Goal: Task Accomplishment & Management: Manage account settings

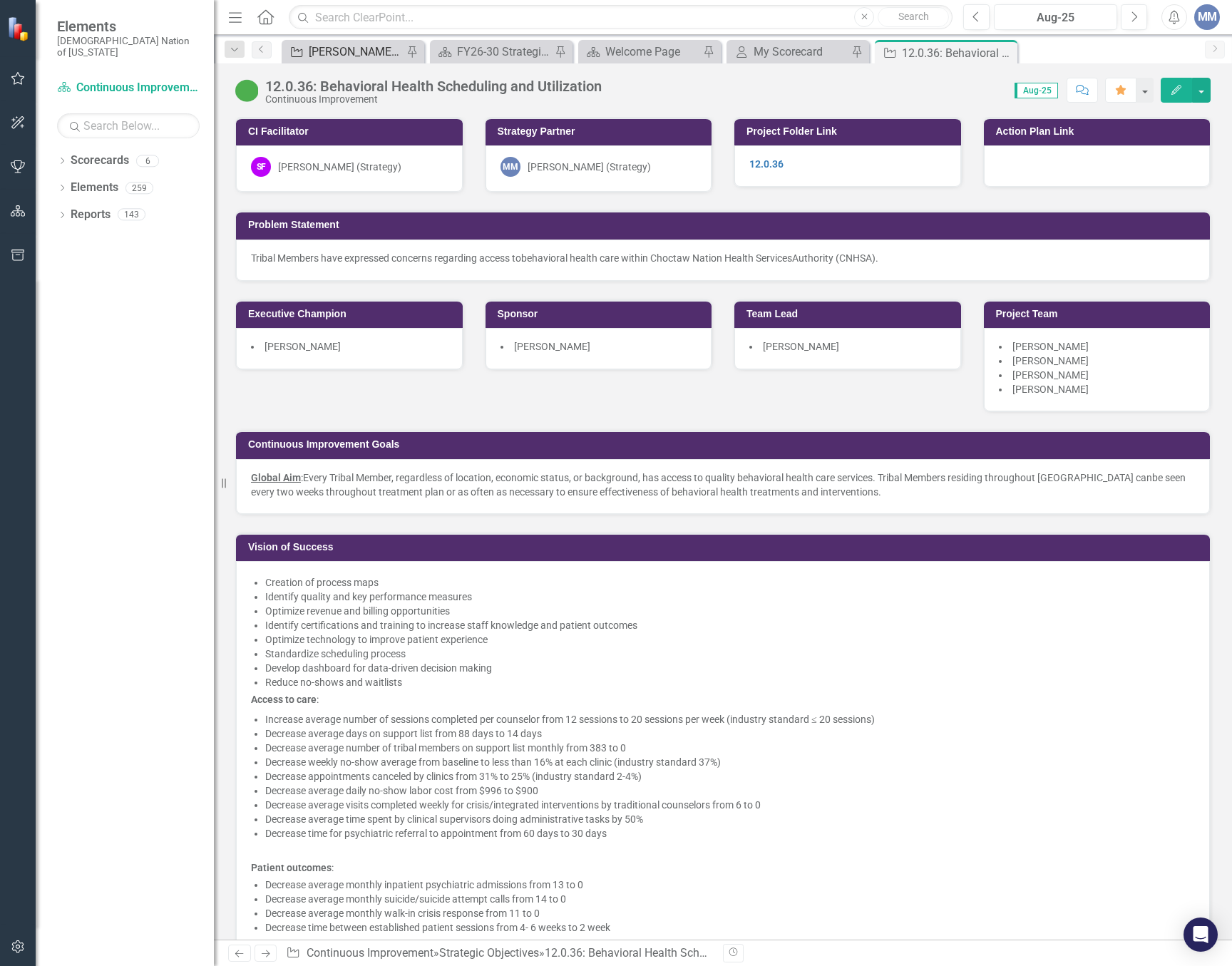
click at [386, 53] on div "[PERSON_NAME] SO's" at bounding box center [356, 51] width 94 height 18
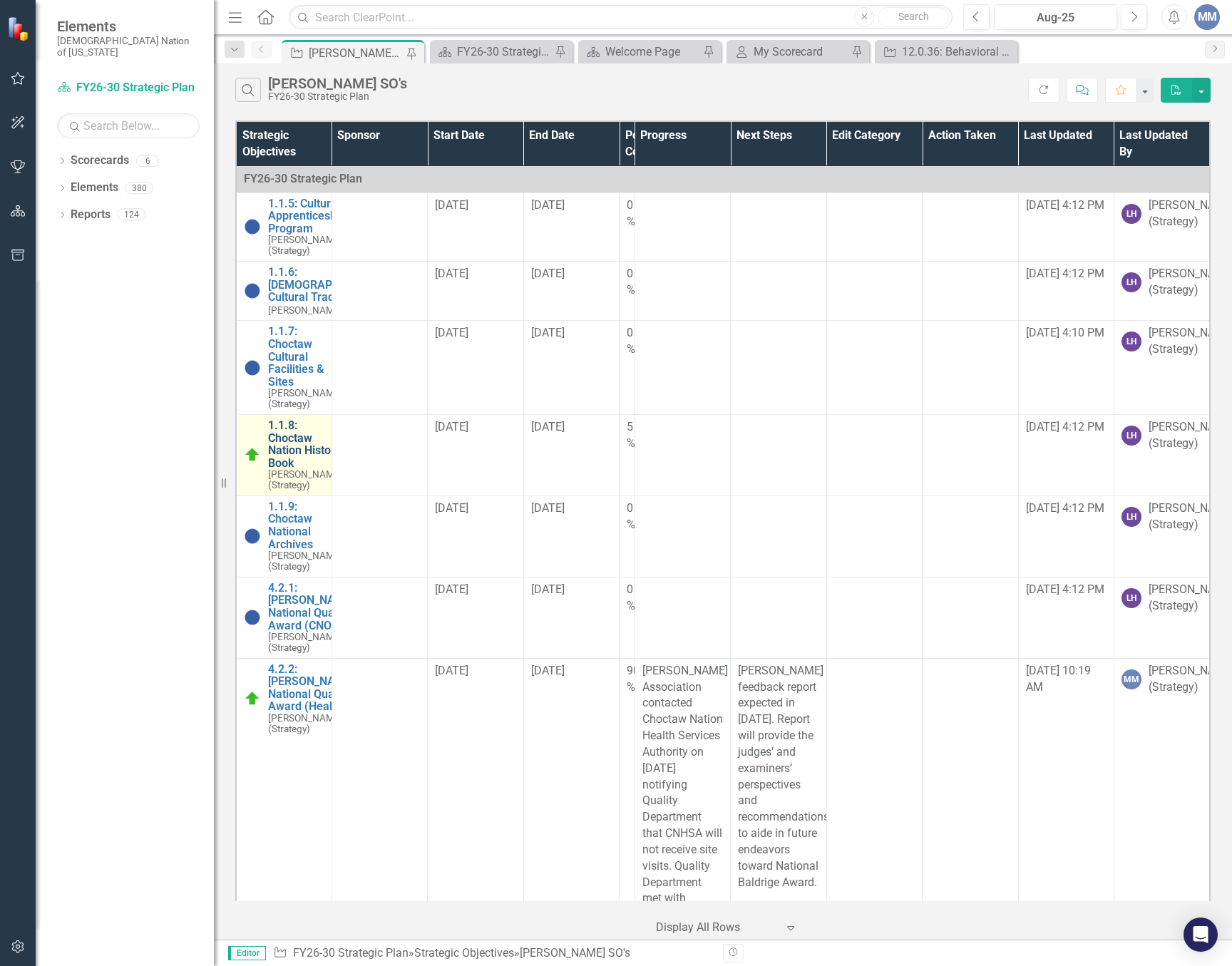
click at [284, 469] on link "1.1.8: Choctaw Nation History Book" at bounding box center [305, 444] width 75 height 50
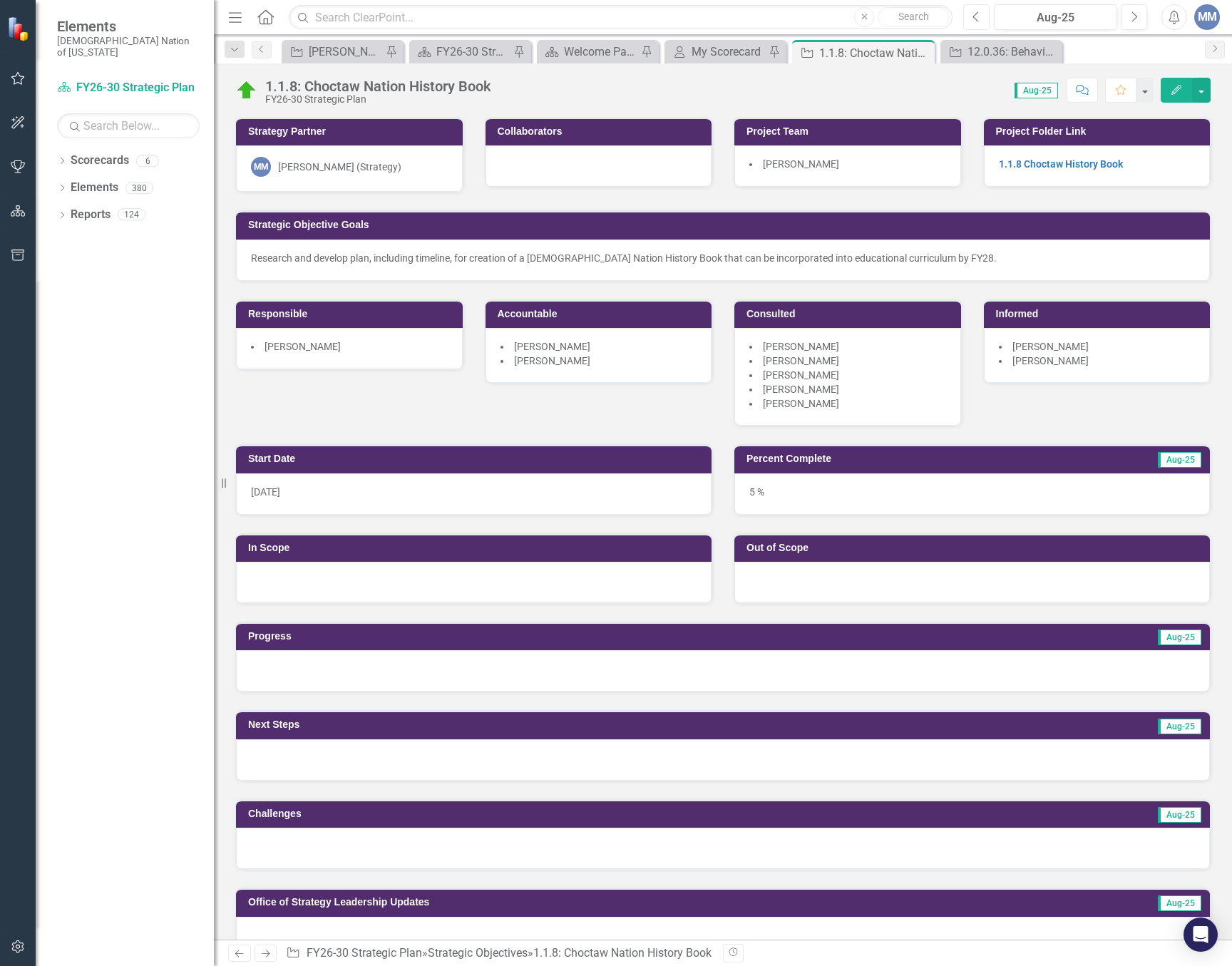
click at [987, 23] on button "Previous" at bounding box center [976, 18] width 27 height 26
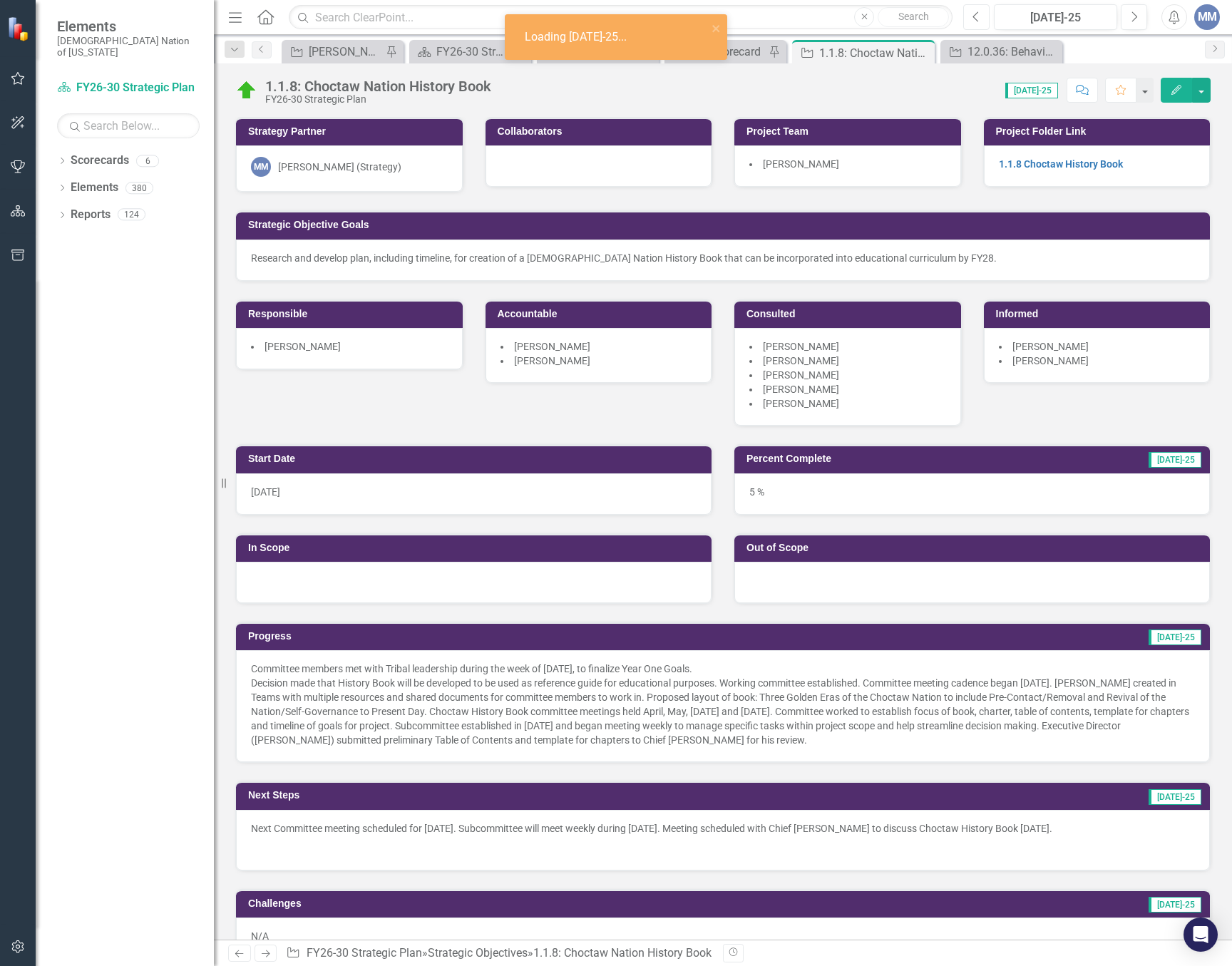
scroll to position [285, 0]
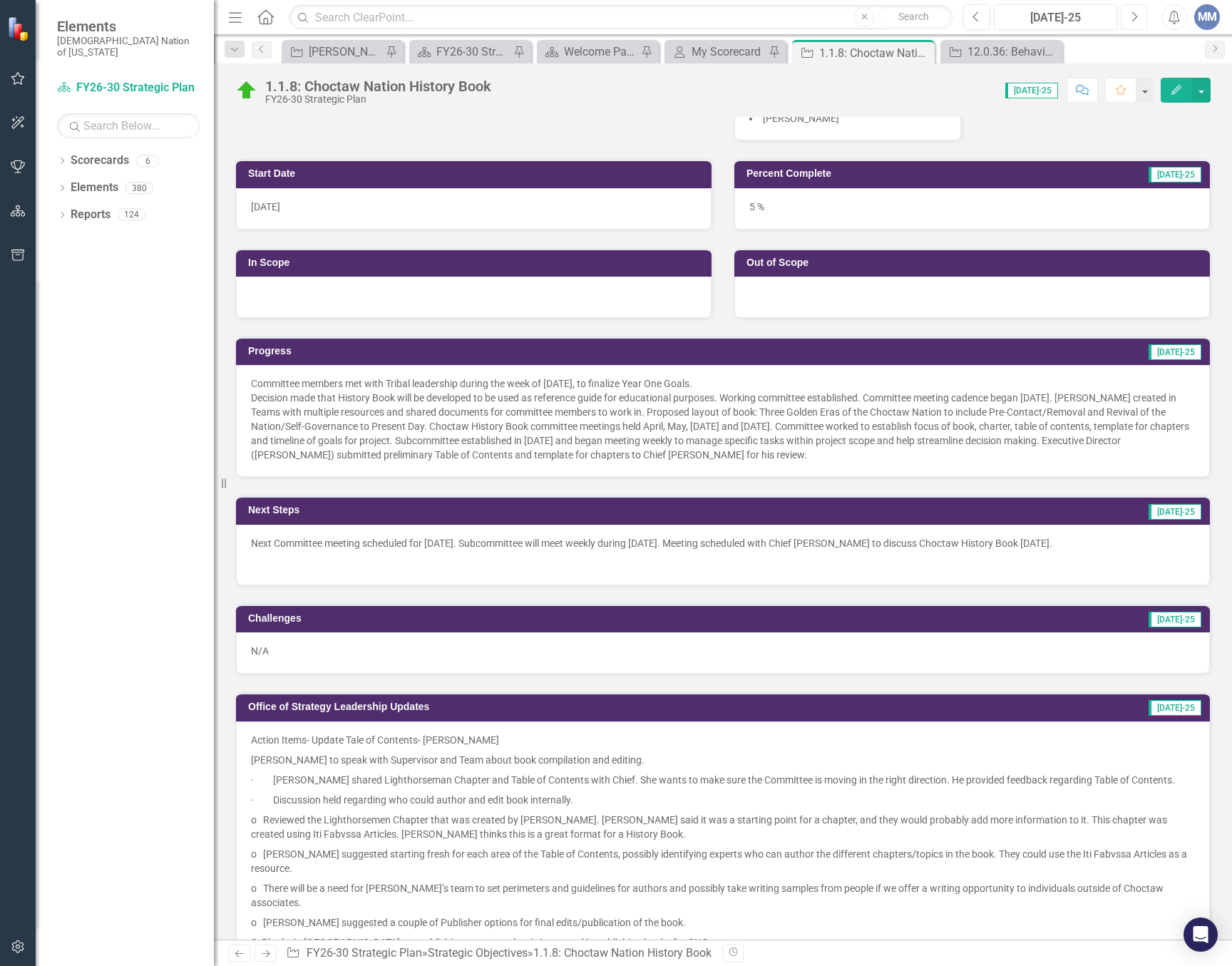
click at [1137, 20] on icon "Next" at bounding box center [1134, 18] width 7 height 13
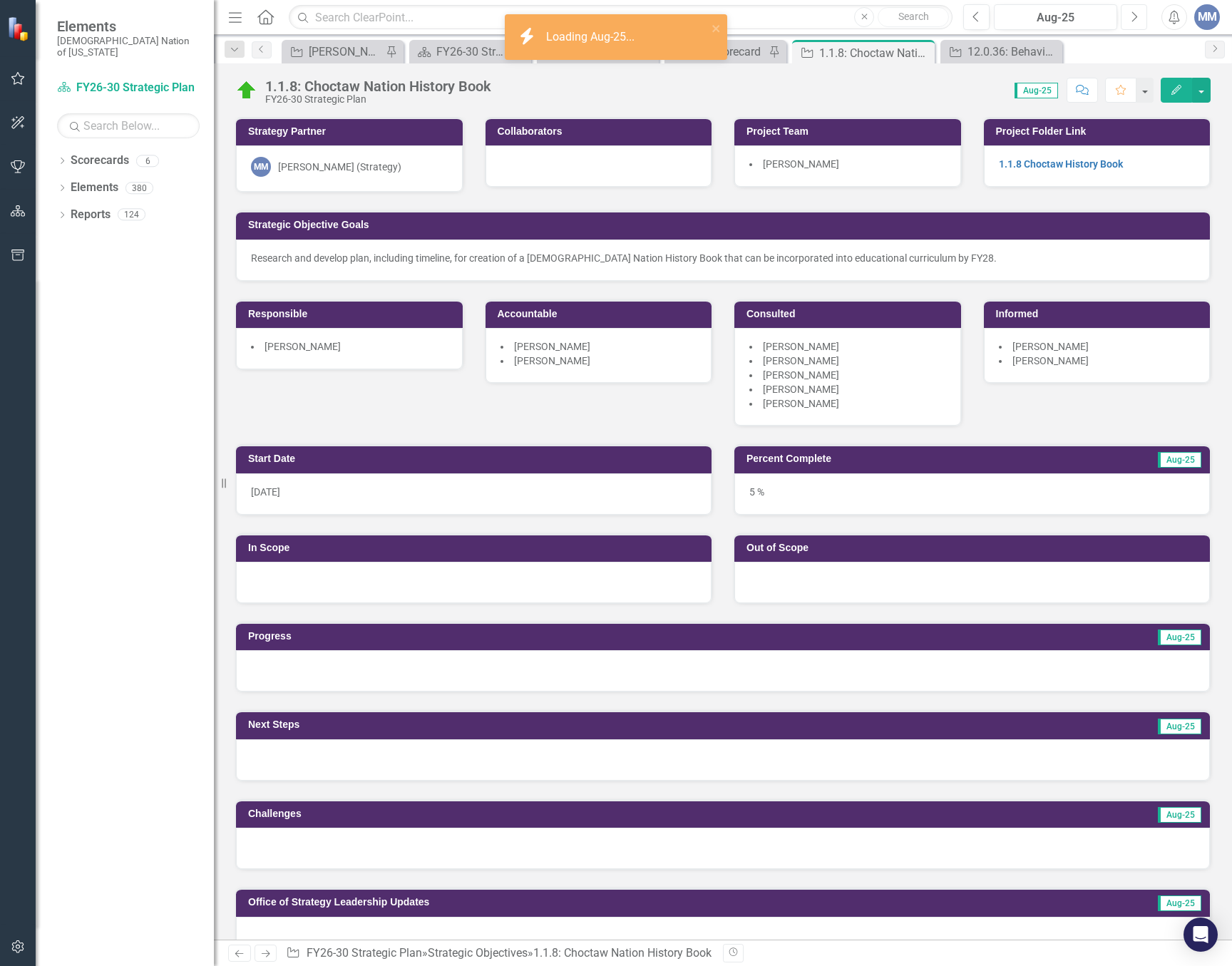
scroll to position [285, 0]
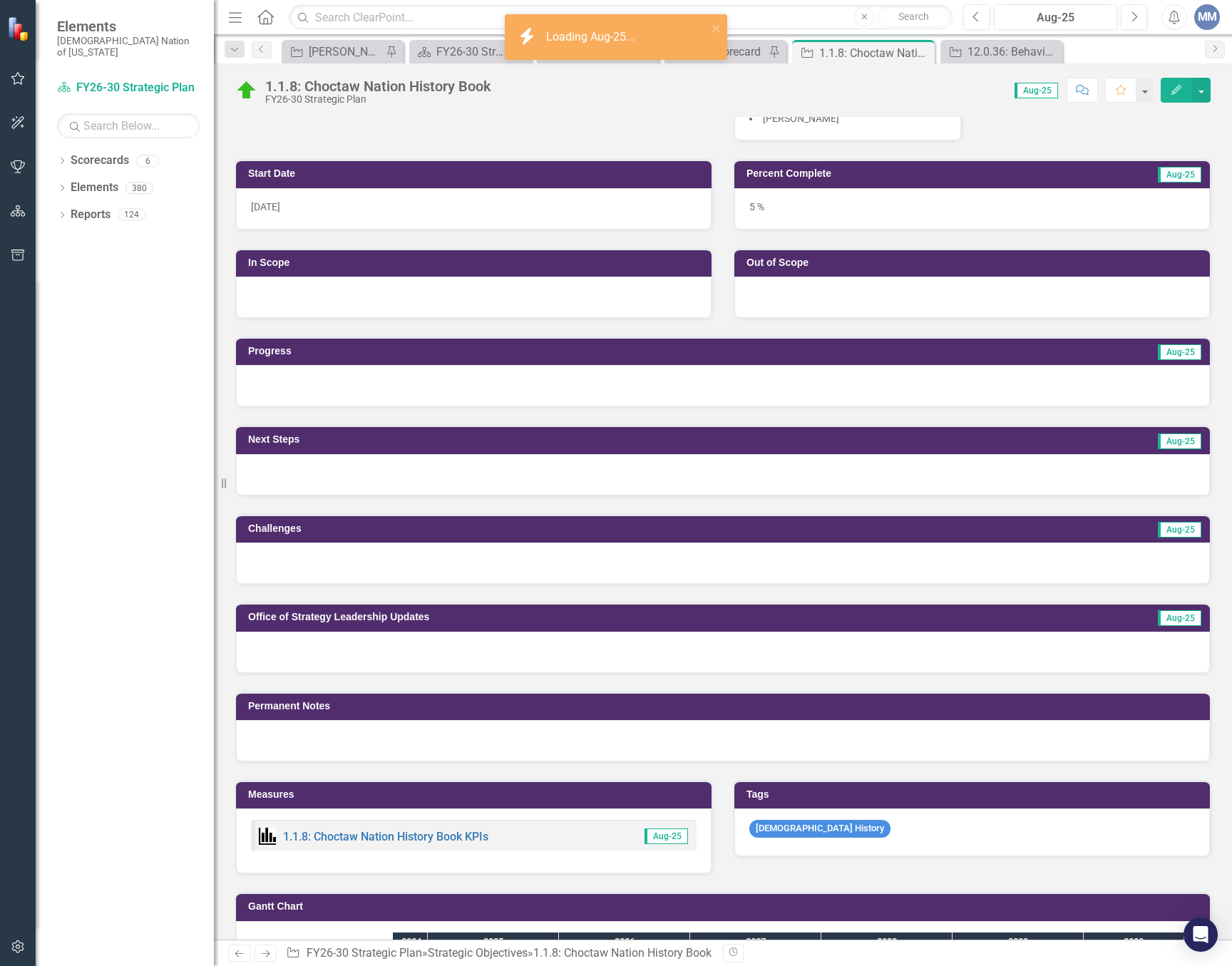
click at [300, 379] on div at bounding box center [723, 386] width 974 height 42
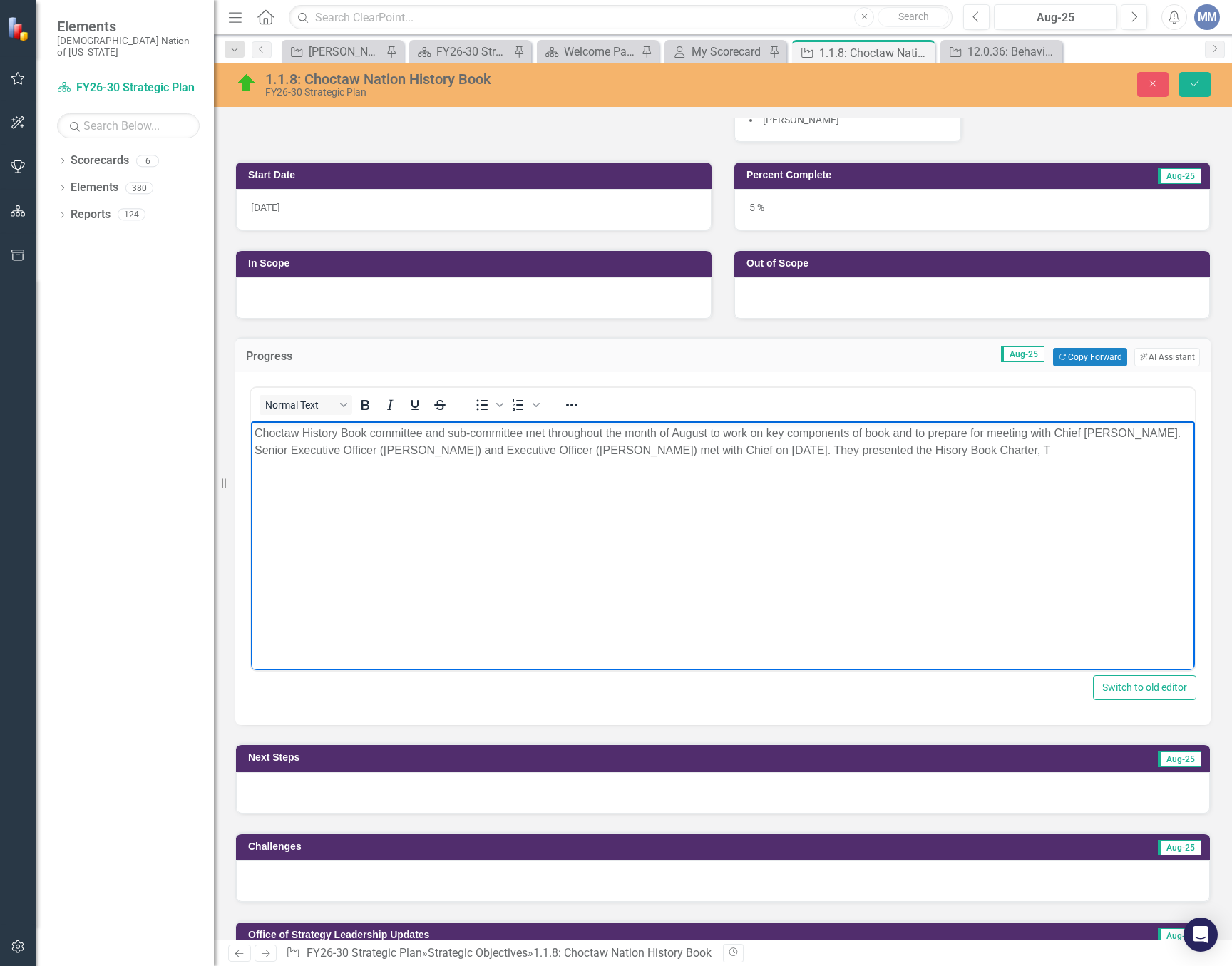
click at [972, 448] on p "Choctaw History Book committee and sub-committee met throughout the month of Au…" at bounding box center [723, 442] width 937 height 34
click at [1141, 453] on p "Choctaw History Book committee and sub-committee met throughout the month of Au…" at bounding box center [723, 442] width 937 height 34
click at [1130, 450] on p "Choctaw History Book committee and sub-committee met throughout the month of Au…" at bounding box center [723, 451] width 937 height 52
click at [951, 450] on p "Choctaw History Book committee and sub-committee met throughout the month of Au…" at bounding box center [723, 451] width 937 height 52
click at [448, 465] on p "Choctaw History Book committee and sub-committee met throughout the month of Au…" at bounding box center [723, 451] width 937 height 52
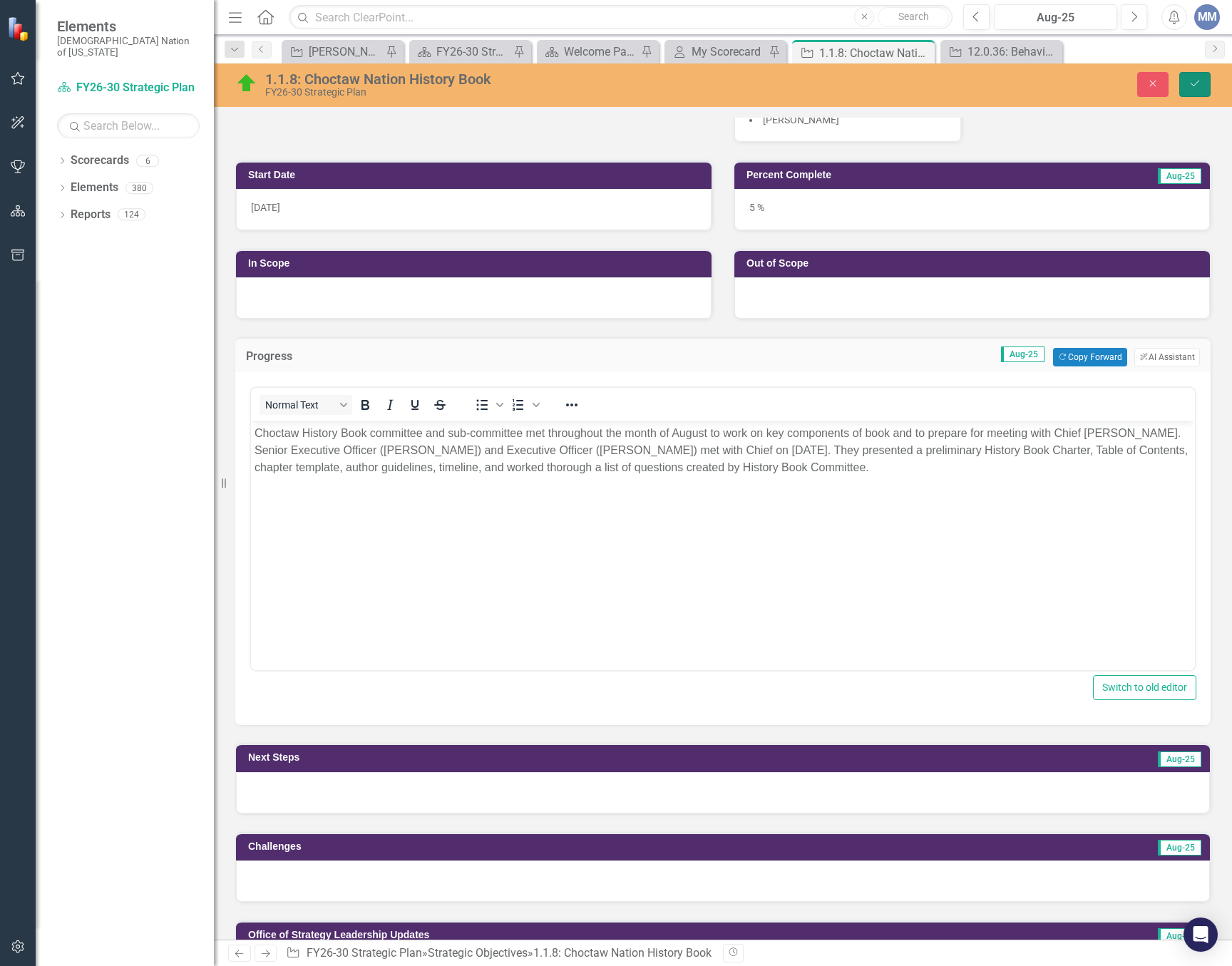
click at [1201, 89] on button "Save" at bounding box center [1195, 84] width 31 height 25
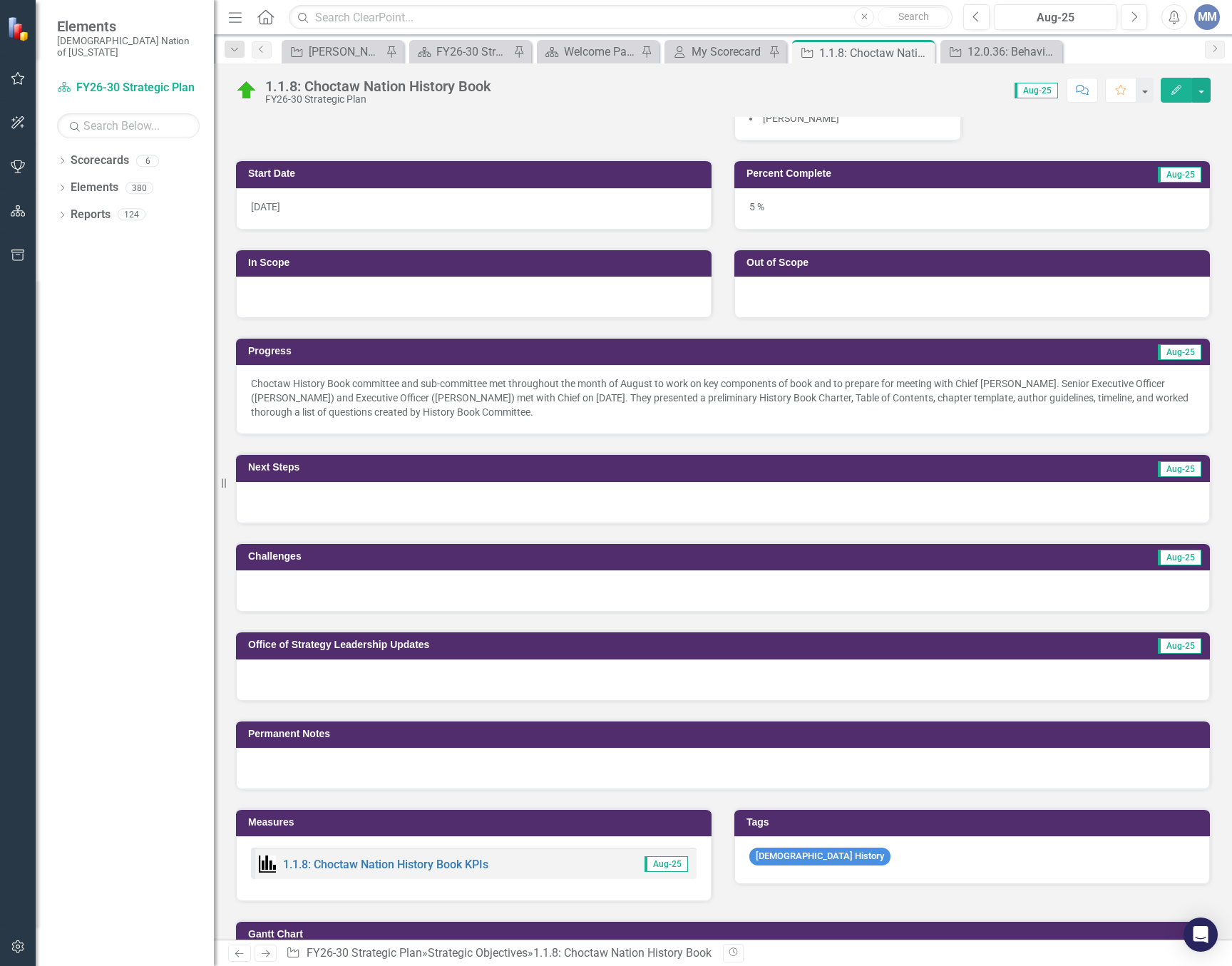
click at [645, 413] on p "Choctaw History Book committee and sub-committee met throughout the month of Au…" at bounding box center [723, 398] width 944 height 42
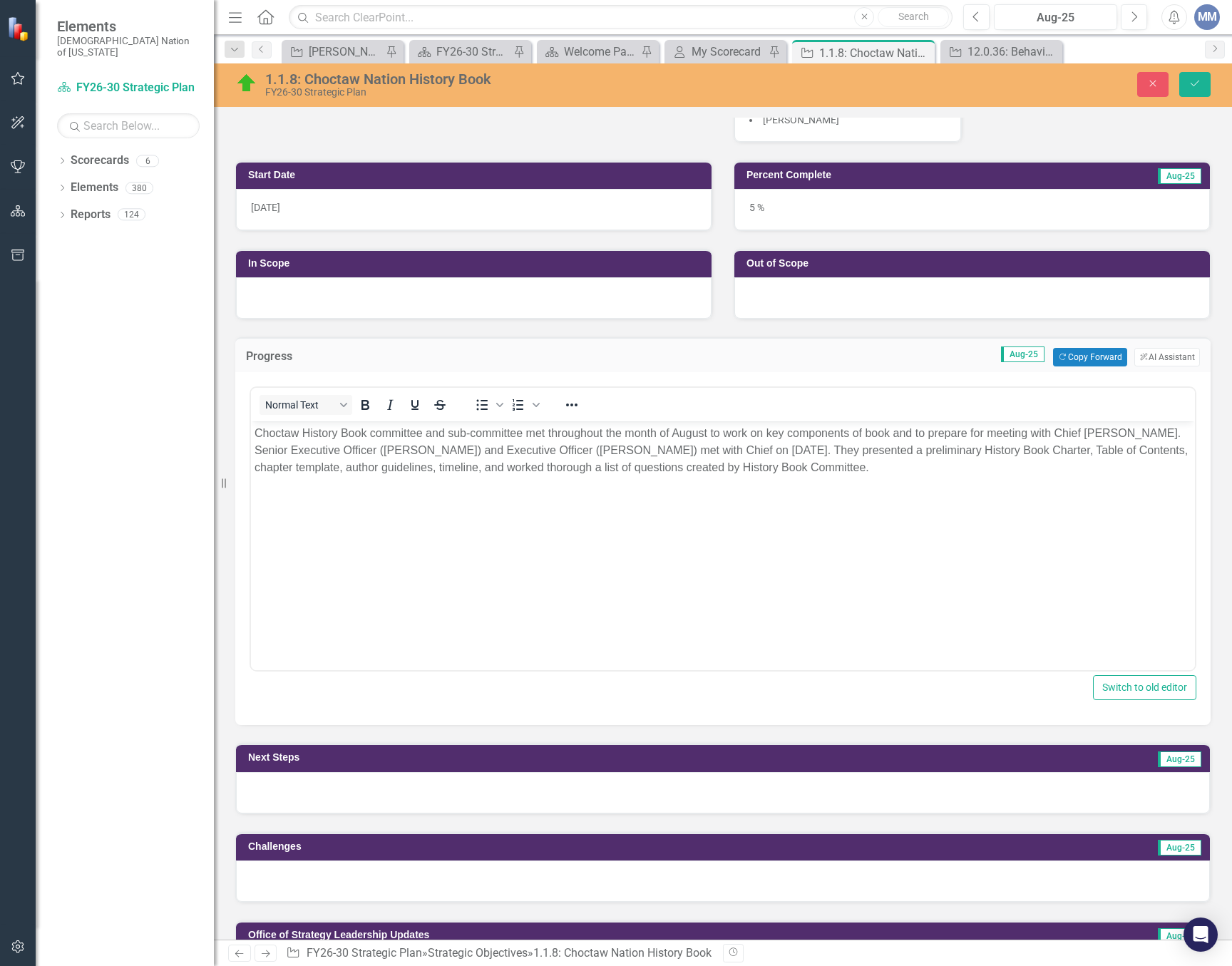
scroll to position [0, 0]
click at [980, 483] on body "Choctaw History Book committee and sub-committee met throughout the month of Au…" at bounding box center [723, 529] width 944 height 214
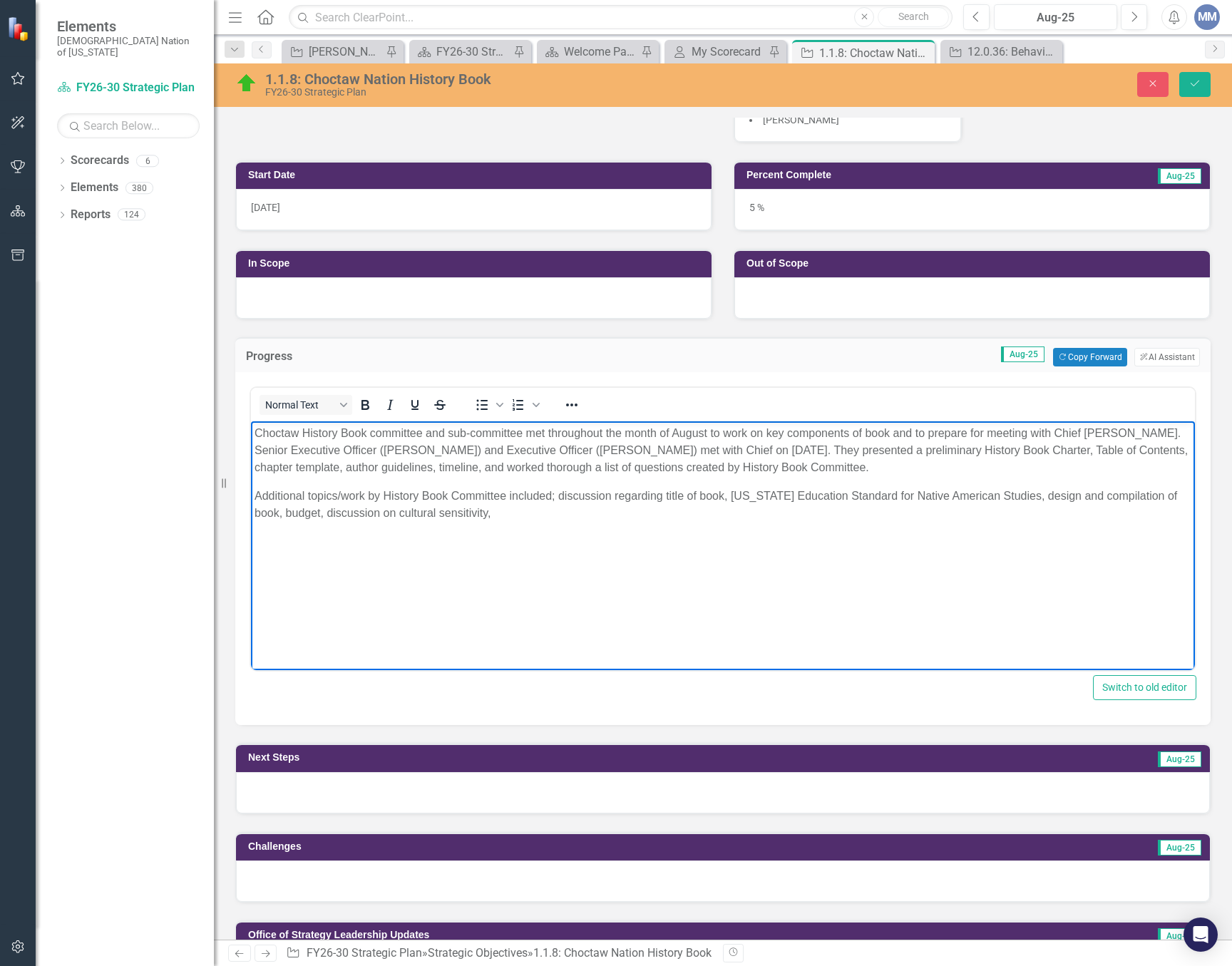
click at [515, 516] on p "Additional topics/work by History Book Committee included; discussion regarding…" at bounding box center [723, 505] width 937 height 34
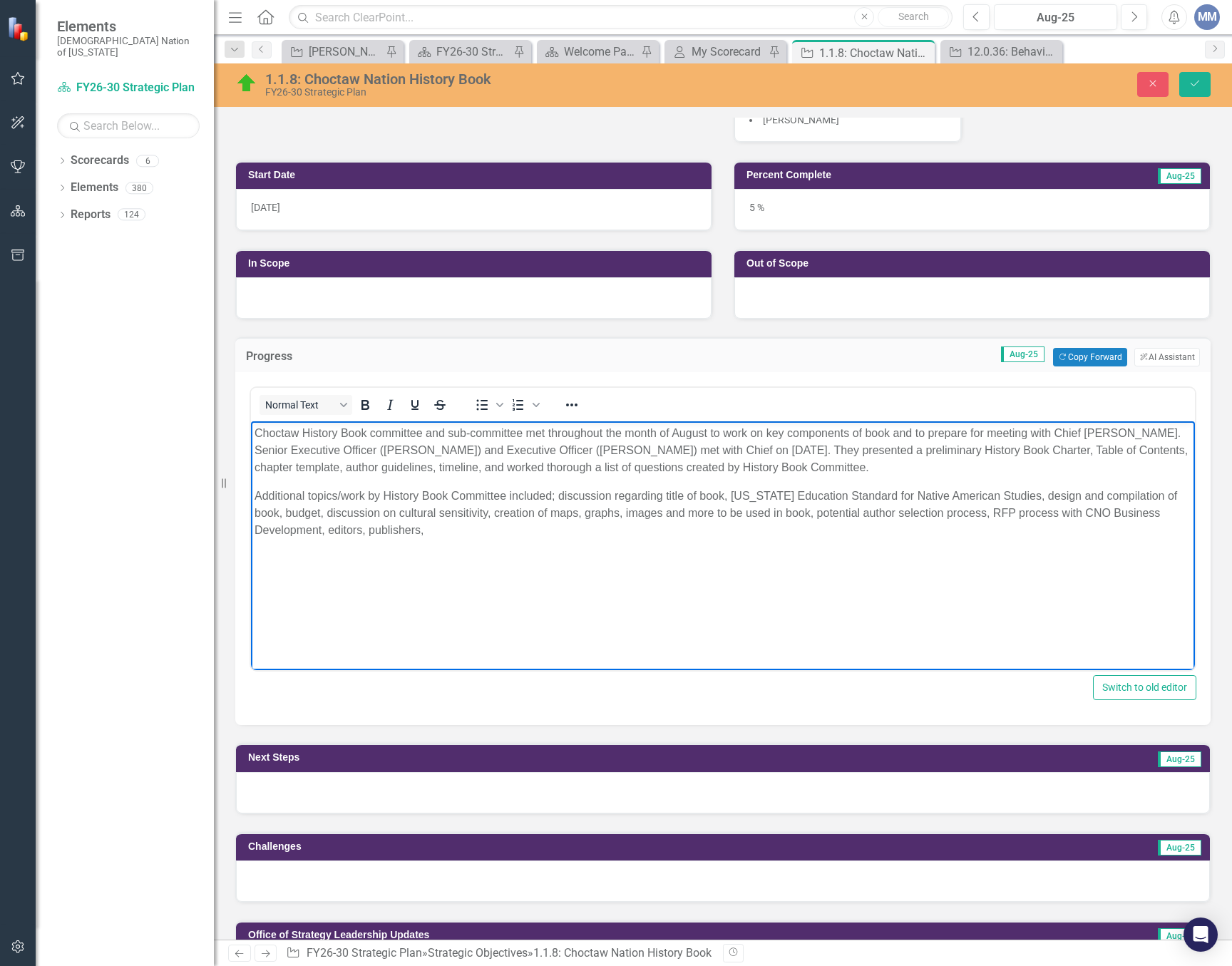
click at [328, 525] on p "Additional topics/work by History Book Committee included; discussion regarding…" at bounding box center [723, 514] width 937 height 52
drag, startPoint x: 581, startPoint y: 534, endPoint x: 654, endPoint y: 491, distance: 84.7
click at [581, 533] on p "Additional topics/work by History Book Committee included; discussion regarding…" at bounding box center [723, 514] width 937 height 52
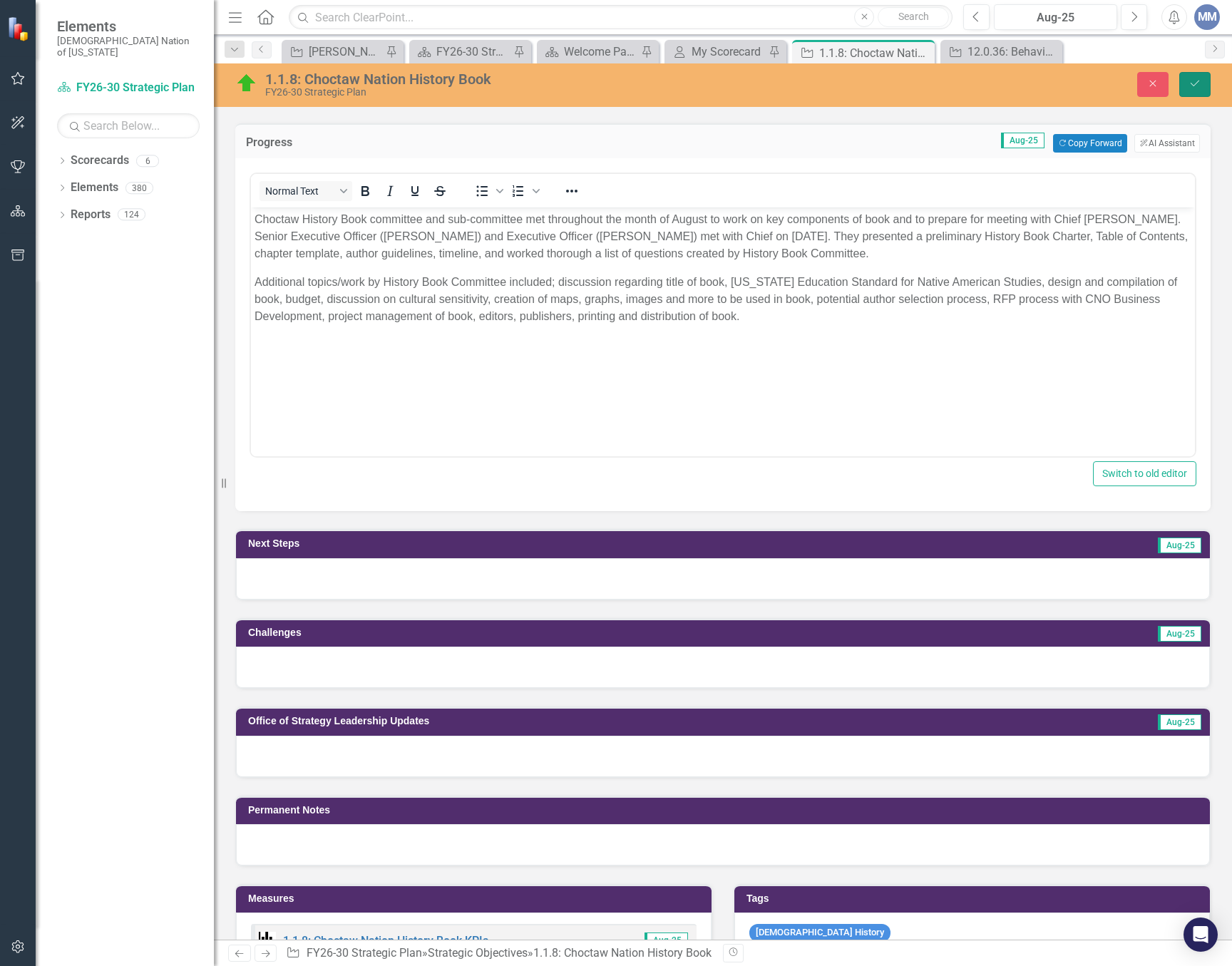
click at [1196, 81] on icon "Save" at bounding box center [1195, 83] width 13 height 10
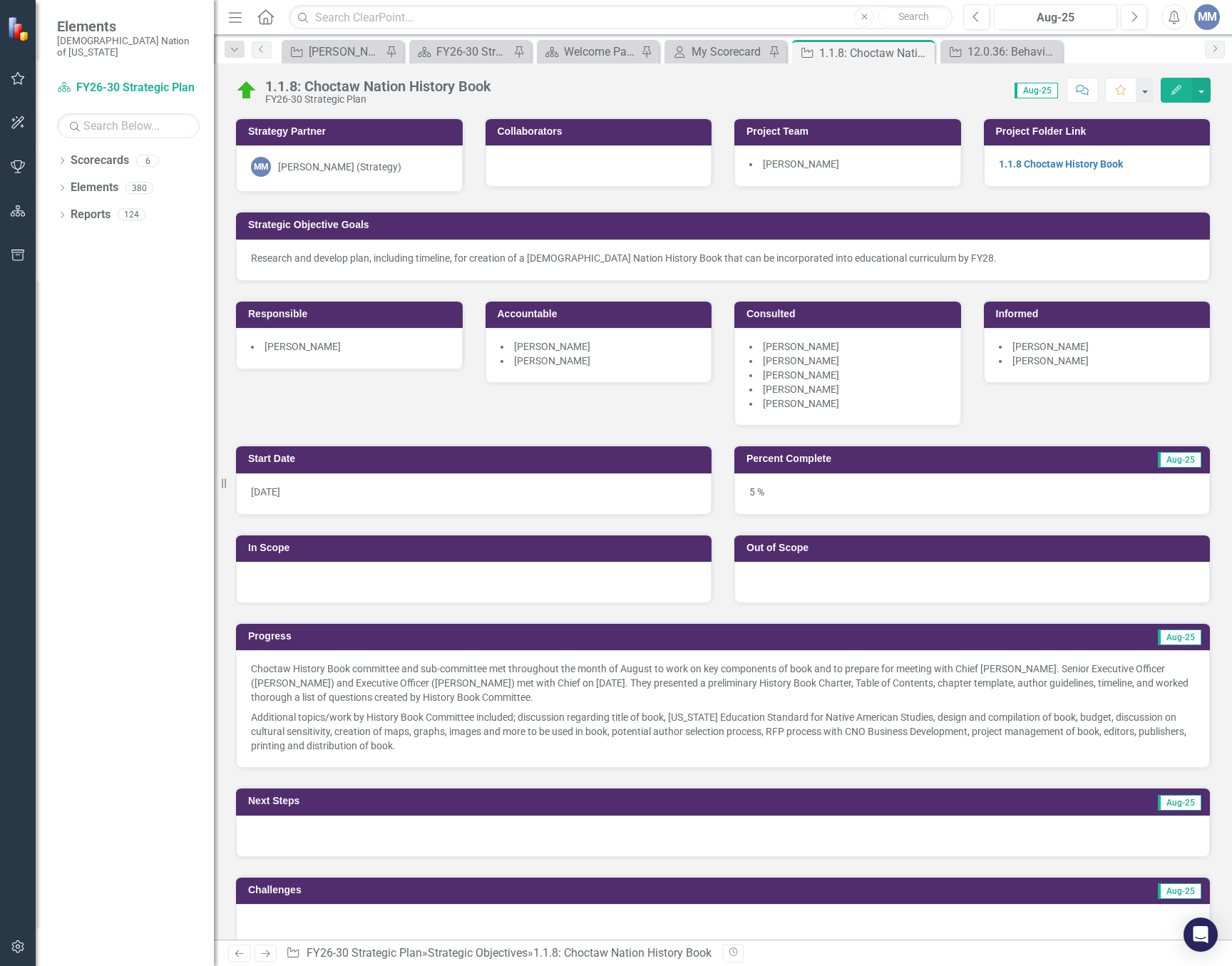
scroll to position [214, 0]
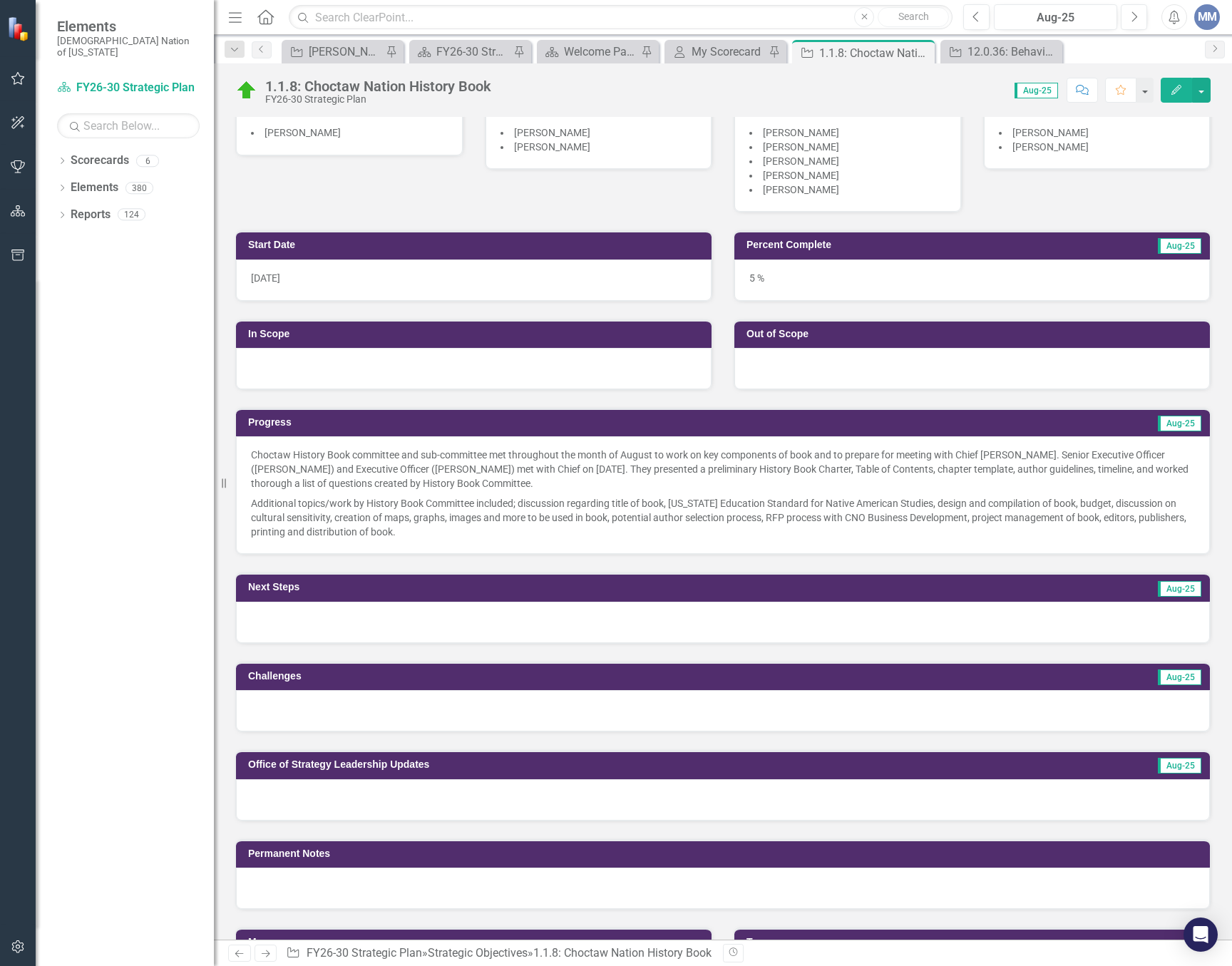
click at [378, 640] on div at bounding box center [723, 622] width 974 height 42
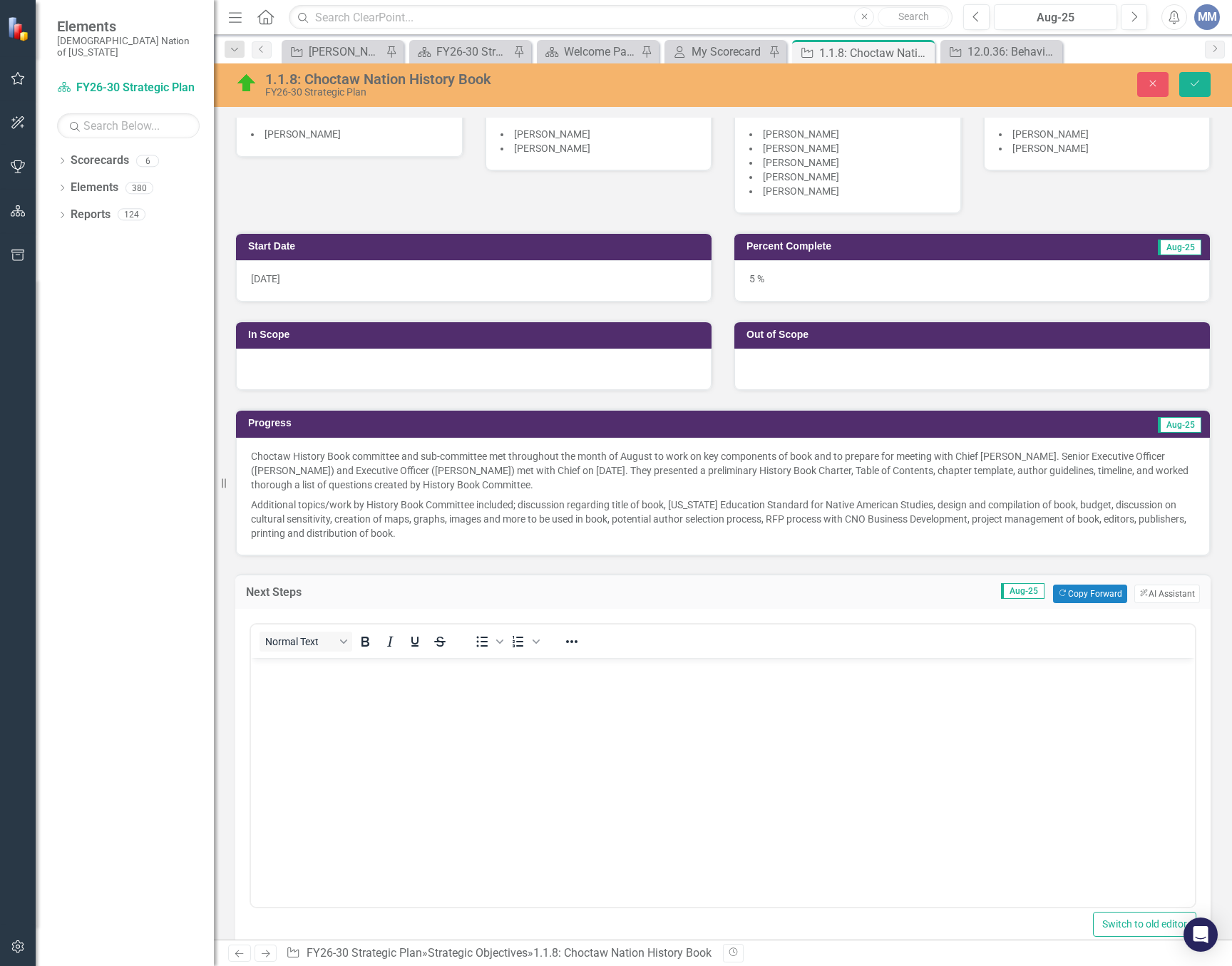
scroll to position [0, 0]
click at [983, 25] on button "Previous" at bounding box center [976, 18] width 27 height 26
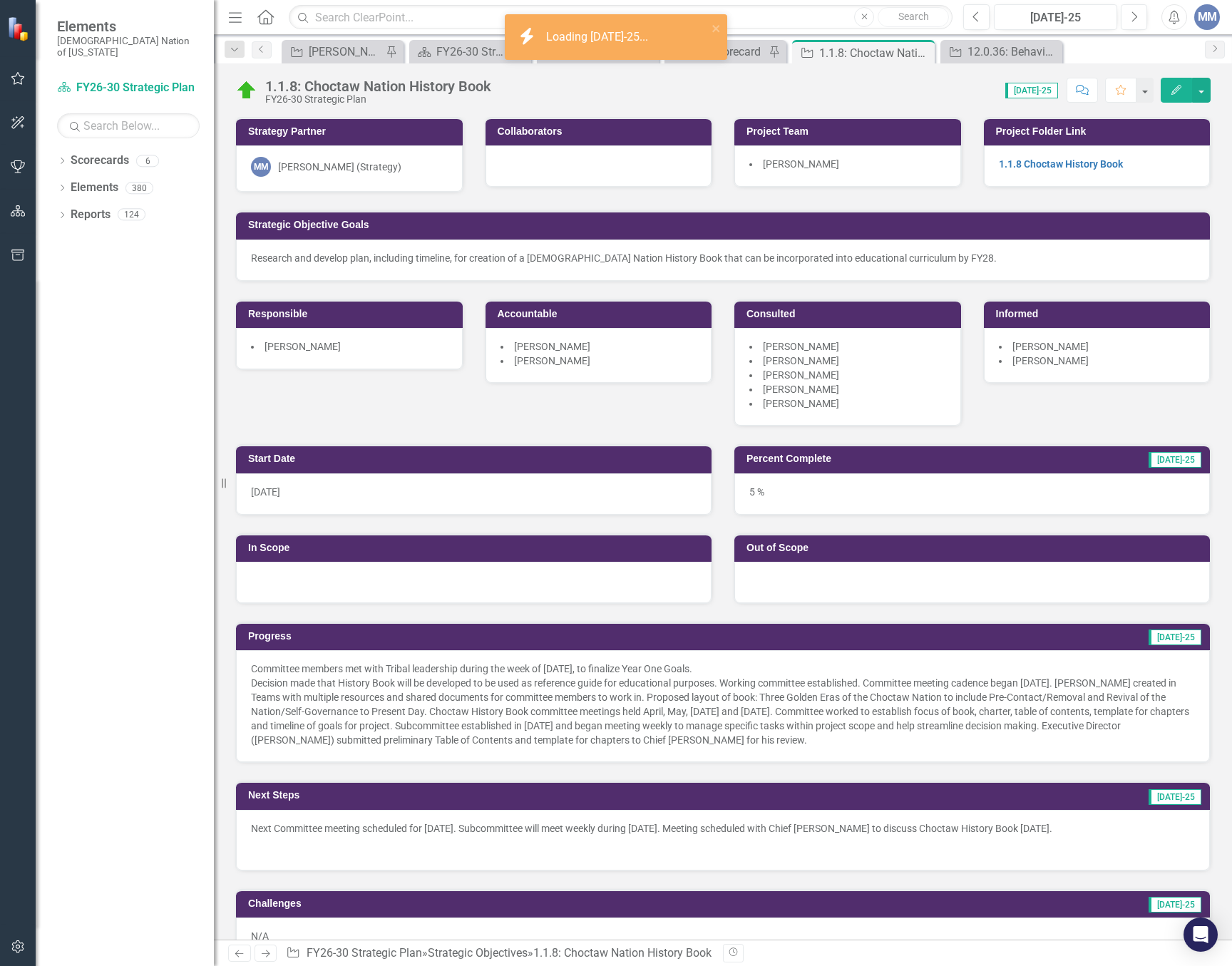
scroll to position [356, 0]
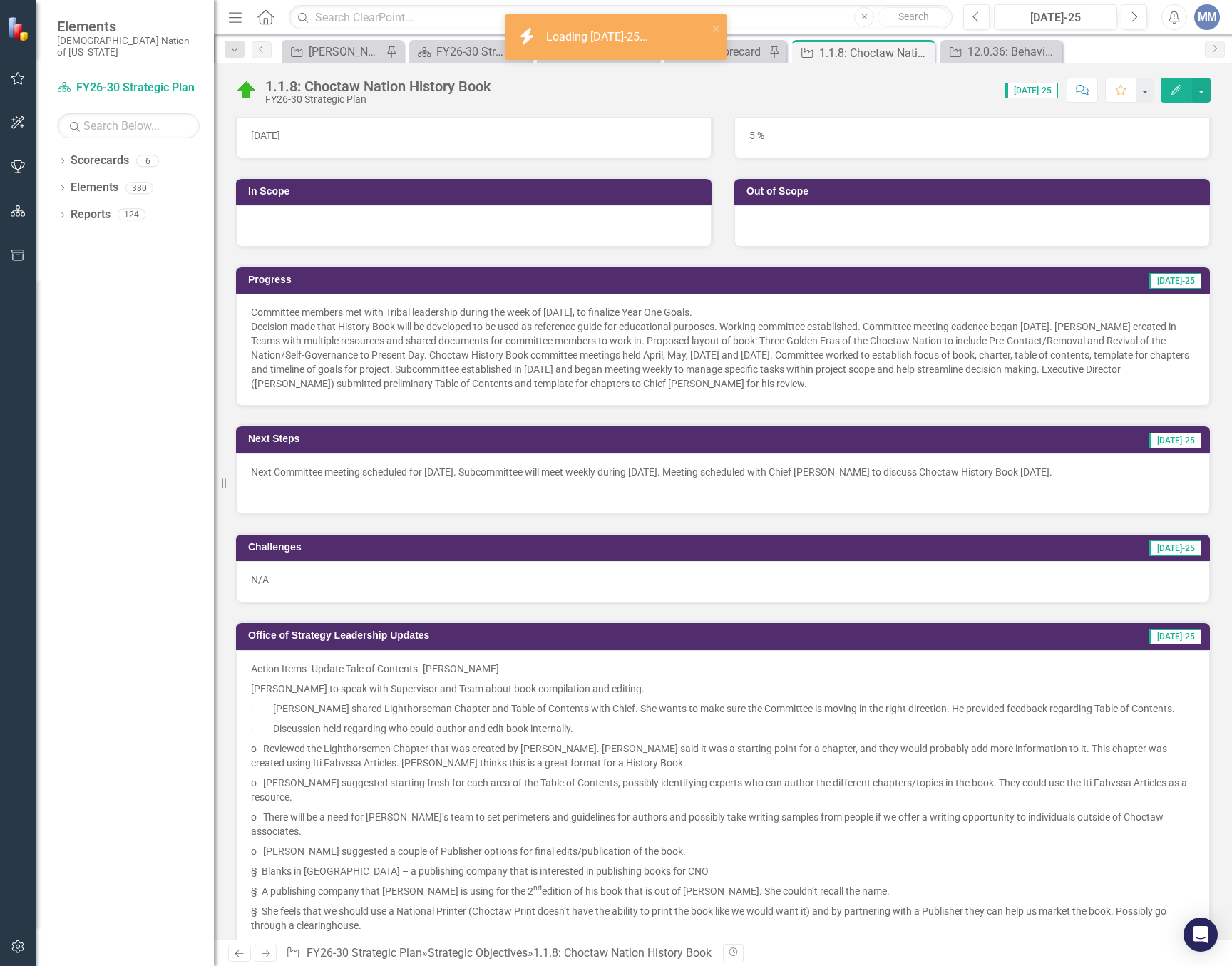
click at [525, 494] on p at bounding box center [723, 490] width 944 height 18
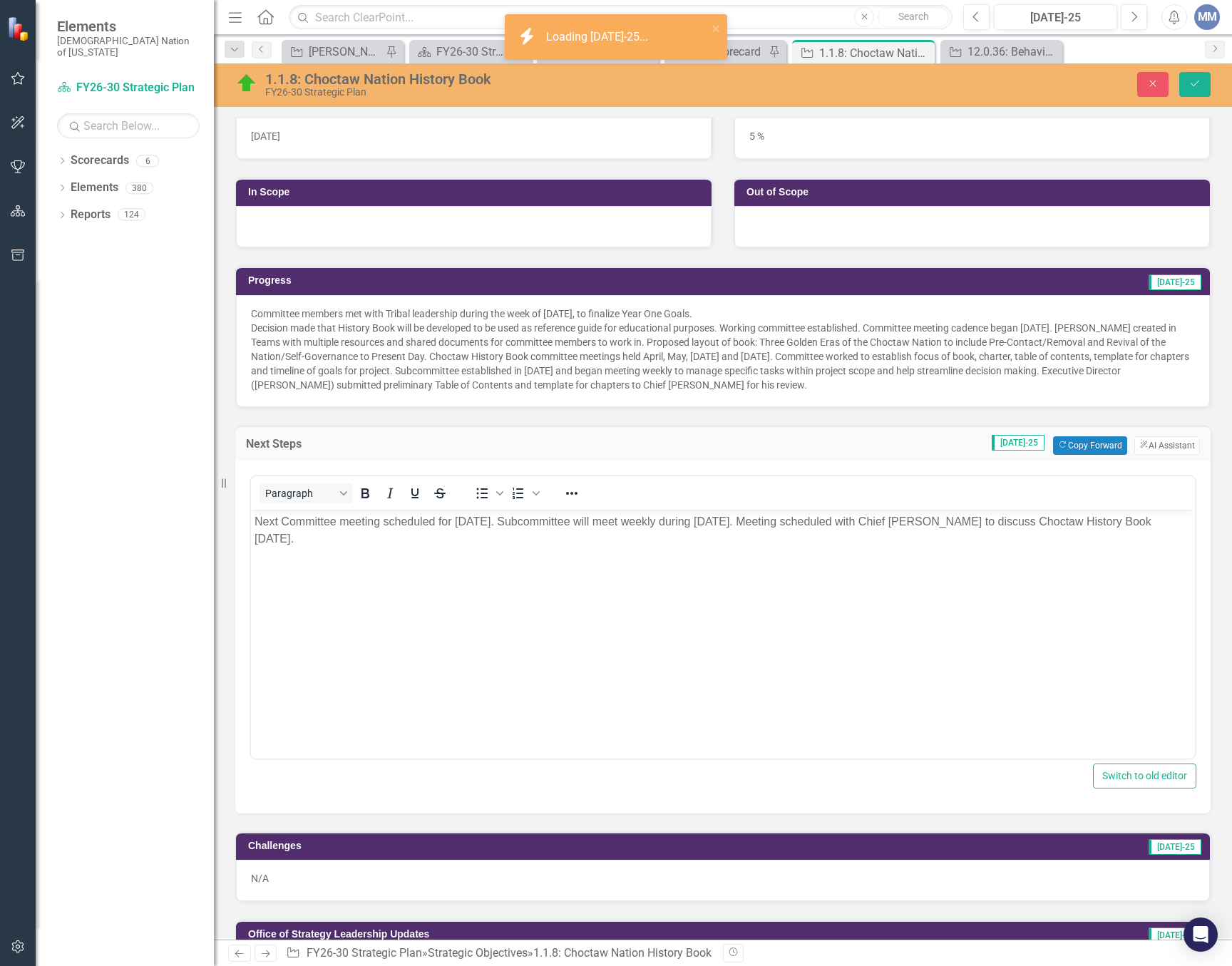
scroll to position [0, 0]
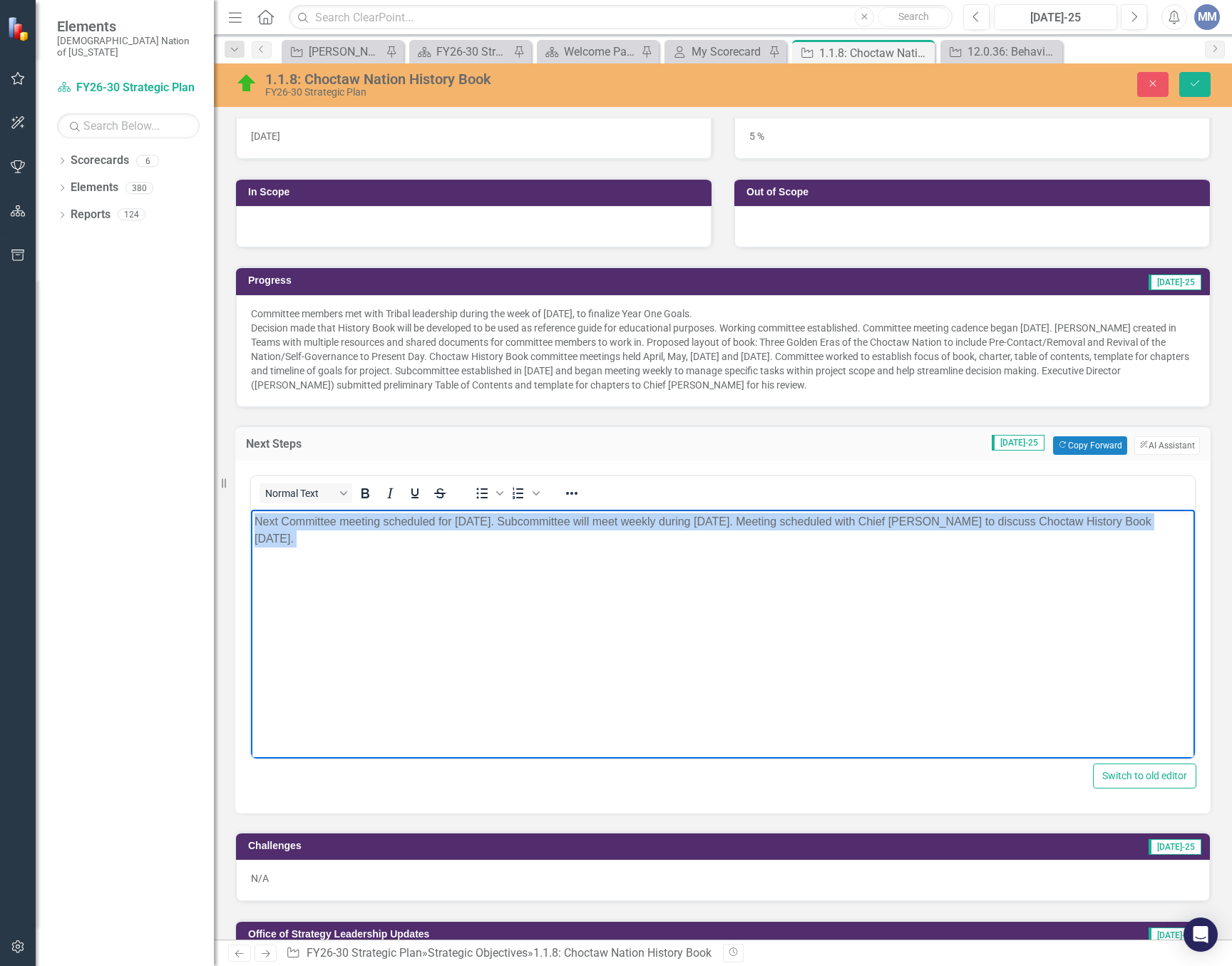
drag, startPoint x: 401, startPoint y: 548, endPoint x: 181, endPoint y: 519, distance: 221.9
click at [251, 519] on html "Next Committee meeting scheduled for [DATE]. Subcommittee will meet weekly duri…" at bounding box center [723, 616] width 944 height 214
click at [847, 626] on body "Next Committee meeting scheduled for [DATE]. Subcommittee will meet weekly duri…" at bounding box center [723, 616] width 944 height 214
drag, startPoint x: 800, startPoint y: 519, endPoint x: 229, endPoint y: 483, distance: 572.1
click at [251, 509] on html "Next Committee meeting scheduled for [DATE]. Subcommittee will meet weekly duri…" at bounding box center [723, 616] width 944 height 214
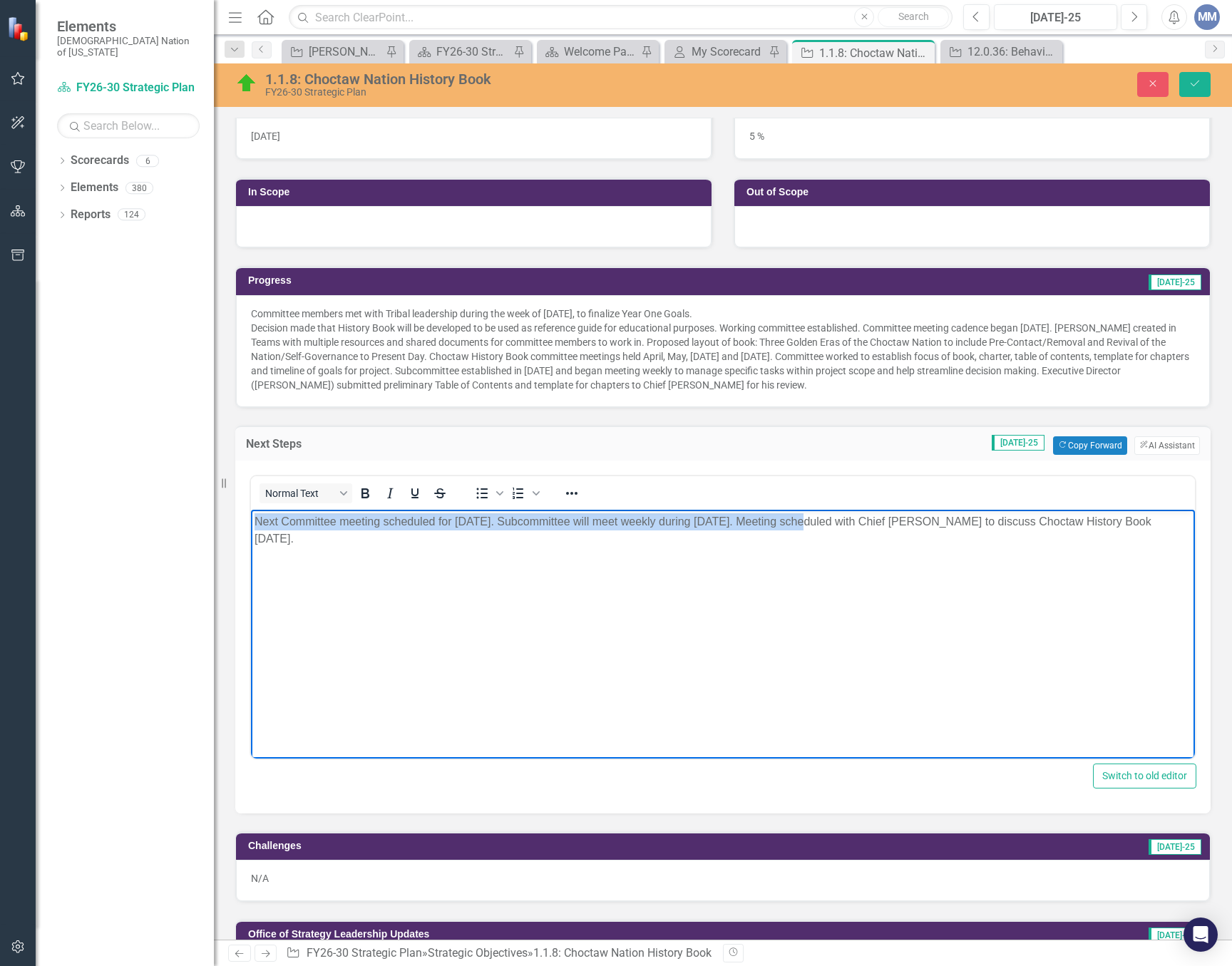
copy p "Next Committee meeting scheduled for [DATE]. Subcommittee will meet weekly duri…"
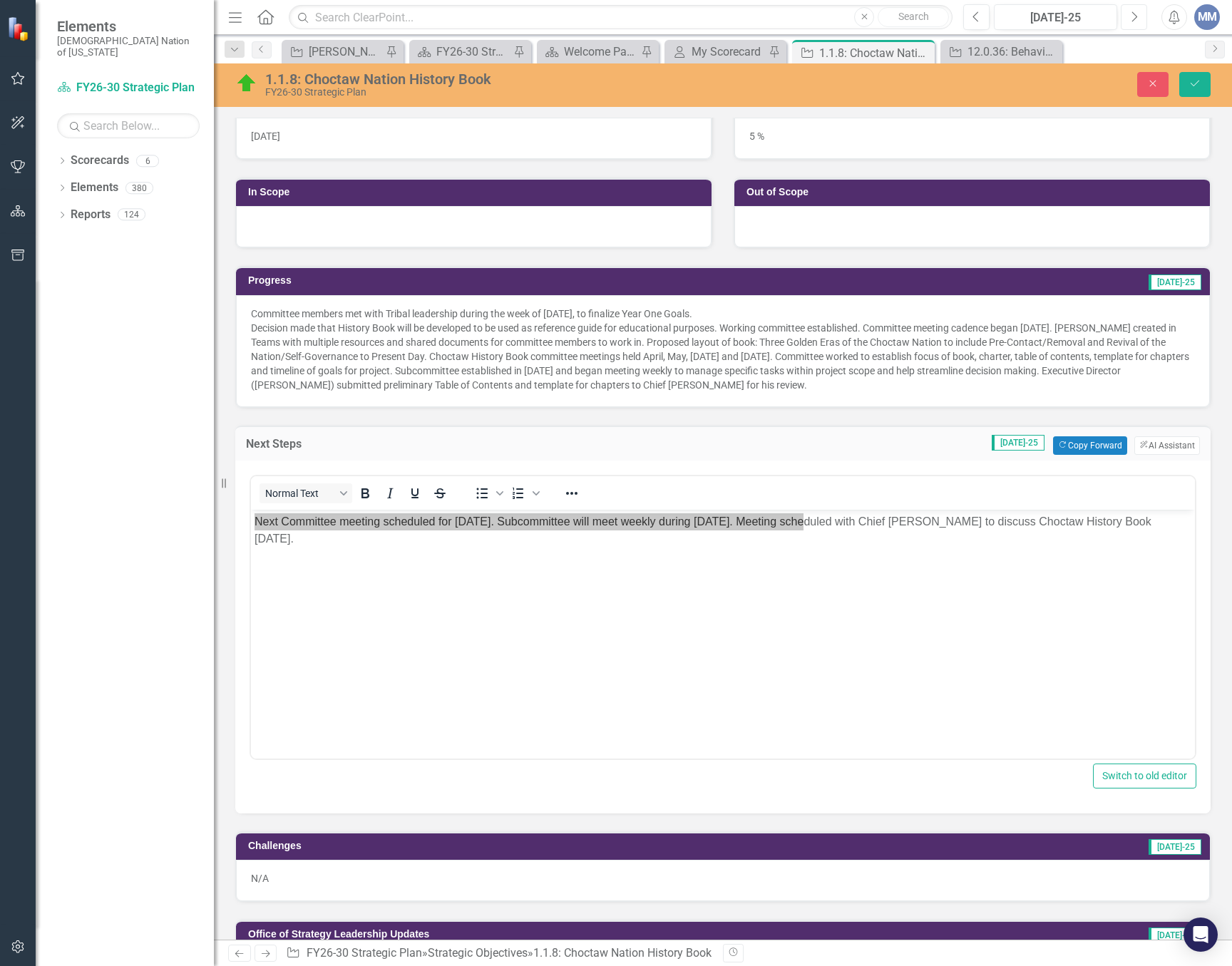
click at [1132, 7] on button "Next" at bounding box center [1134, 18] width 27 height 26
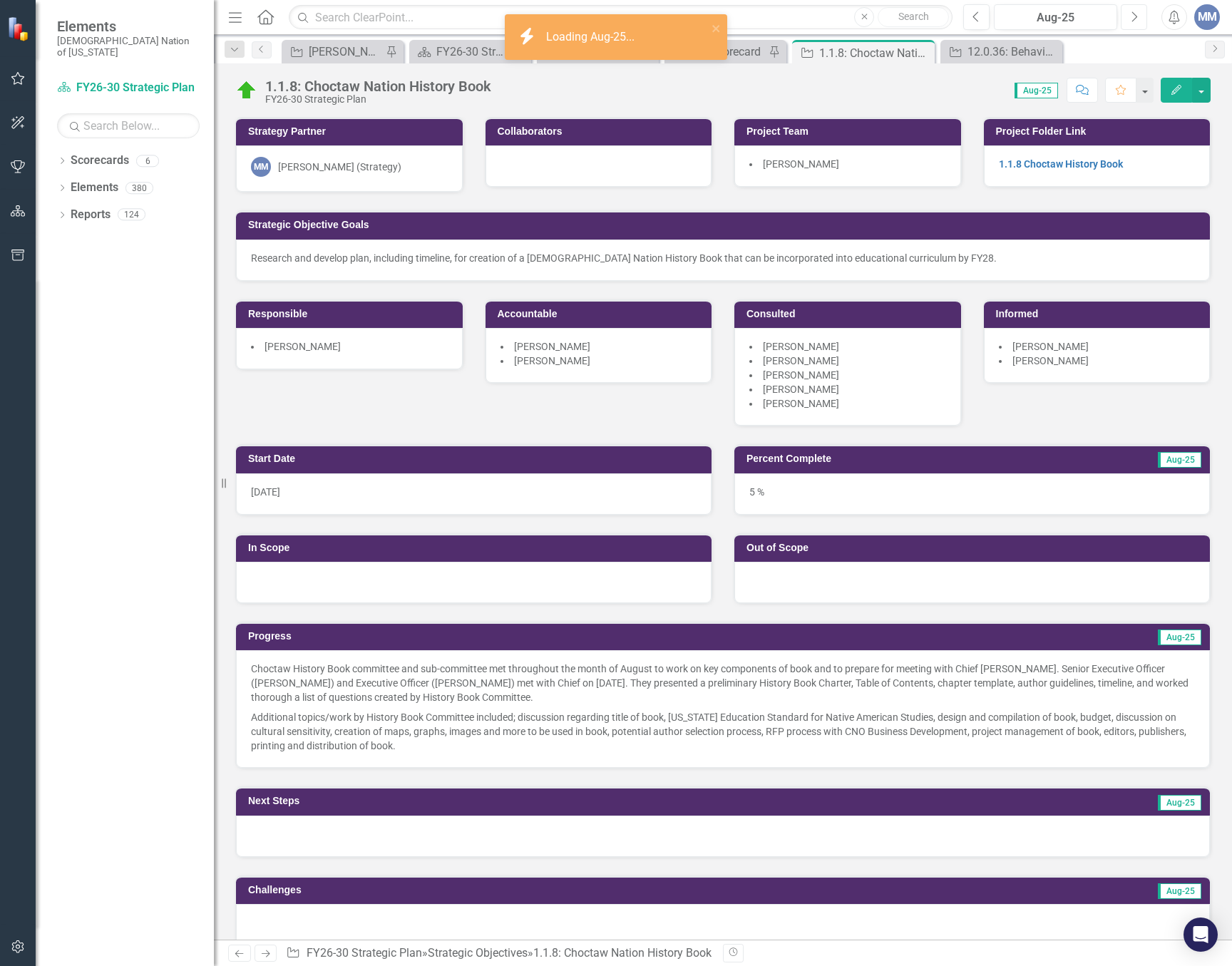
scroll to position [356, 0]
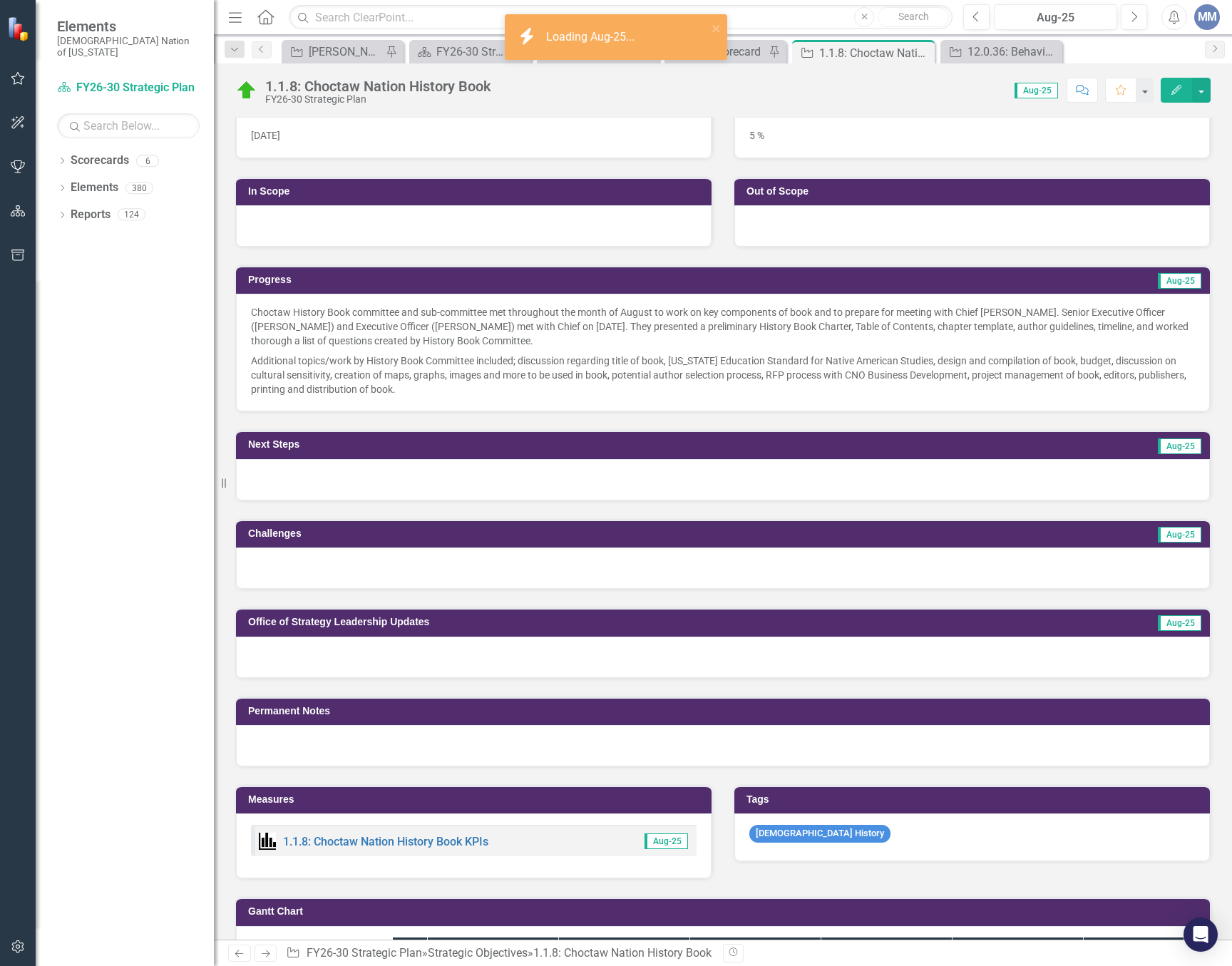
click at [323, 491] on div at bounding box center [723, 480] width 974 height 42
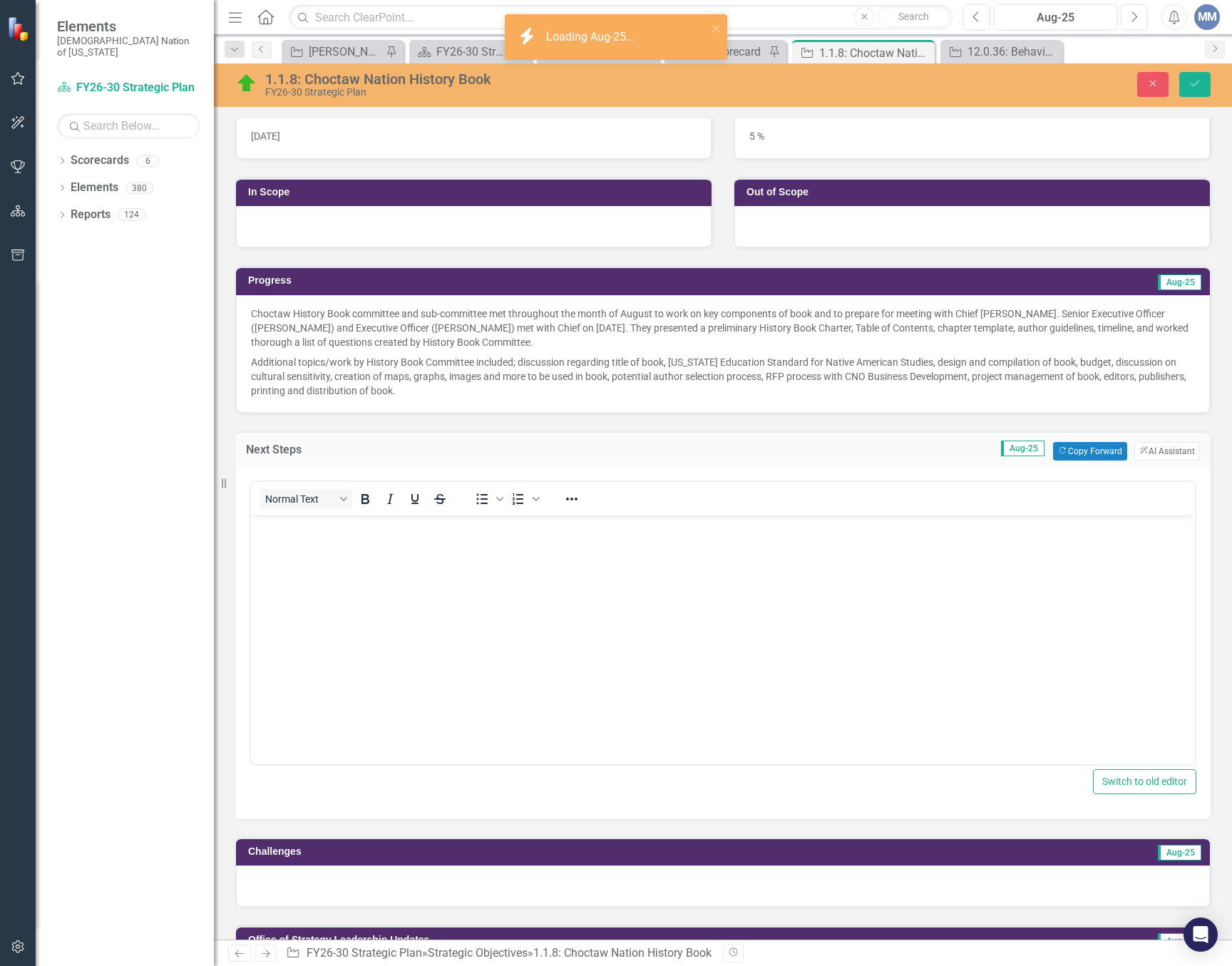
scroll to position [0, 0]
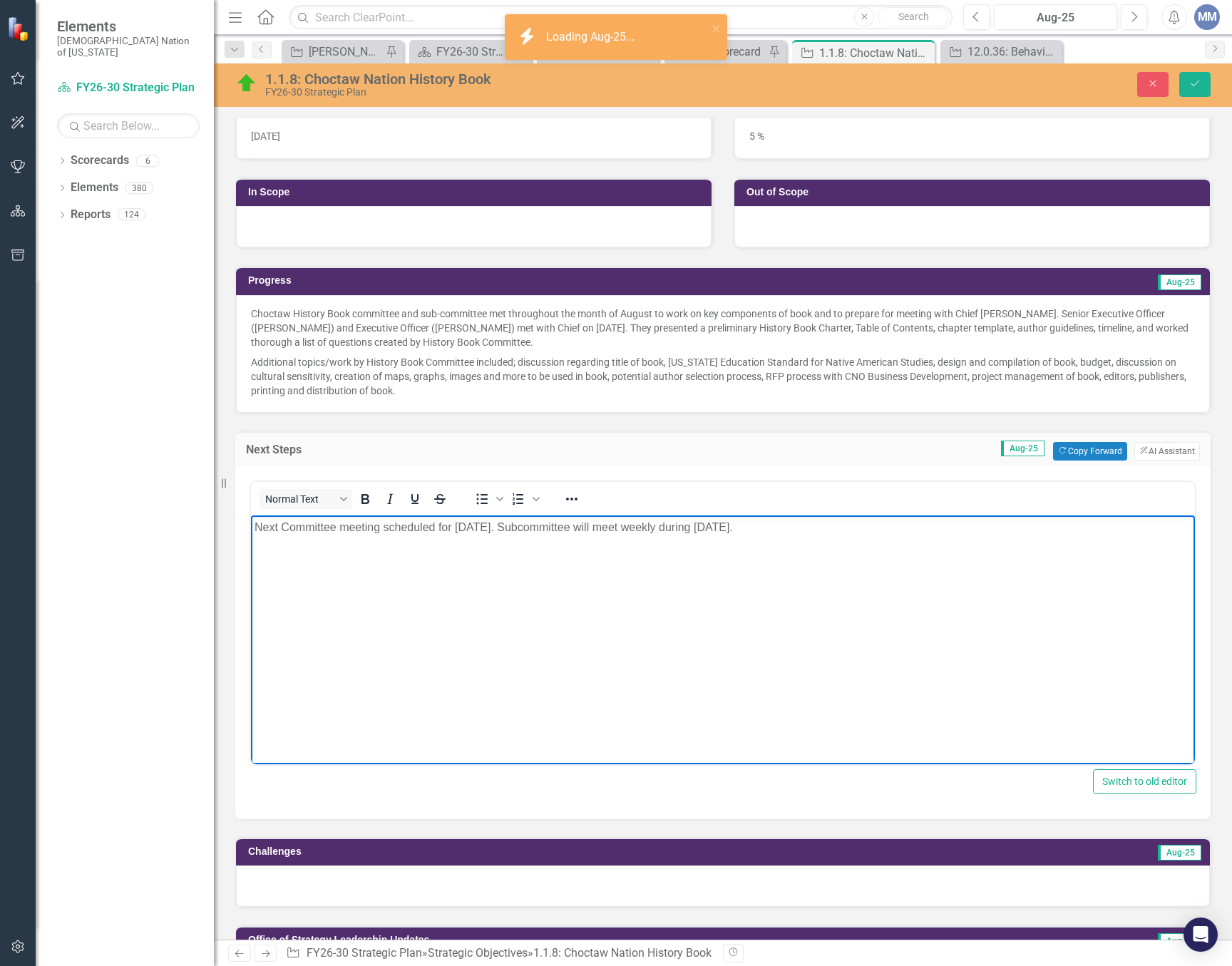
click at [500, 518] on body "Next Committee meeting scheduled for [DATE]. Subcommittee will meet weekly duri…" at bounding box center [723, 622] width 944 height 214
click at [282, 525] on p "Next Committee meeting scheduled for [DATE]. Subcommittee will meet weekly duri…" at bounding box center [723, 527] width 937 height 18
click at [481, 525] on p "Next Sub-Committee meeting scheduled for Committee meeting scheduled for [DATE]…" at bounding box center [723, 527] width 937 height 18
click at [581, 526] on p "Next Sub-Committee meeting scheduled for [DATE].Committee meeting scheduled for…" at bounding box center [723, 527] width 937 height 18
click at [312, 522] on p "Next Sub-Committee meeting scheduled for [DATE][DOMAIN_NAME] full Committee mee…" at bounding box center [723, 527] width 937 height 18
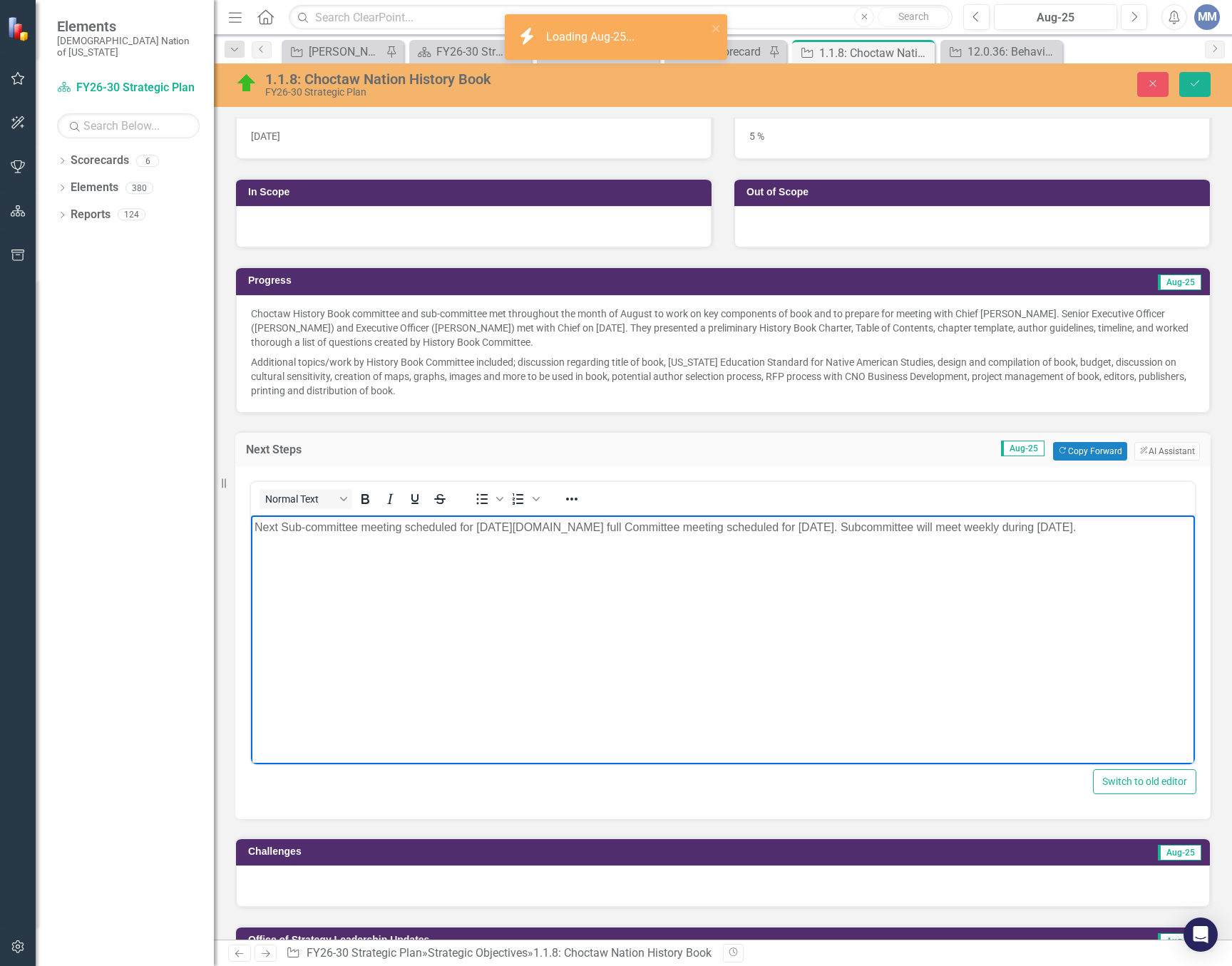
click at [285, 525] on p "Next Sub-committee meeting scheduled for [DATE][DOMAIN_NAME] full Committee mee…" at bounding box center [723, 527] width 937 height 18
click at [685, 597] on body "Next sub-committee meeting scheduled for [DATE][DOMAIN_NAME] full Committee mee…" at bounding box center [723, 622] width 944 height 214
click at [625, 529] on p "Next sub-committee meeting scheduled for [DATE][DOMAIN_NAME] full Committee mee…" at bounding box center [723, 527] width 937 height 18
click at [837, 529] on p "Next sub-committee meeting scheduled for [DATE][DOMAIN_NAME] full committee mee…" at bounding box center [723, 527] width 937 height 18
click at [835, 528] on p "Next sub-committee meeting scheduled for [DATE][DOMAIN_NAME] full committee mee…" at bounding box center [723, 527] width 937 height 18
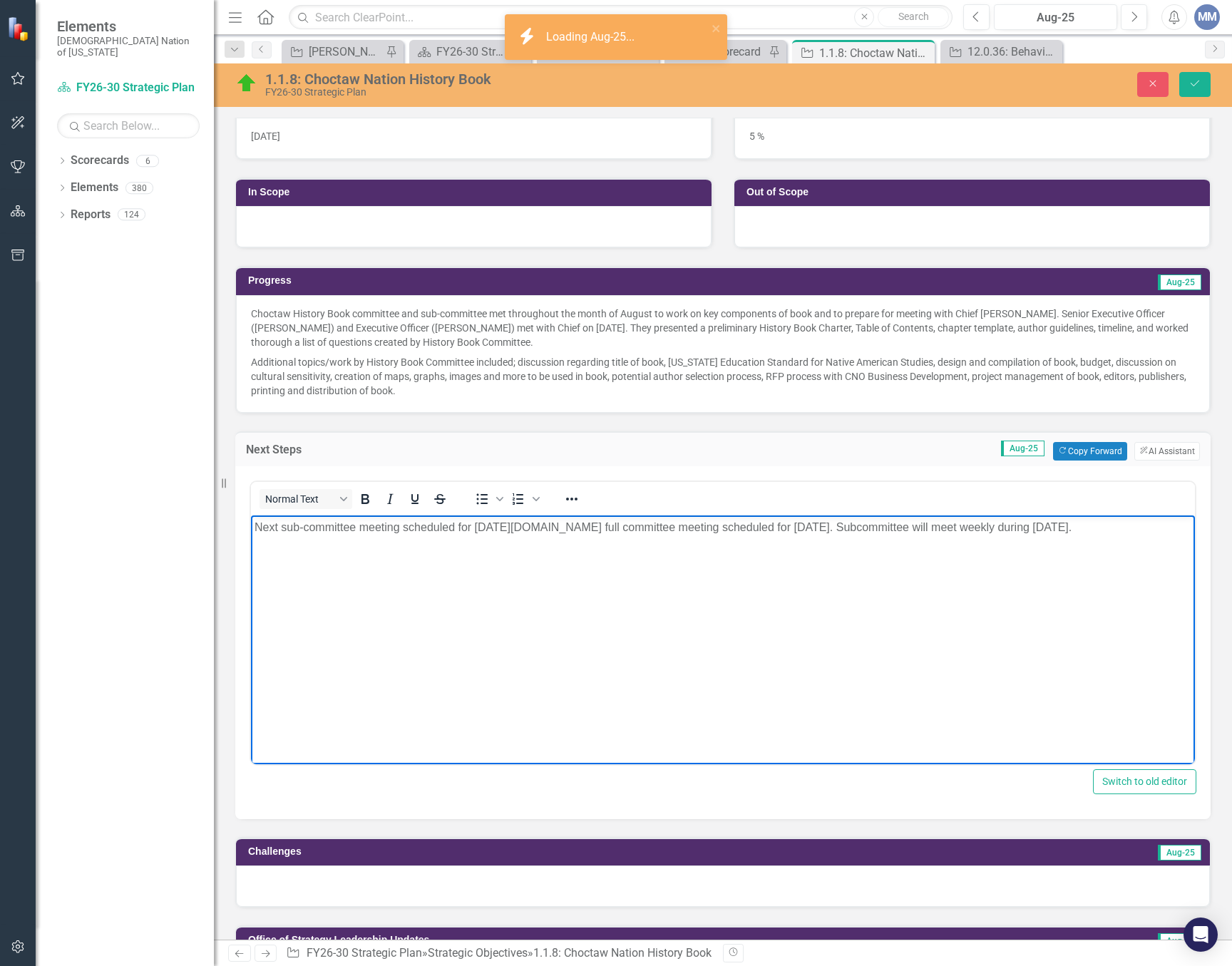
drag, startPoint x: 1159, startPoint y: 529, endPoint x: 899, endPoint y: 524, distance: 260.0
click at [899, 524] on p "Next sub-committee meeting scheduled for [DATE][DOMAIN_NAME] full committee mee…" at bounding box center [723, 527] width 937 height 18
click at [301, 525] on p "Next sub-committee meeting scheduled for [DATE][DOMAIN_NAME] full committee mee…" at bounding box center [723, 527] width 937 height 18
click at [426, 559] on body "Next subcommittee meeting scheduled for [DATE][DOMAIN_NAME] full committee meet…" at bounding box center [723, 622] width 944 height 214
click at [569, 525] on p "Next subcommittee meeting scheduled for [DATE][DOMAIN_NAME] full committee meet…" at bounding box center [723, 527] width 937 height 18
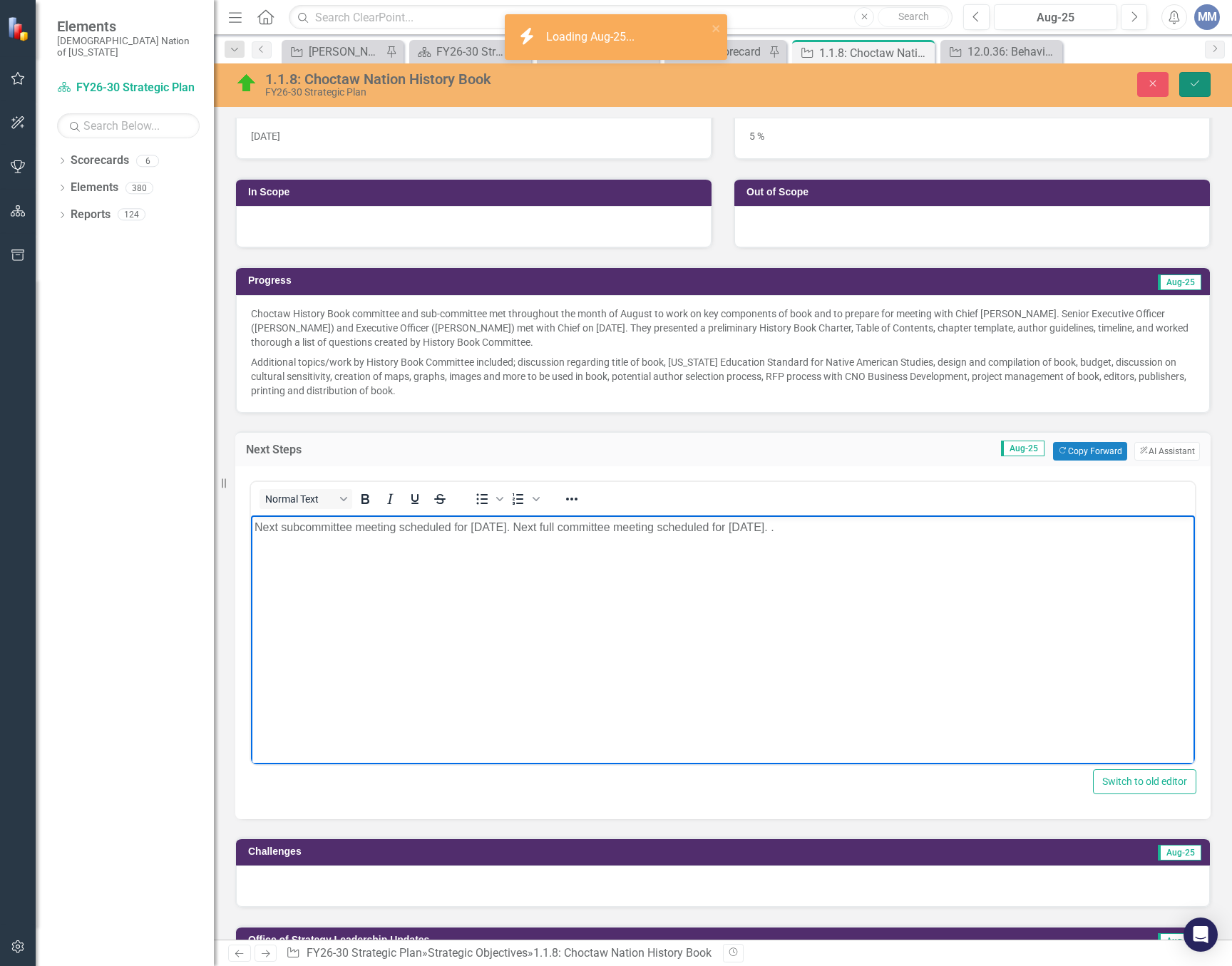
click at [1207, 83] on button "Save" at bounding box center [1195, 84] width 31 height 25
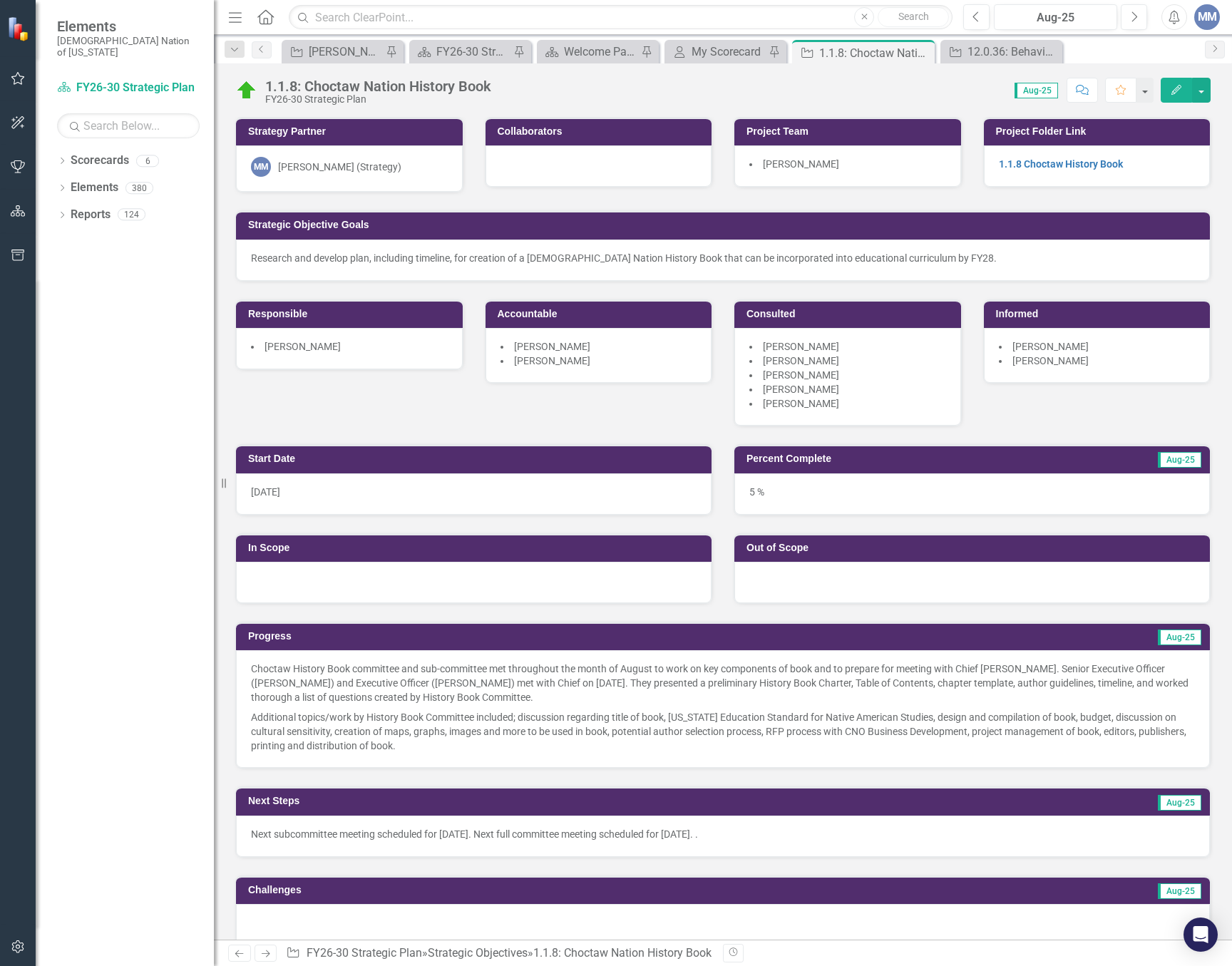
click at [590, 745] on p "Additional topics/work by History Book Committee included; discussion regarding…" at bounding box center [723, 730] width 944 height 45
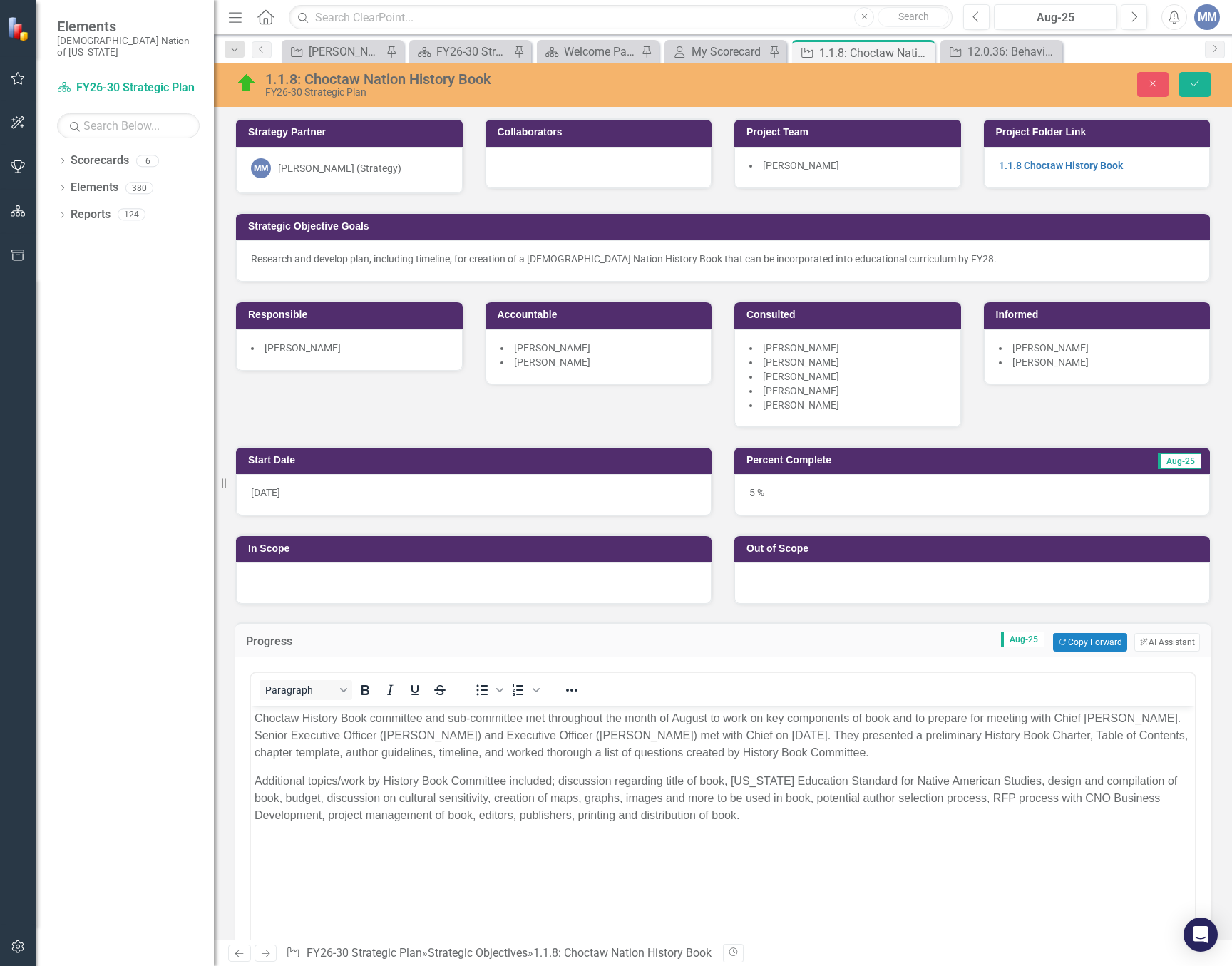
click at [552, 780] on p "Additional topics/work by History Book Committee included; discussion regarding…" at bounding box center [723, 799] width 937 height 52
click at [1194, 76] on button "Save" at bounding box center [1195, 84] width 31 height 25
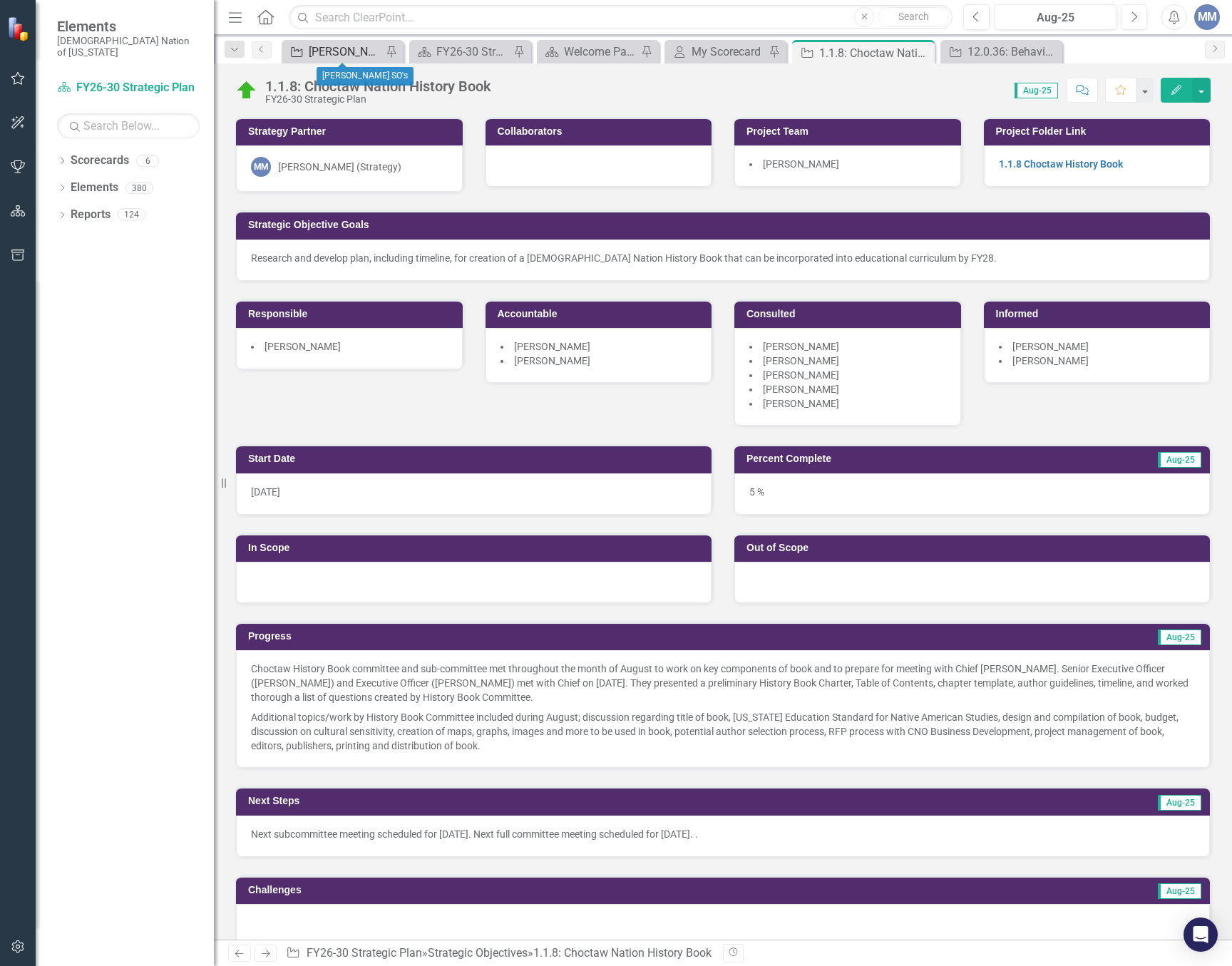
click at [329, 54] on div "[PERSON_NAME] SO's" at bounding box center [346, 51] width 74 height 18
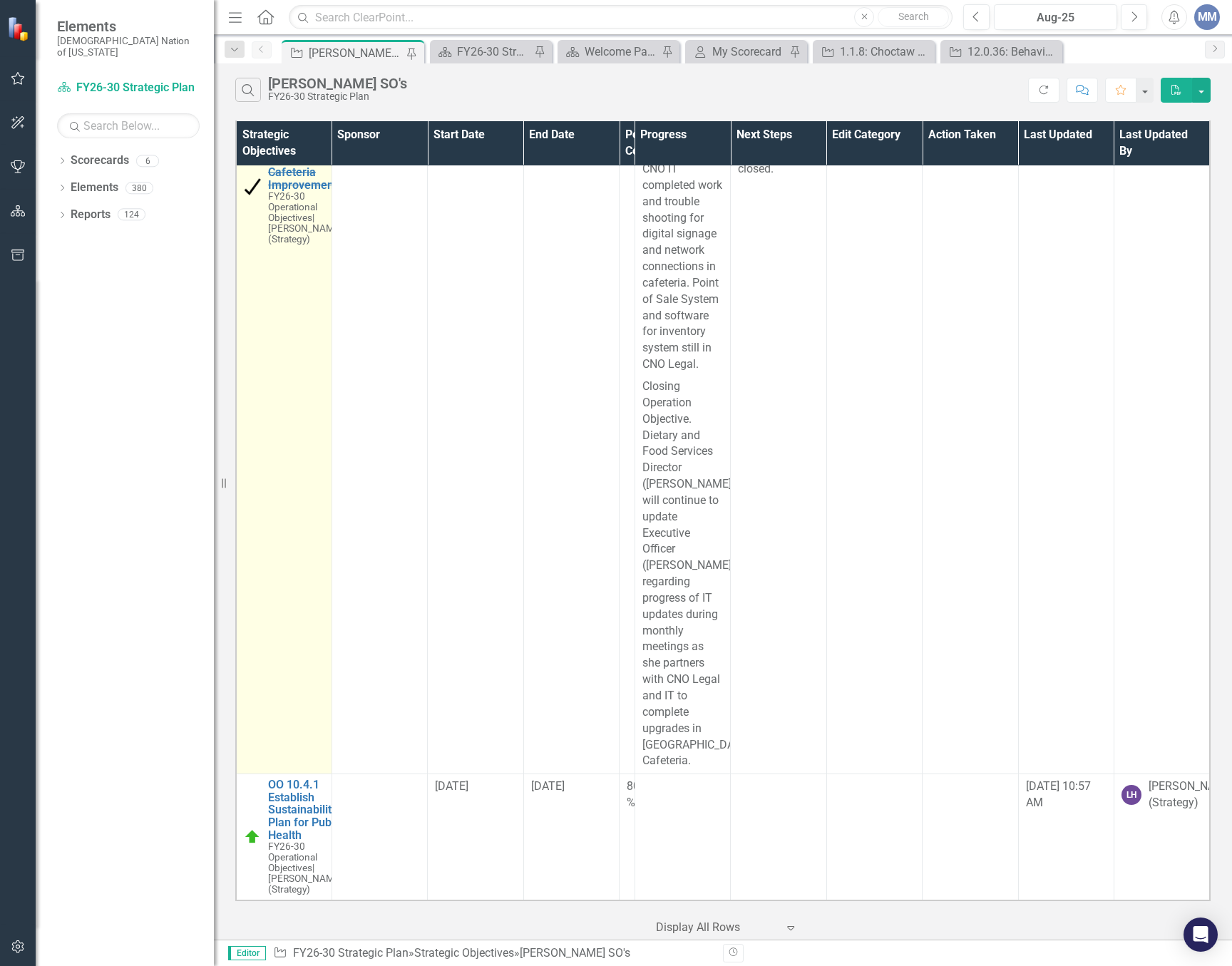
scroll to position [10537, 0]
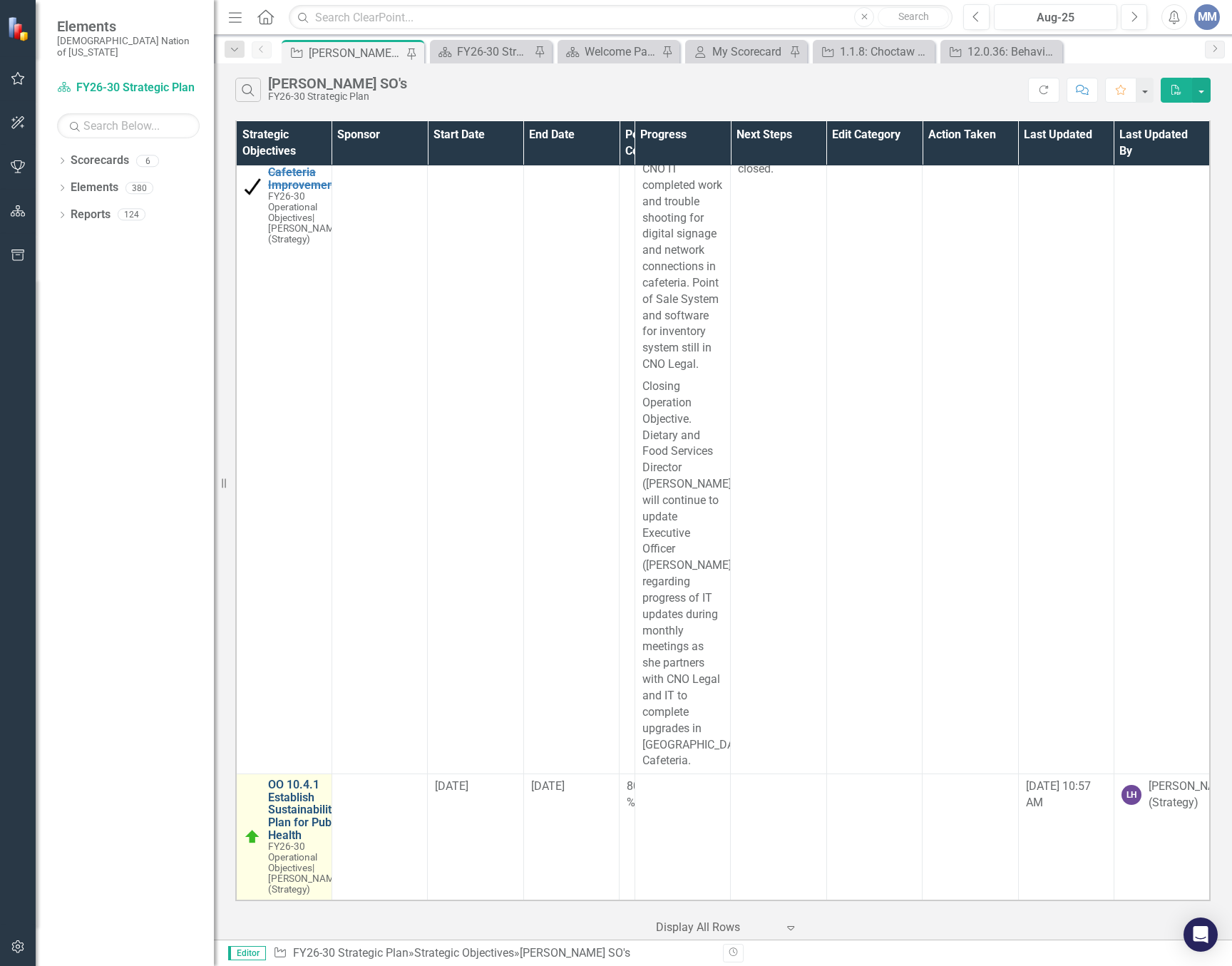
click at [303, 825] on link "OO 10.4.1 Establish Sustainability Plan for Public Health" at bounding box center [305, 810] width 75 height 63
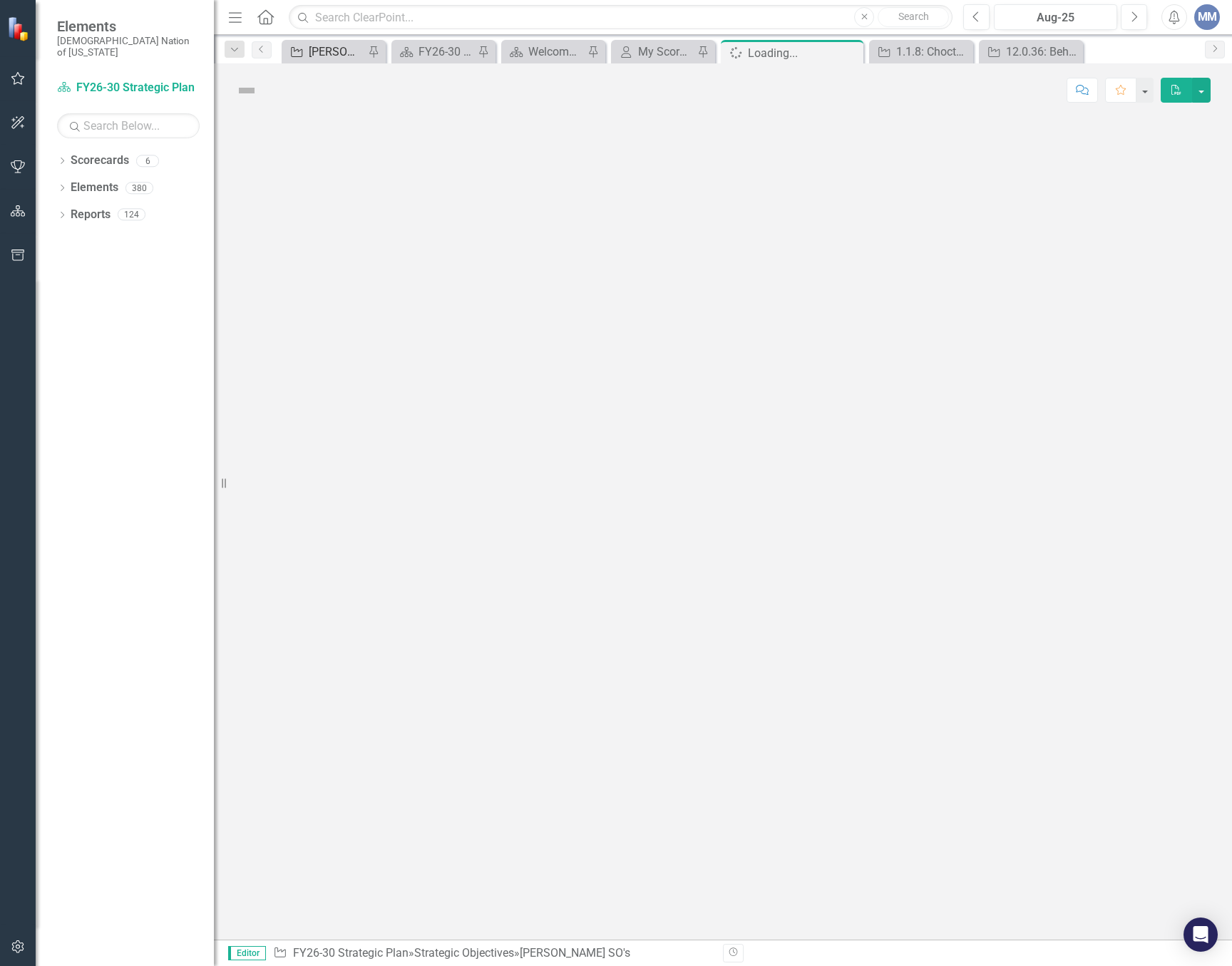
click at [334, 43] on div "[PERSON_NAME] SO's" at bounding box center [337, 51] width 55 height 18
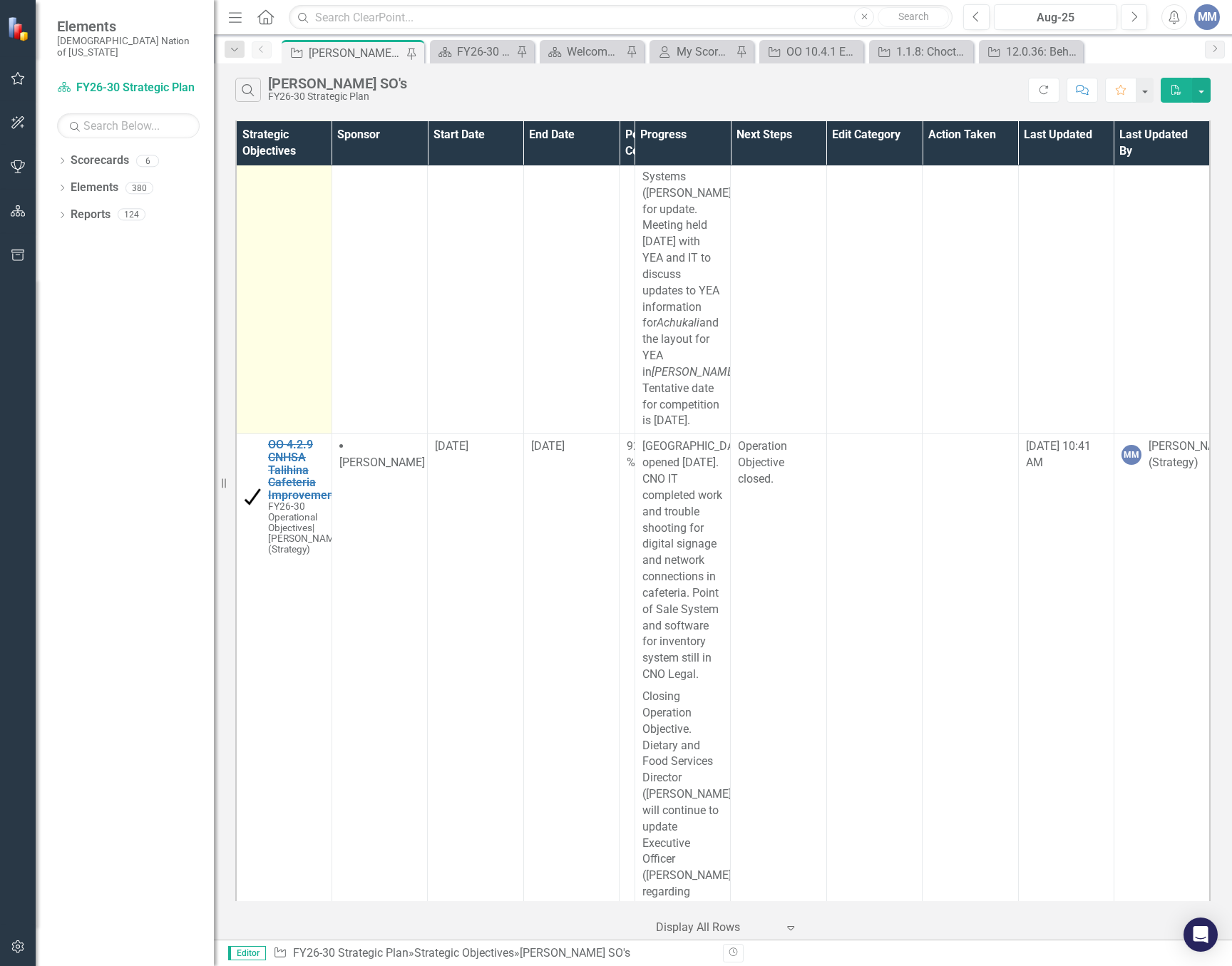
scroll to position [9539, 0]
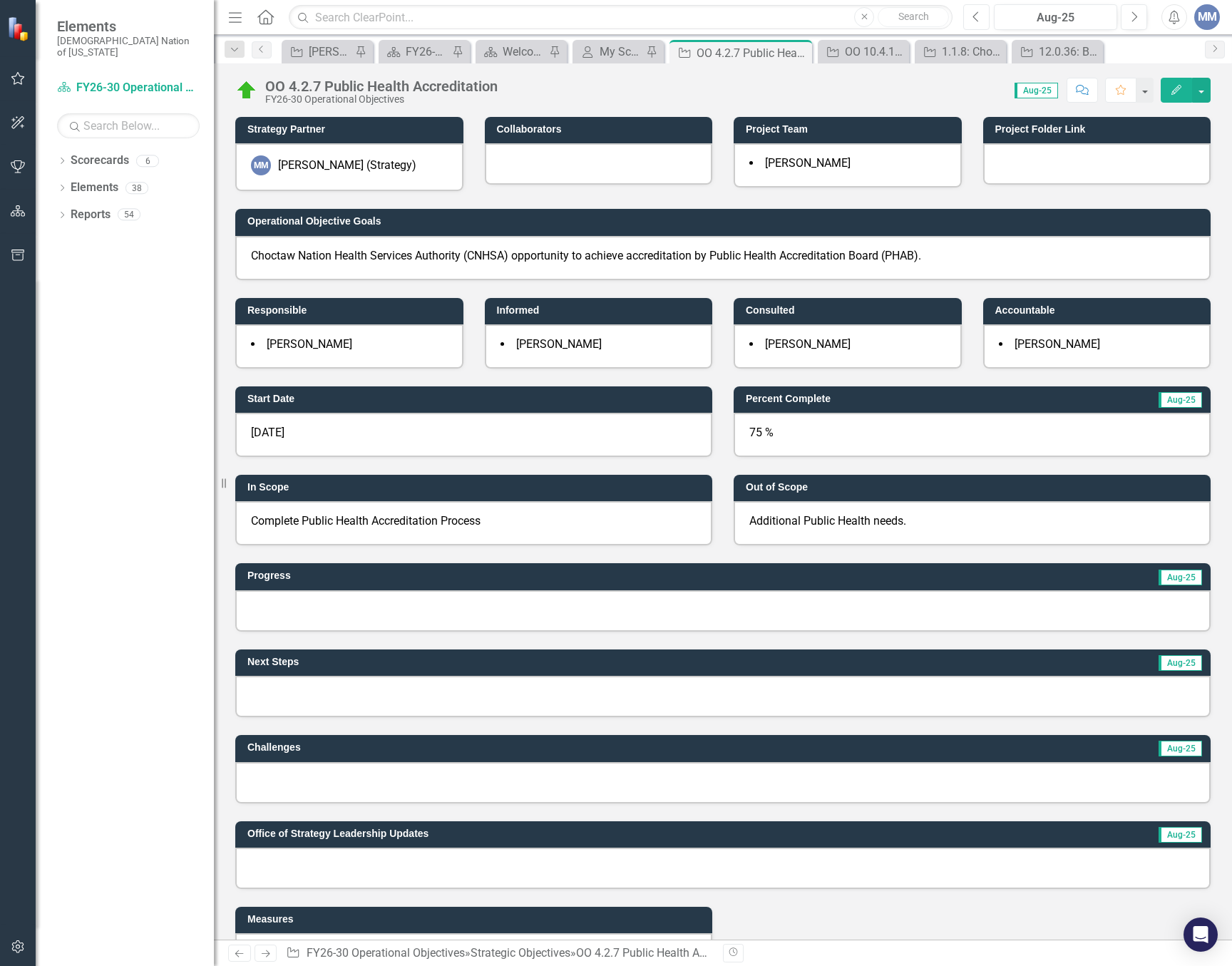
click at [985, 12] on button "Previous" at bounding box center [976, 18] width 27 height 26
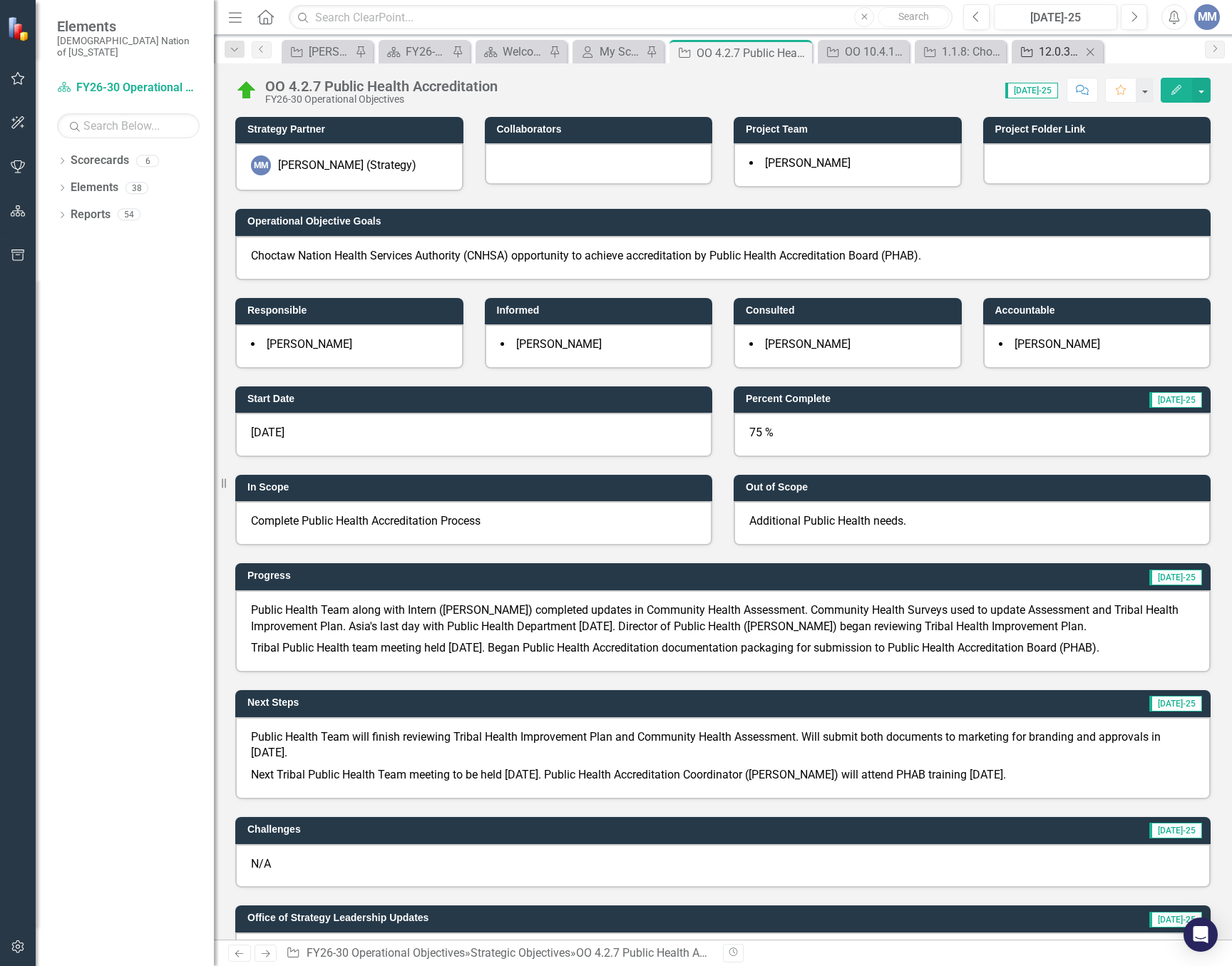
click at [1049, 53] on div "12.0.36: Behavioral Health Scheduling and Utilization" at bounding box center [1060, 51] width 42 height 18
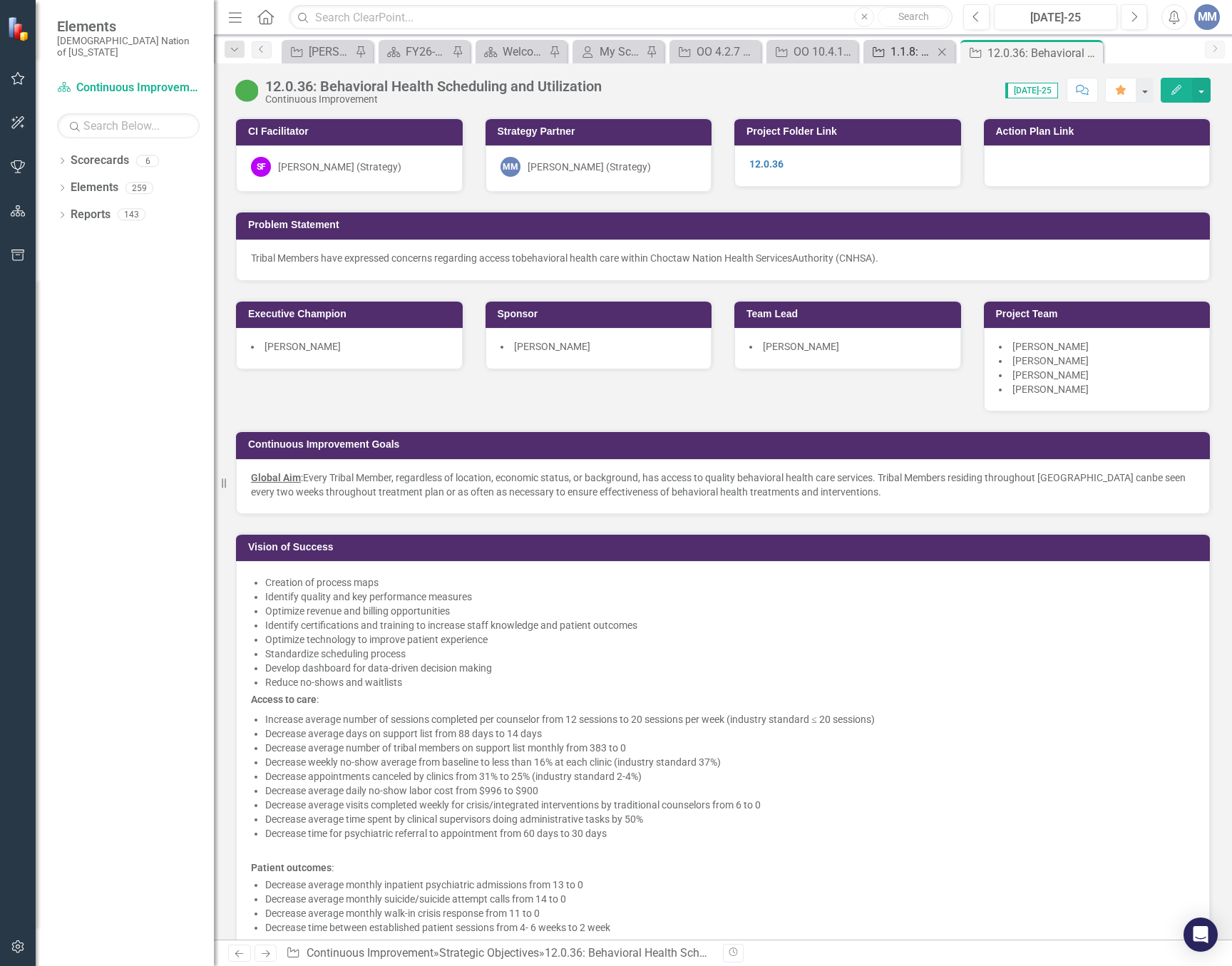
click at [927, 50] on div "1.1.8: Choctaw Nation History Book" at bounding box center [912, 51] width 42 height 18
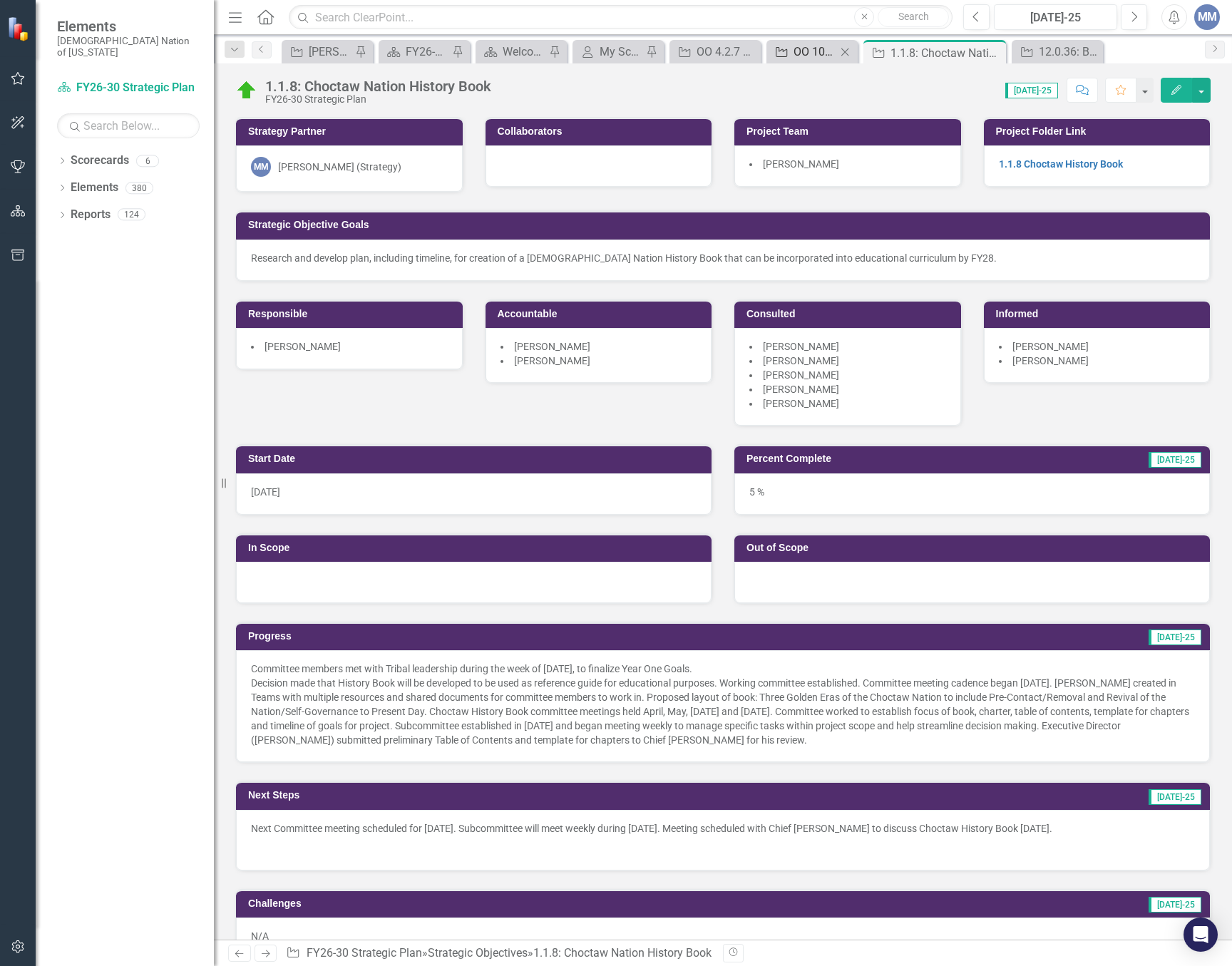
click at [807, 58] on div "OO 10.4.1 Establish Sustainability Plan for Public Health" at bounding box center [815, 51] width 42 height 18
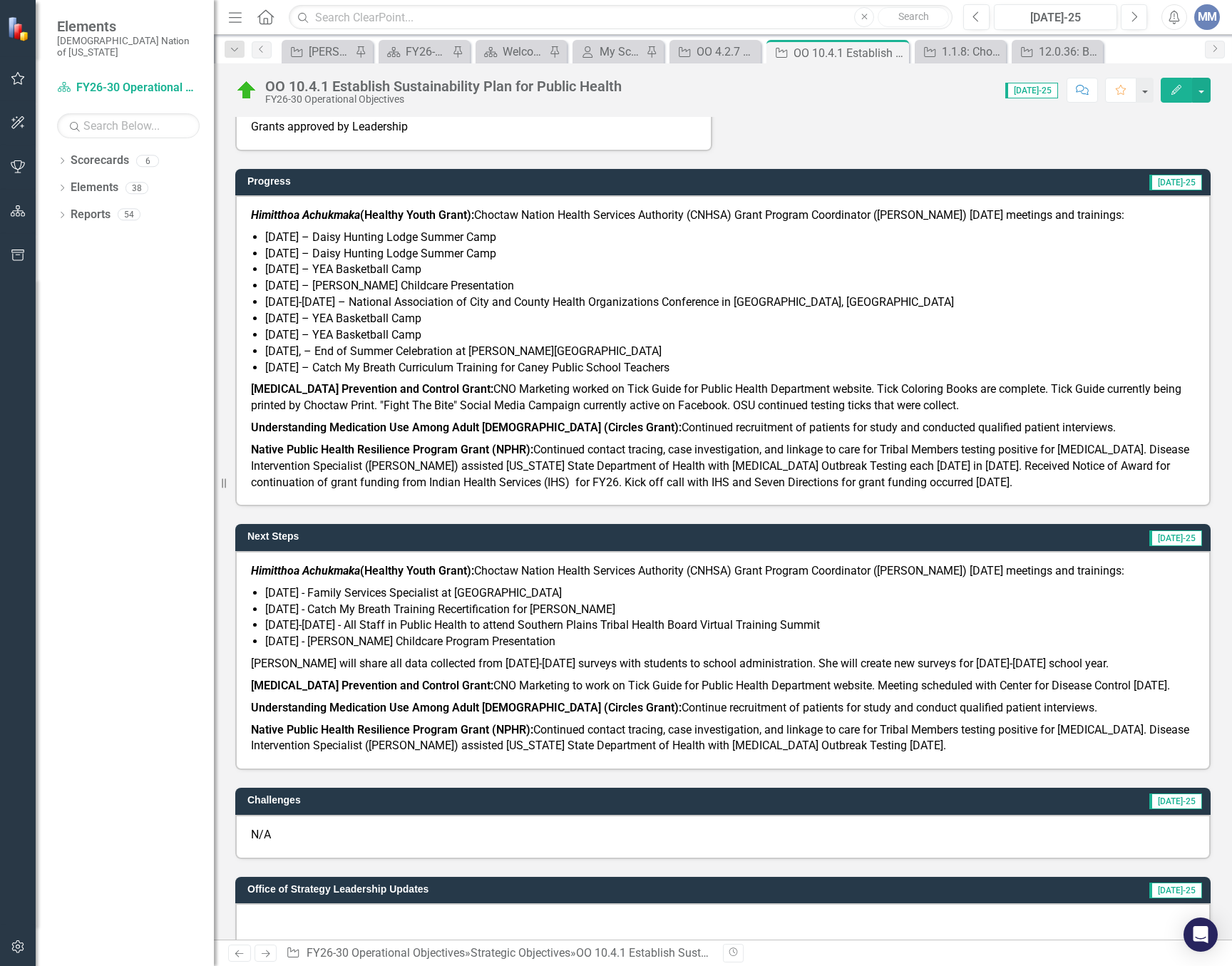
scroll to position [570, 0]
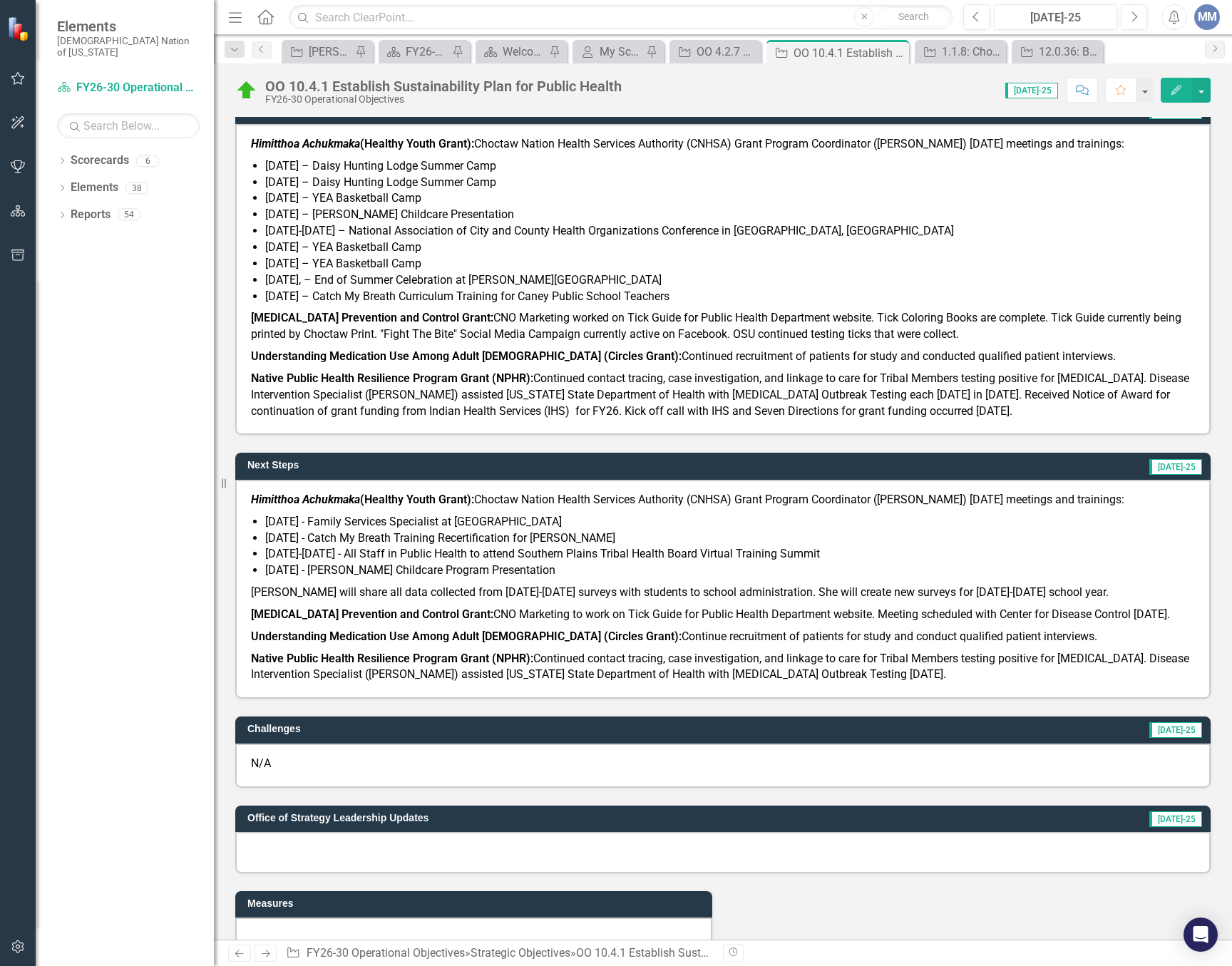
click at [463, 624] on p "Rocky Mountain Spotted Fever Prevention and Control Grant: CNO Marketing to wor…" at bounding box center [723, 614] width 944 height 22
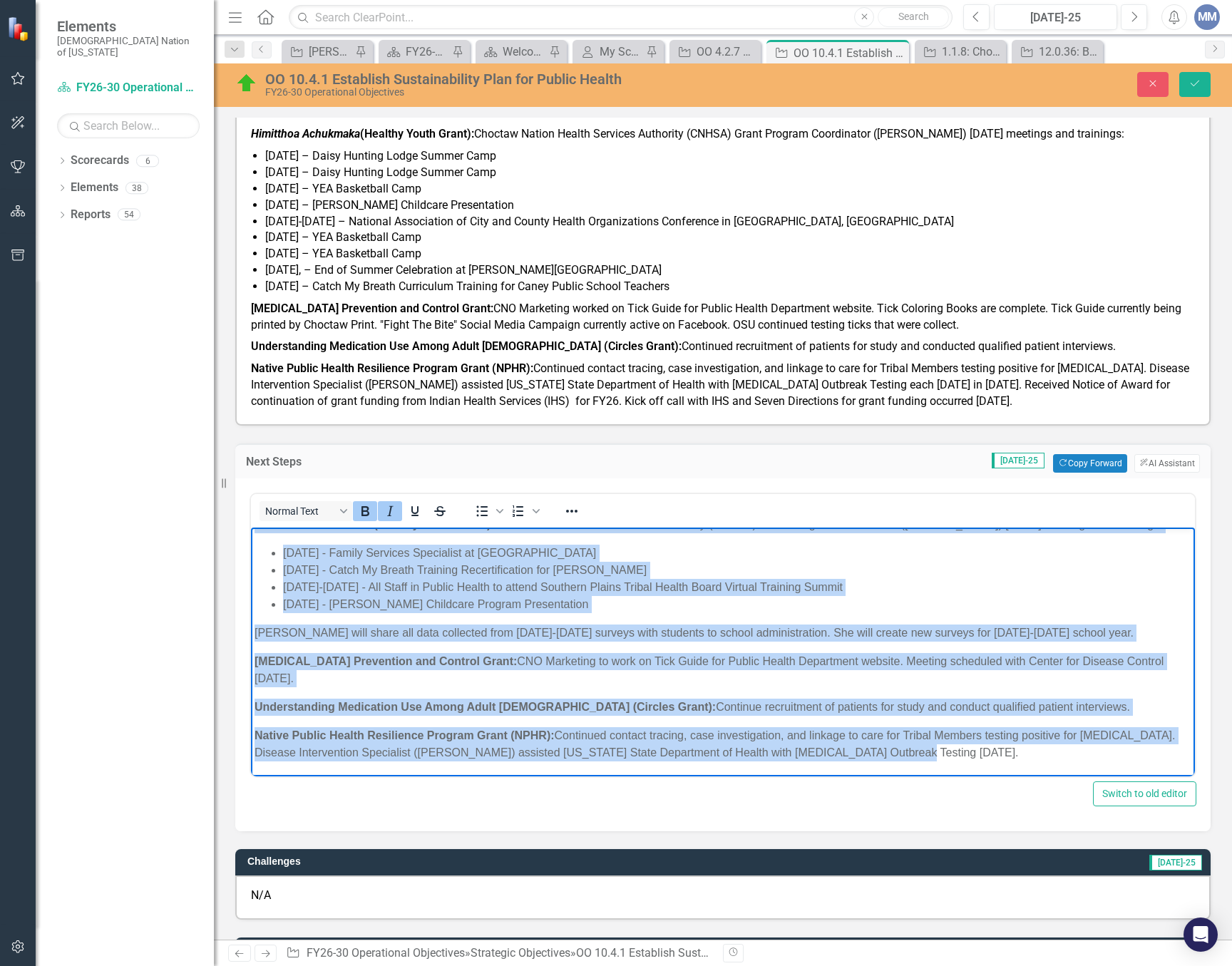
scroll to position [603, 0]
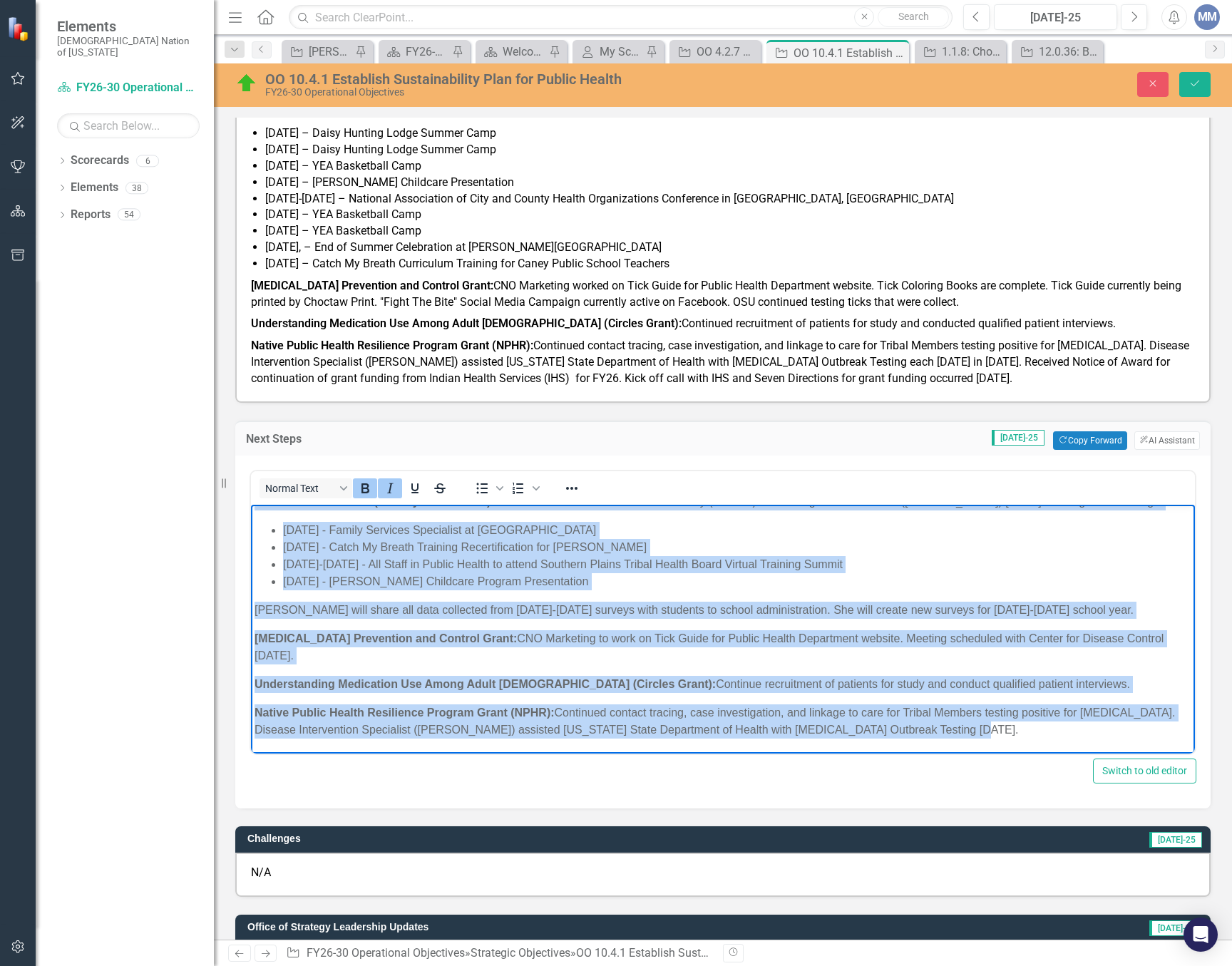
drag, startPoint x: 252, startPoint y: 513, endPoint x: 1083, endPoint y: 817, distance: 884.9
click at [1083, 753] on html "Himitthoa Achukmaka (Healthy Youth Grant): Choctaw Nation Health Services Autho…" at bounding box center [723, 621] width 944 height 264
copy body "Himitthoa Achukmaka (Healthy Youth Grant): Choctaw Nation Health Services Autho…"
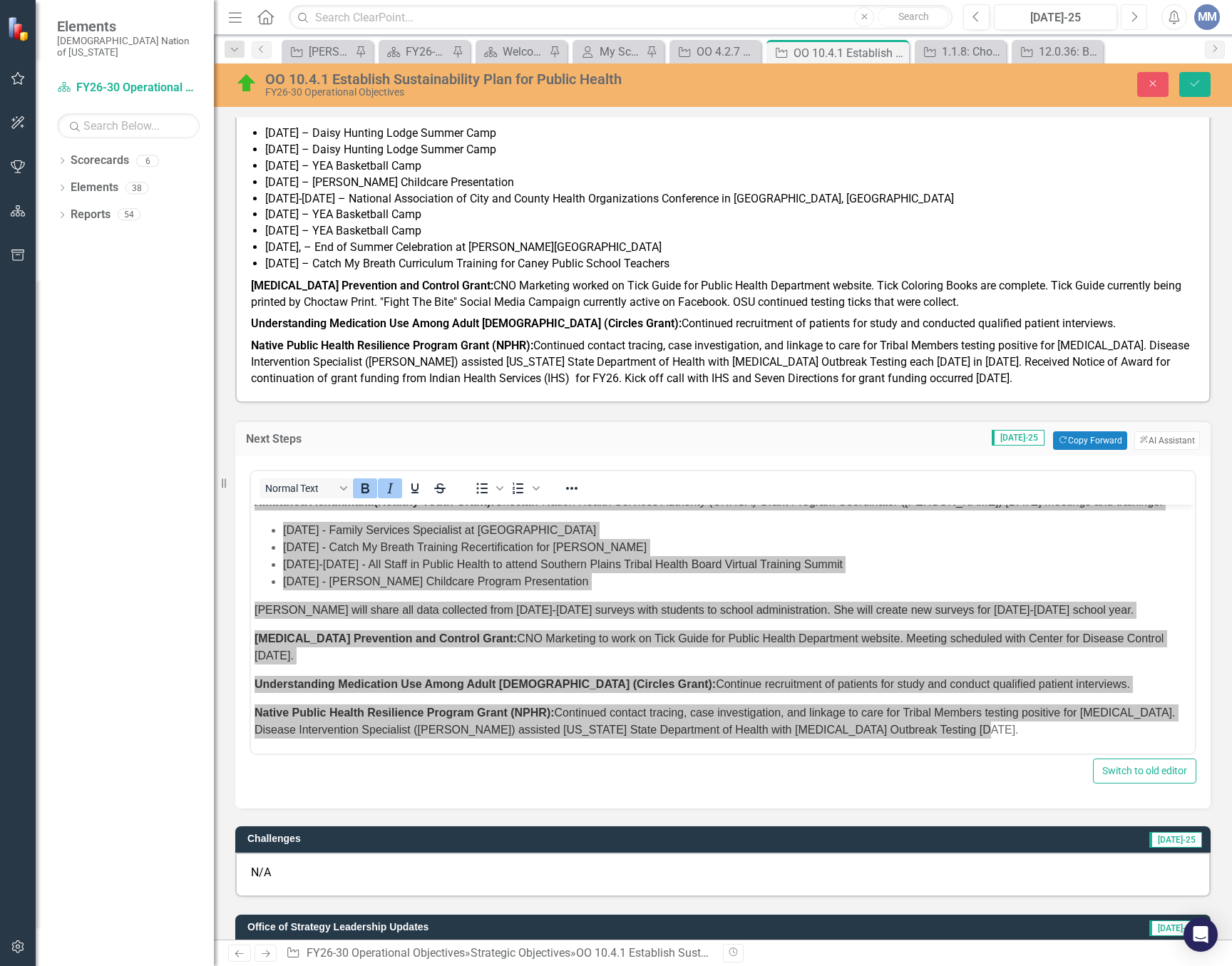
click at [1131, 6] on button "Next" at bounding box center [1134, 18] width 27 height 26
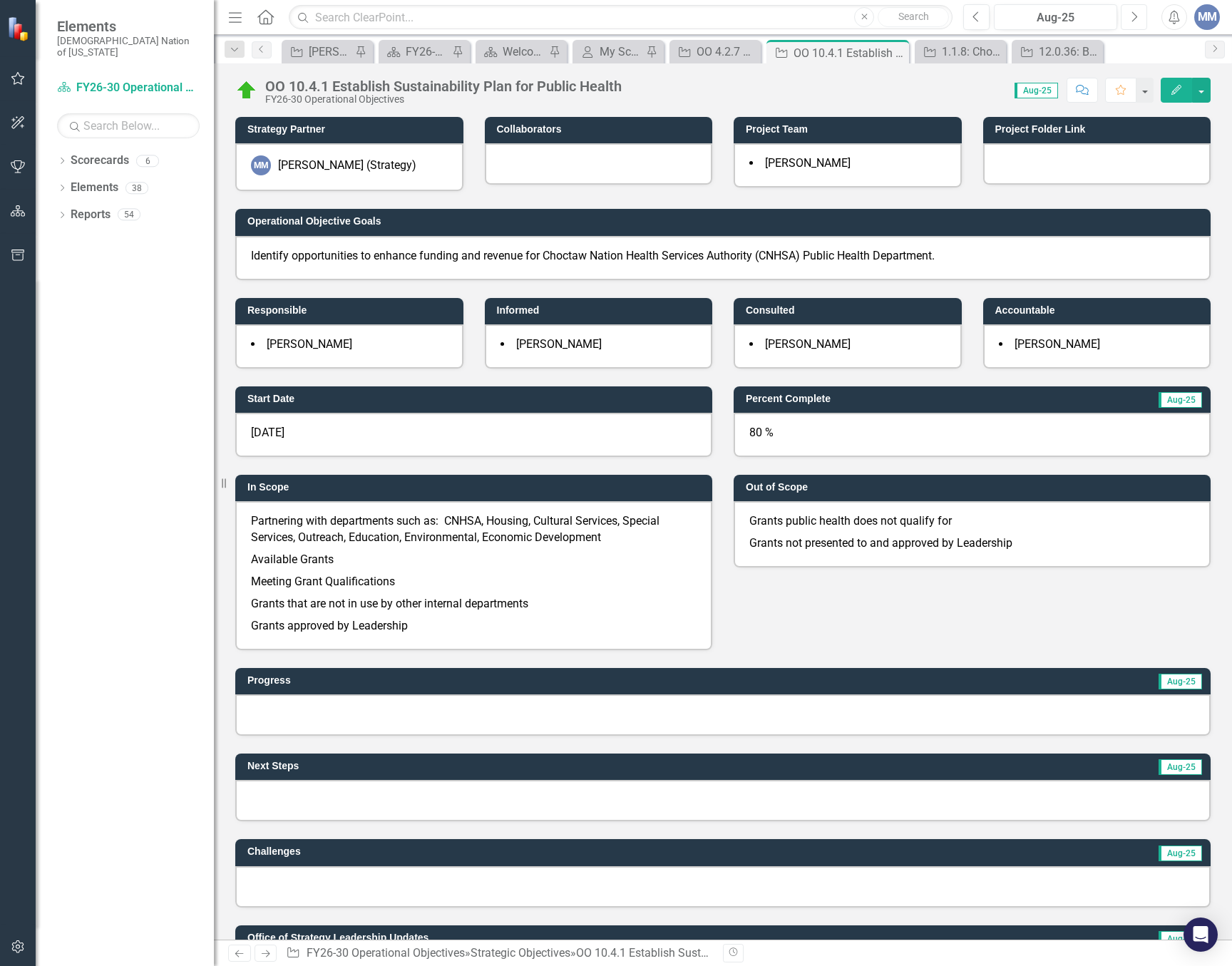
scroll to position [356, 0]
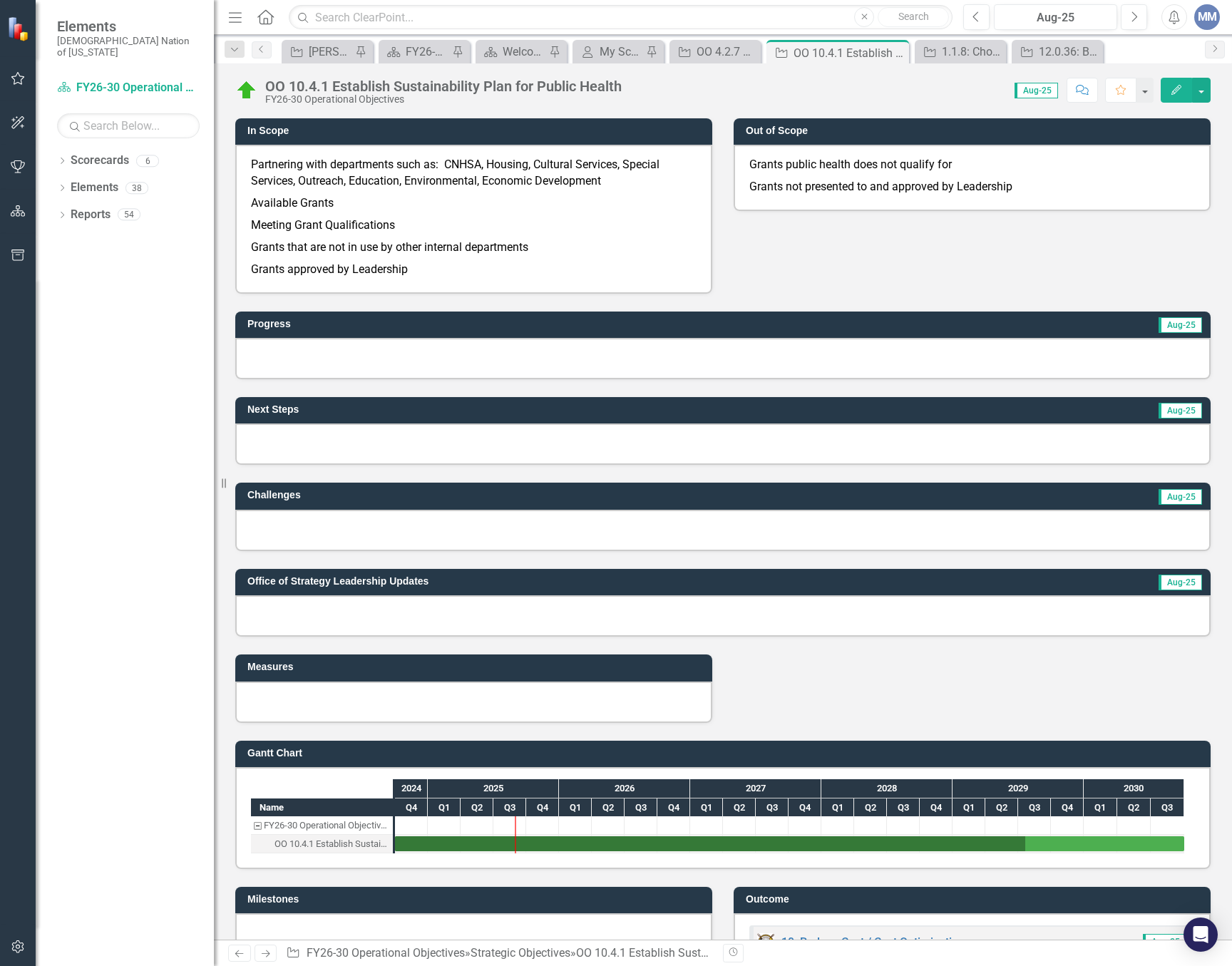
click at [307, 368] on div at bounding box center [723, 358] width 975 height 42
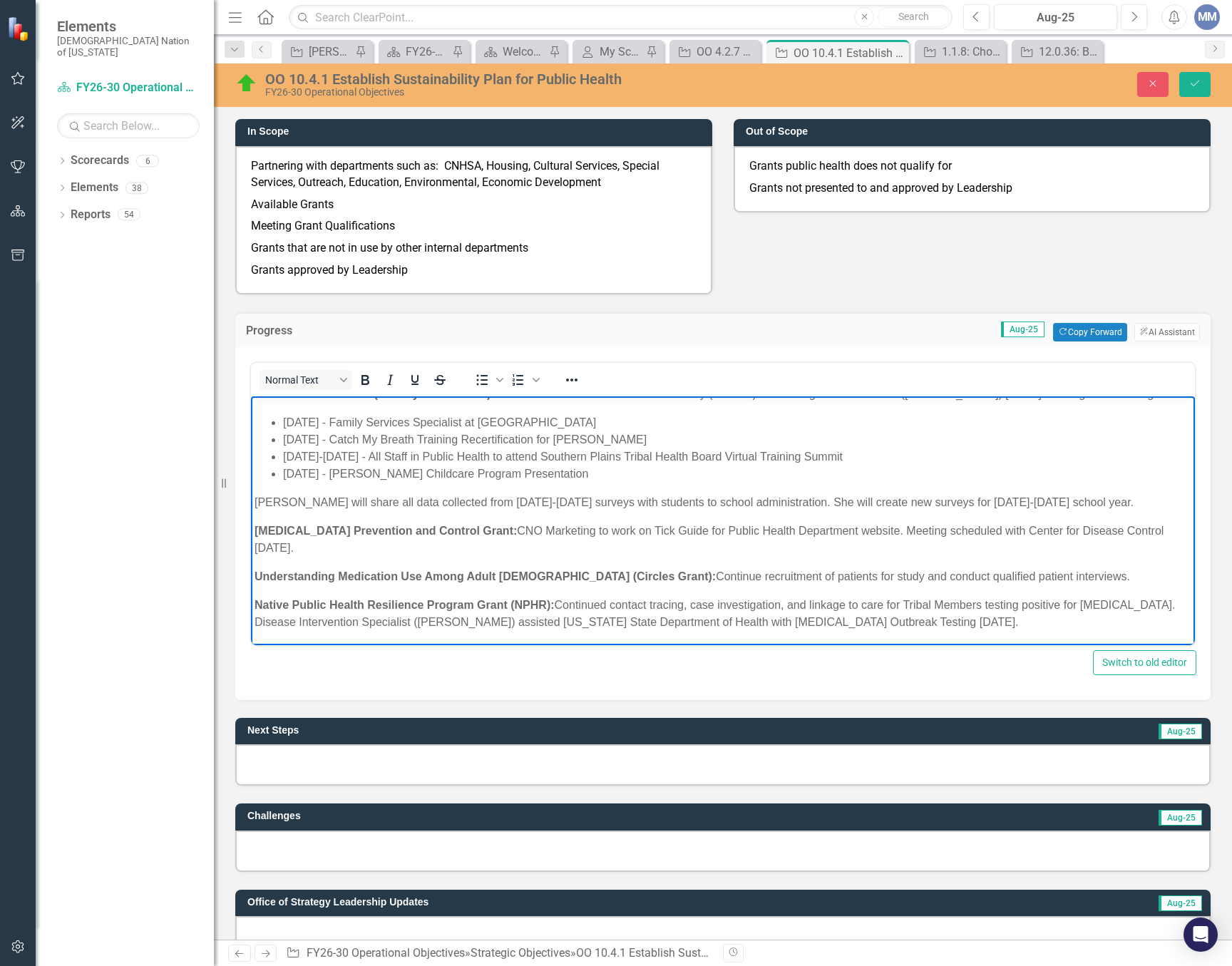
scroll to position [0, 0]
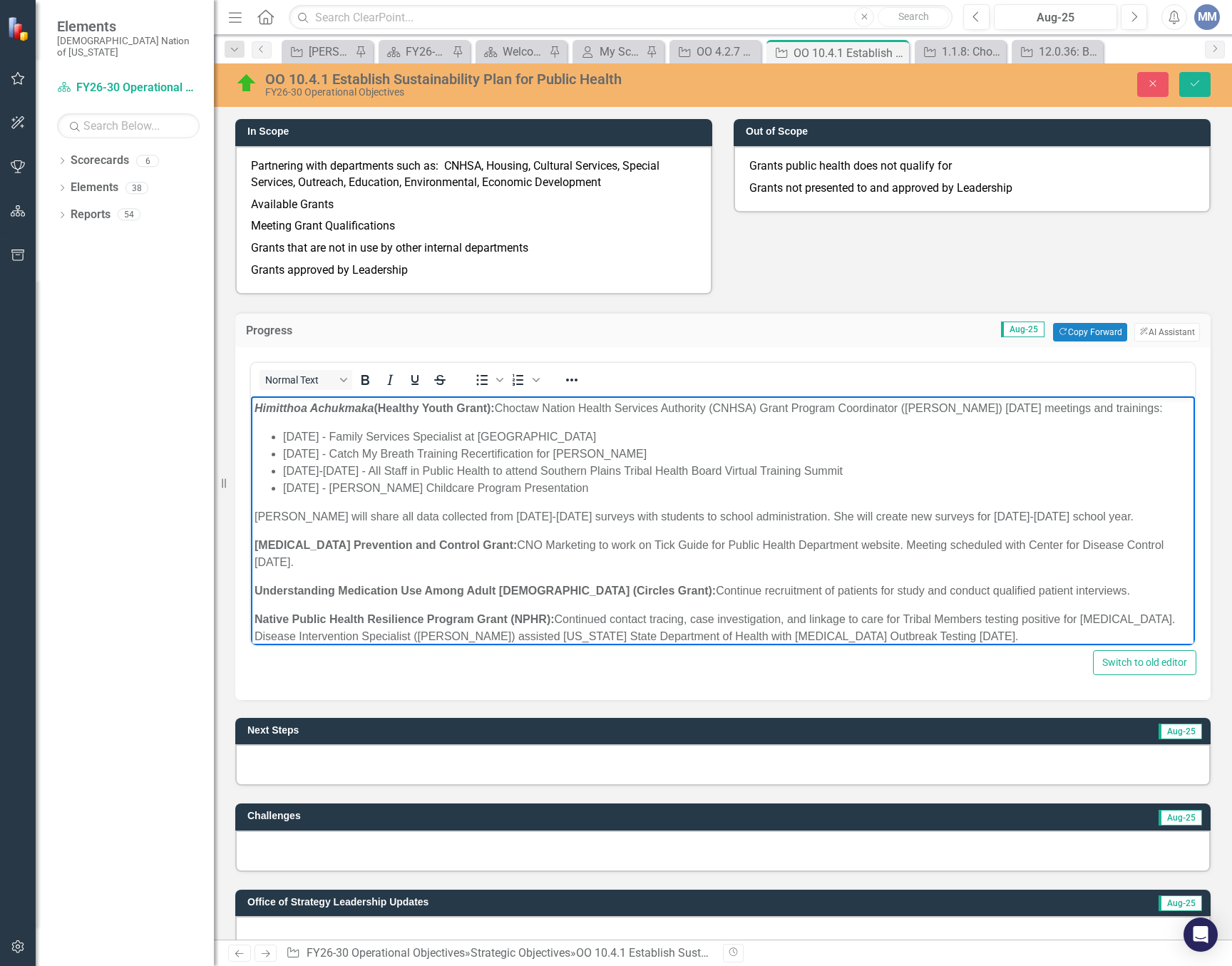
click at [342, 525] on p "Adyson will share all data collected from 2024-2025 surveys with students to sc…" at bounding box center [723, 517] width 937 height 18
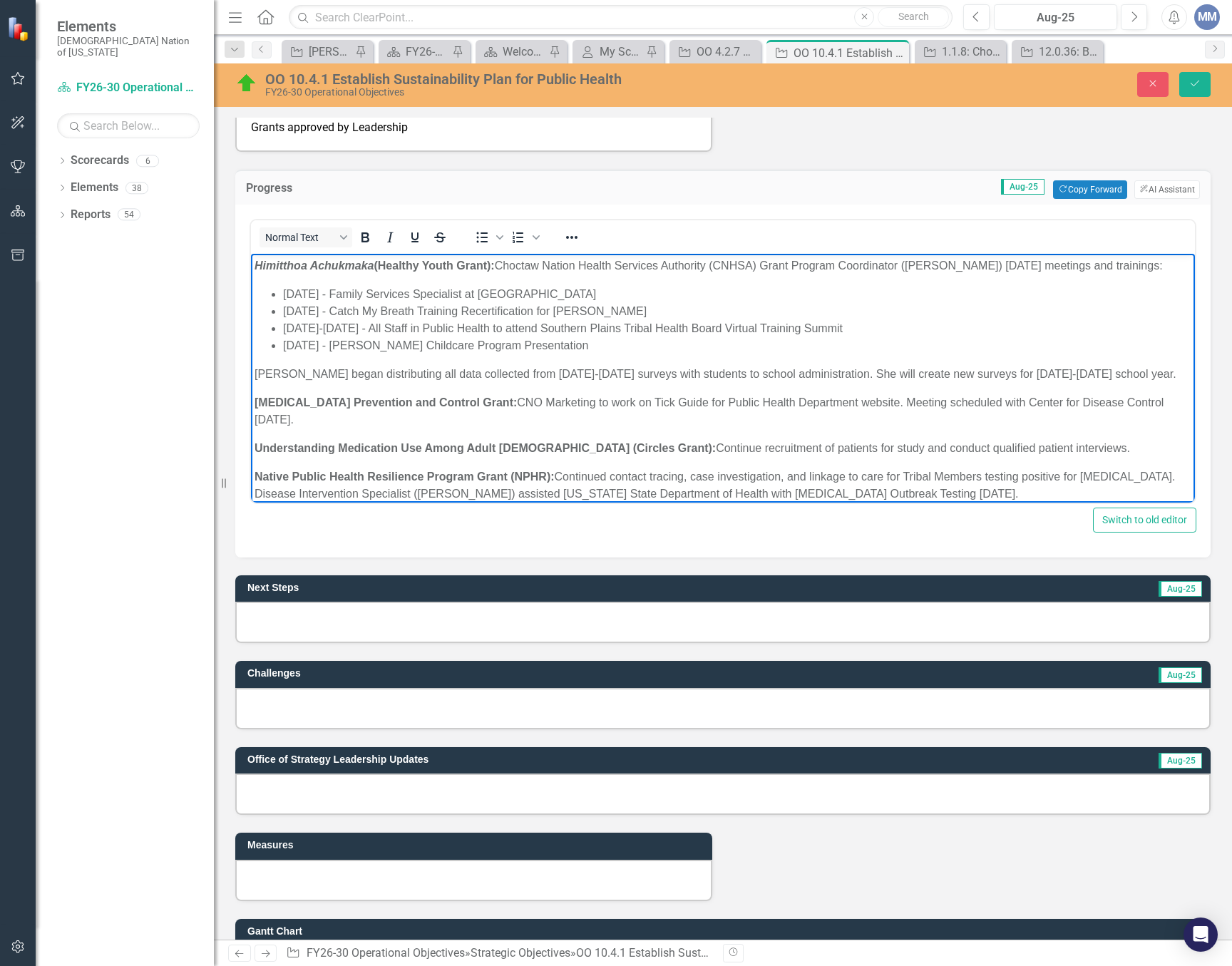
click at [331, 619] on div at bounding box center [723, 622] width 975 height 42
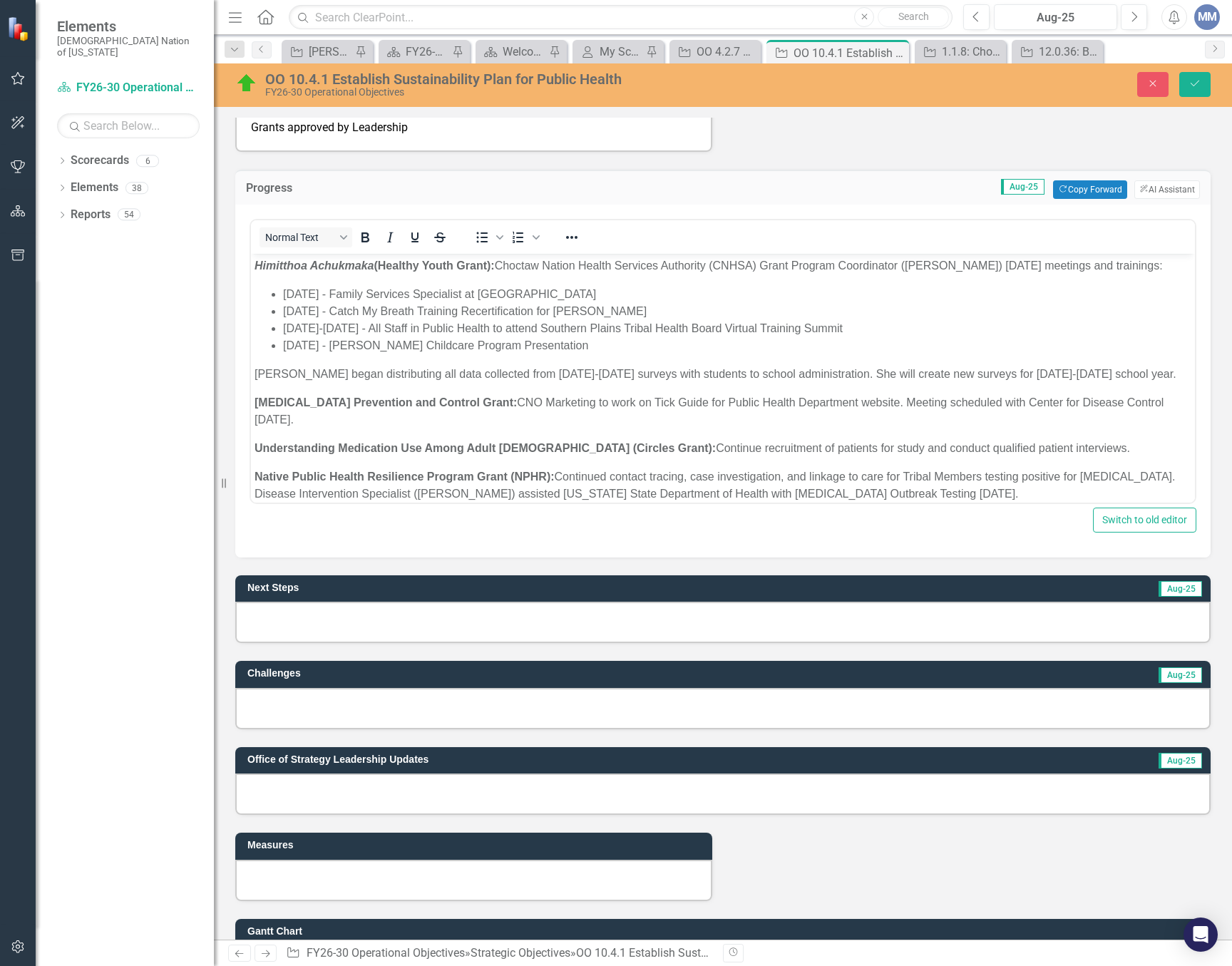
click at [331, 619] on div at bounding box center [723, 622] width 975 height 42
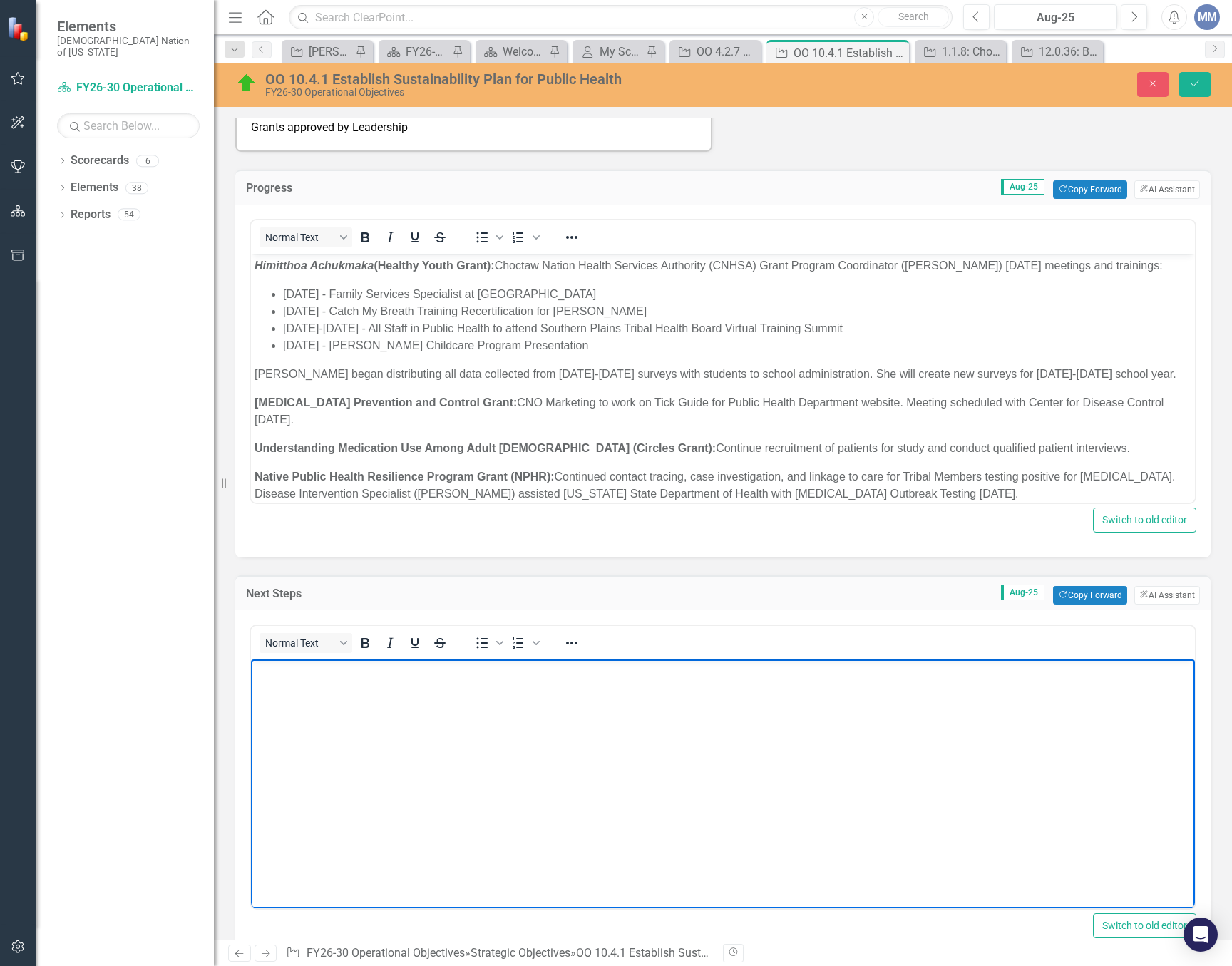
scroll to position [14, 0]
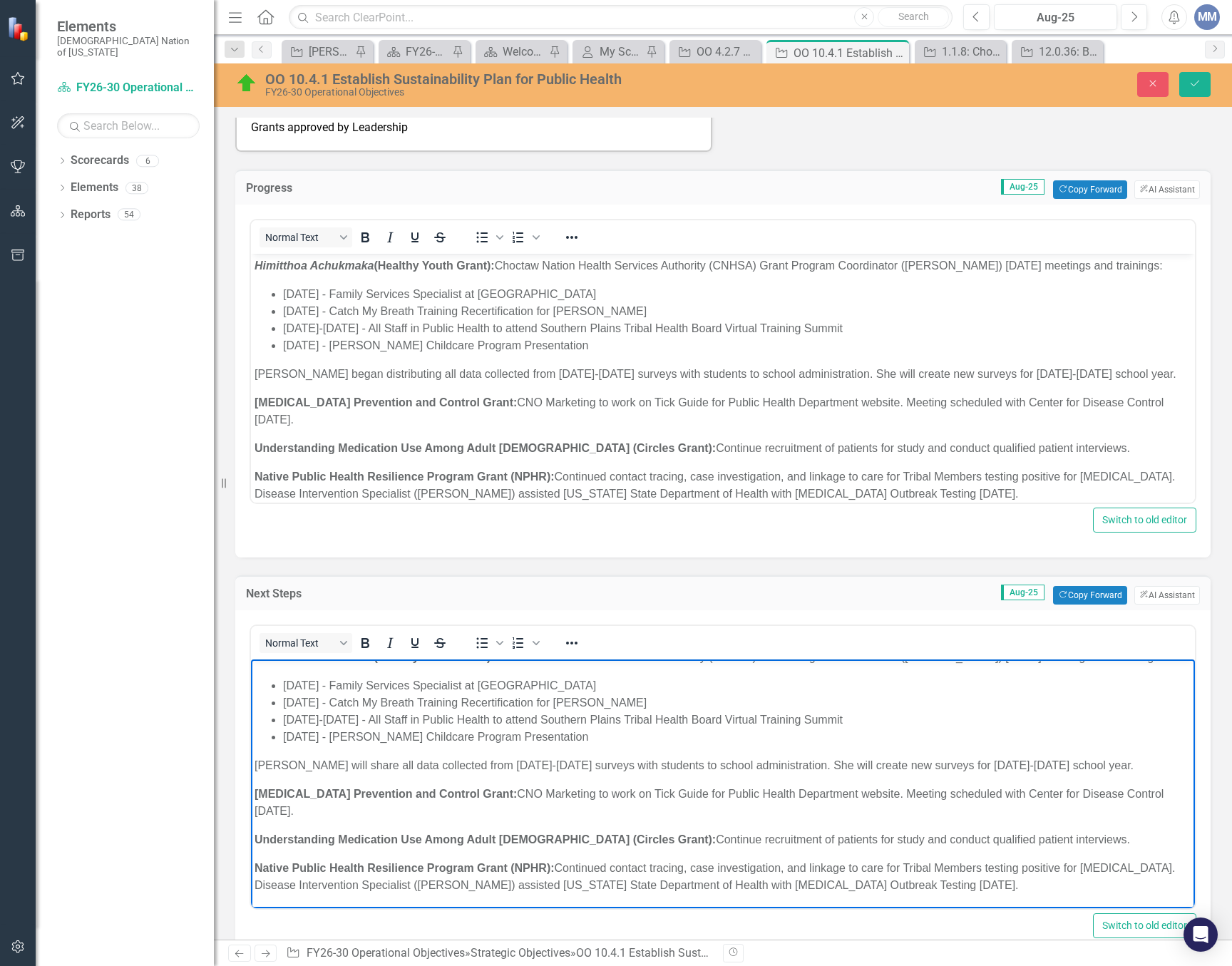
click at [870, 383] on p "Adyson began distributing all data collected from 2024-2025 surveys with studen…" at bounding box center [723, 374] width 937 height 18
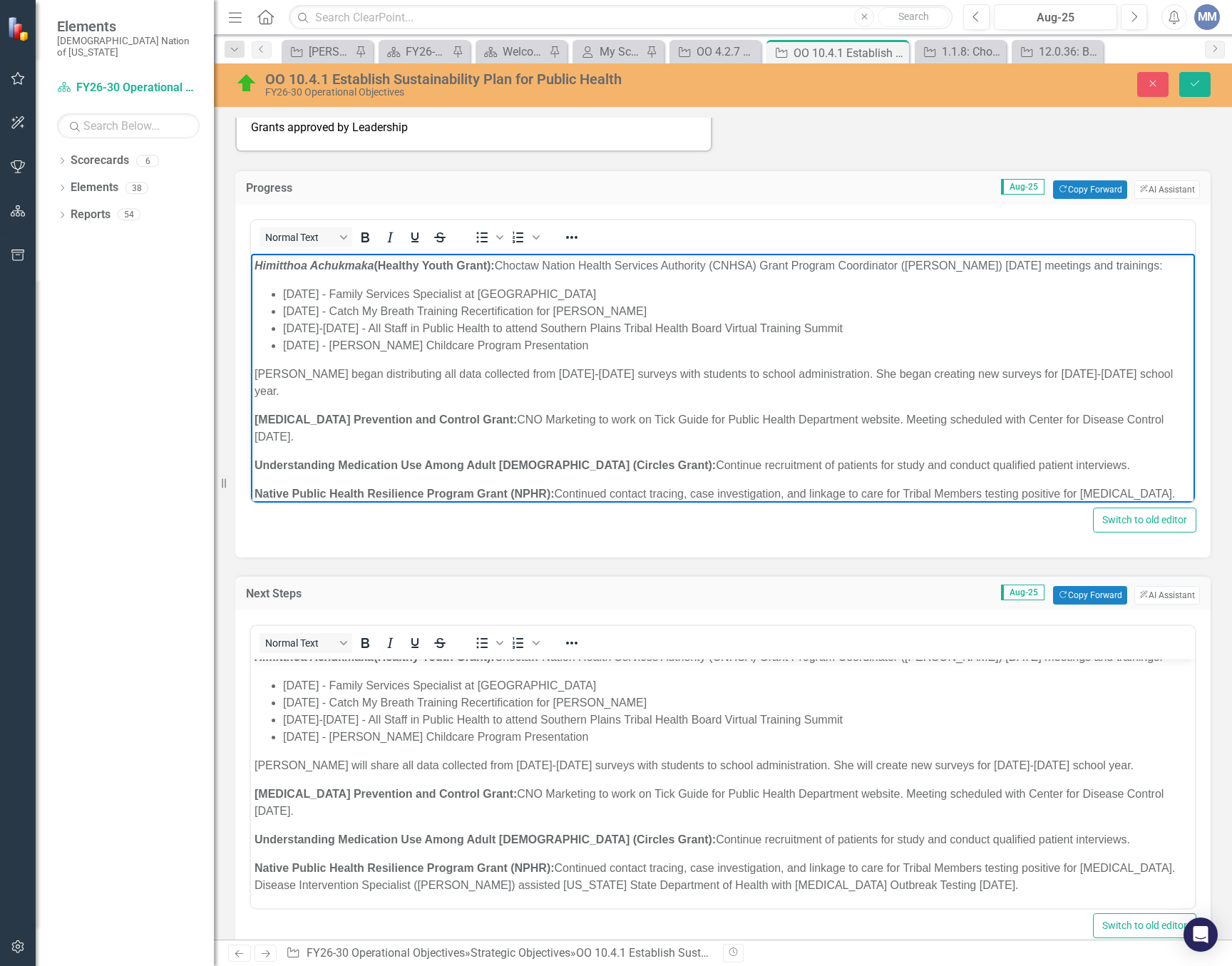
drag, startPoint x: 712, startPoint y: 422, endPoint x: 724, endPoint y: 375, distance: 48.5
click at [712, 422] on p "Rocky Mountain Spotted Fever Prevention and Control Grant: CNO Marketing to wor…" at bounding box center [723, 428] width 937 height 34
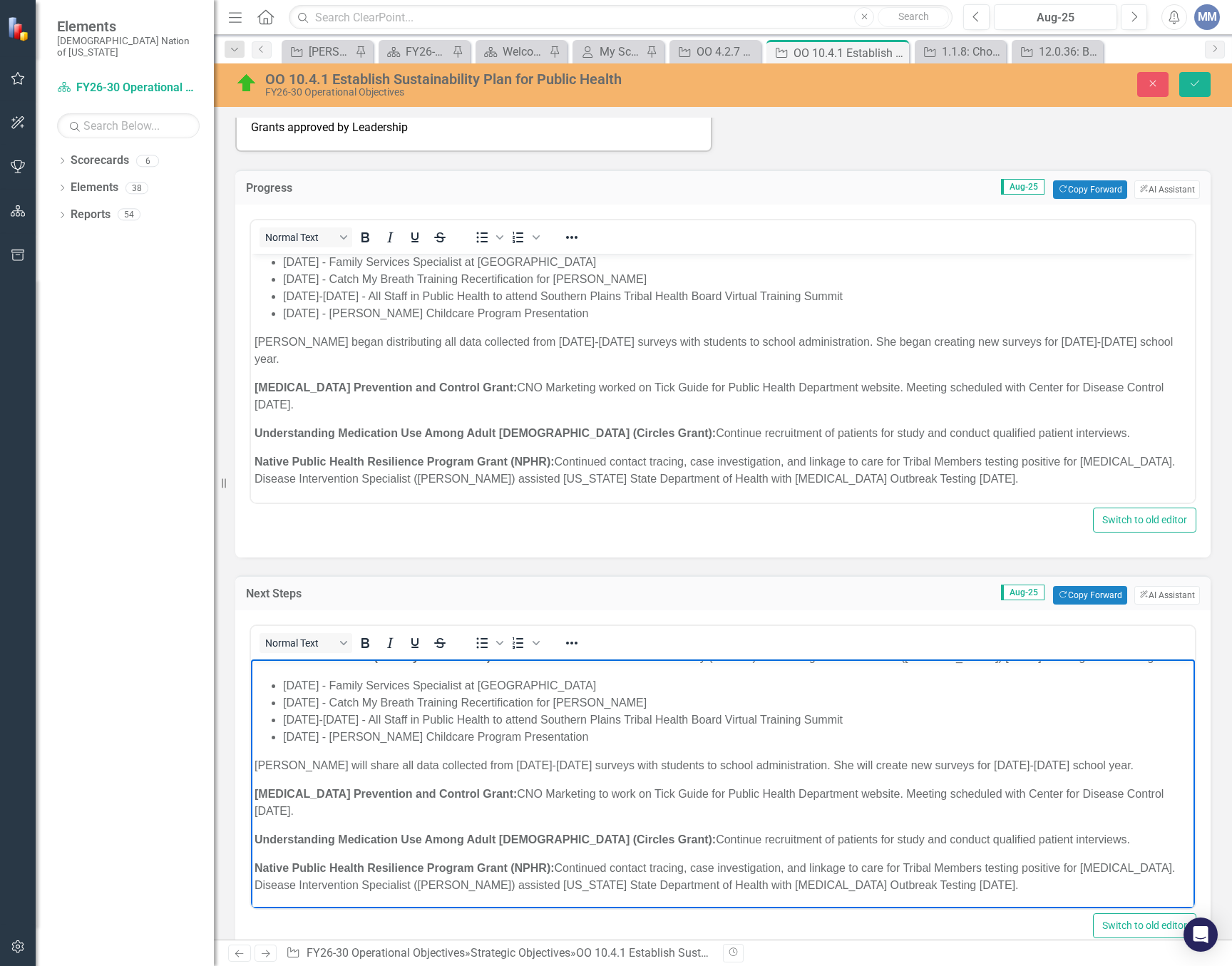
drag, startPoint x: 444, startPoint y: 823, endPoint x: 985, endPoint y: 809, distance: 541.2
click at [985, 809] on p "Rocky Mountain Spotted Fever Prevention and Control Grant: CNO Marketing to wor…" at bounding box center [723, 803] width 937 height 34
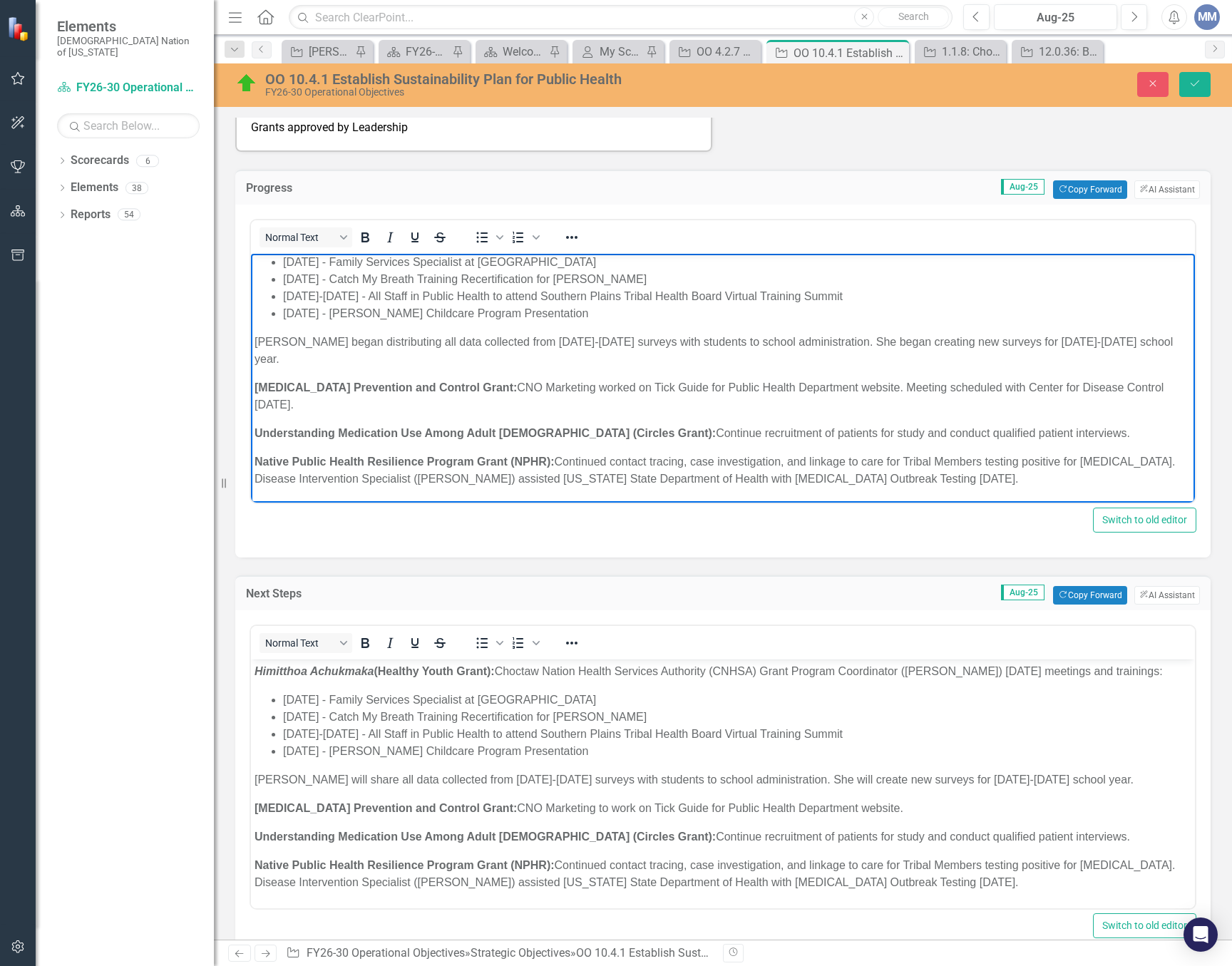
click at [1087, 389] on p "Rocky Mountain Spotted Fever Prevention and Control Grant: CNO Marketing worked…" at bounding box center [723, 396] width 937 height 34
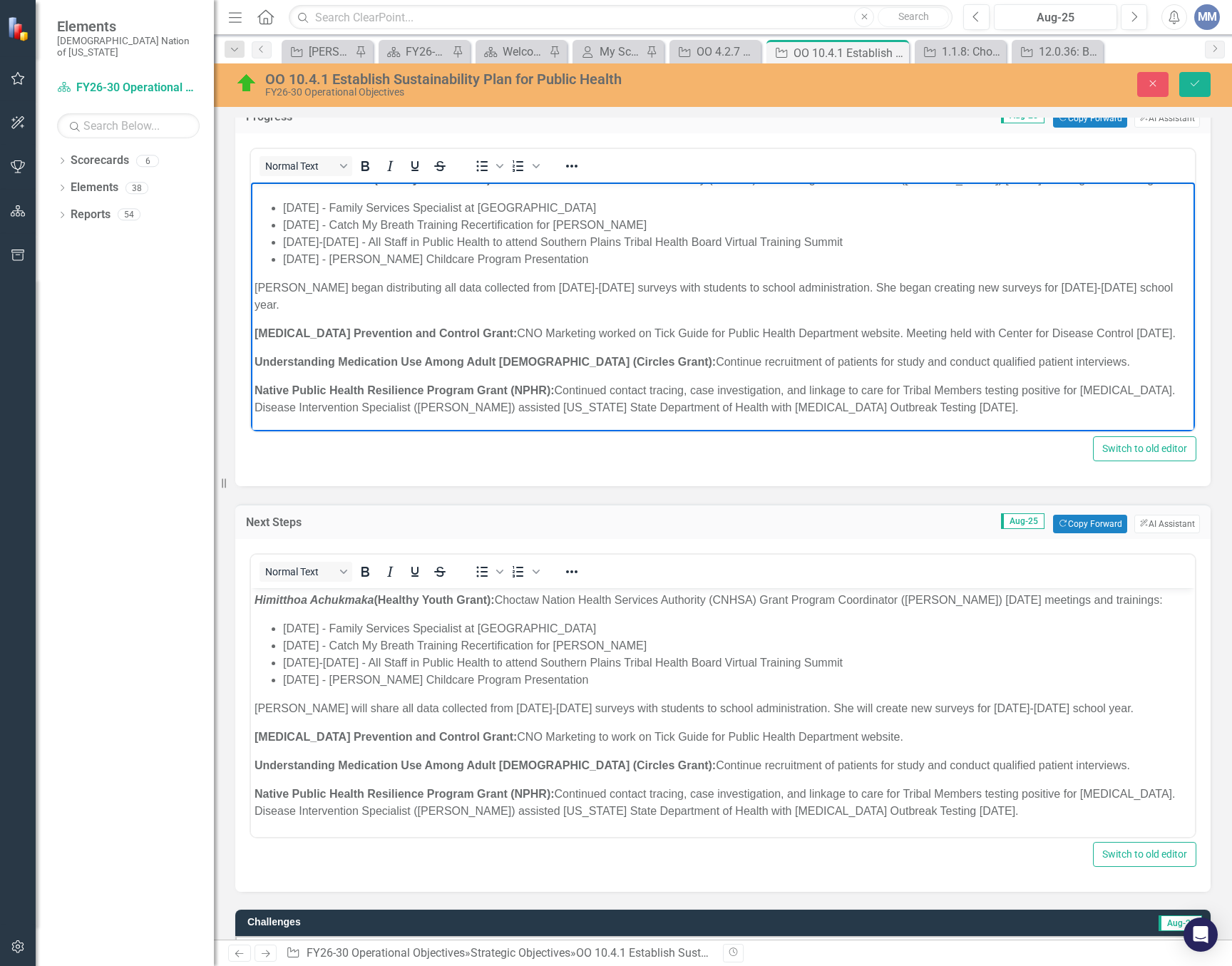
scroll to position [0, 0]
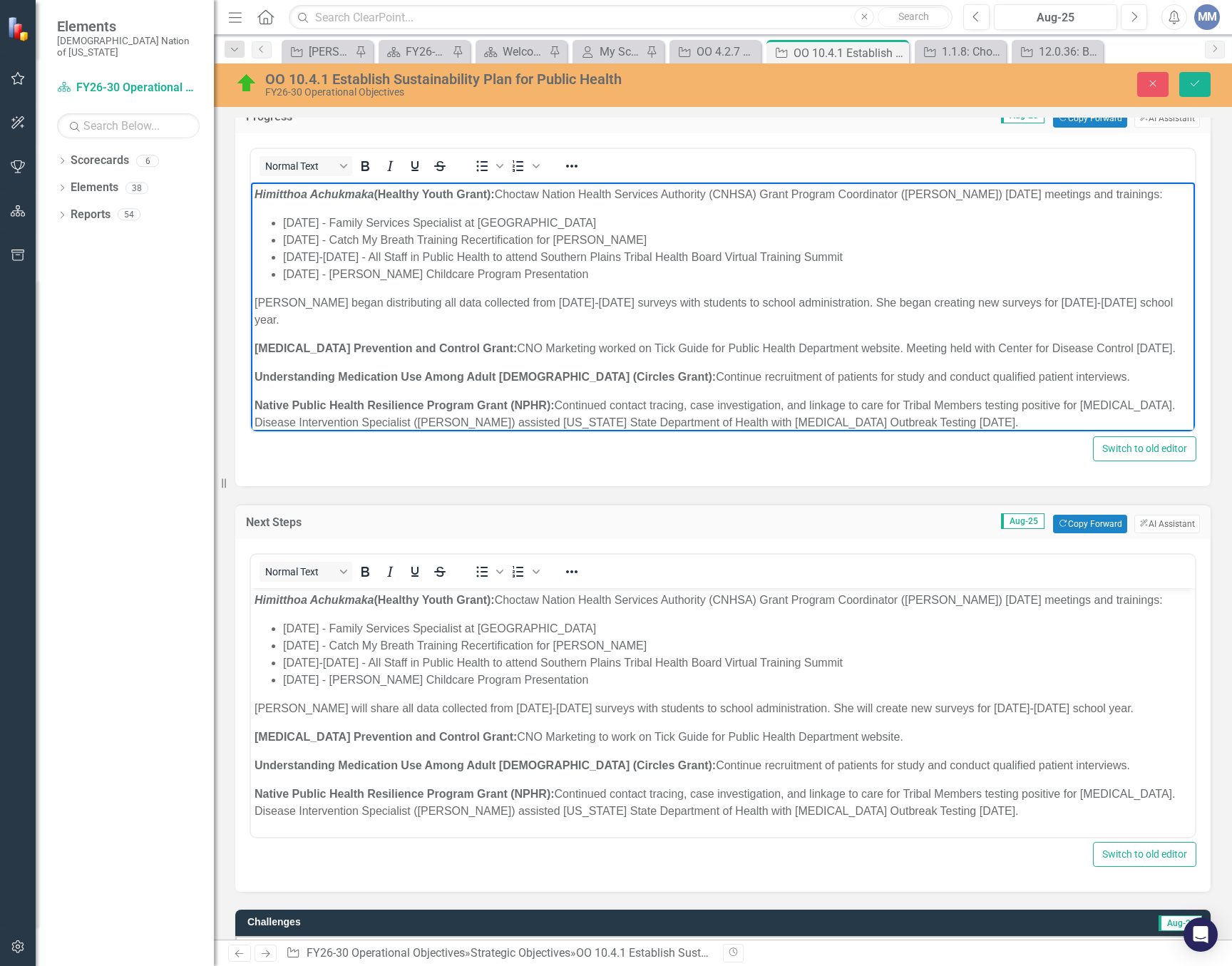
click at [403, 325] on p "Adyson began distributing all data collected from 2024-2025 surveys with studen…" at bounding box center [723, 311] width 937 height 34
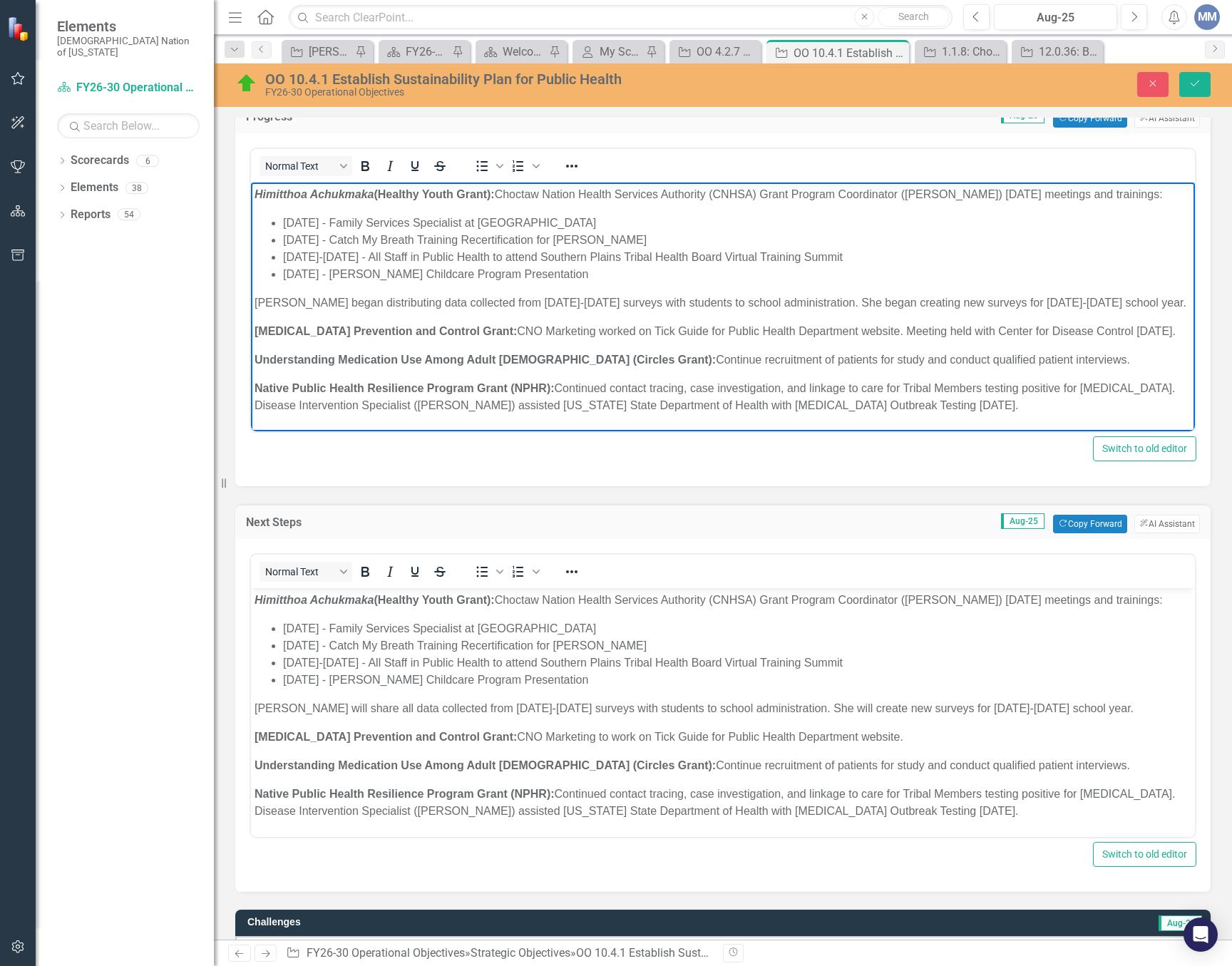
click at [654, 312] on p "Adyson began distributing data collected from 2024-2025 surveys with students t…" at bounding box center [723, 303] width 937 height 18
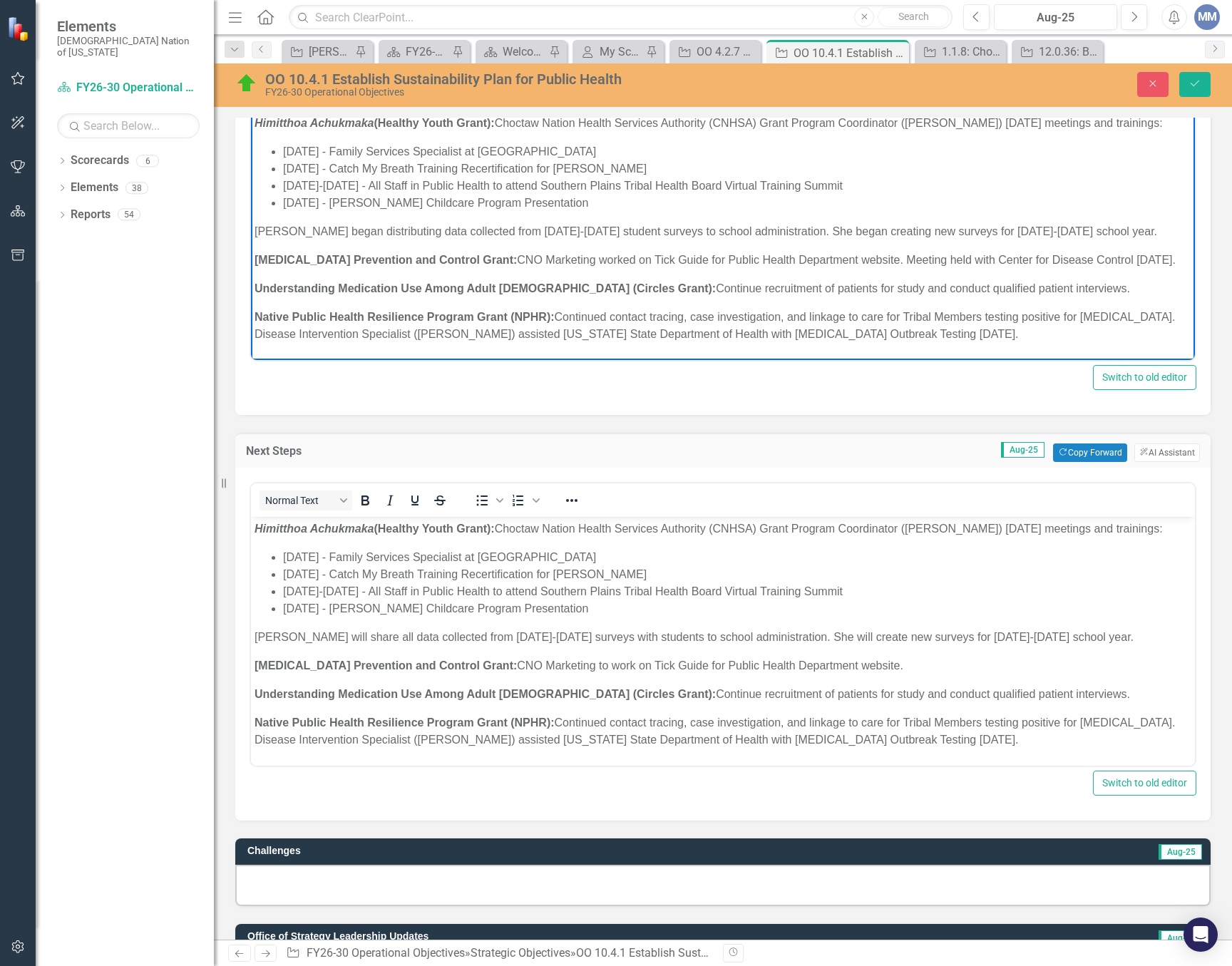
click at [952, 337] on p "Native Public Health Resilience Program Grant (NPHR): Continued contact tracing…" at bounding box center [723, 326] width 937 height 34
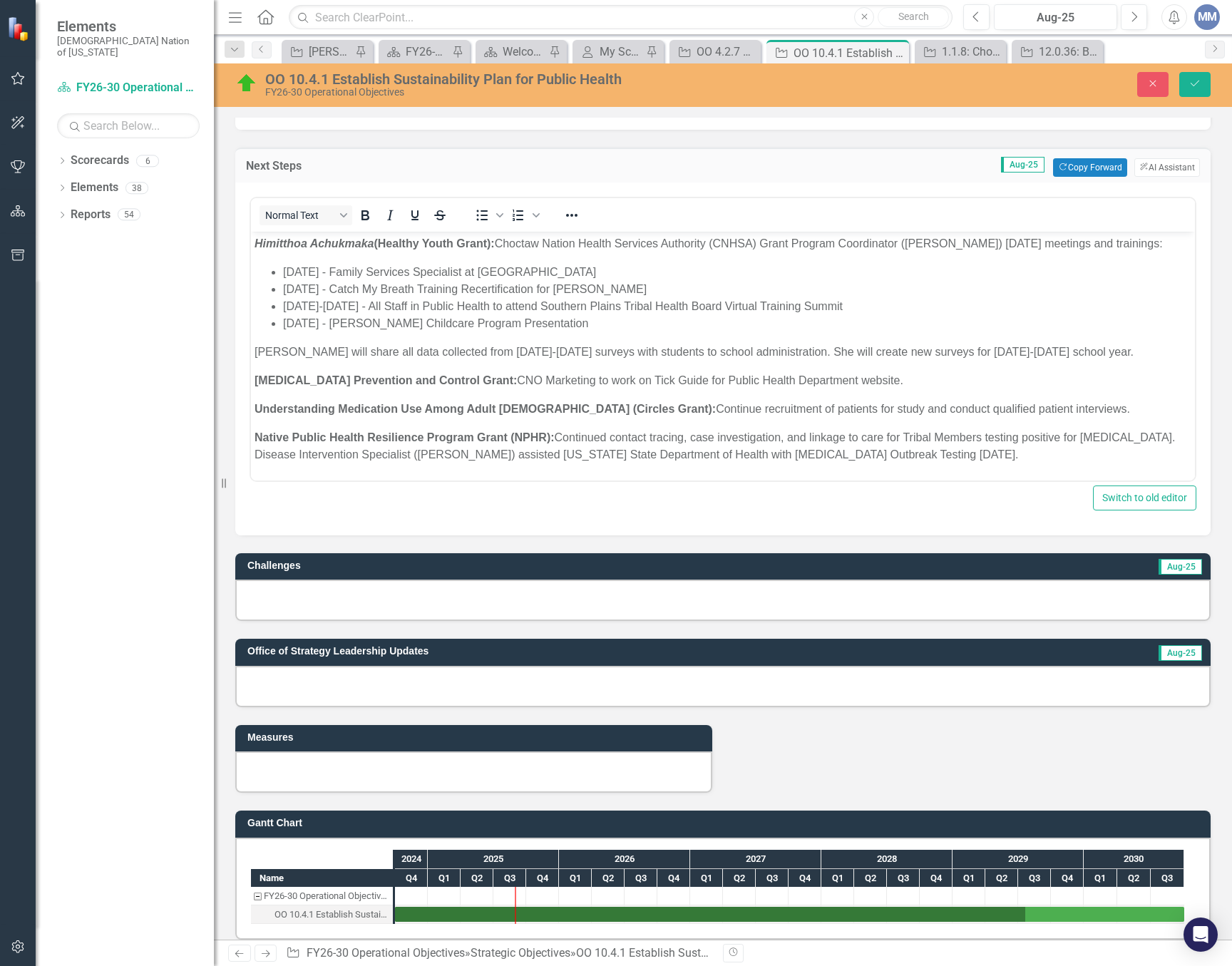
scroll to position [855, 0]
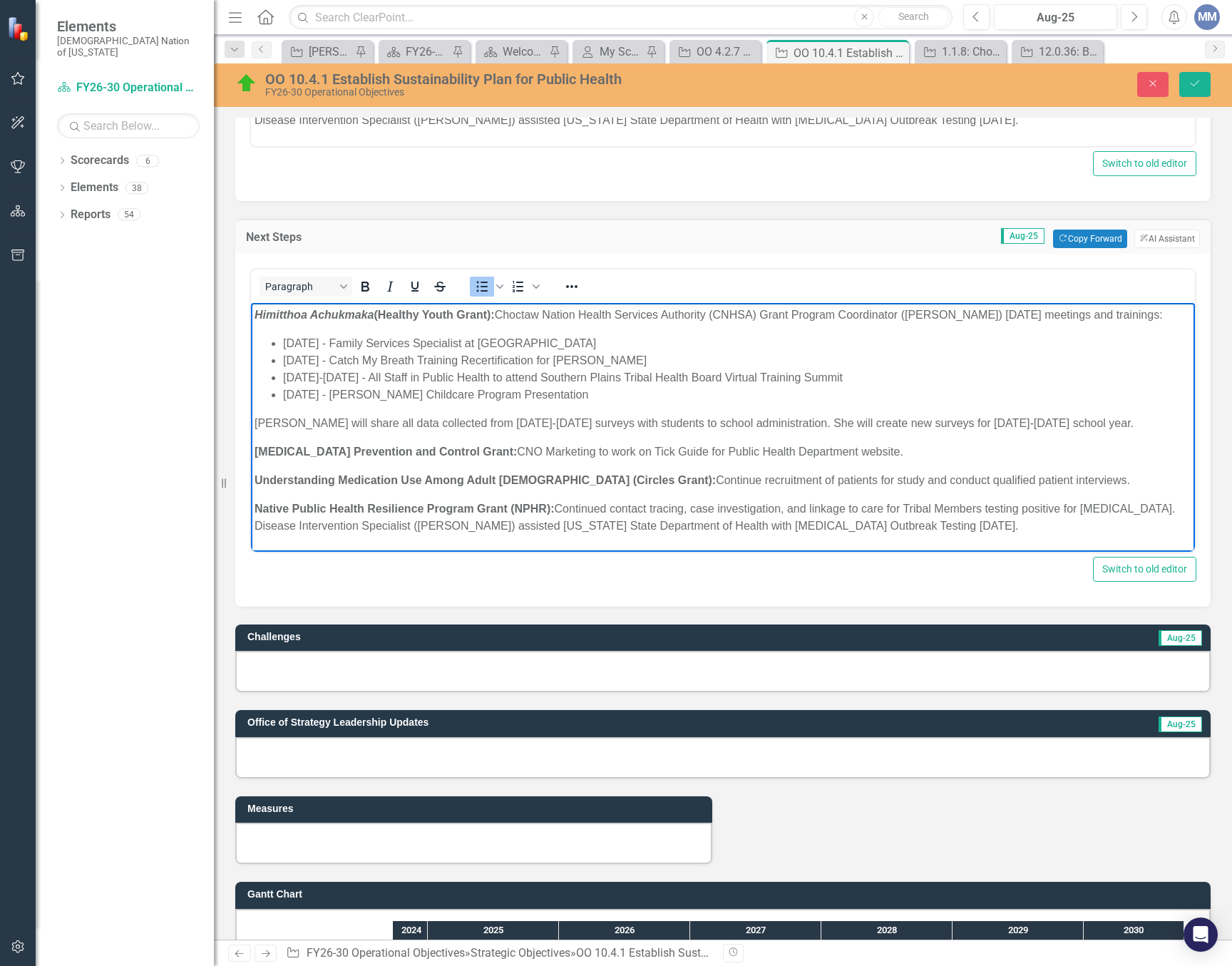
drag, startPoint x: 479, startPoint y: 376, endPoint x: 281, endPoint y: 359, distance: 198.7
click at [281, 359] on ul "August 4, 2025 - Family Services Specialist at Caney Public Schools August 11, …" at bounding box center [723, 369] width 937 height 68
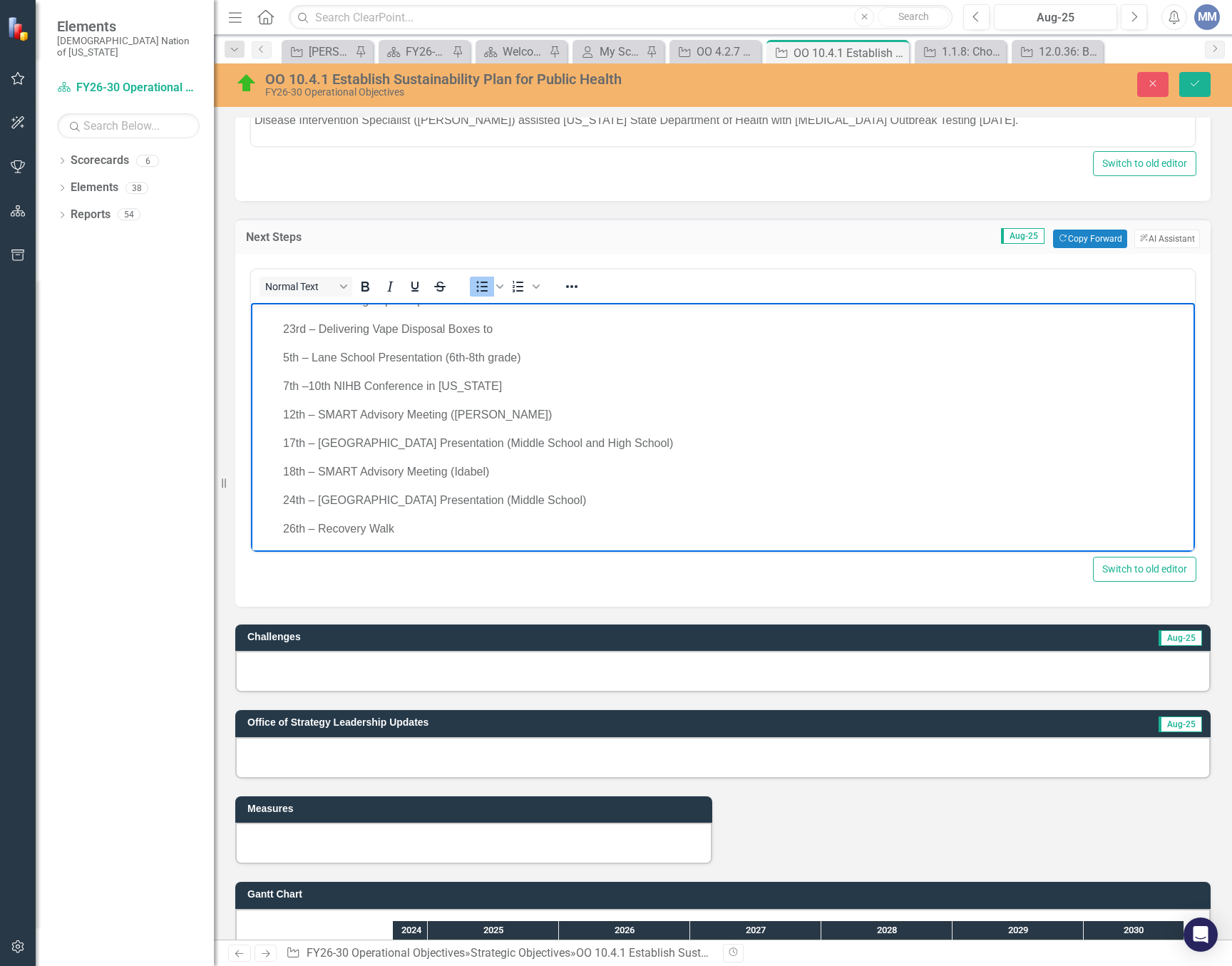
scroll to position [0, 0]
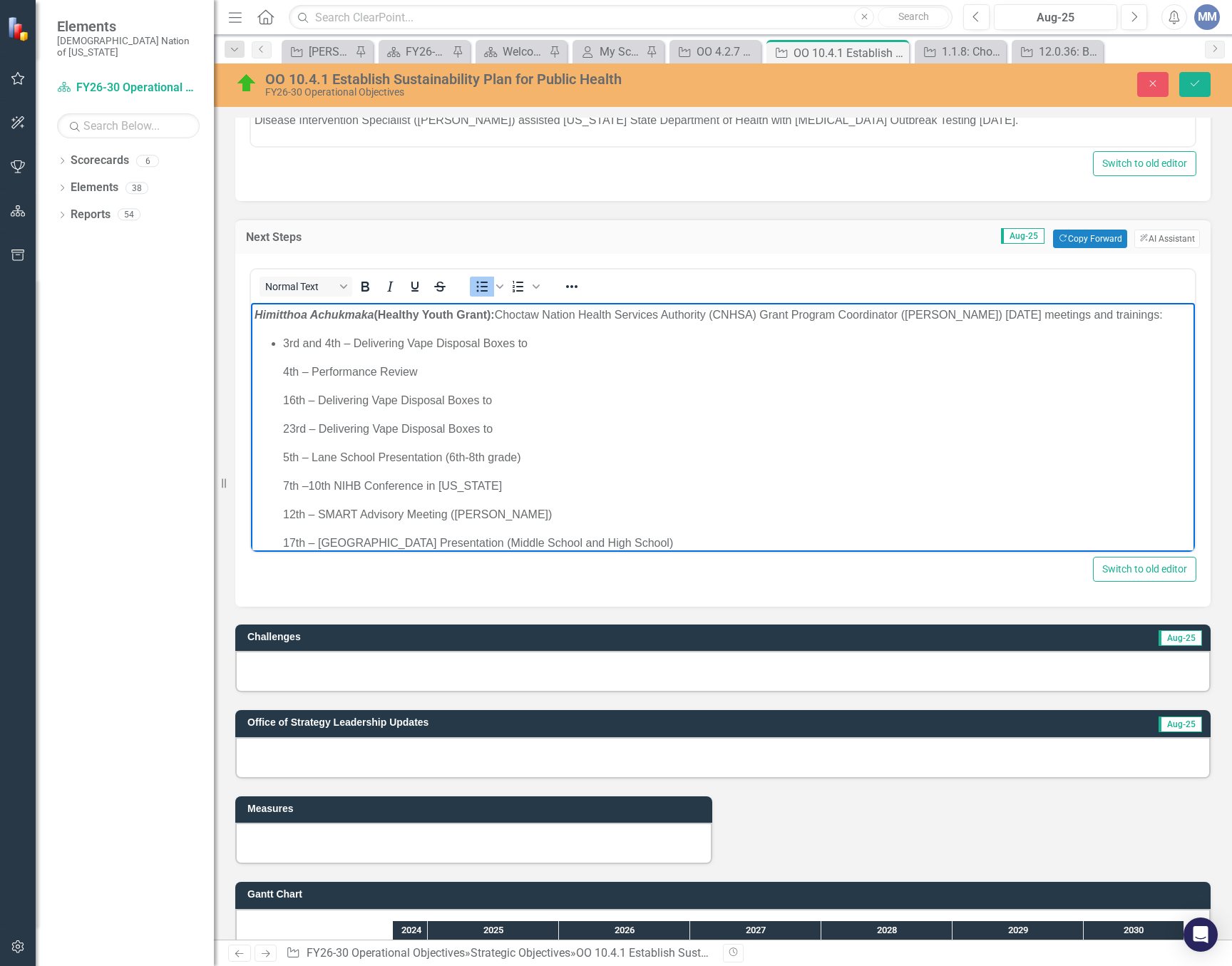
click at [341, 352] on p "3rd and 4th – Delivering Vape Disposal Boxes to" at bounding box center [737, 343] width 908 height 18
click at [964, 311] on p "Himitthoa Achukmaka (Healthy Youth Grant): Choctaw Nation Health Services Autho…" at bounding box center [723, 315] width 937 height 18
drag, startPoint x: 496, startPoint y: 445, endPoint x: 282, endPoint y: 383, distance: 222.8
click at [282, 383] on ul "September 3-4, 2025 – Delivering Vape Disposal Boxes to 4th – Performance Revie…" at bounding box center [723, 486] width 937 height 303
click at [285, 352] on p "September 3-4, 2025 – Delivering Vape Disposal Boxes to" at bounding box center [737, 343] width 908 height 18
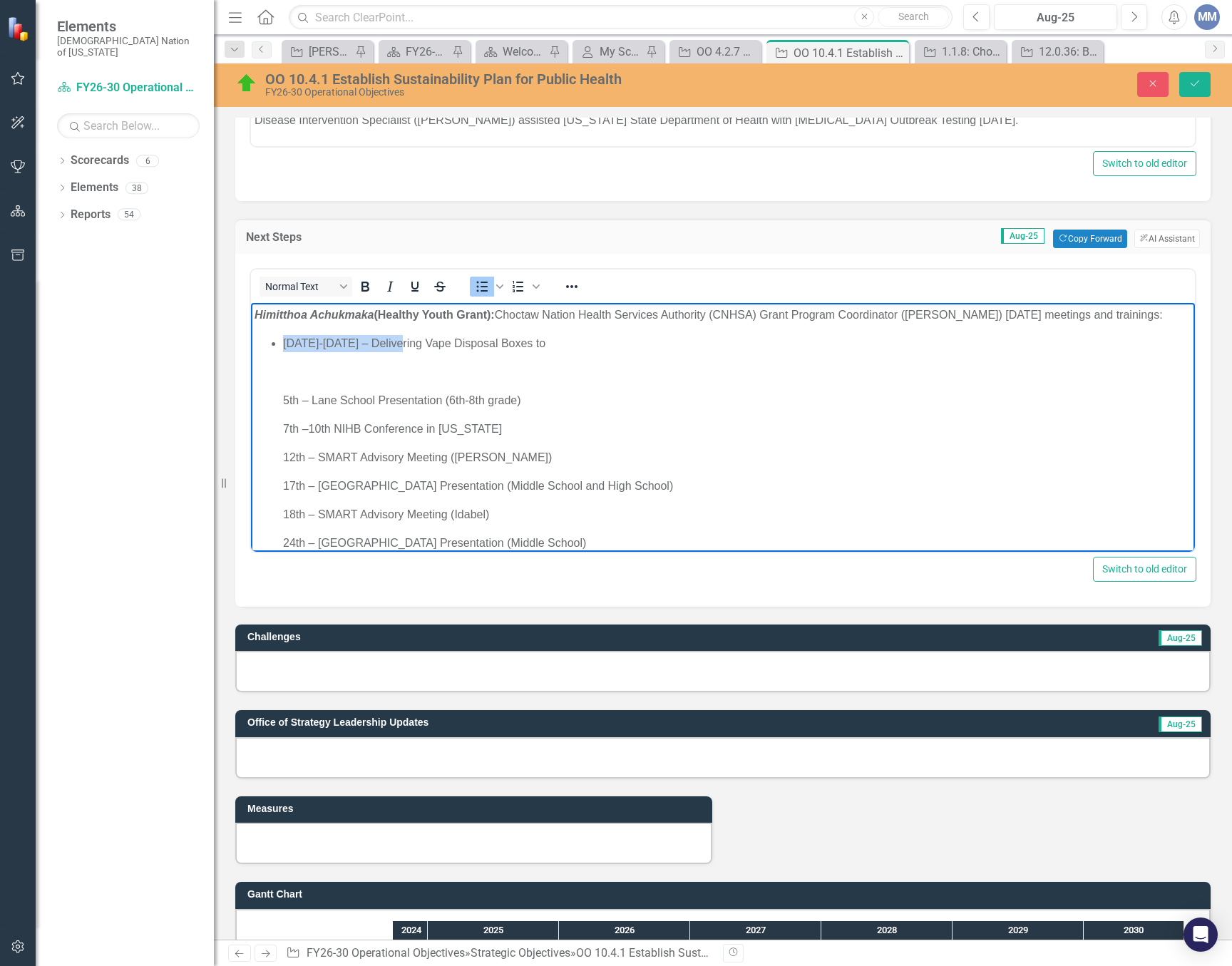
drag, startPoint x: 403, startPoint y: 362, endPoint x: 286, endPoint y: 354, distance: 117.3
click at [286, 352] on p "September 3-4, 2025 – Delivering Vape Disposal Boxes to" at bounding box center [737, 343] width 908 height 18
drag, startPoint x: 488, startPoint y: 360, endPoint x: 508, endPoint y: 357, distance: 20.2
click at [496, 352] on p "Adyson will be delivering vape disposal Boxes to" at bounding box center [737, 343] width 908 height 18
click at [532, 352] on p "Adyson will be delivering vape disposal boxes to" at bounding box center [737, 343] width 908 height 18
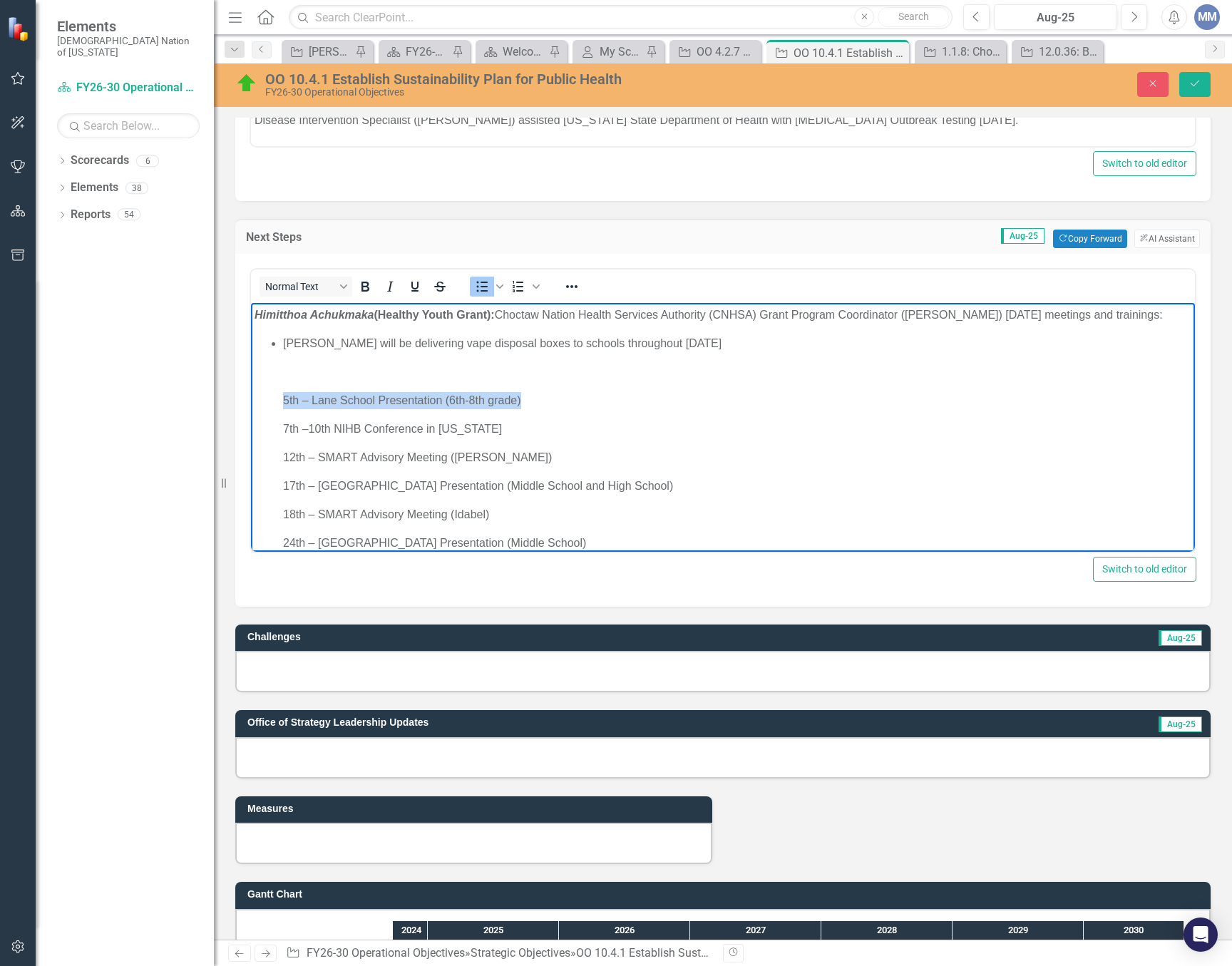
drag, startPoint x: 520, startPoint y: 413, endPoint x: 285, endPoint y: 406, distance: 235.1
click at [285, 406] on li "Adyson will be delivering vape disposal boxes to schools throughout September 2…" at bounding box center [737, 458] width 908 height 245
click at [281, 354] on ul "Adyson will be delivering vape disposal boxes to schools throughout September 2…" at bounding box center [723, 458] width 937 height 245
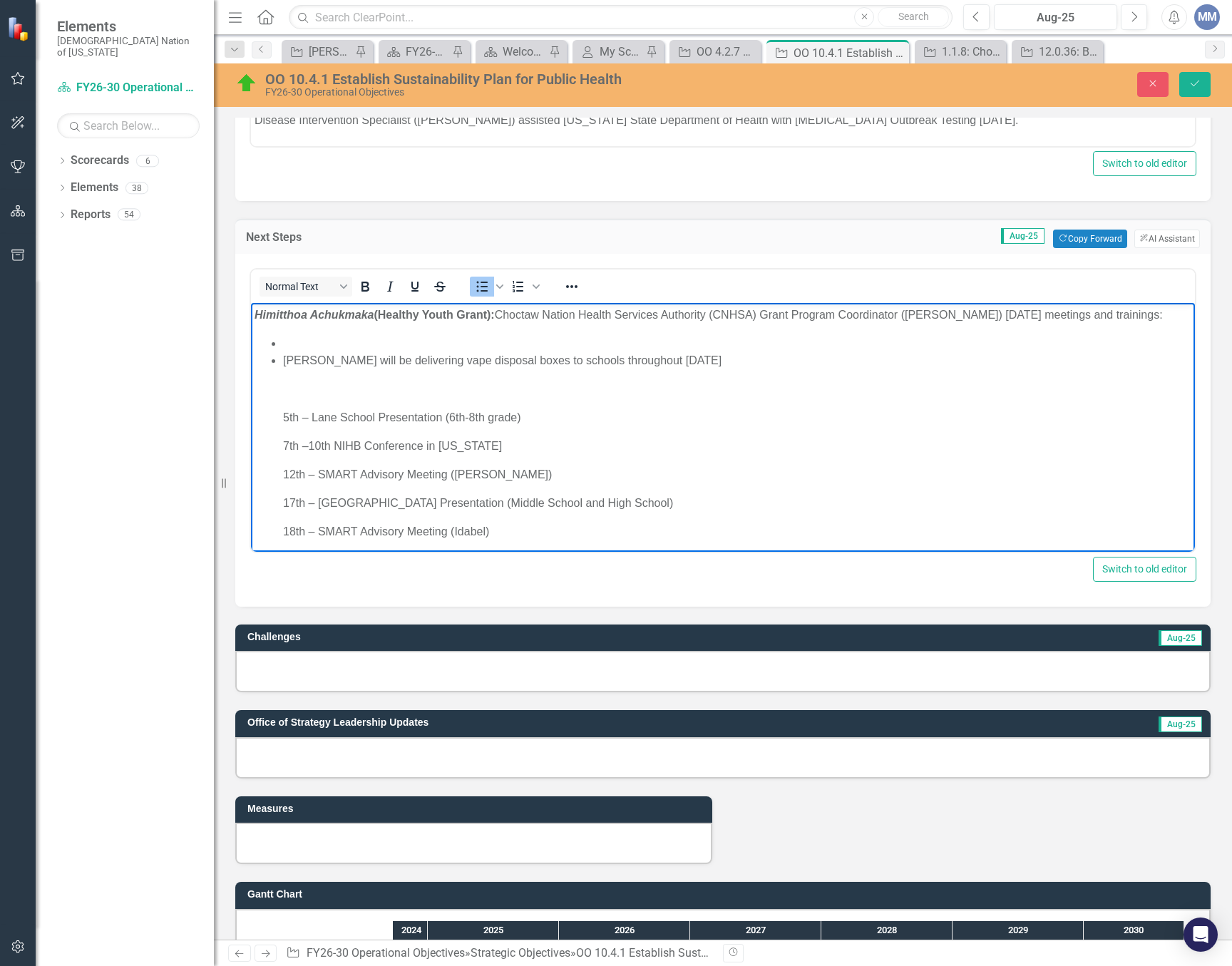
click at [281, 354] on ul "Adyson will be delivering vape disposal boxes to schools throughout September 2…" at bounding box center [723, 466] width 937 height 262
drag, startPoint x: 522, startPoint y: 432, endPoint x: 284, endPoint y: 431, distance: 238.0
click at [284, 426] on p "5th – Lane School Presentation (6th-8th grade)" at bounding box center [737, 418] width 908 height 18
copy p "5th – Lane School Presentation (6th-8th grade)"
click at [315, 352] on li "Rich Text Area. Press ALT-0 for help." at bounding box center [737, 343] width 908 height 18
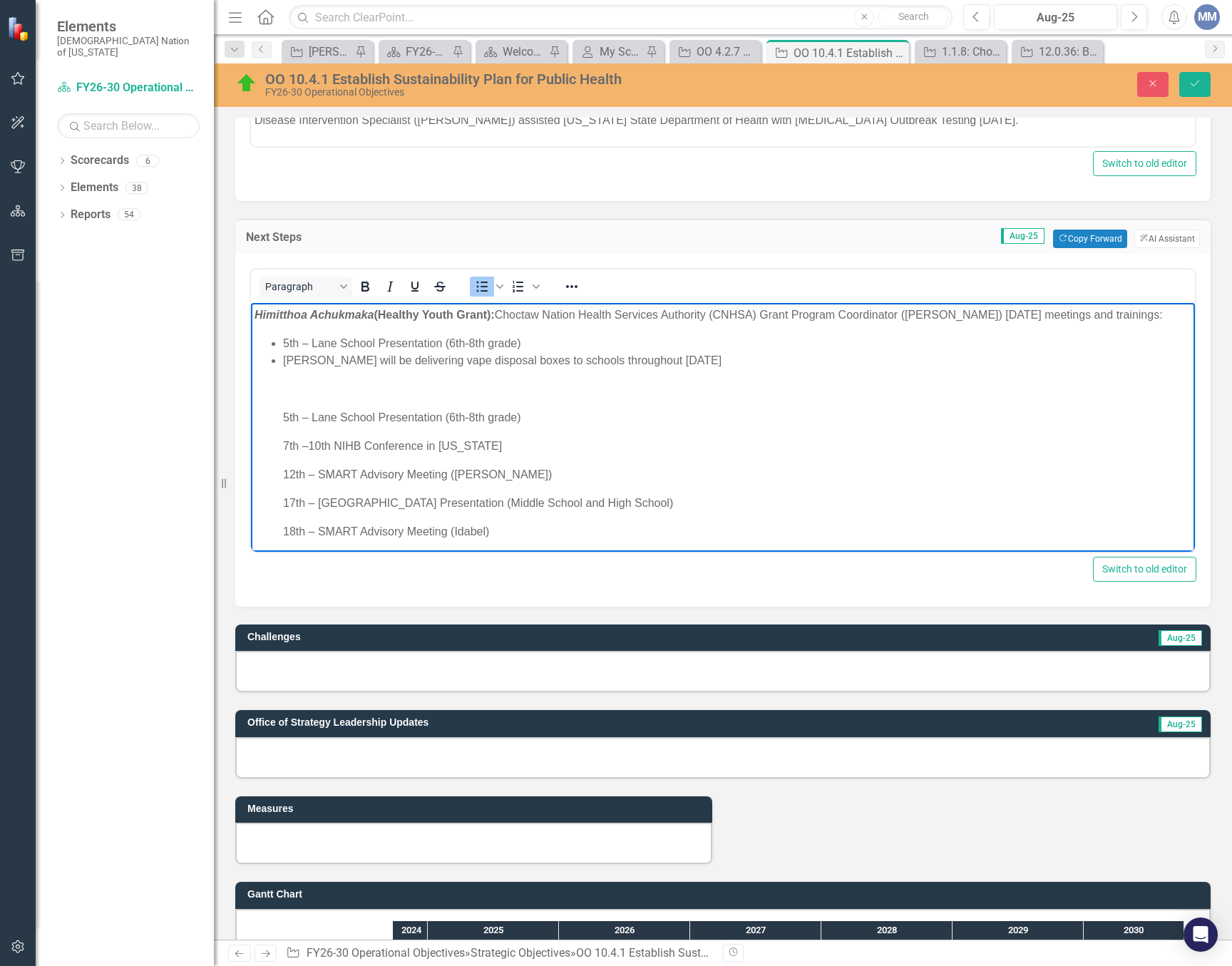
click at [300, 352] on li "5th – Lane School Presentation (6th-8th grade)" at bounding box center [737, 343] width 908 height 18
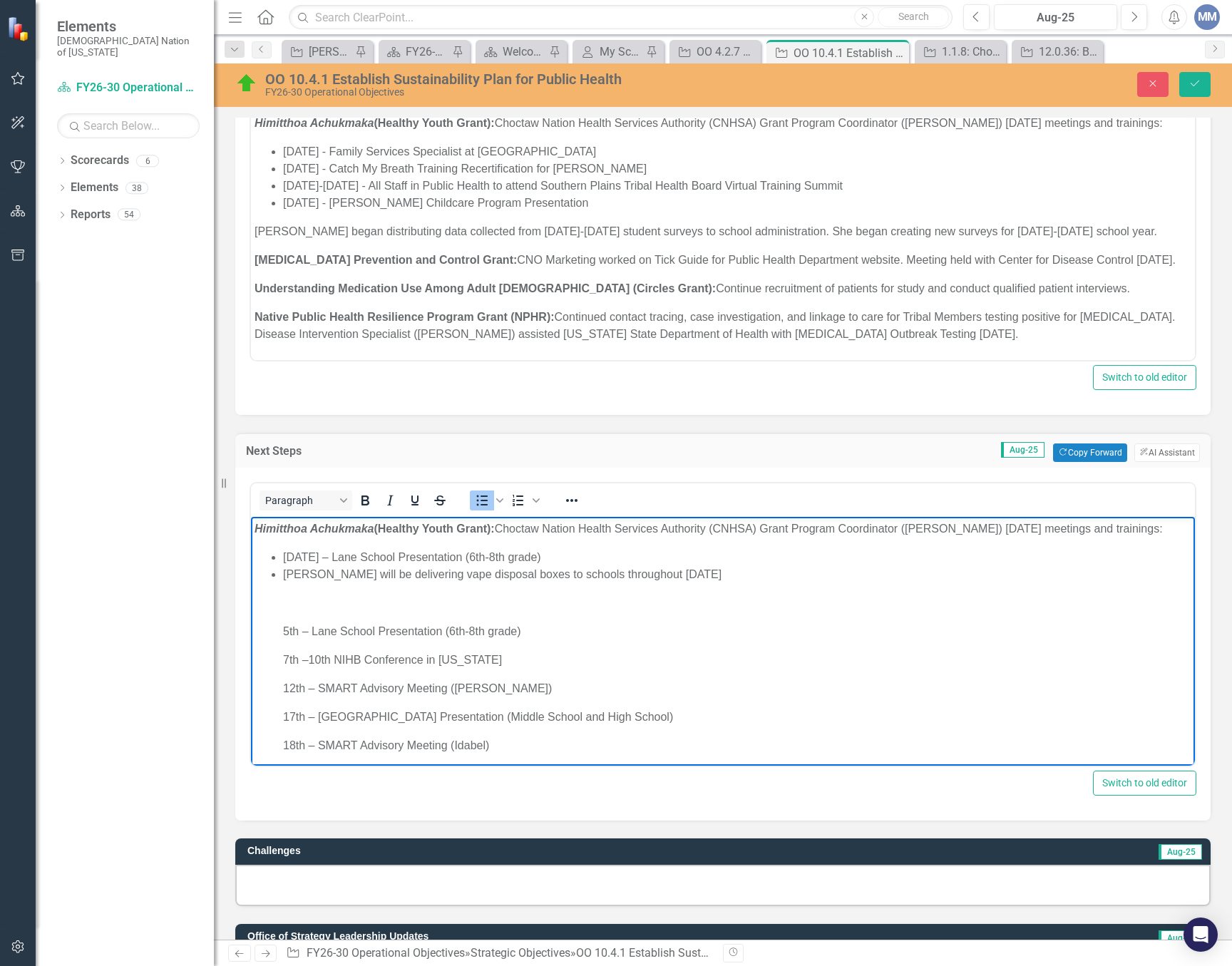
click at [282, 588] on ul "September 5, 2025 – Lane School Presentation (6th-8th grade) Adyson will be del…" at bounding box center [723, 680] width 937 height 262
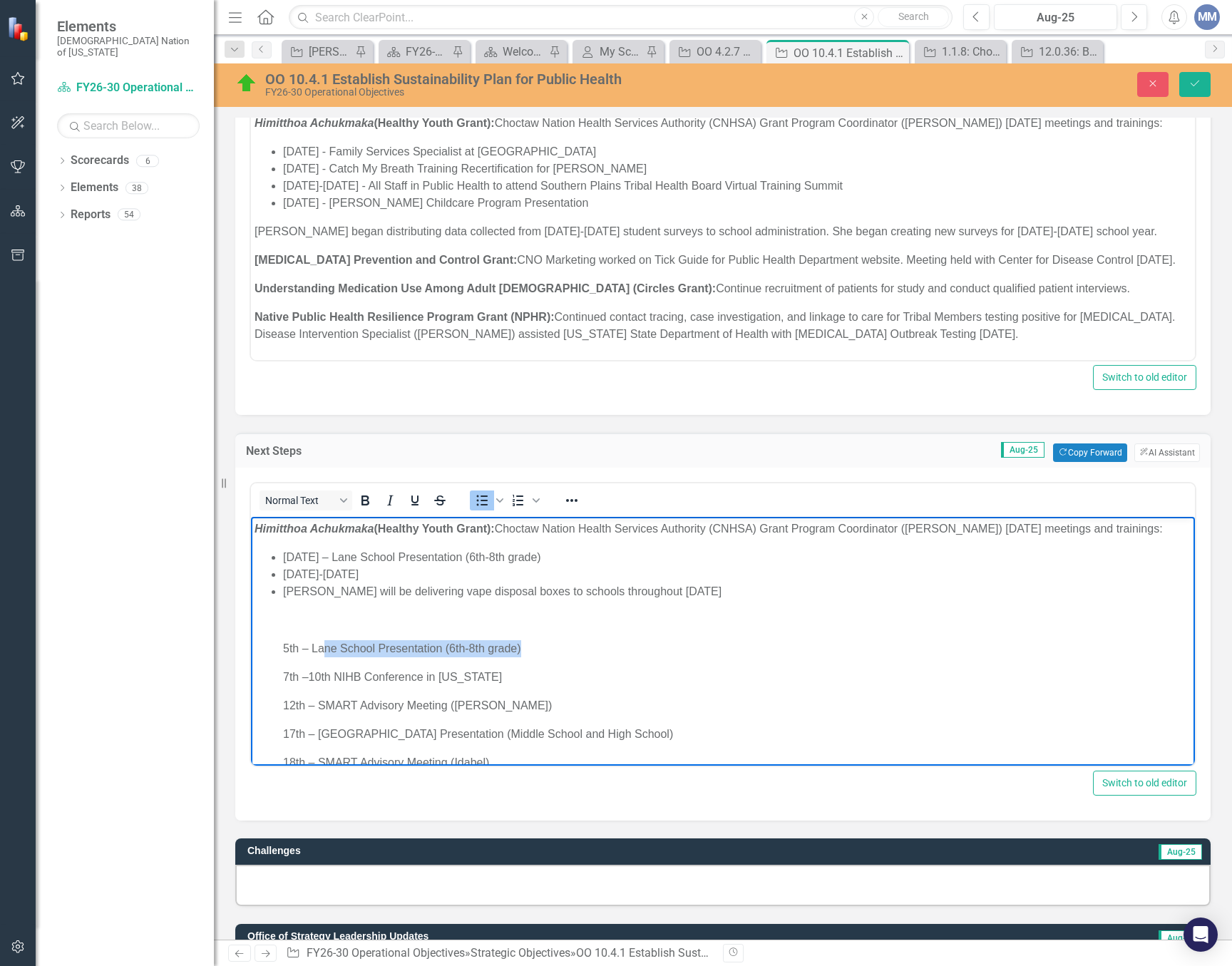
drag, startPoint x: 544, startPoint y: 664, endPoint x: 372, endPoint y: 688, distance: 173.7
click at [342, 657] on p "5th – Lane School Presentation (6th-8th grade)" at bounding box center [737, 649] width 908 height 18
drag, startPoint x: 494, startPoint y: 698, endPoint x: 312, endPoint y: 693, distance: 182.1
click at [312, 686] on p "7th –10th NIHB Conference in Arizona" at bounding box center [737, 677] width 908 height 18
copy p "10th NIHB Conference in Arizona"
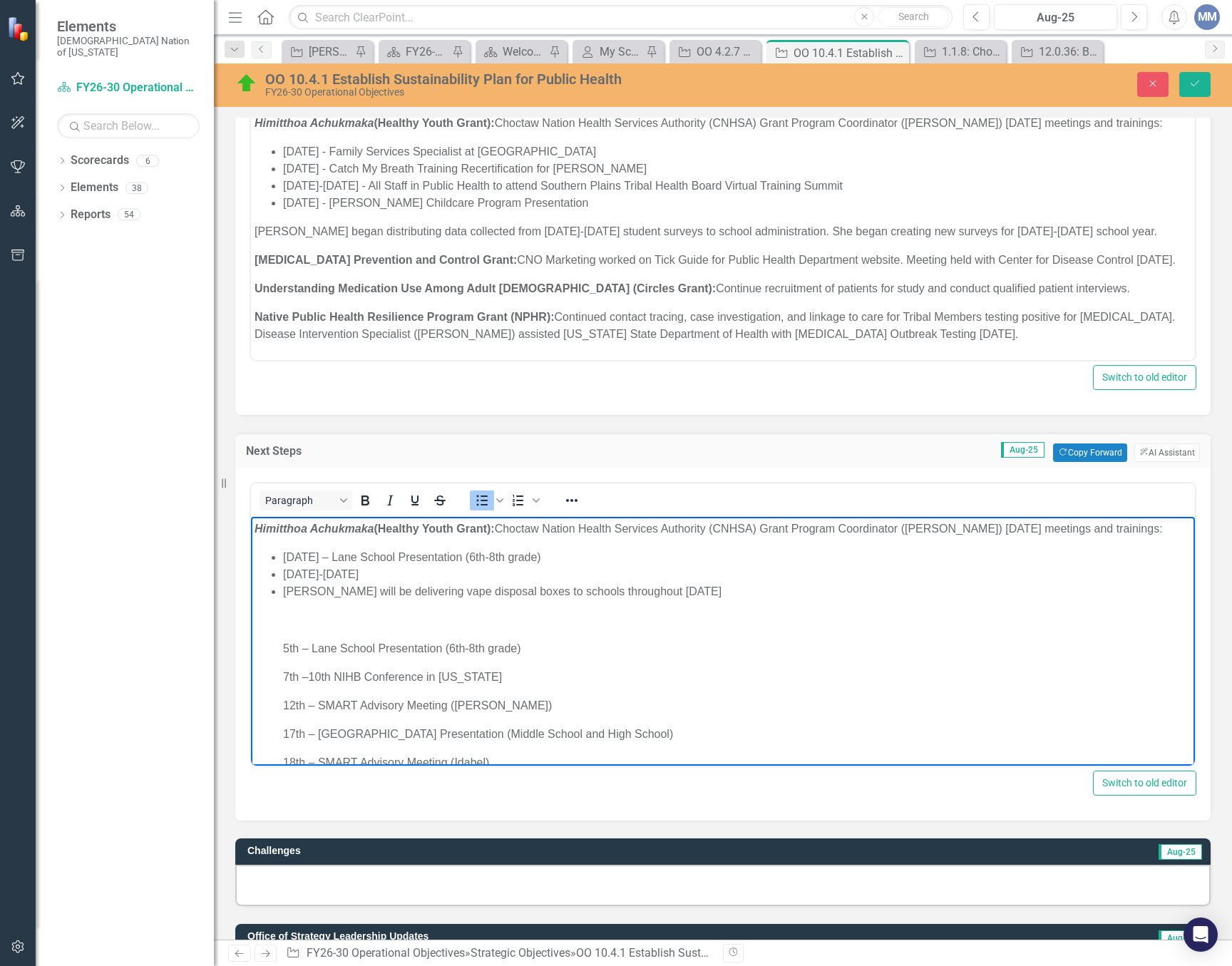
click at [439, 583] on li "September 7-10, 2025" at bounding box center [737, 575] width 908 height 18
click at [456, 583] on li "September 7-10, 2025 - 10th NIHB Conference in Arizona" at bounding box center [737, 575] width 908 height 18
click at [729, 583] on li "September 7-10, 2025 - 10th National Indian Health Board Conference in Arizona" at bounding box center [737, 575] width 908 height 18
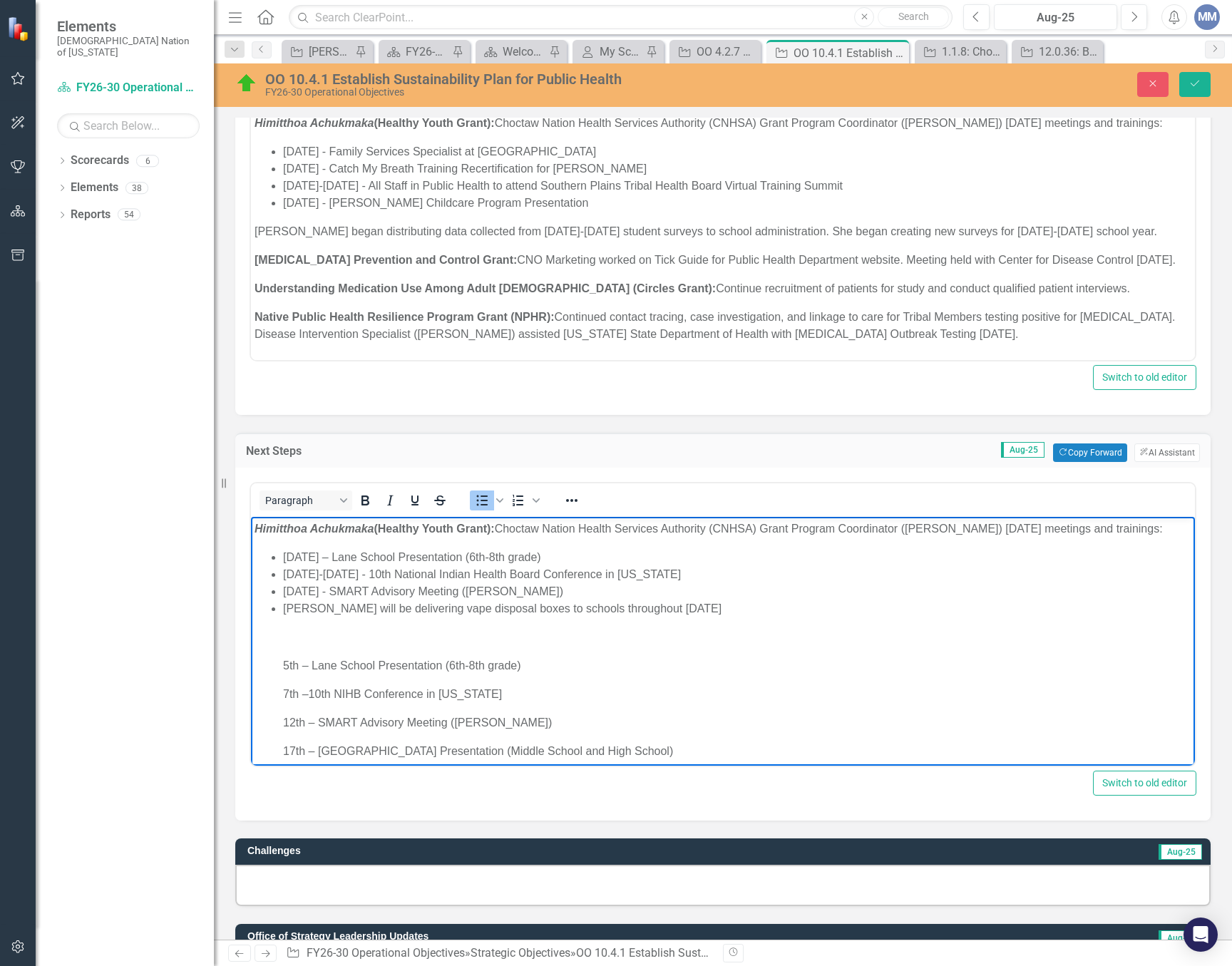
scroll to position [71, 0]
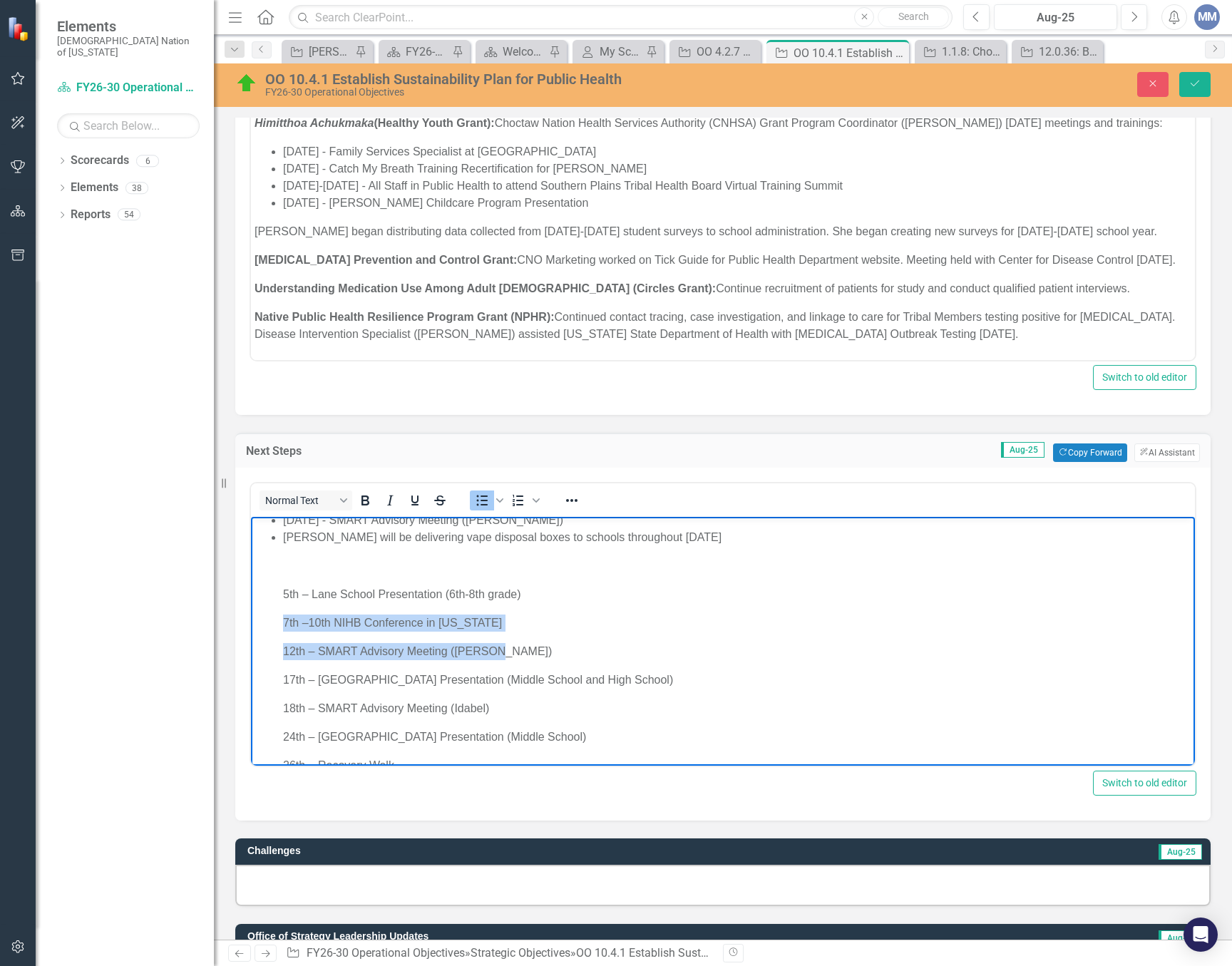
drag, startPoint x: 507, startPoint y: 673, endPoint x: 284, endPoint y: 624, distance: 228.3
click at [284, 624] on li "Adyson will be delivering vape disposal boxes to schools throughout September 2…" at bounding box center [737, 651] width 908 height 245
click at [513, 661] on p "12th – SMART Advisory Meeting (Durant)" at bounding box center [737, 651] width 908 height 18
drag, startPoint x: 512, startPoint y: 670, endPoint x: 281, endPoint y: 607, distance: 239.4
click at [281, 607] on ul "September 5, 2025 – Lane School Presentation (6th-8th grade) September 7-10, 20…" at bounding box center [723, 626] width 937 height 296
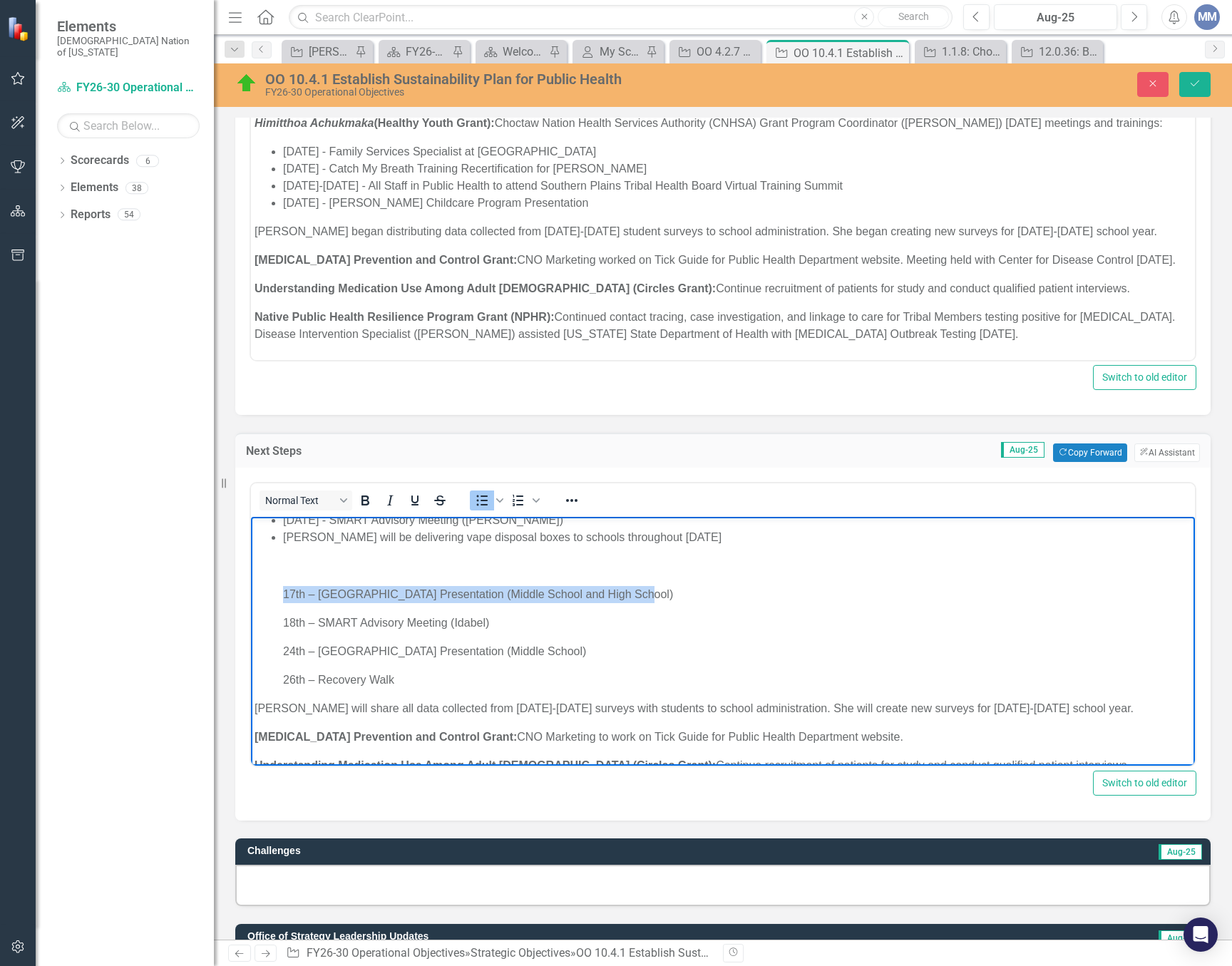
drag, startPoint x: 639, startPoint y: 607, endPoint x: 274, endPoint y: 598, distance: 365.1
click at [274, 598] on ul "September 5, 2025 – Lane School Presentation (6th-8th grade) September 7-10, 20…" at bounding box center [723, 583] width 937 height 211
copy p "17th – Tushka School Presentation (Middle School and High School)"
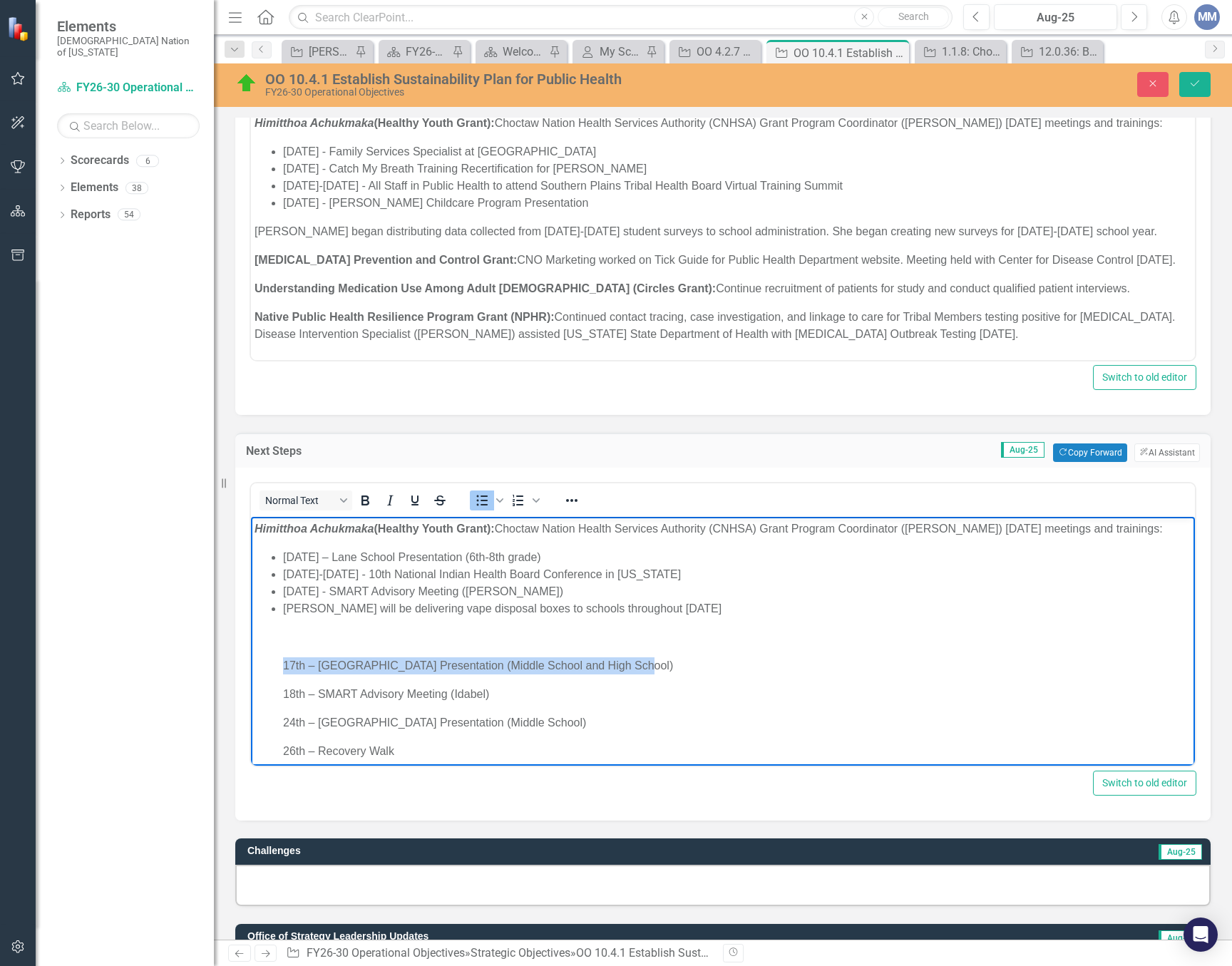
click at [589, 601] on li "September 12, 2025 - SMART Advisory Meeting (Durant)" at bounding box center [737, 591] width 908 height 18
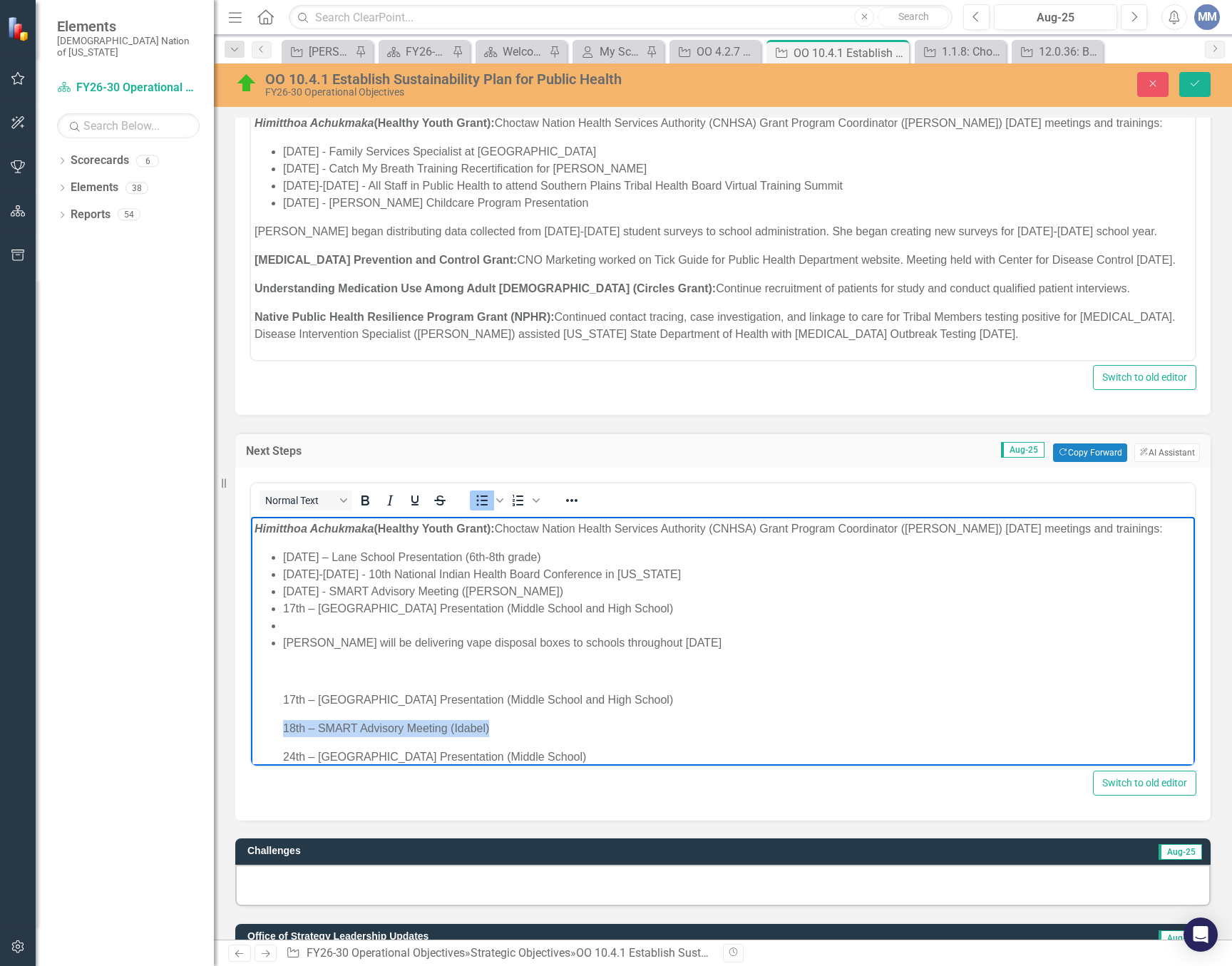
drag, startPoint x: 500, startPoint y: 748, endPoint x: 273, endPoint y: 735, distance: 227.4
click at [273, 735] on ul "September 5, 2025 – Lane School Presentation (6th-8th grade) September 7-10, 20…" at bounding box center [723, 672] width 937 height 245
copy p "18th – SMART Advisory Meeting (Idabel)"
click at [484, 635] on li "Rich Text Area. Press ALT-0 for help." at bounding box center [737, 626] width 908 height 18
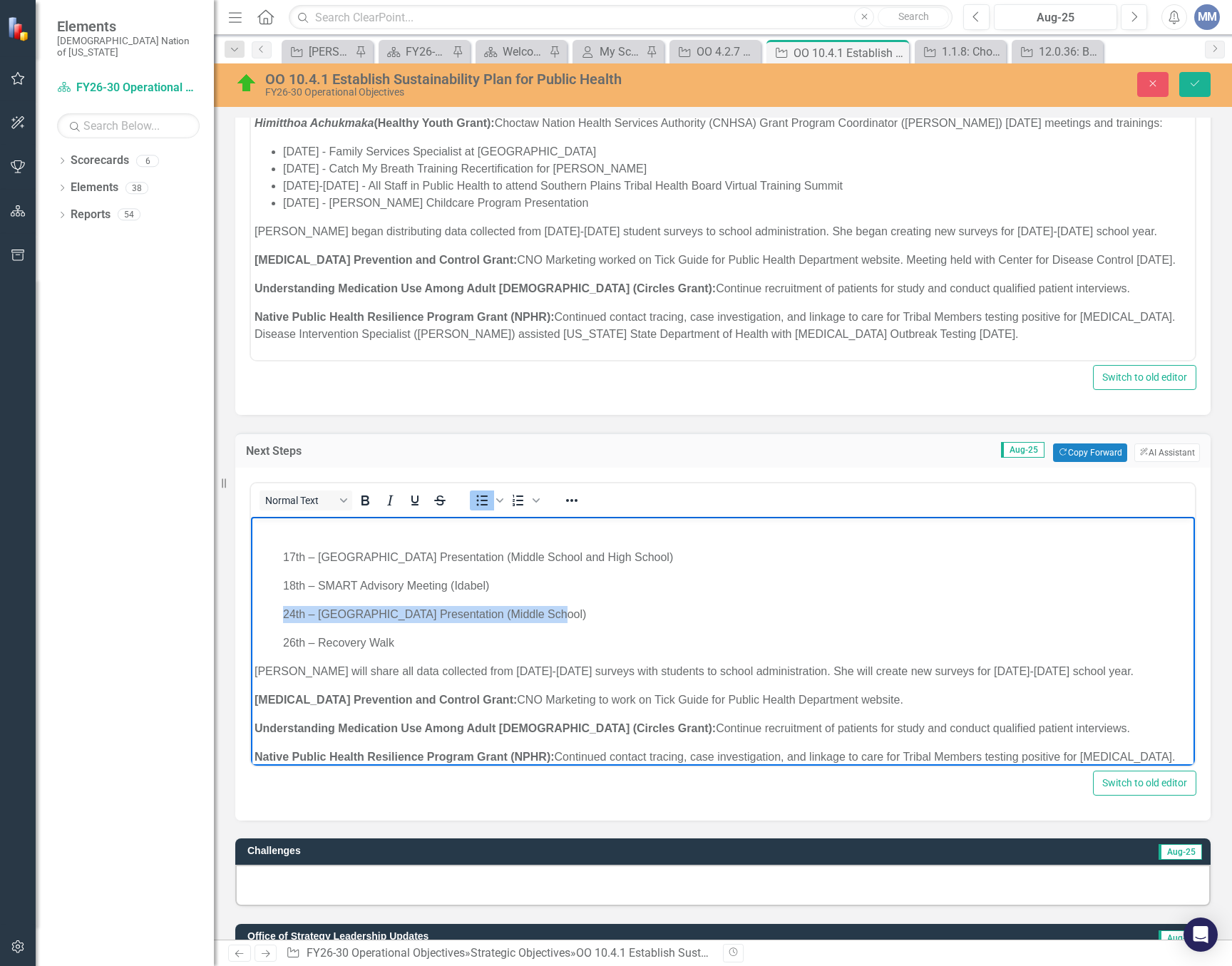
drag, startPoint x: 538, startPoint y: 633, endPoint x: 274, endPoint y: 619, distance: 264.4
click at [274, 619] on ul "September 5, 2025 – Lane School Presentation (6th-8th grade) September 7-10, 20…" at bounding box center [723, 529] width 937 height 245
copy p "24th – Idabel School Presentation (Middle School)"
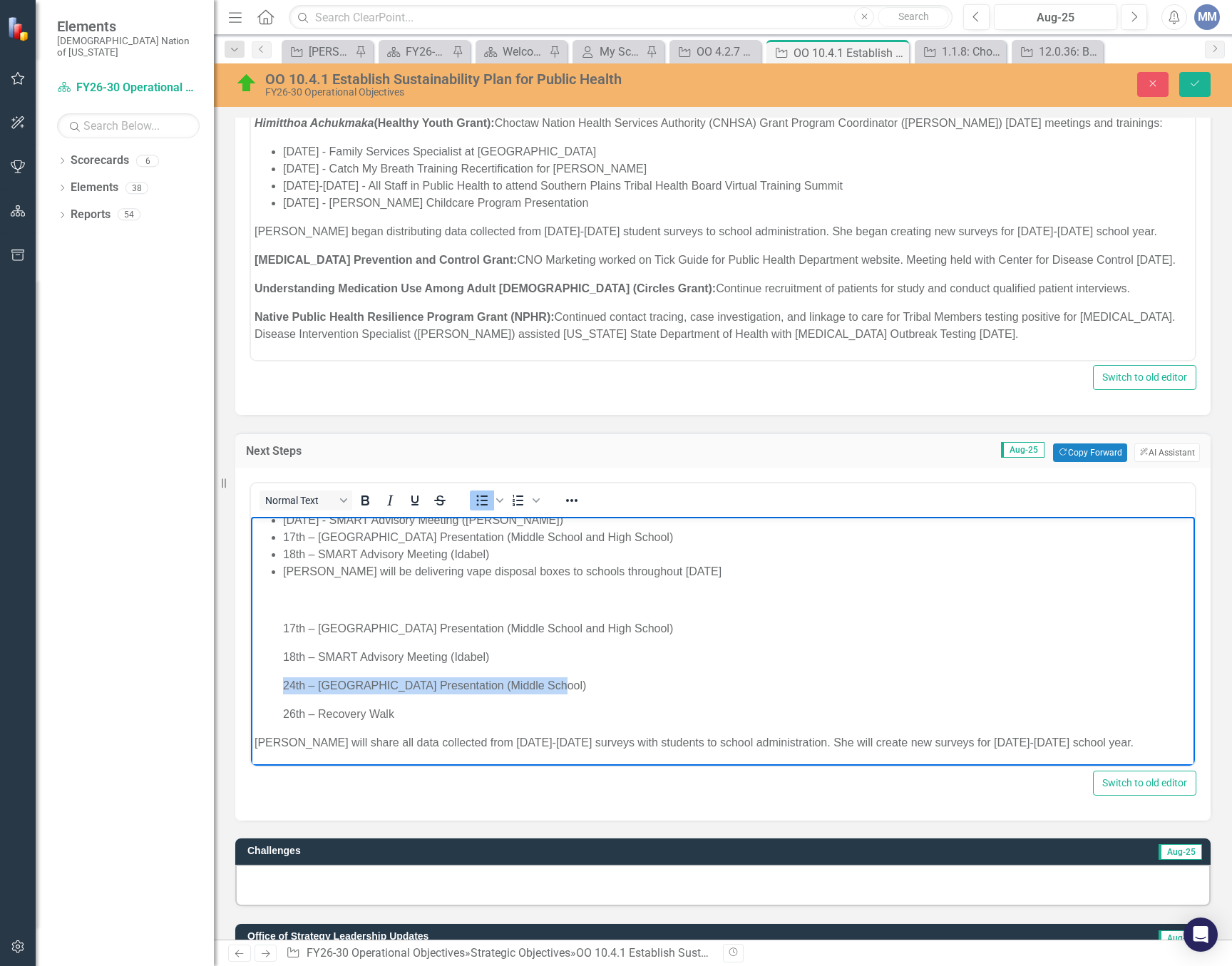
click at [592, 563] on li "18th – SMART Advisory Meeting (Idabel)" at bounding box center [737, 555] width 908 height 18
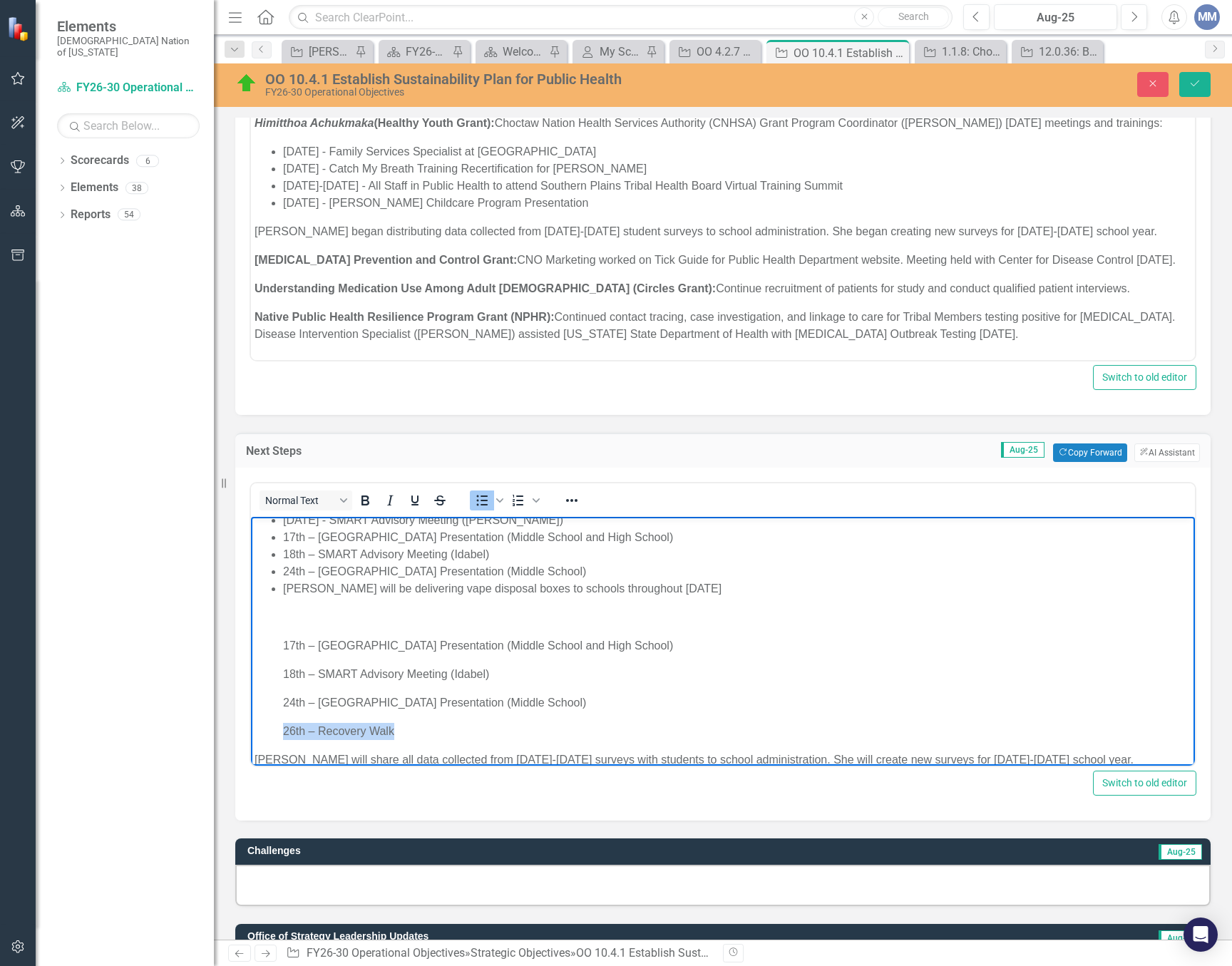
drag, startPoint x: 400, startPoint y: 745, endPoint x: 257, endPoint y: 742, distance: 143.0
click at [257, 740] on ul "September 5, 2025 – Lane School Presentation (6th-8th grade) September 7-10, 20…" at bounding box center [723, 609] width 937 height 262
copy p "26th – Recovery Walk"
click at [605, 580] on li "24th – Idabel School Presentation (Middle School)" at bounding box center [737, 571] width 908 height 18
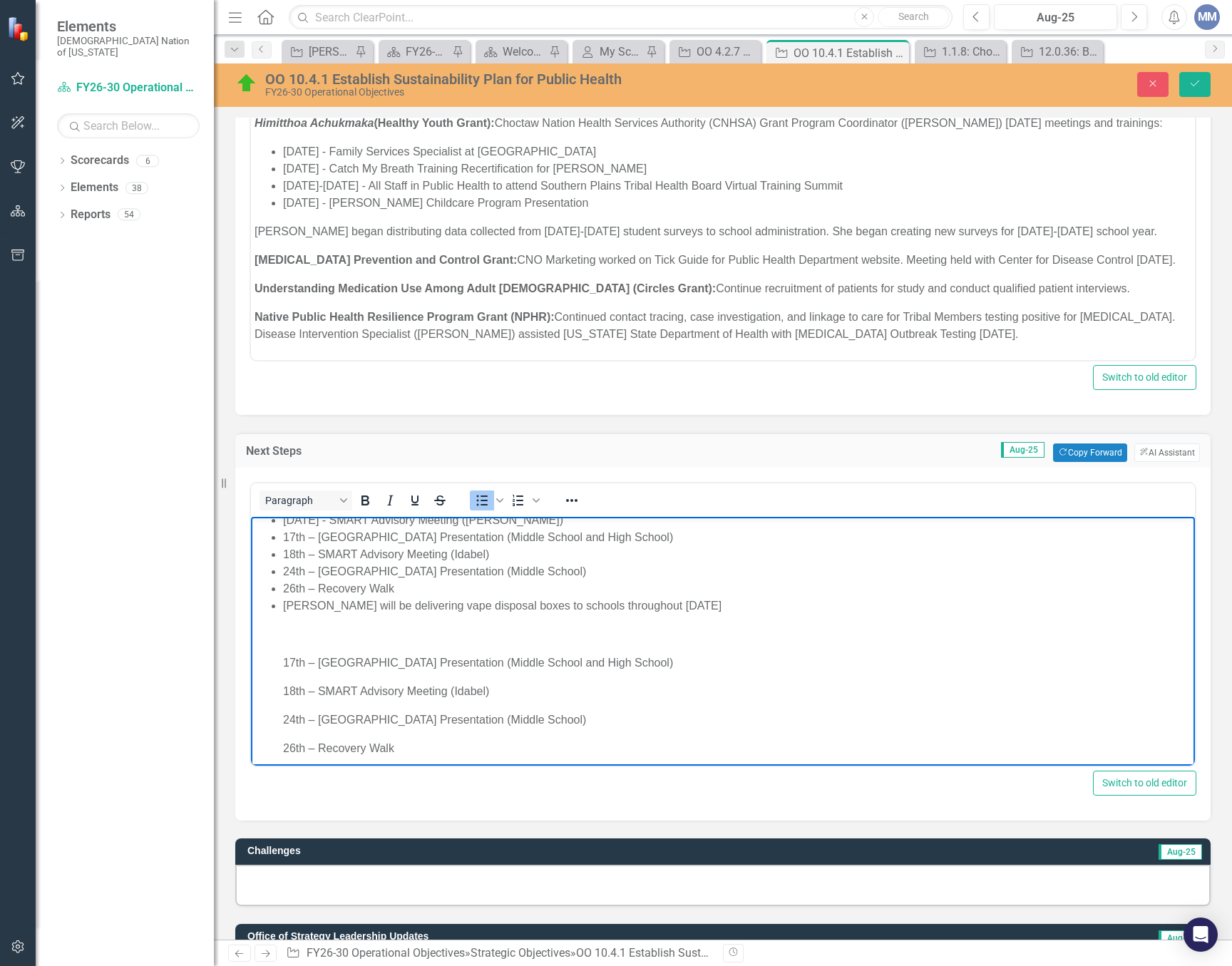
scroll to position [143, 0]
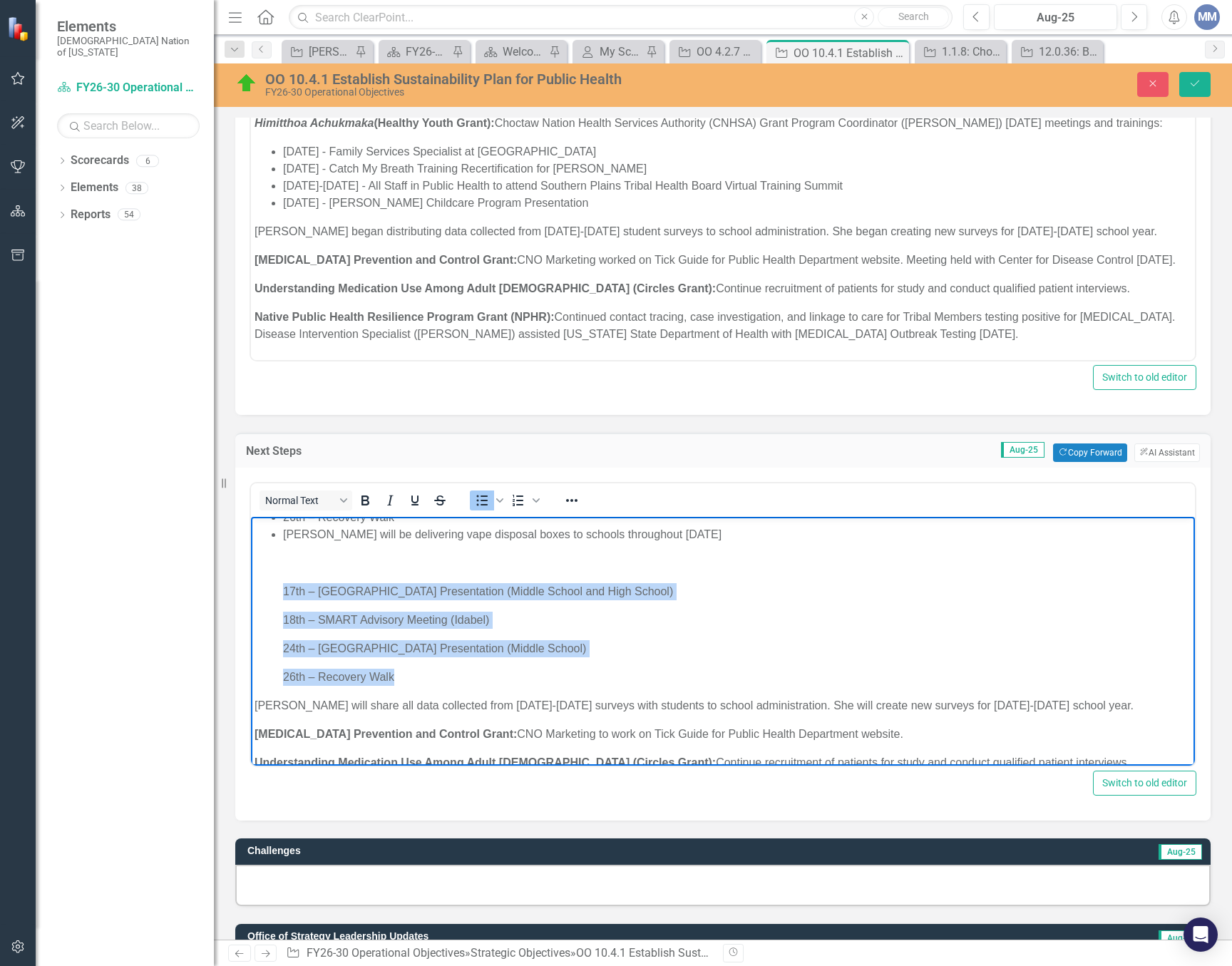
drag, startPoint x: 397, startPoint y: 690, endPoint x: 270, endPoint y: 605, distance: 152.8
click at [270, 605] on ul "September 5, 2025 – Lane School Presentation (6th-8th grade) September 7-10, 20…" at bounding box center [723, 545] width 937 height 280
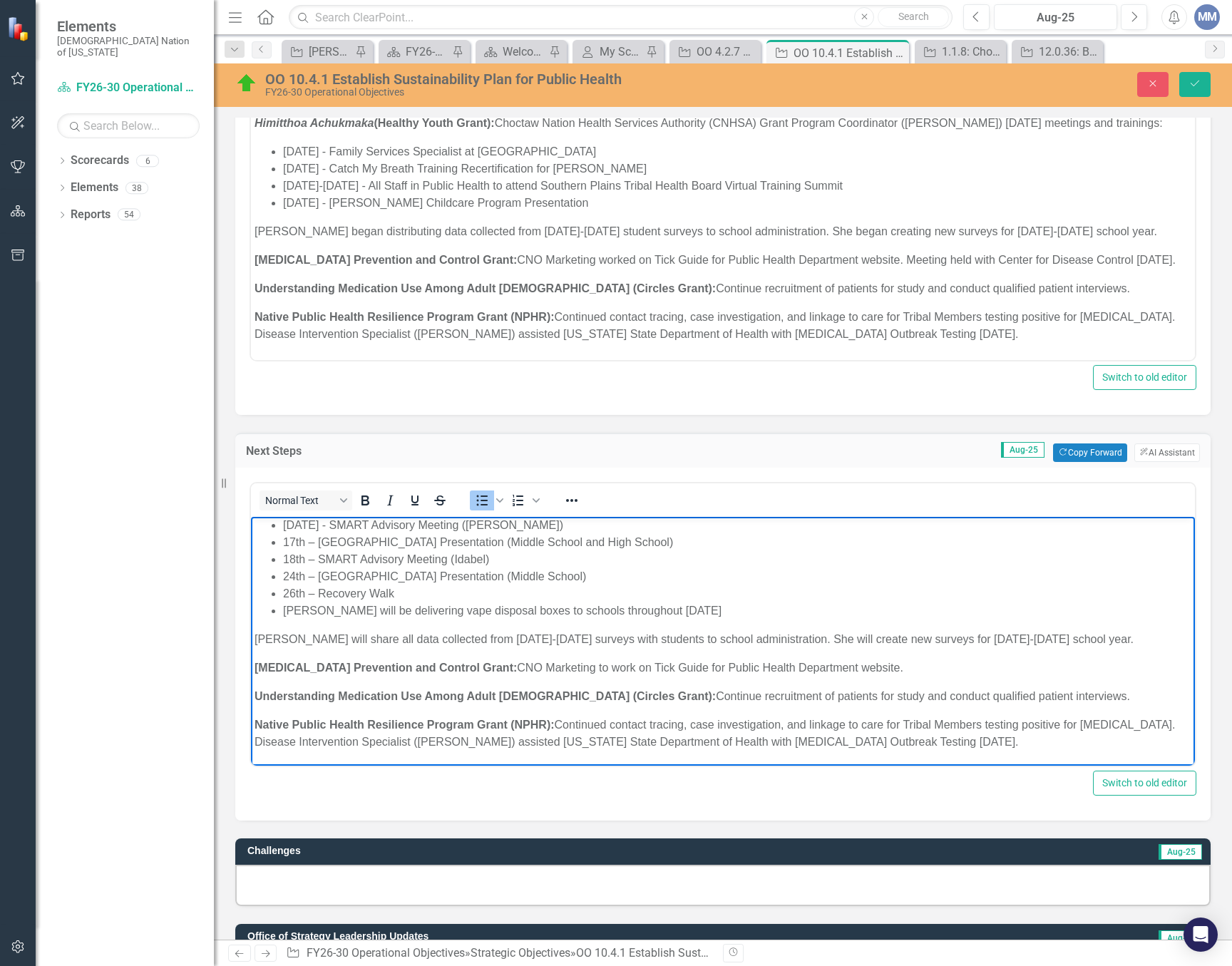
scroll to position [12, 0]
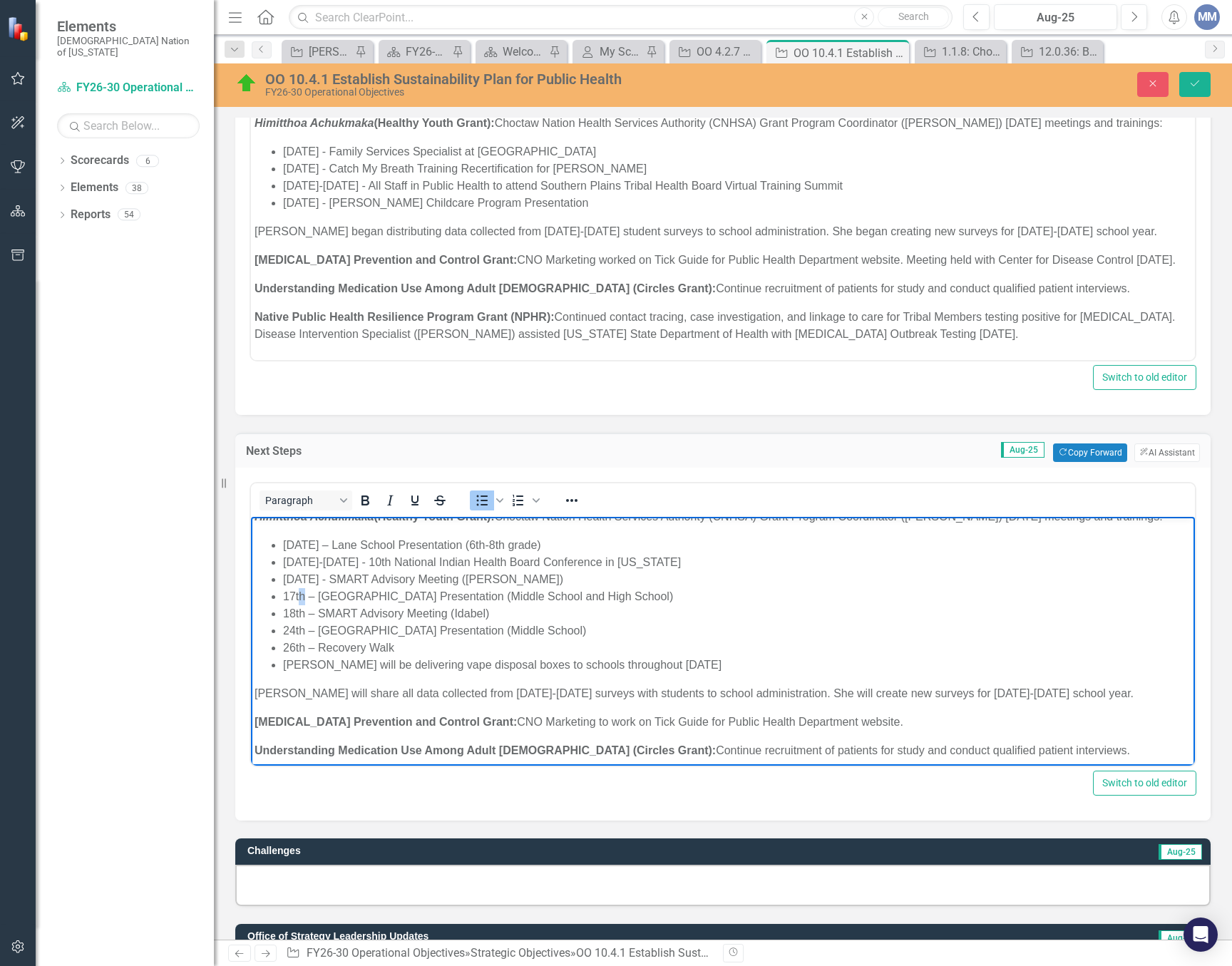
click at [303, 605] on li "17th – Tushka School Presentation (Middle School and High School)" at bounding box center [737, 596] width 908 height 18
click at [305, 623] on li "18th – SMART Advisory Meeting (Idabel)" at bounding box center [737, 614] width 908 height 18
click at [312, 623] on li "Septeber 18, 2025 – SMART Advisory Meeting (Idabel)" at bounding box center [737, 614] width 908 height 18
click at [303, 639] on li "24th – Idabel School Presentation (Middle School)" at bounding box center [737, 631] width 908 height 18
click at [305, 657] on li "26th – Recovery Walk" at bounding box center [737, 648] width 908 height 18
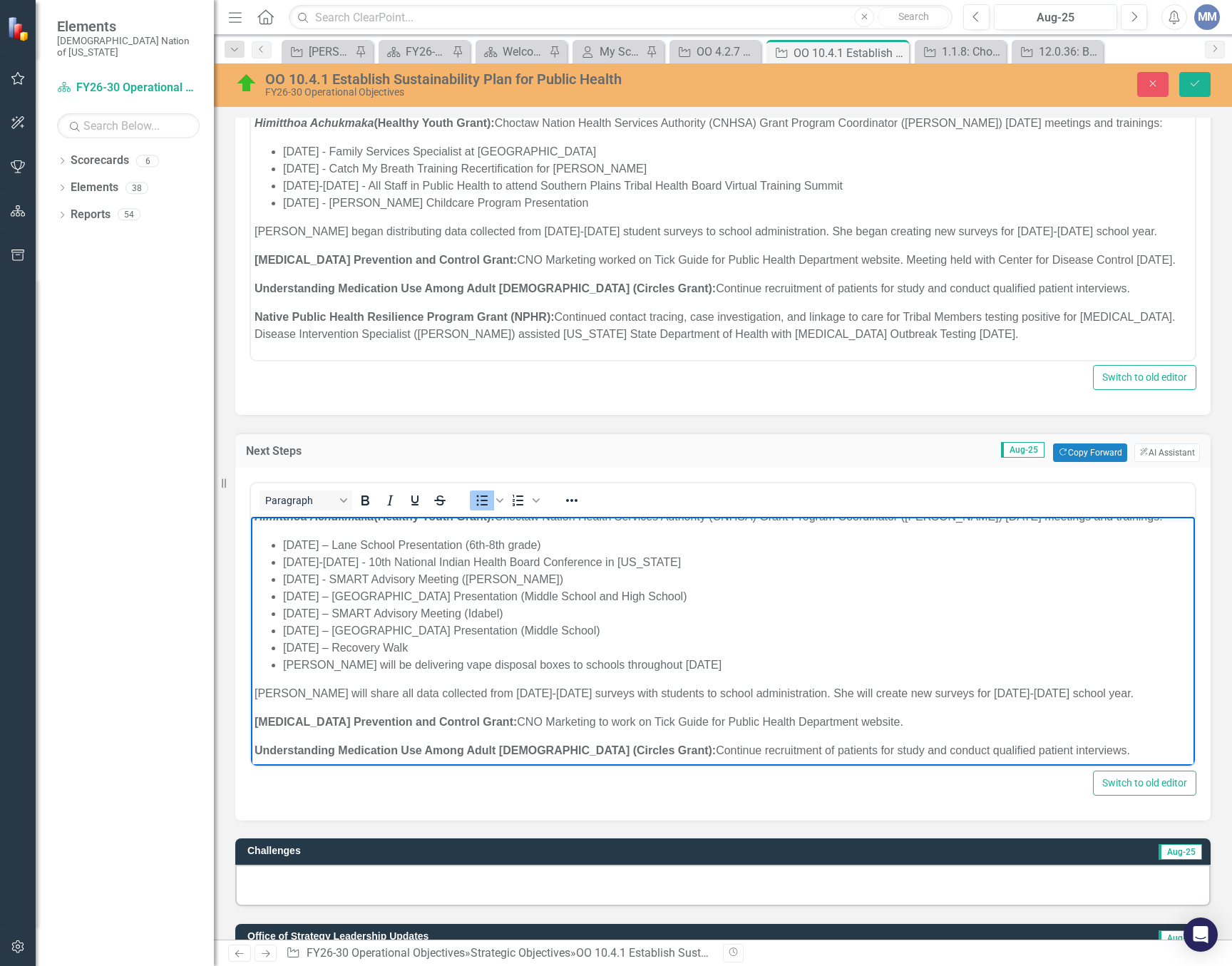
scroll to position [0, 0]
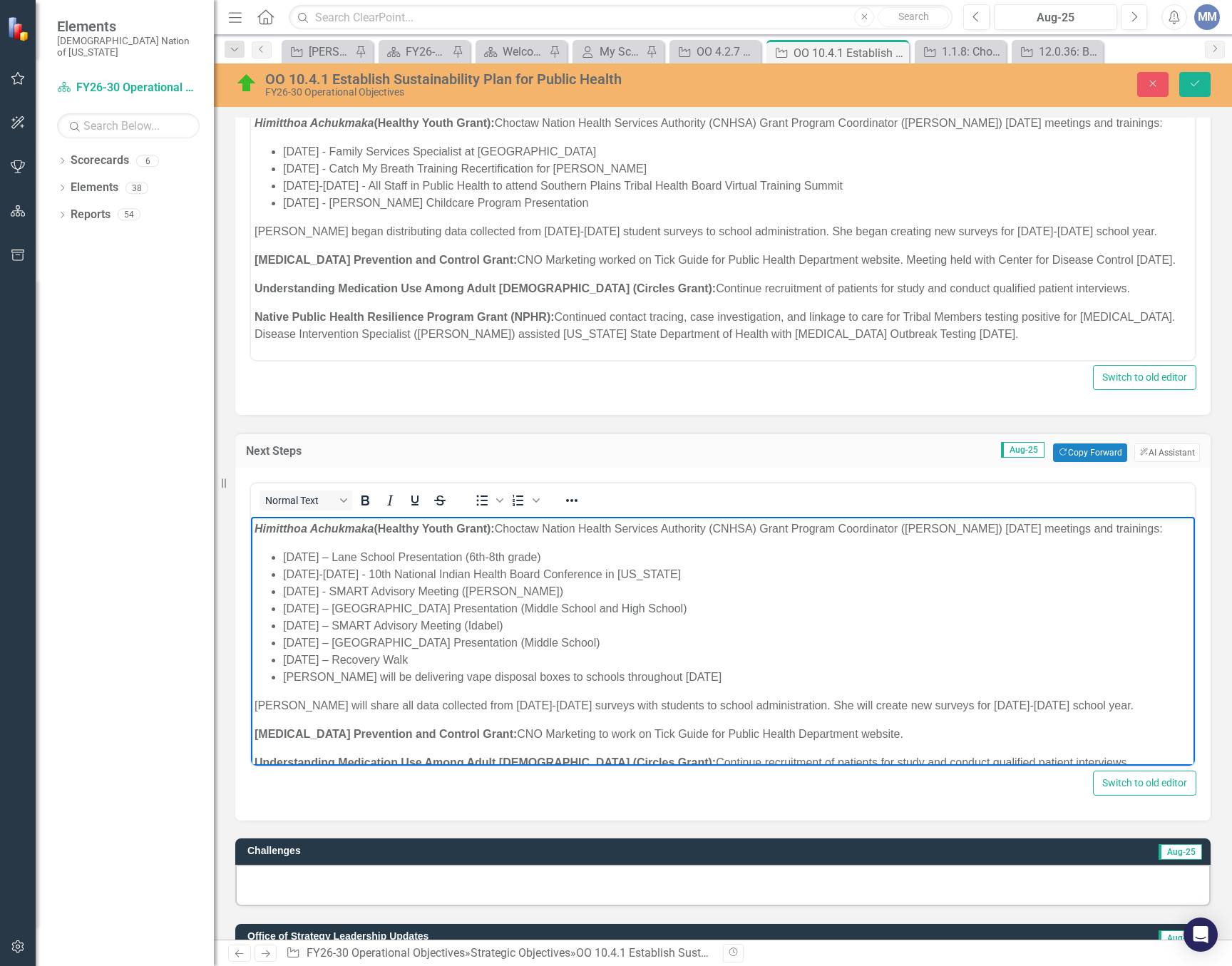
click at [1027, 530] on p "Himitthoa Achukmaka (Healthy Youth Grant): Choctaw Nation Health Services Autho…" at bounding box center [723, 529] width 937 height 18
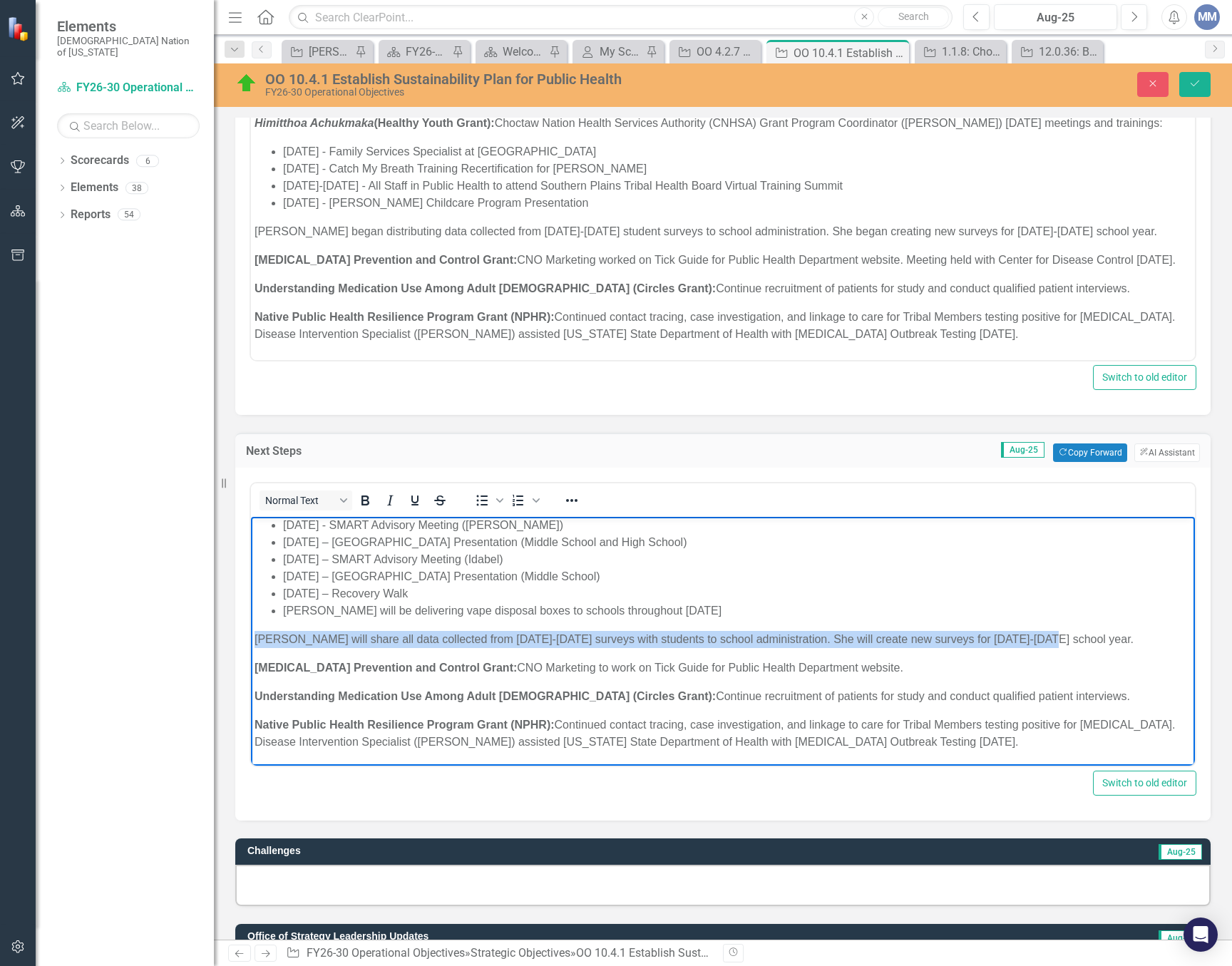
drag, startPoint x: 1047, startPoint y: 652, endPoint x: 465, endPoint y: 1152, distance: 767.3
click at [251, 635] on html "Himitthoa Achukmaka (Healthy Youth Grant): Choctaw Nation Health Services Autho…" at bounding box center [723, 608] width 944 height 316
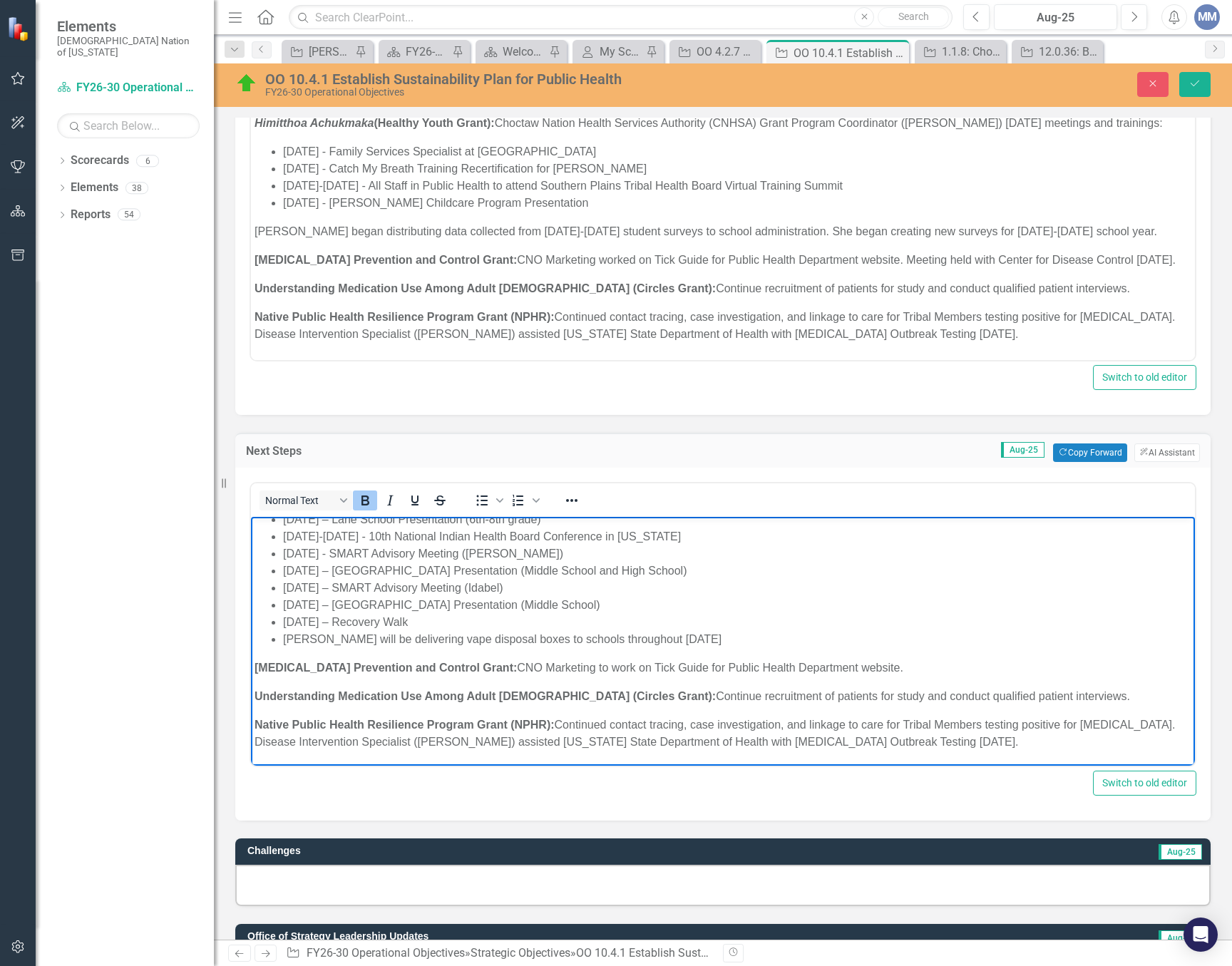
scroll to position [713, 0]
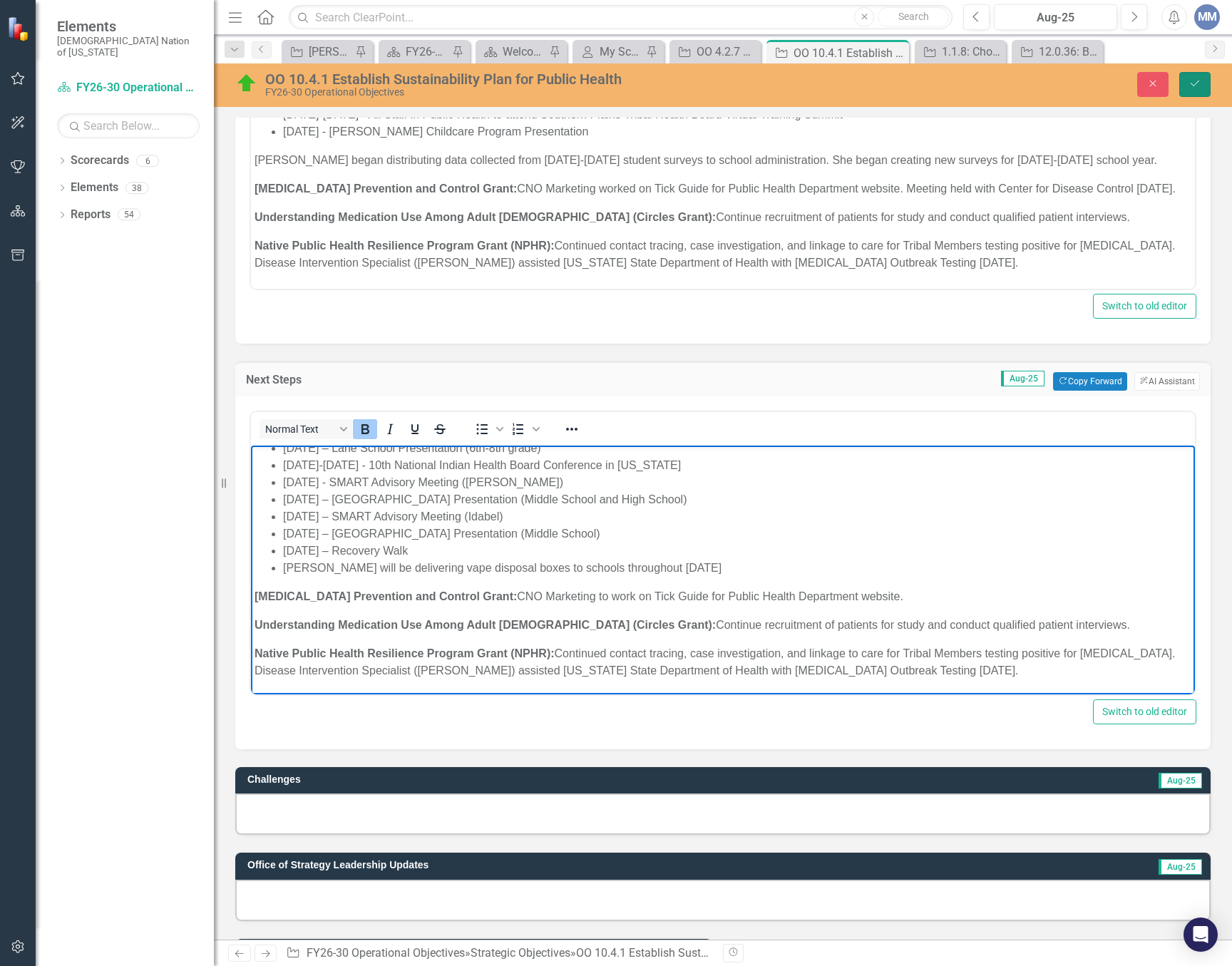
click at [1195, 86] on icon "Save" at bounding box center [1195, 83] width 13 height 10
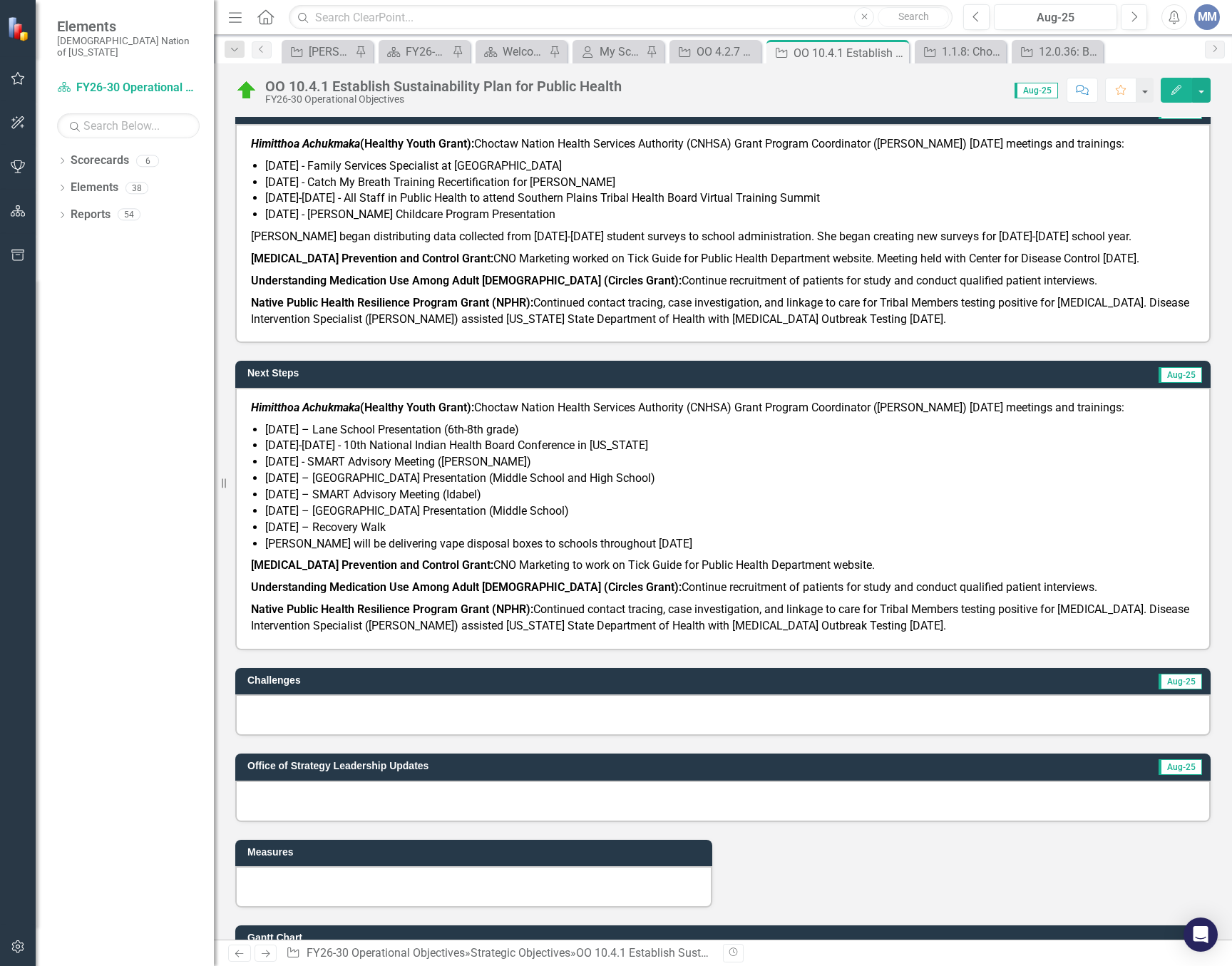
scroll to position [641, 0]
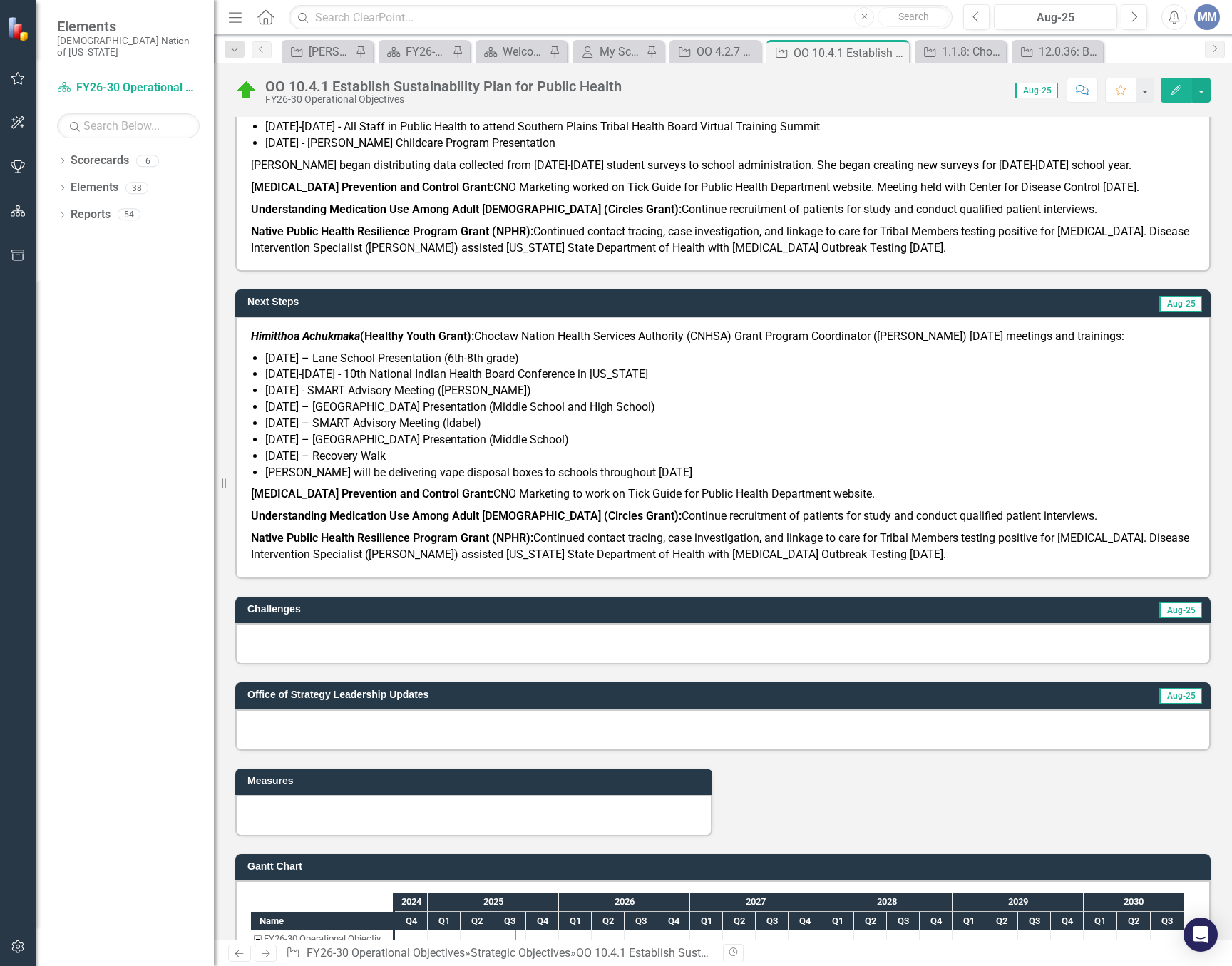
click at [783, 448] on li "September 24, 2025 – Idabel School Presentation (Middle School)" at bounding box center [730, 440] width 930 height 17
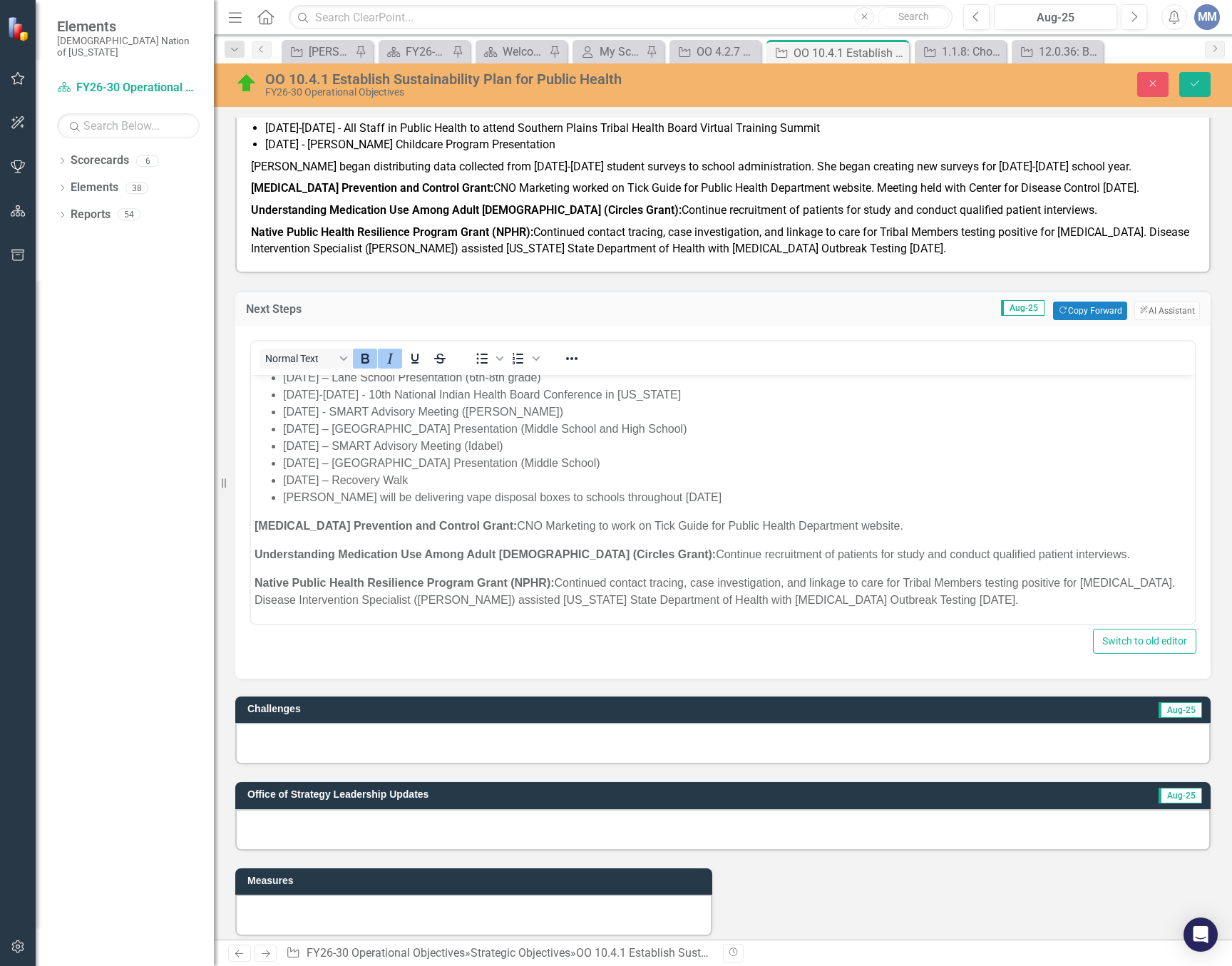
scroll to position [713, 0]
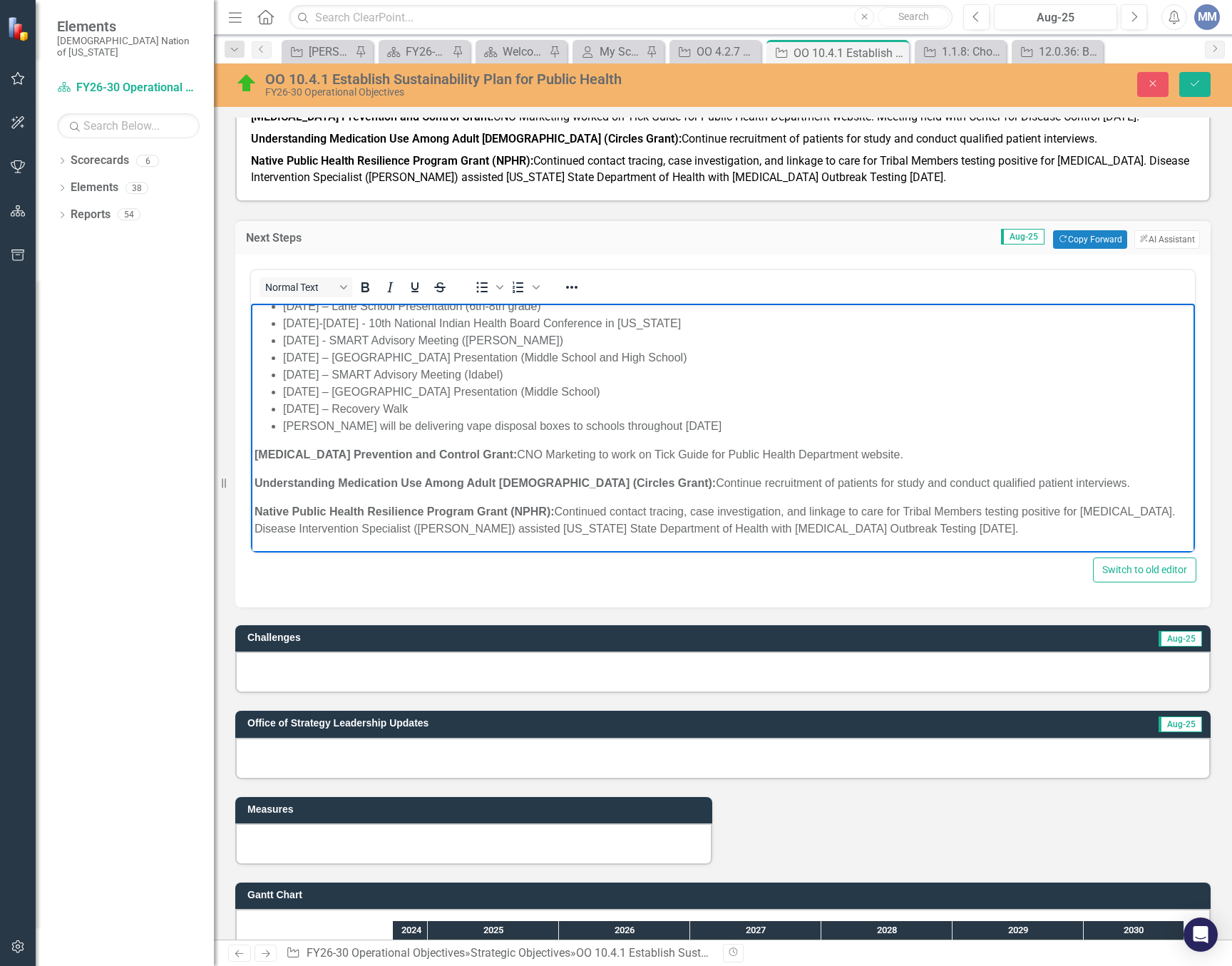
click at [491, 525] on p "Native Public Health Resilience Program Grant (NPHR): Continued contact tracing…" at bounding box center [723, 519] width 937 height 34
click at [946, 526] on p "Native Public Health Resilience Program Grant (NPHR): Continued contact tracing…" at bounding box center [723, 519] width 937 height 34
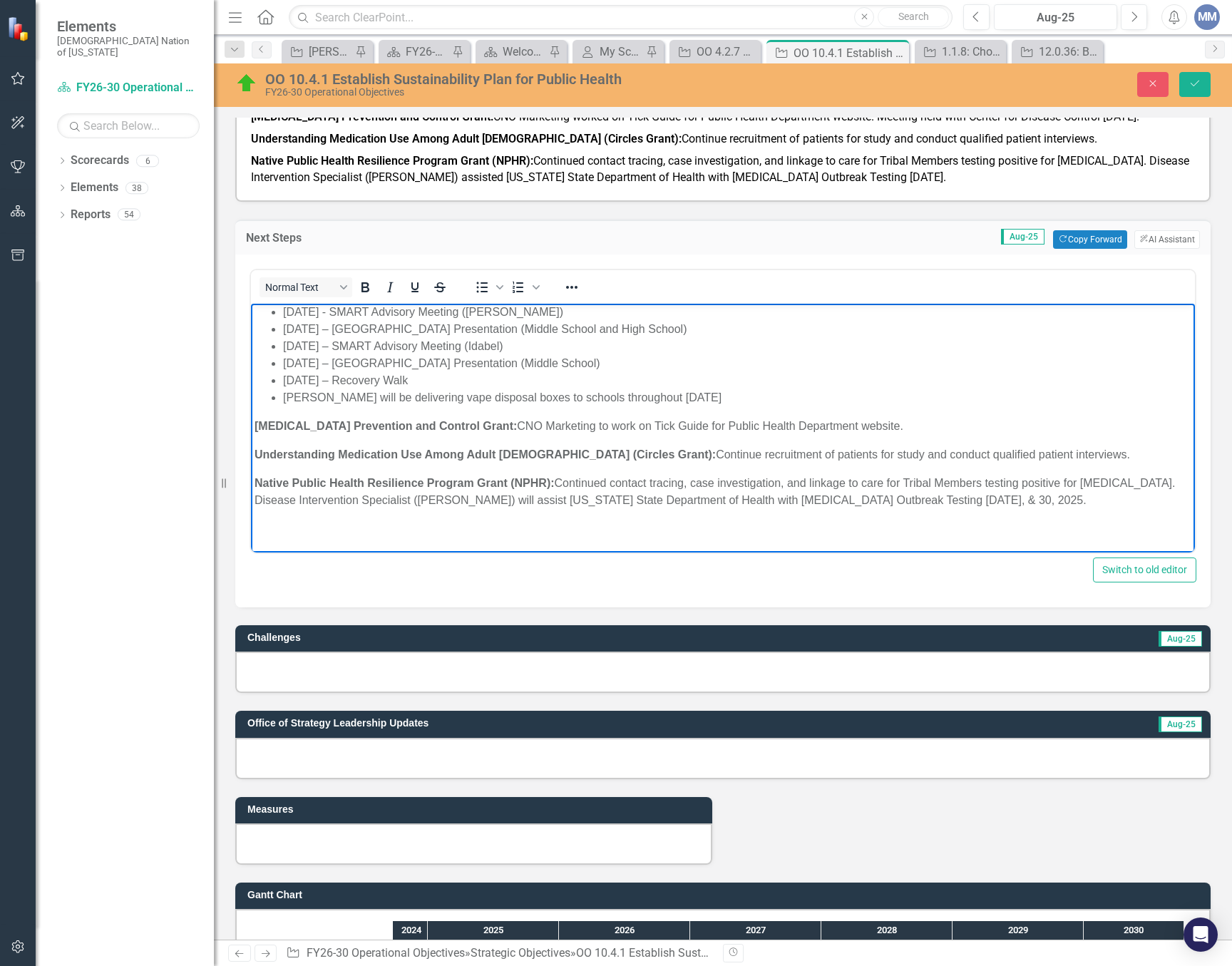
click at [491, 388] on li "September 26, 2025 – Recovery Walk" at bounding box center [737, 380] width 908 height 18
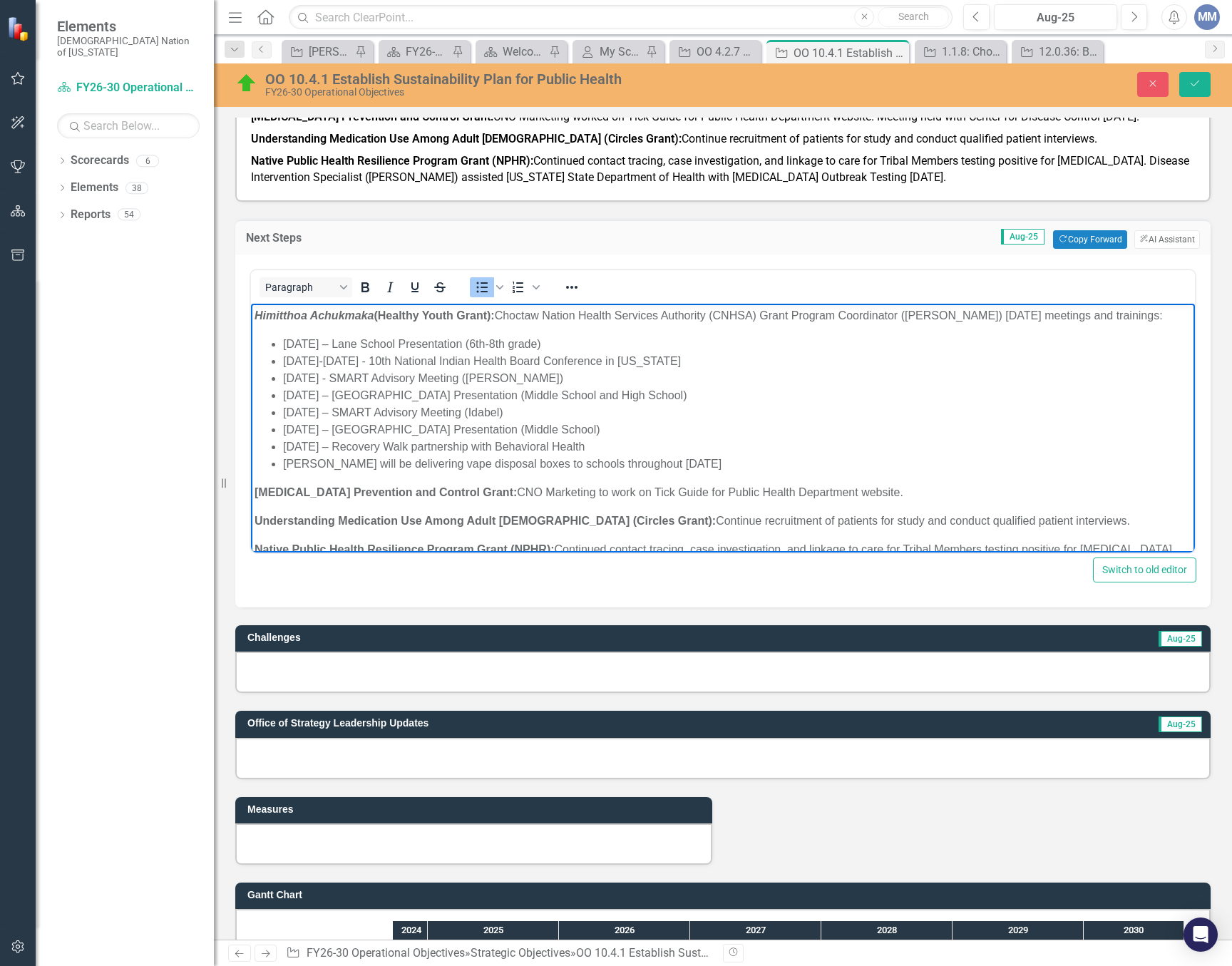
drag, startPoint x: 591, startPoint y: 390, endPoint x: 483, endPoint y: 695, distance: 323.6
click at [251, 375] on html "Himitthoa Achukmaka (Healthy Youth Grant): Choctaw Nation Health Services Autho…" at bounding box center [723, 460] width 944 height 316
copy ul "September 7-10, 2025 - 10th National Indian Health Board Conference in Arizona …"
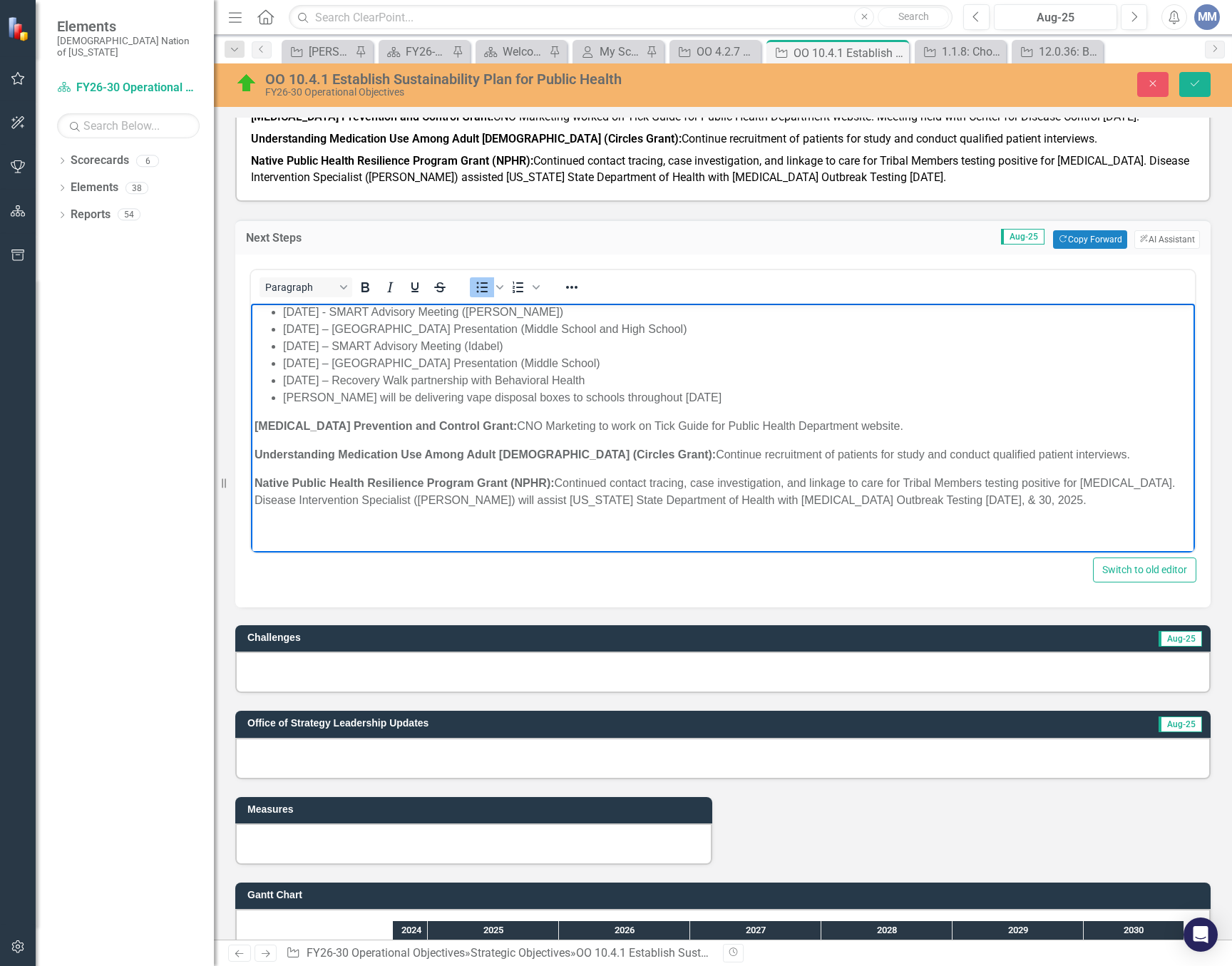
click at [1052, 508] on p "Native Public Health Resilience Program Grant (NPHR): Continued contact tracing…" at bounding box center [723, 491] width 937 height 34
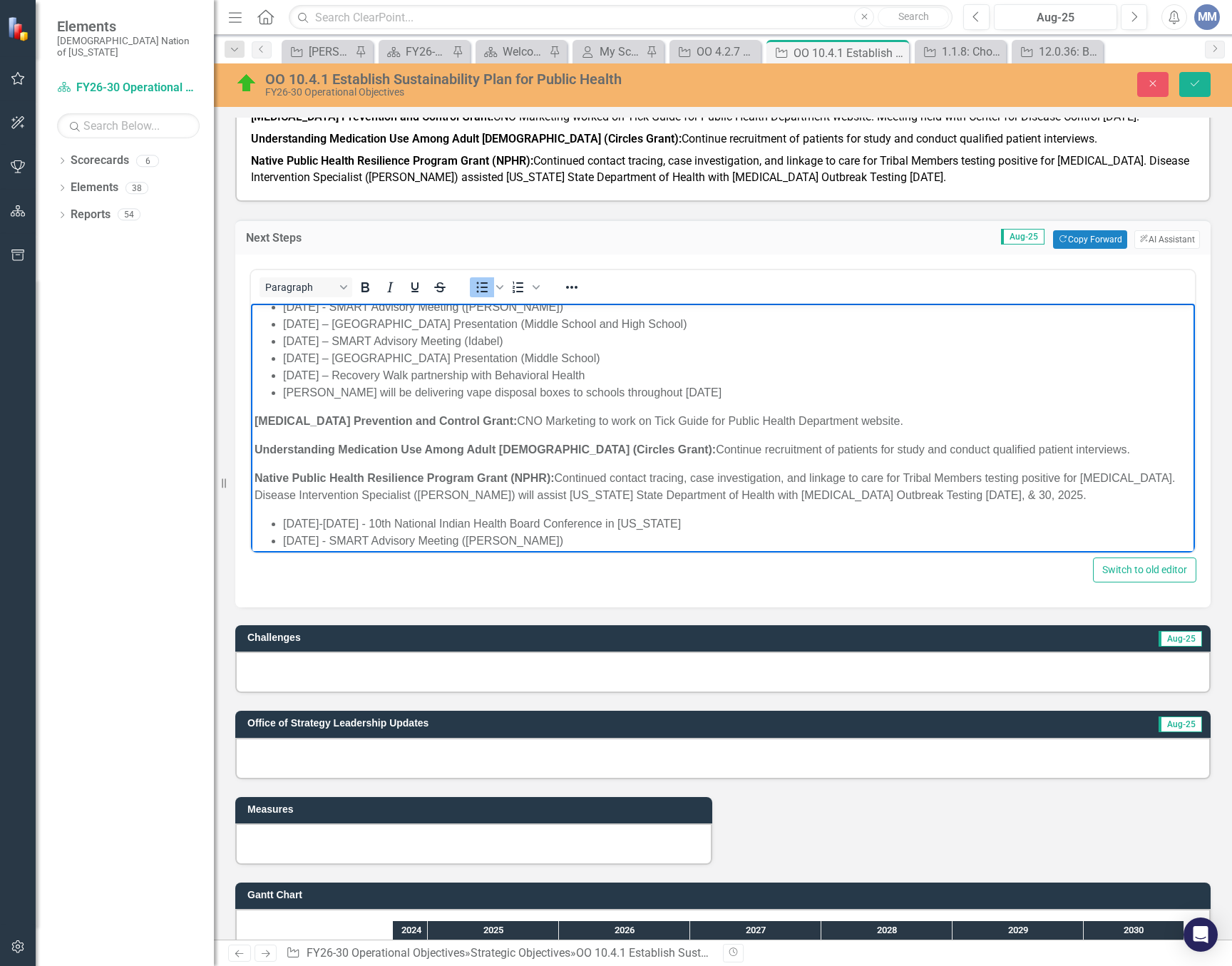
scroll to position [83, 0]
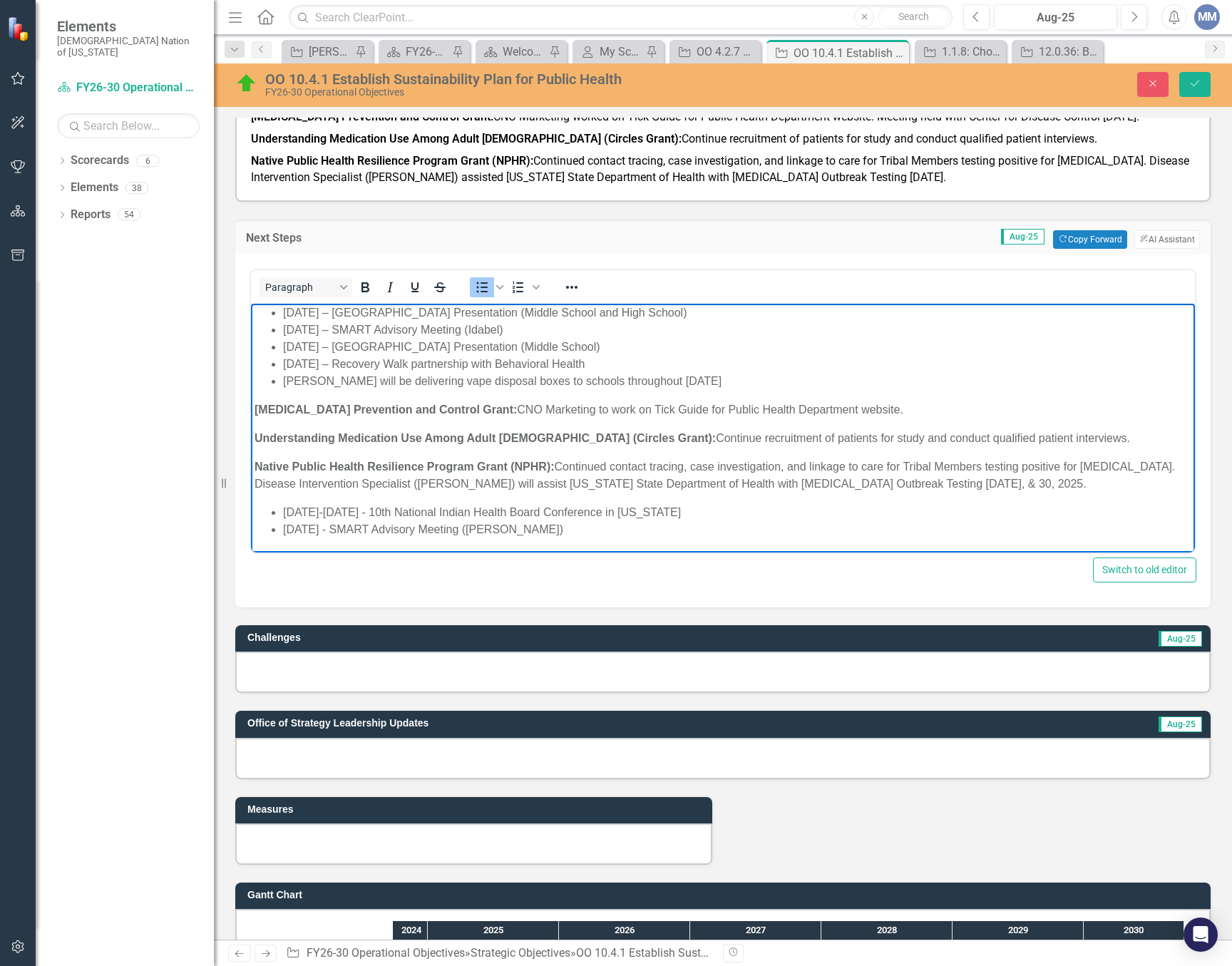
drag, startPoint x: 573, startPoint y: 345, endPoint x: 269, endPoint y: 346, distance: 304.0
click at [269, 346] on ul "September 5, 2025 – Lane School Presentation (6th-8th grade) September 7-10, 20…" at bounding box center [723, 321] width 937 height 137
copy li "September 18, 2025 – SMART Advisory Meeting (Idabel)"
click at [606, 538] on li "September 12, 2025 - SMART Advisory Meeting (Durant)" at bounding box center [737, 529] width 908 height 18
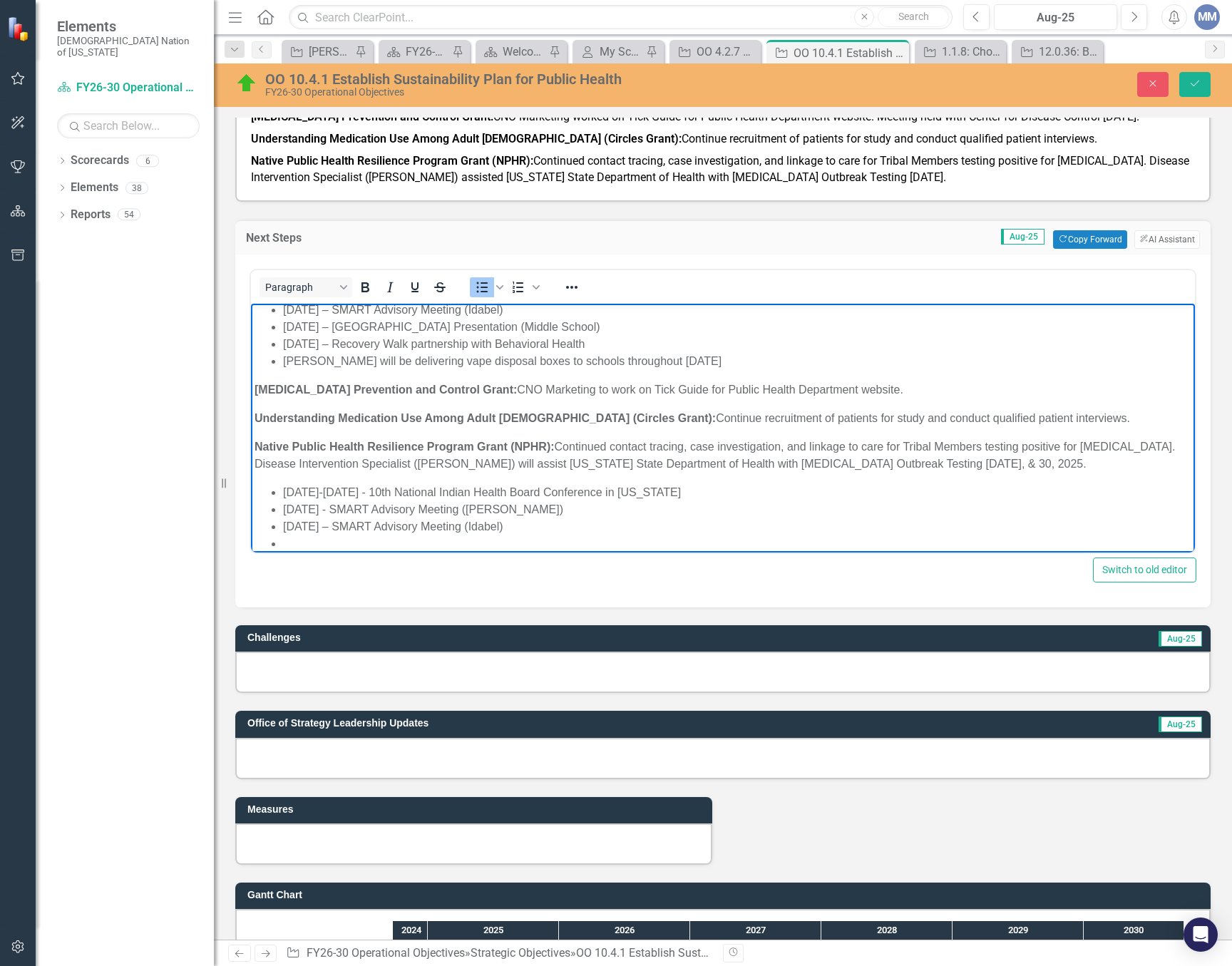
scroll to position [131, 0]
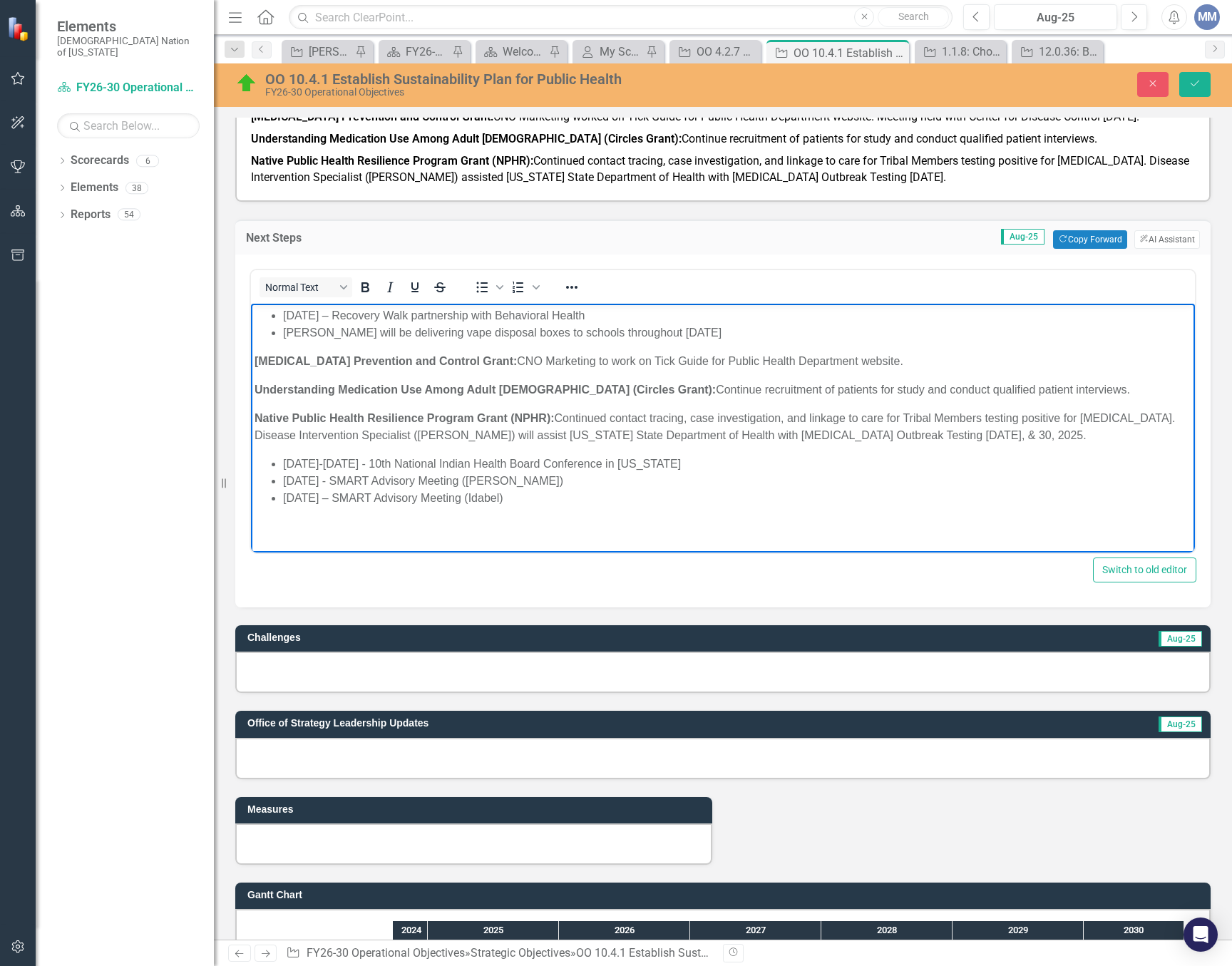
click at [579, 527] on body "Himitthoa Achukmaka (Healthy Youth Grant): Choctaw Nation Health Services Autho…" at bounding box center [723, 375] width 944 height 406
click at [582, 507] on li "September 18, 2025 – SMART Advisory Meeting (Idabel)" at bounding box center [737, 497] width 908 height 18
click at [1044, 444] on p "Native Public Health Resilience Program Grant (NPHR): Continued contact tracing…" at bounding box center [723, 426] width 937 height 34
click at [347, 523] on li "September" at bounding box center [737, 515] width 908 height 18
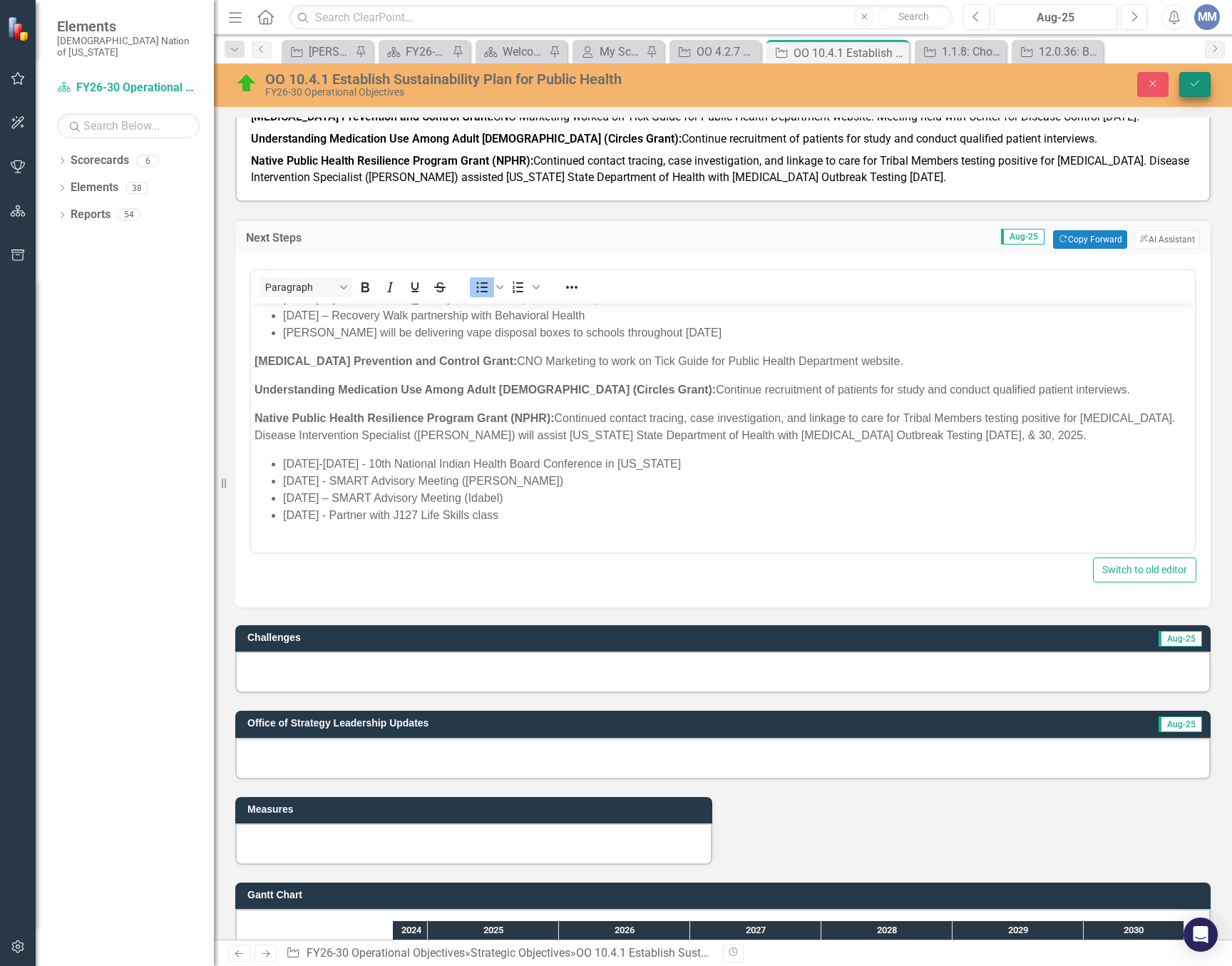
click at [1200, 85] on icon "Save" at bounding box center [1195, 83] width 13 height 10
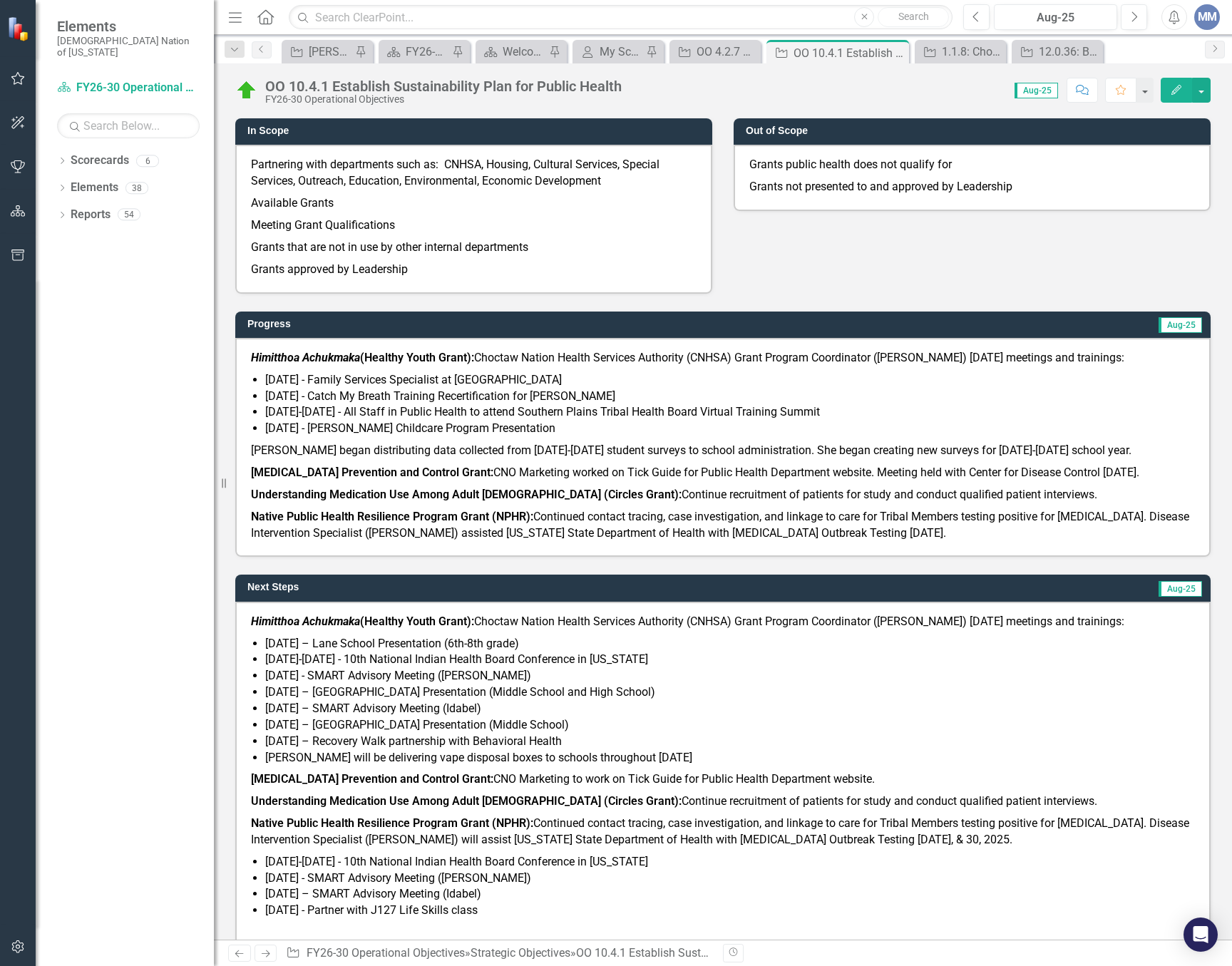
scroll to position [499, 0]
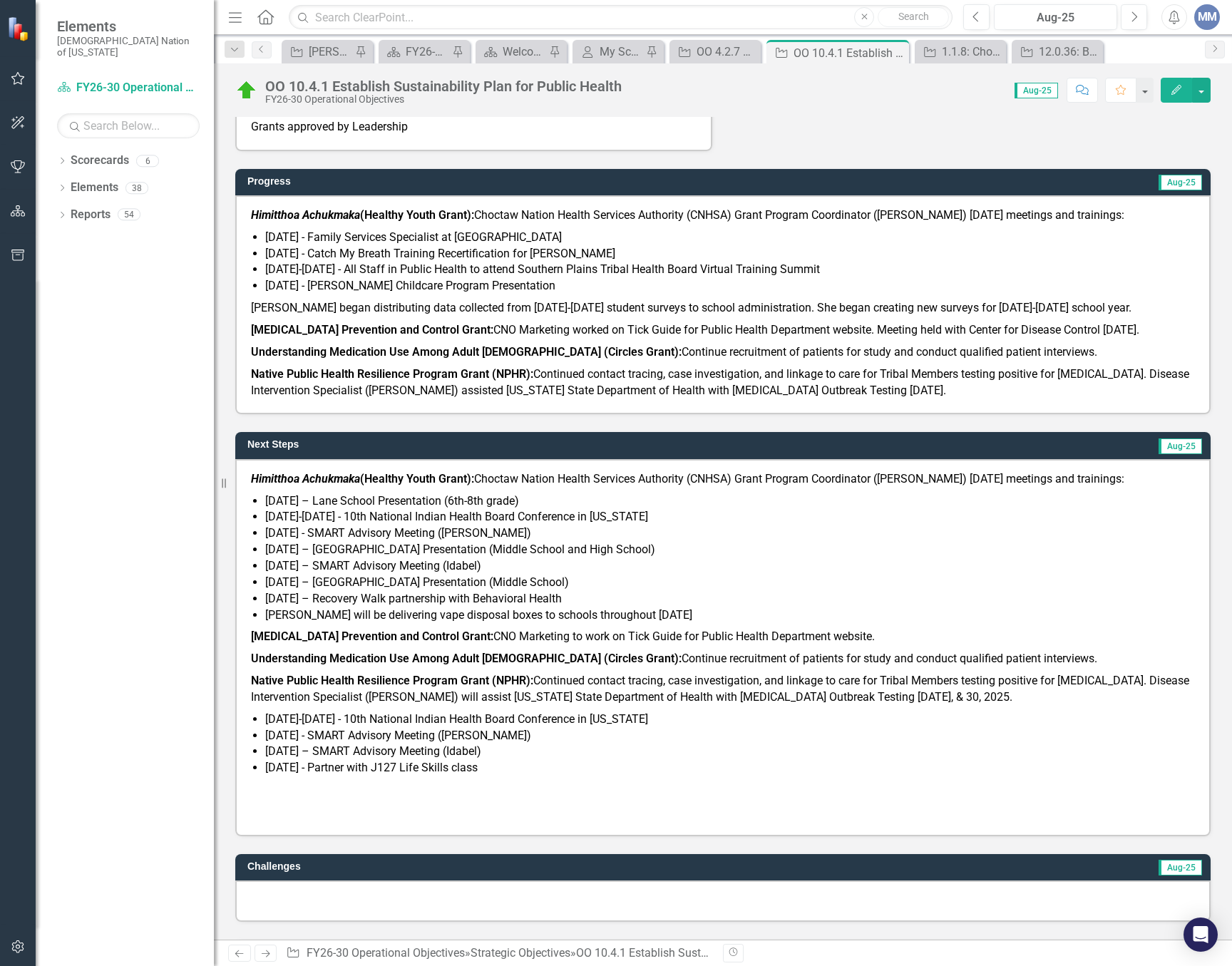
click at [760, 607] on li "September 26, 2025 – Recovery Walk partnership with Behavioral Health" at bounding box center [730, 600] width 930 height 17
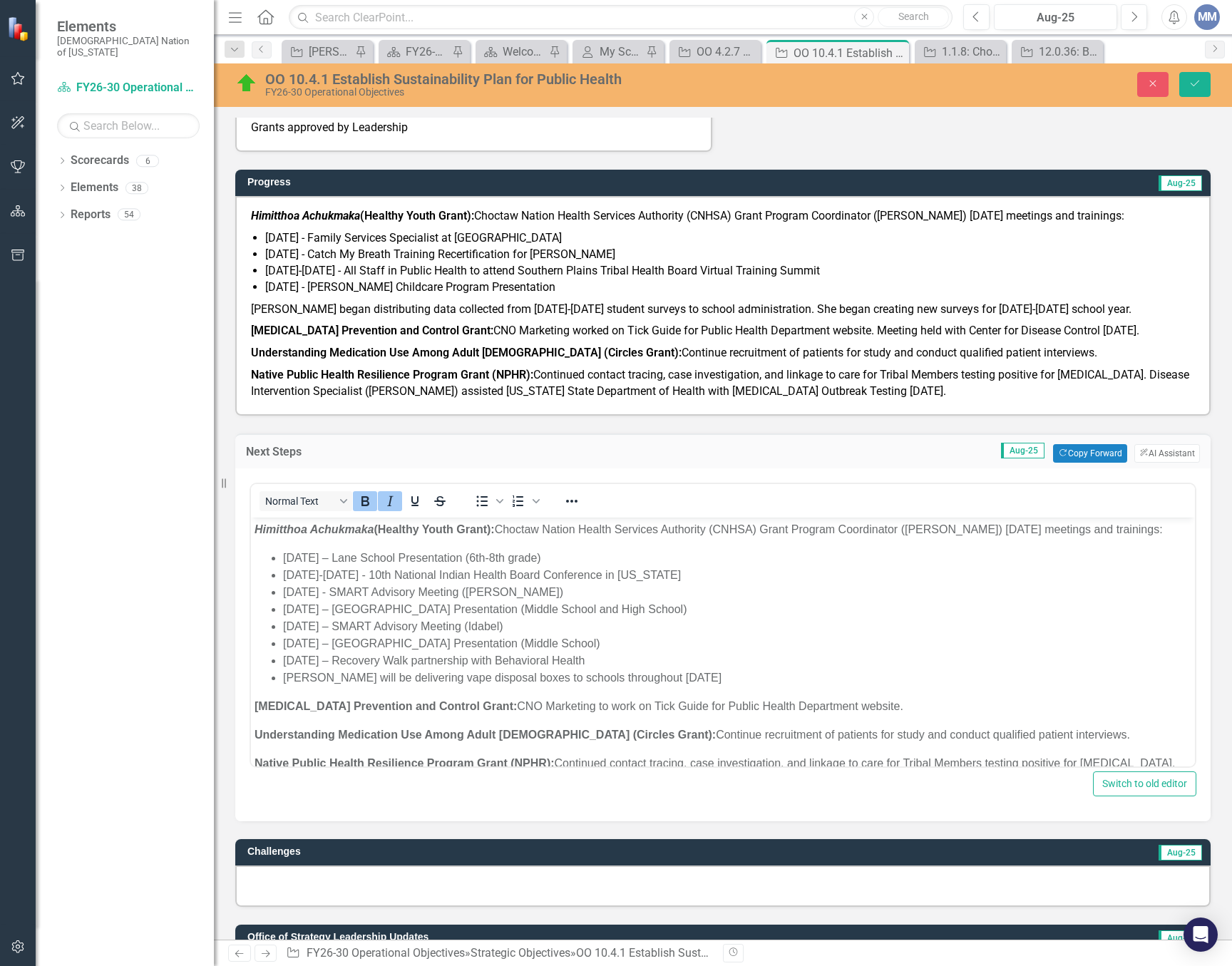
scroll to position [143, 0]
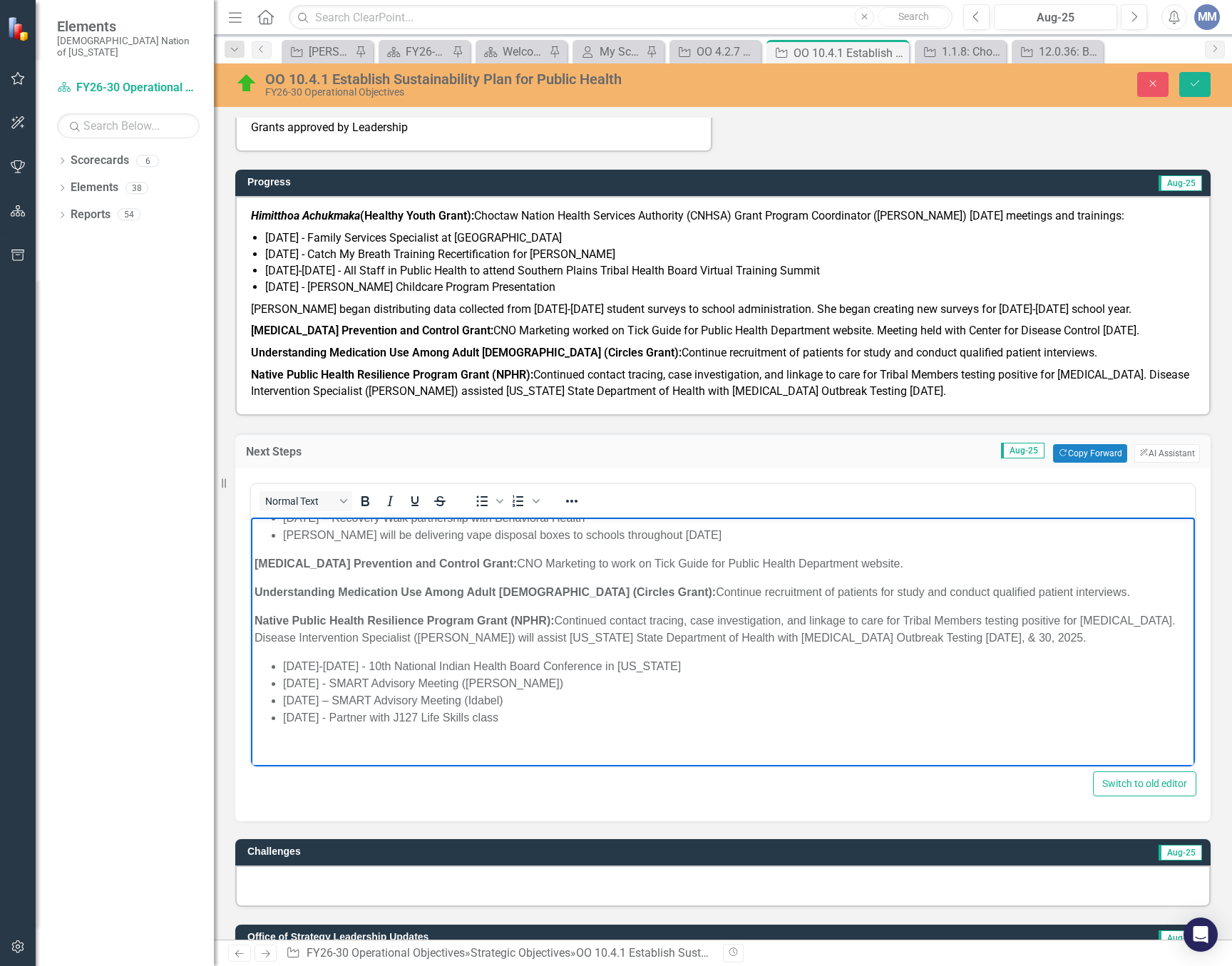
click at [692, 572] on p "Rocky Mountain Spotted Fever Prevention and Control Grant: CNO Marketing to wor…" at bounding box center [723, 563] width 937 height 18
click at [1193, 73] on button "Save" at bounding box center [1195, 84] width 31 height 25
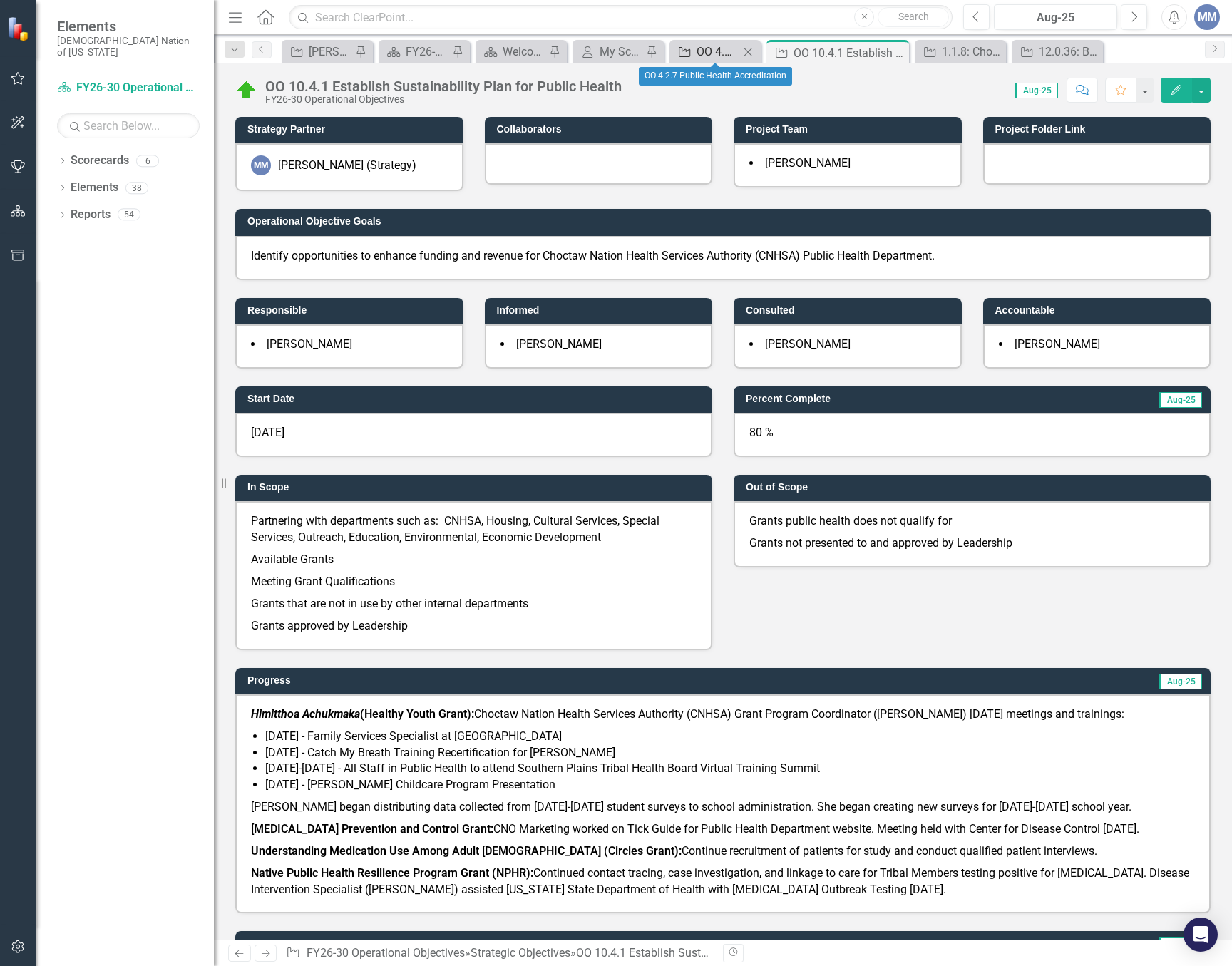
click at [707, 49] on div "OO 4.2.7 Public Health Accreditation" at bounding box center [718, 51] width 42 height 18
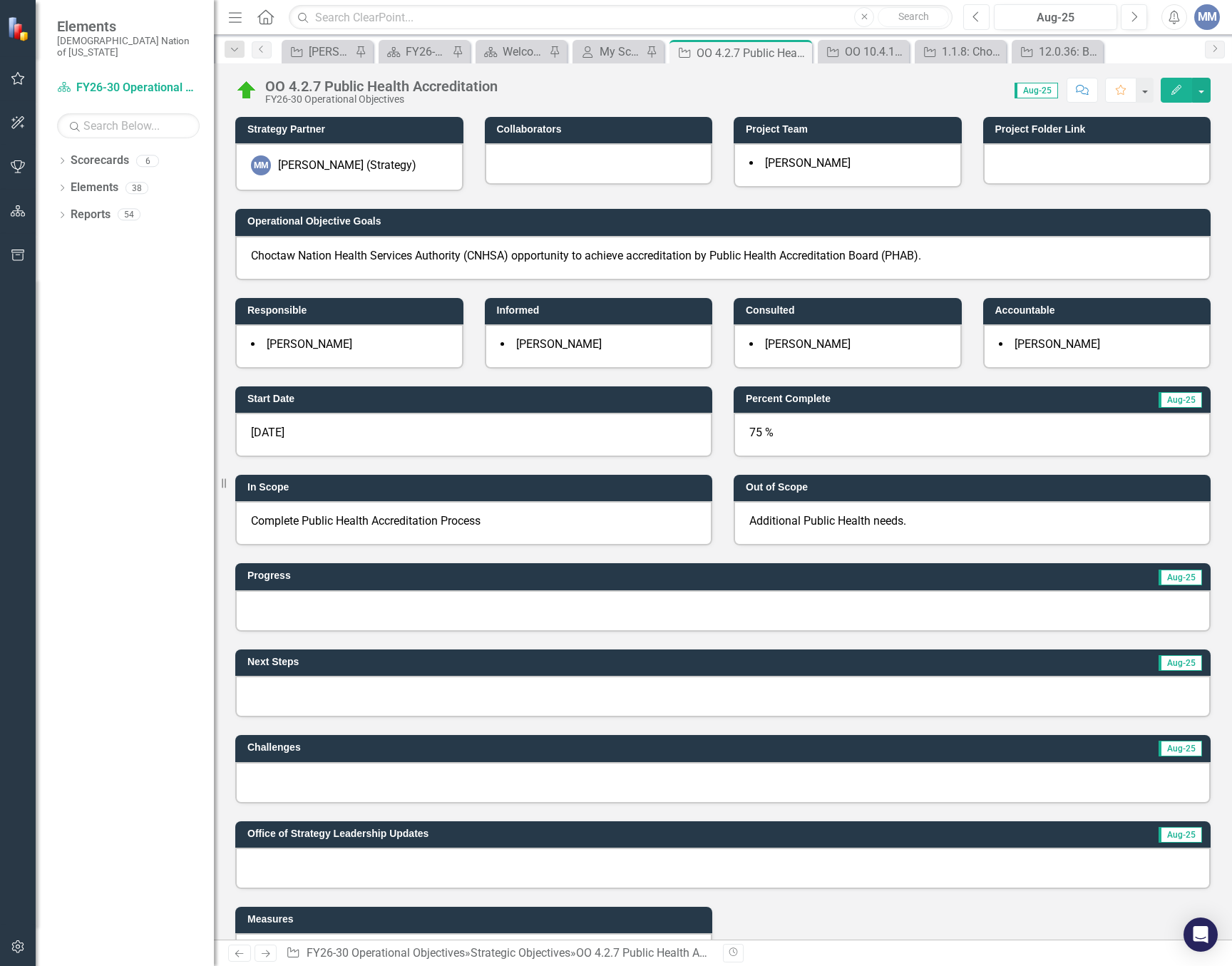
click at [975, 15] on icon "button" at bounding box center [976, 16] width 6 height 10
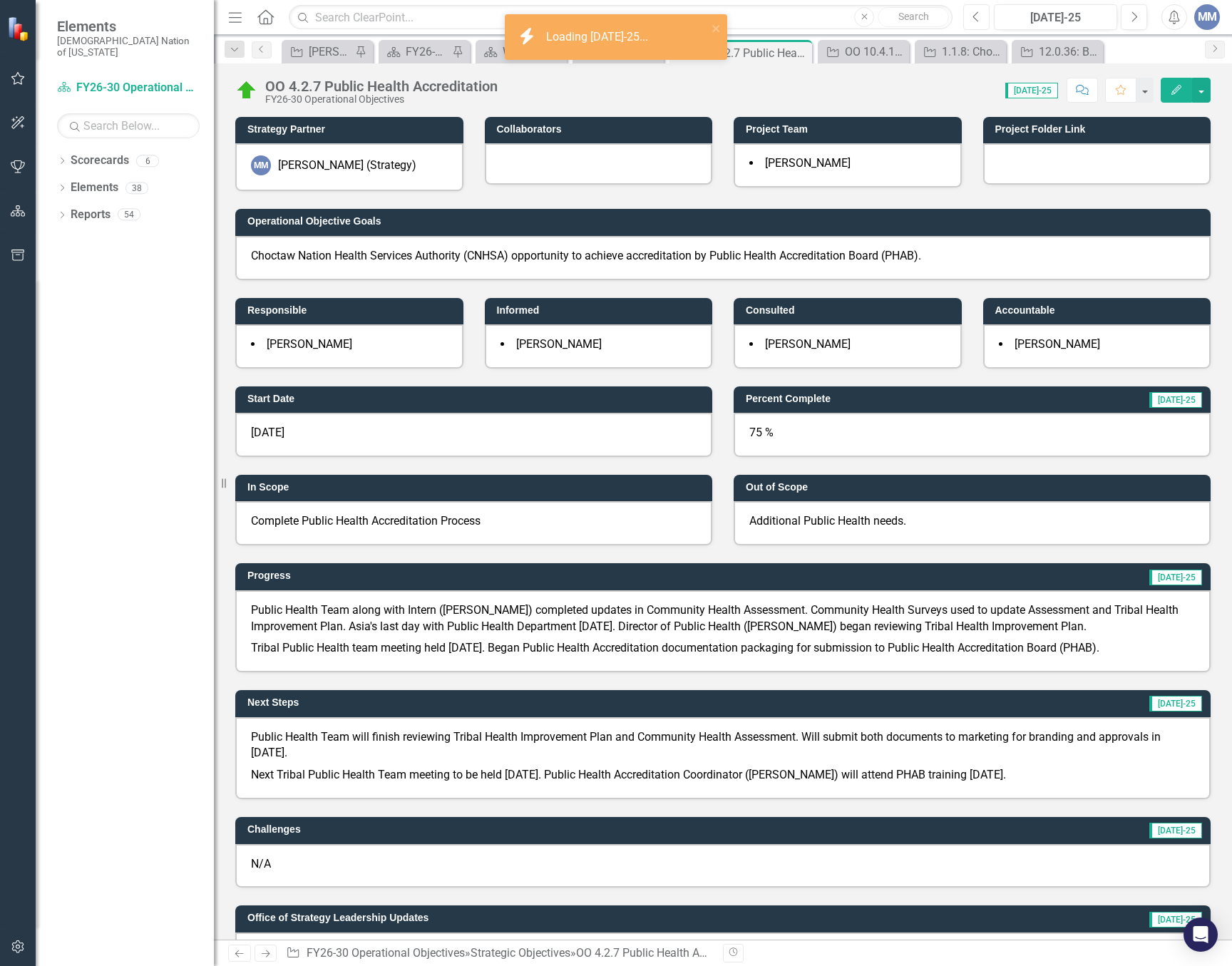
scroll to position [356, 0]
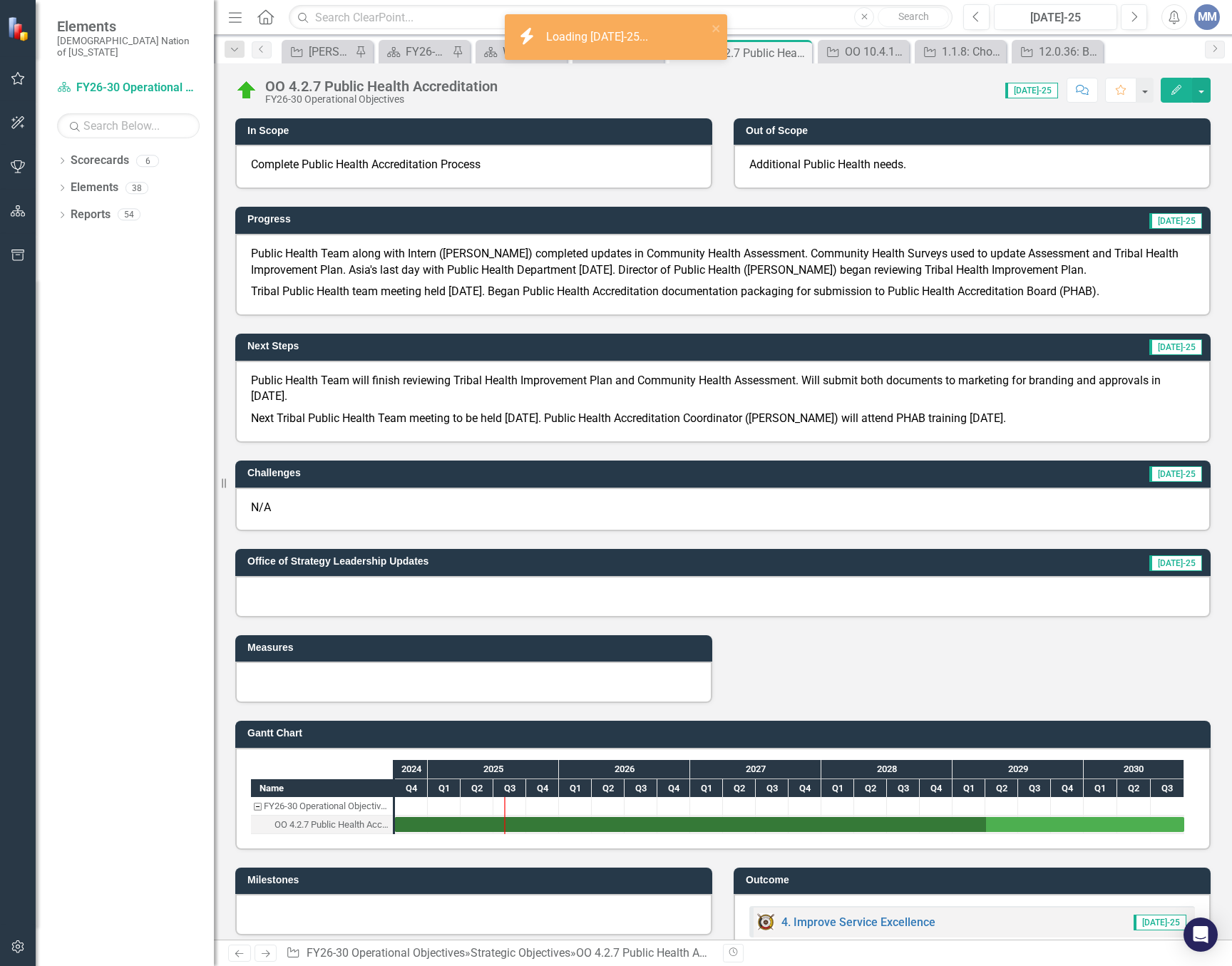
click at [544, 384] on p "Public Health Team will finish reviewing Tribal Health Improvement Plan and Com…" at bounding box center [723, 390] width 944 height 36
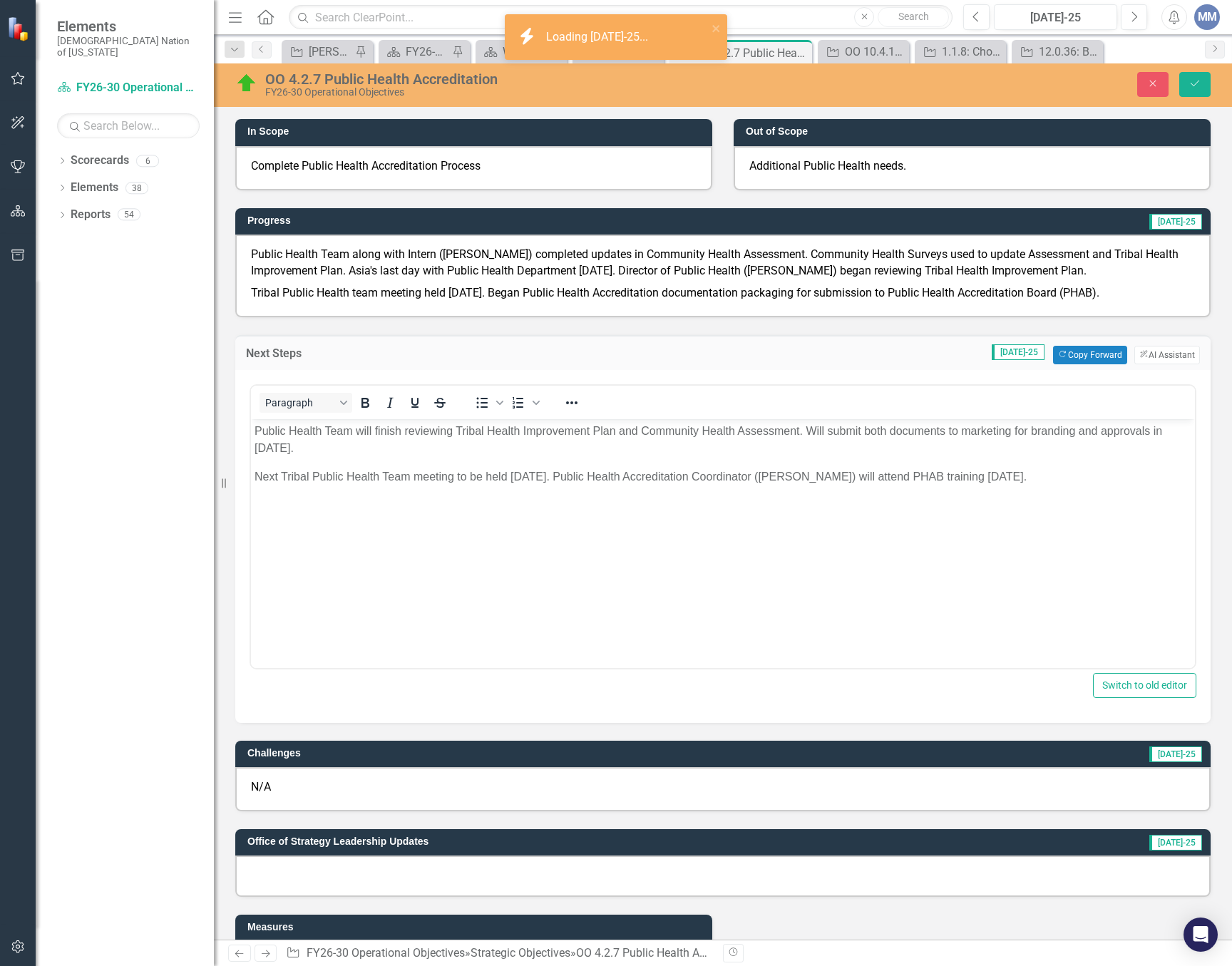
scroll to position [0, 0]
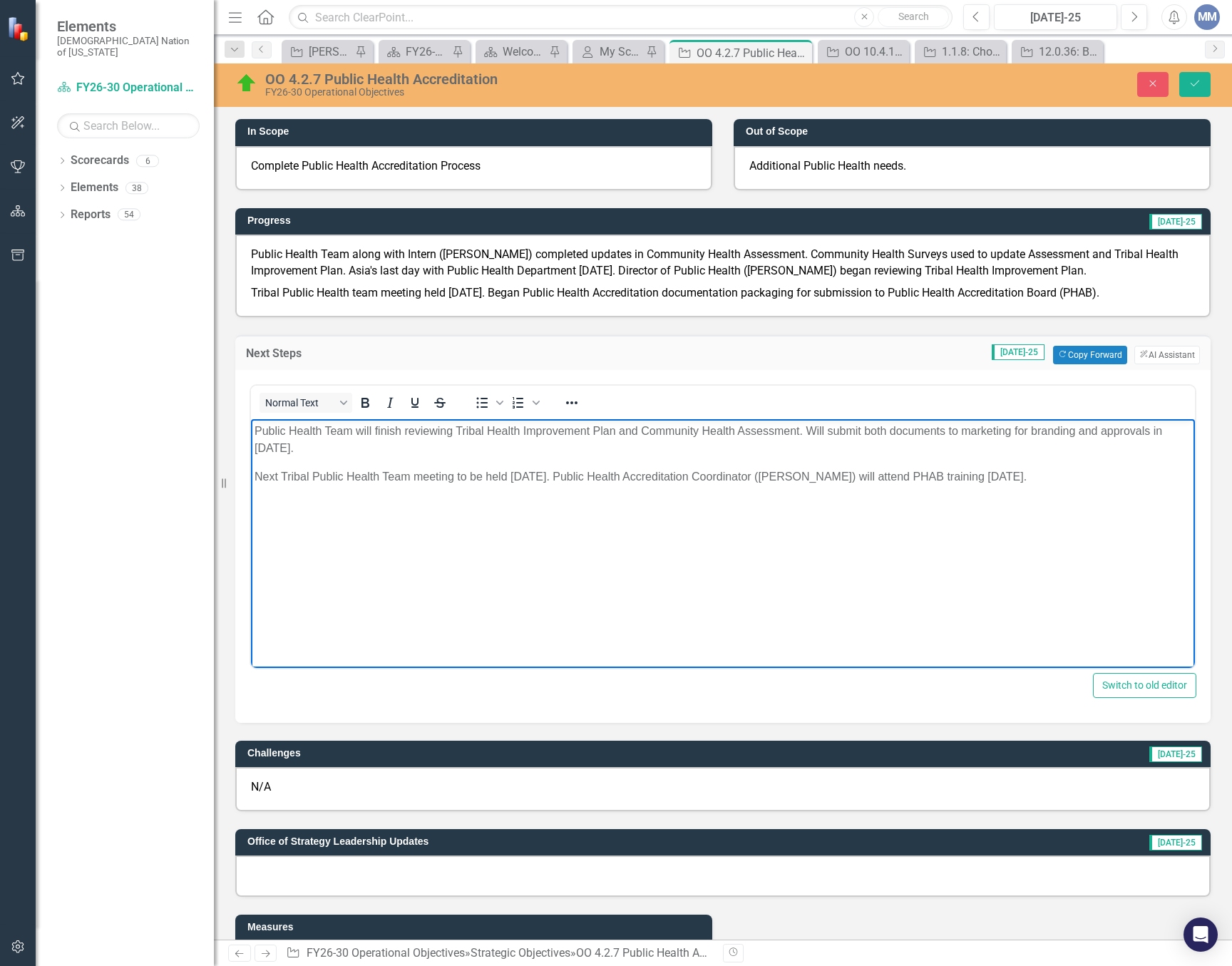
drag, startPoint x: 1064, startPoint y: 470, endPoint x: 454, endPoint y: 854, distance: 720.8
click at [251, 435] on html "Public Health Team will finish reviewing Tribal Health Improvement Plan and Com…" at bounding box center [723, 526] width 944 height 214
copy body "Public Health Team will finish reviewing Tribal Health Improvement Plan and Com…"
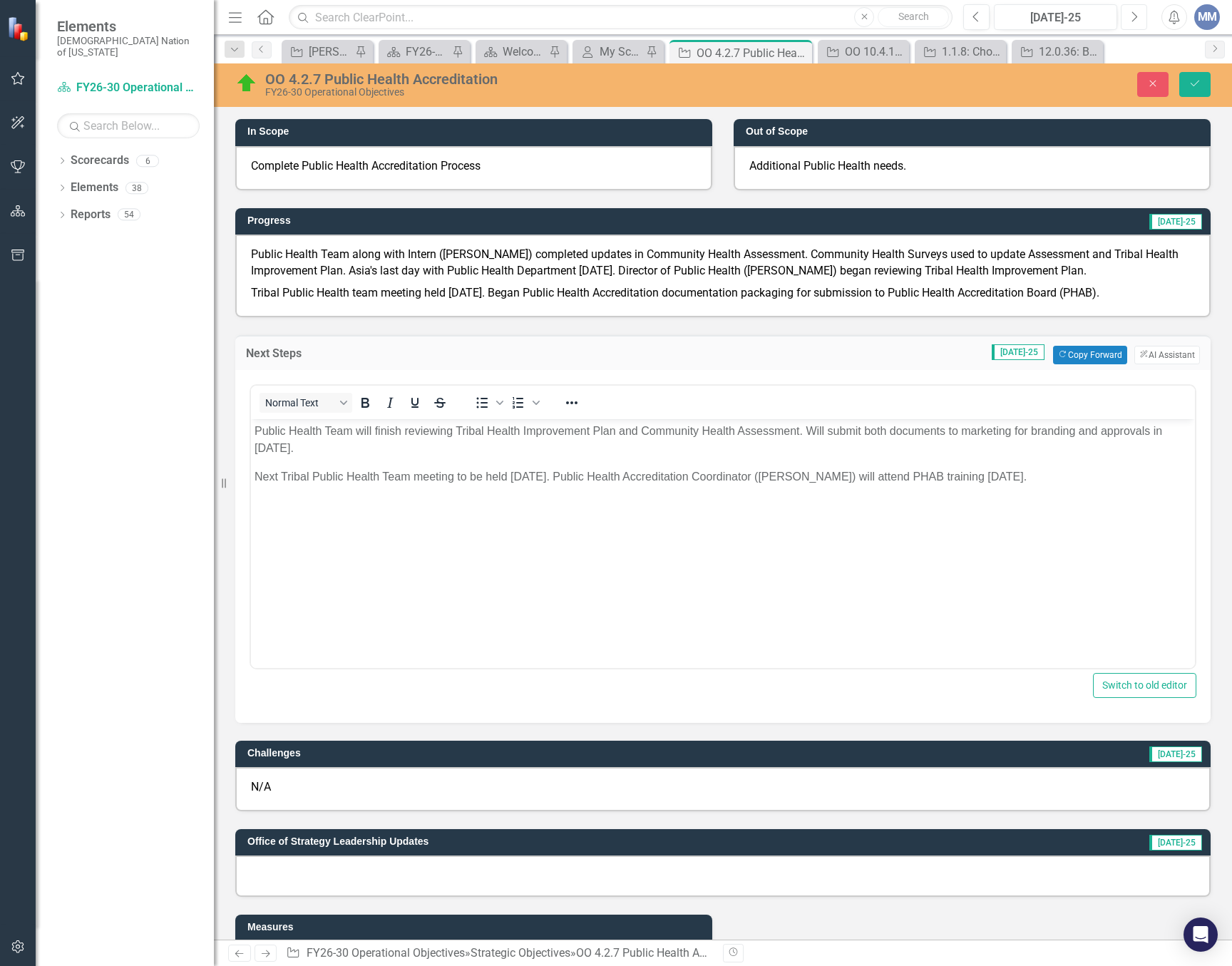
click at [1128, 11] on button "Next" at bounding box center [1134, 18] width 27 height 26
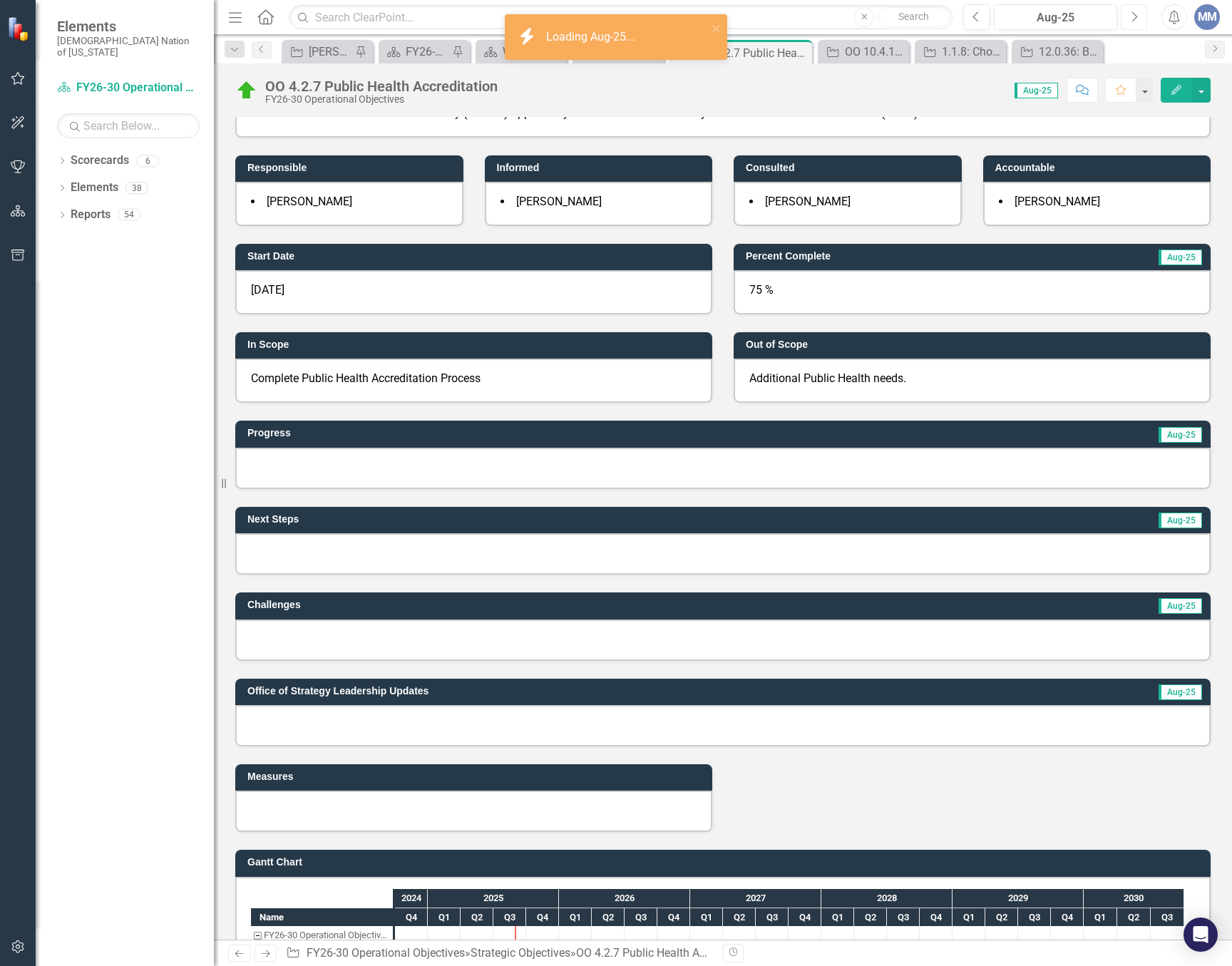
scroll to position [214, 0]
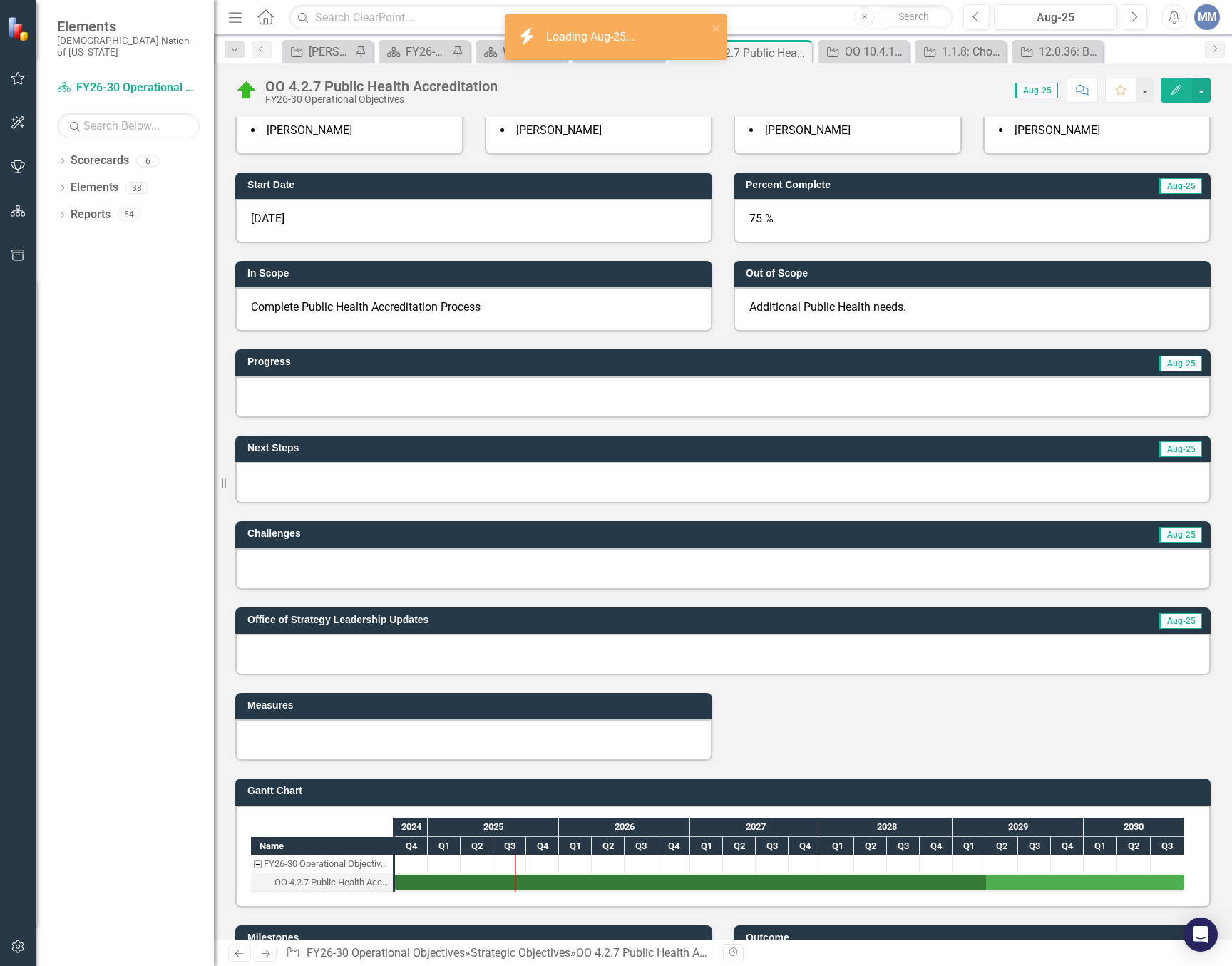
click at [333, 394] on div at bounding box center [723, 397] width 975 height 42
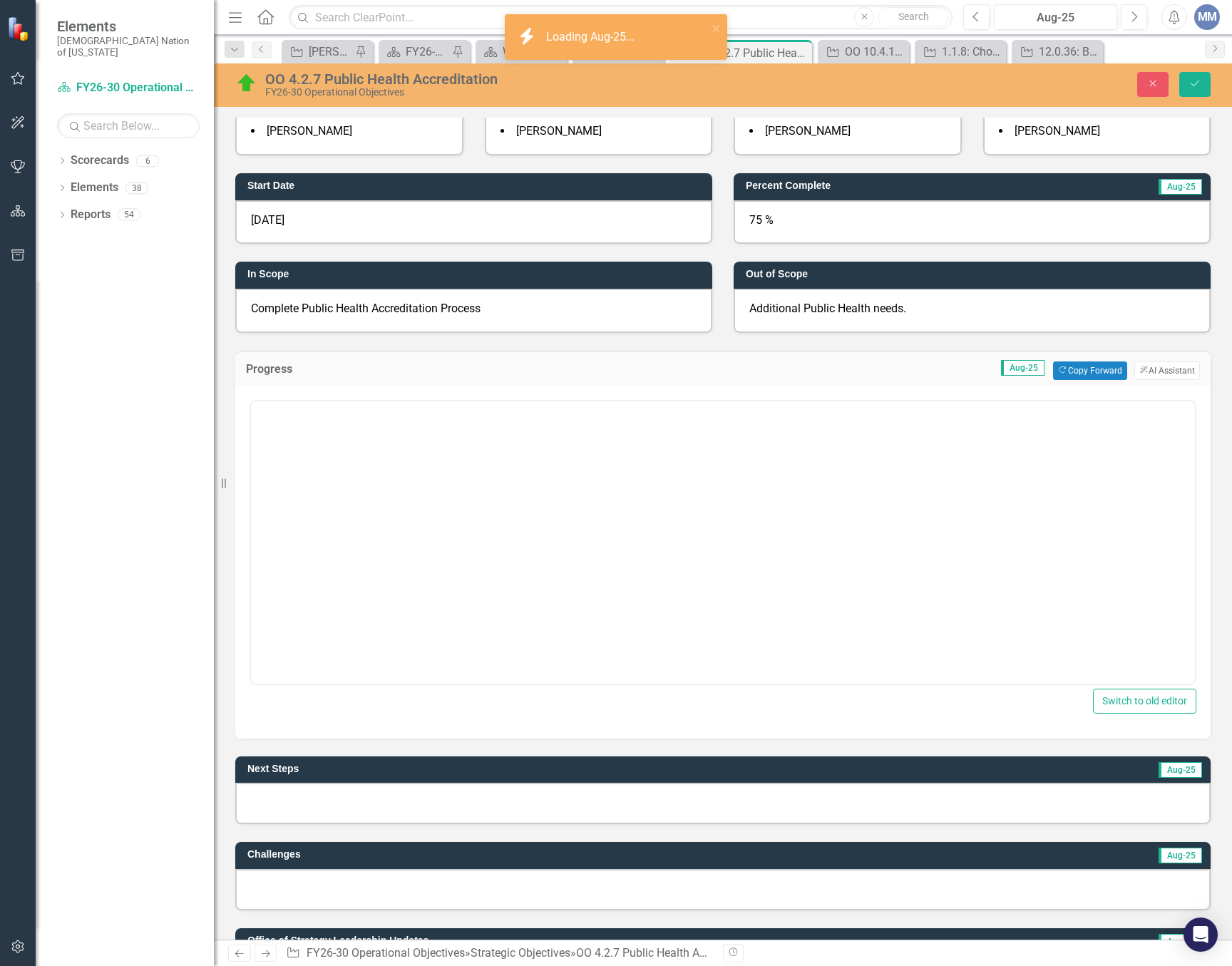
scroll to position [0, 0]
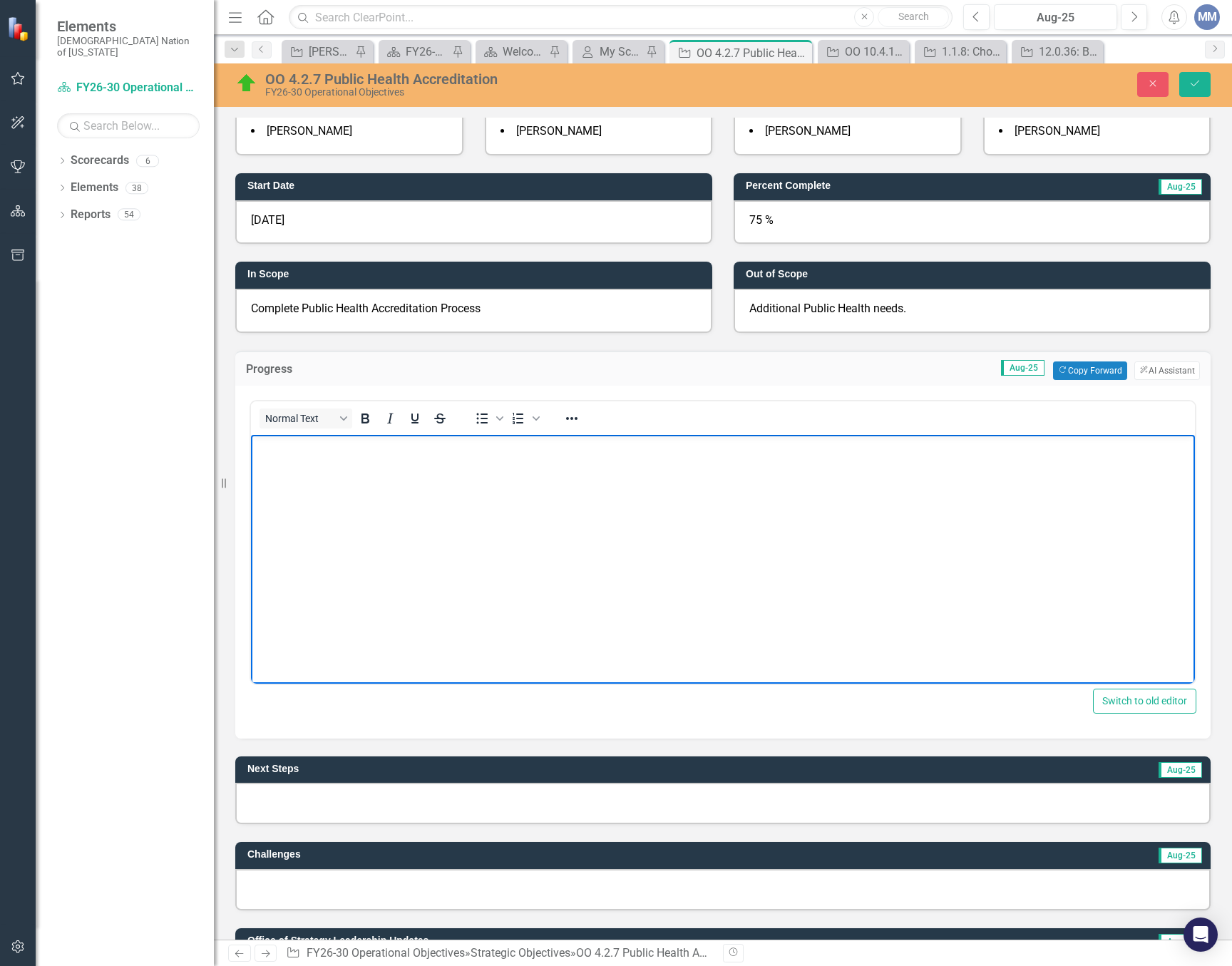
click at [338, 471] on body "Rich Text Area. Press ALT-0 for help." at bounding box center [723, 542] width 944 height 214
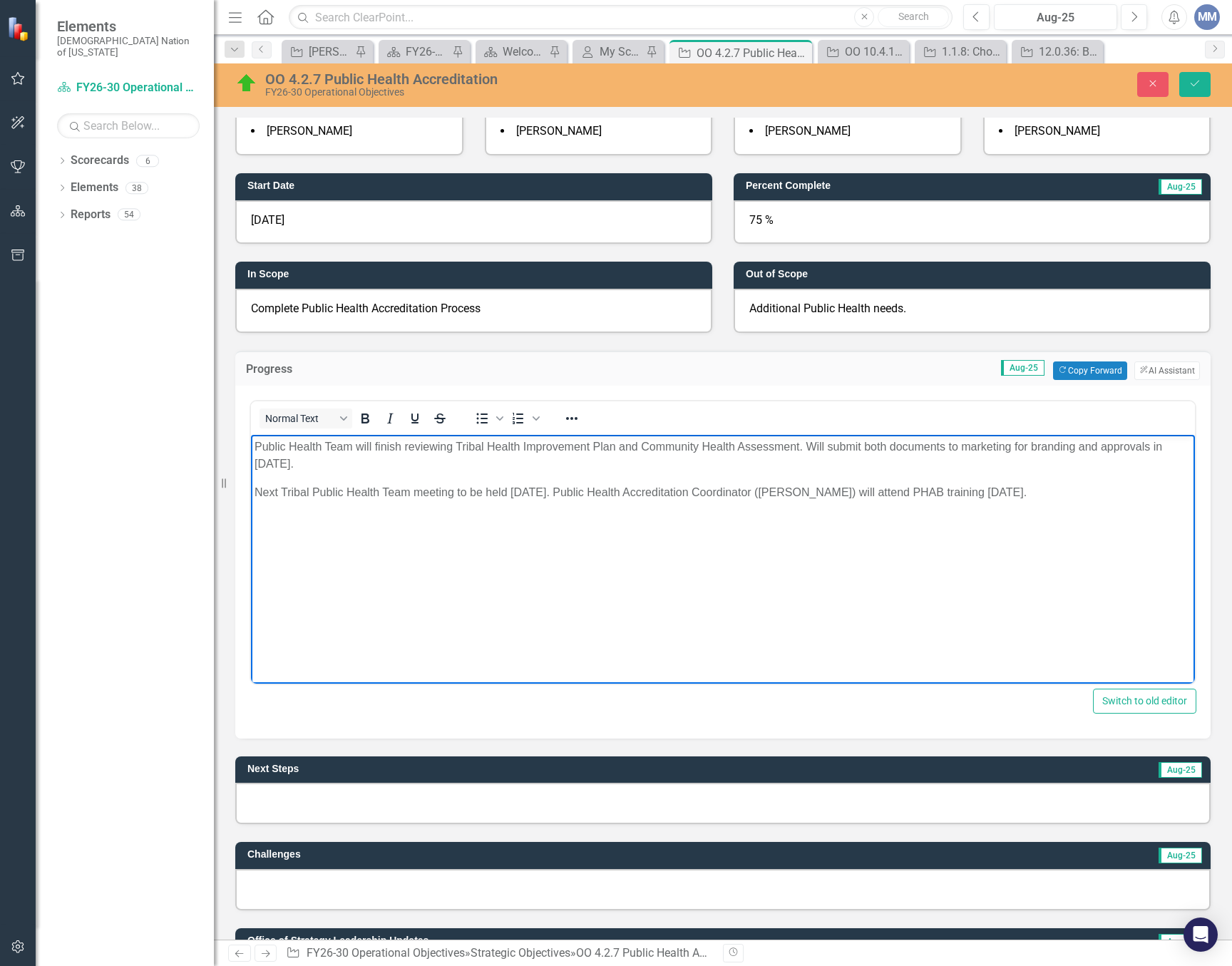
click at [402, 447] on p "Public Health Team will finish reviewing Tribal Health Improvement Plan and Com…" at bounding box center [723, 454] width 937 height 34
click at [877, 446] on p "Public Health Team will finished reviewing Tribal Health Improvement Plan and C…" at bounding box center [723, 454] width 937 height 34
click at [554, 490] on p "Next Tribal Public Health Team meeting to be held August 5, 2025. Public Health…" at bounding box center [723, 492] width 937 height 18
drag, startPoint x: 1124, startPoint y: 488, endPoint x: 661, endPoint y: 475, distance: 463.2
click at [661, 475] on body "Public Health Team will finished reviewing Tribal Health Improvement Plan and C…" at bounding box center [723, 542] width 944 height 214
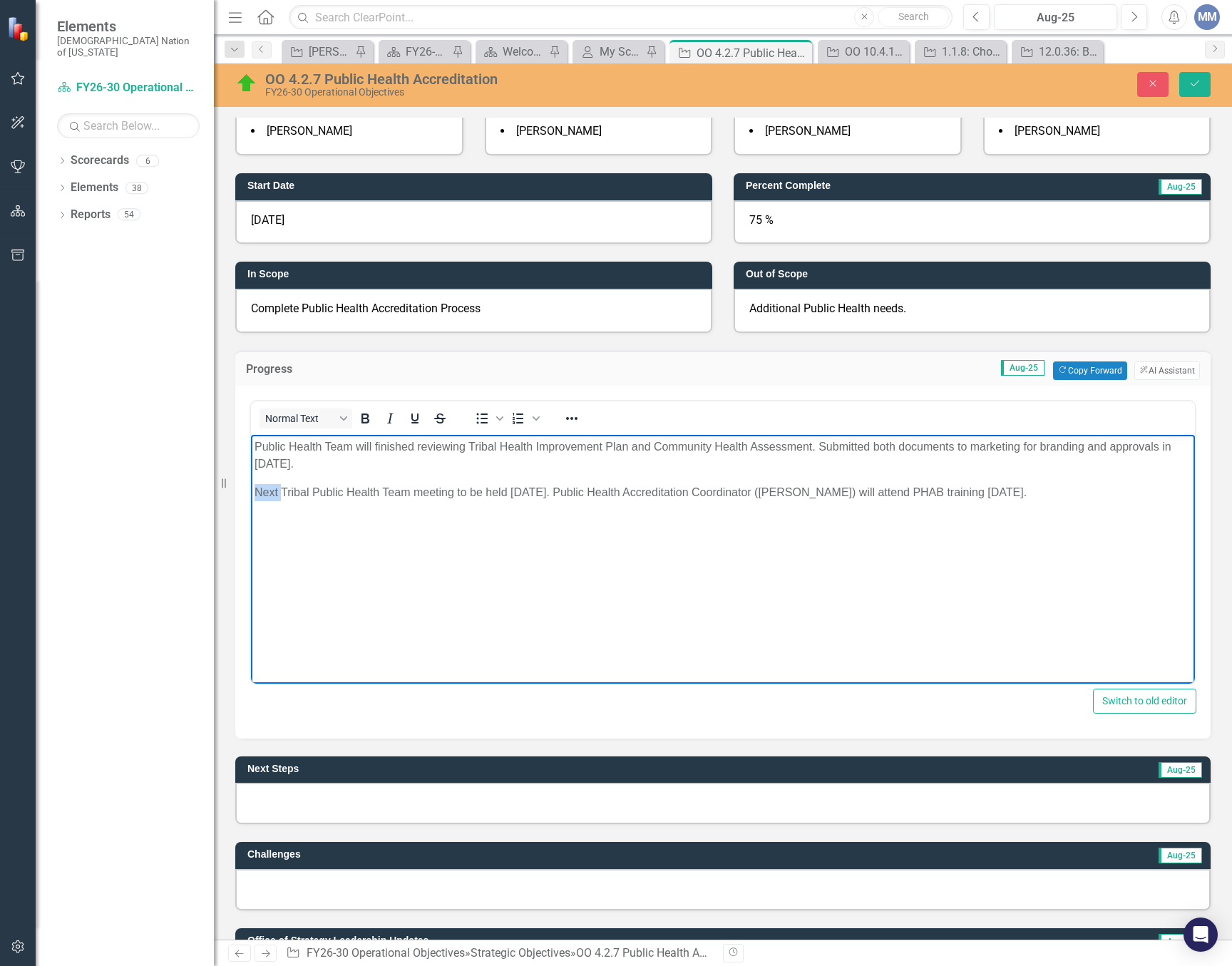
drag, startPoint x: 281, startPoint y: 491, endPoint x: 246, endPoint y: 488, distance: 35.1
click at [251, 488] on html "Public Health Team will finished reviewing Tribal Health Improvement Plan and C…" at bounding box center [723, 542] width 944 height 214
click at [549, 496] on p "Tribal Public Health Team meeting to be held September 9, 2025. Public Health A…" at bounding box center [723, 492] width 937 height 18
drag, startPoint x: 892, startPoint y: 492, endPoint x: 843, endPoint y: 491, distance: 49.0
click at [843, 491] on p "Tribal Public Health Team meeting held August 5, 2025. Public Health Accreditat…" at bounding box center [723, 492] width 937 height 18
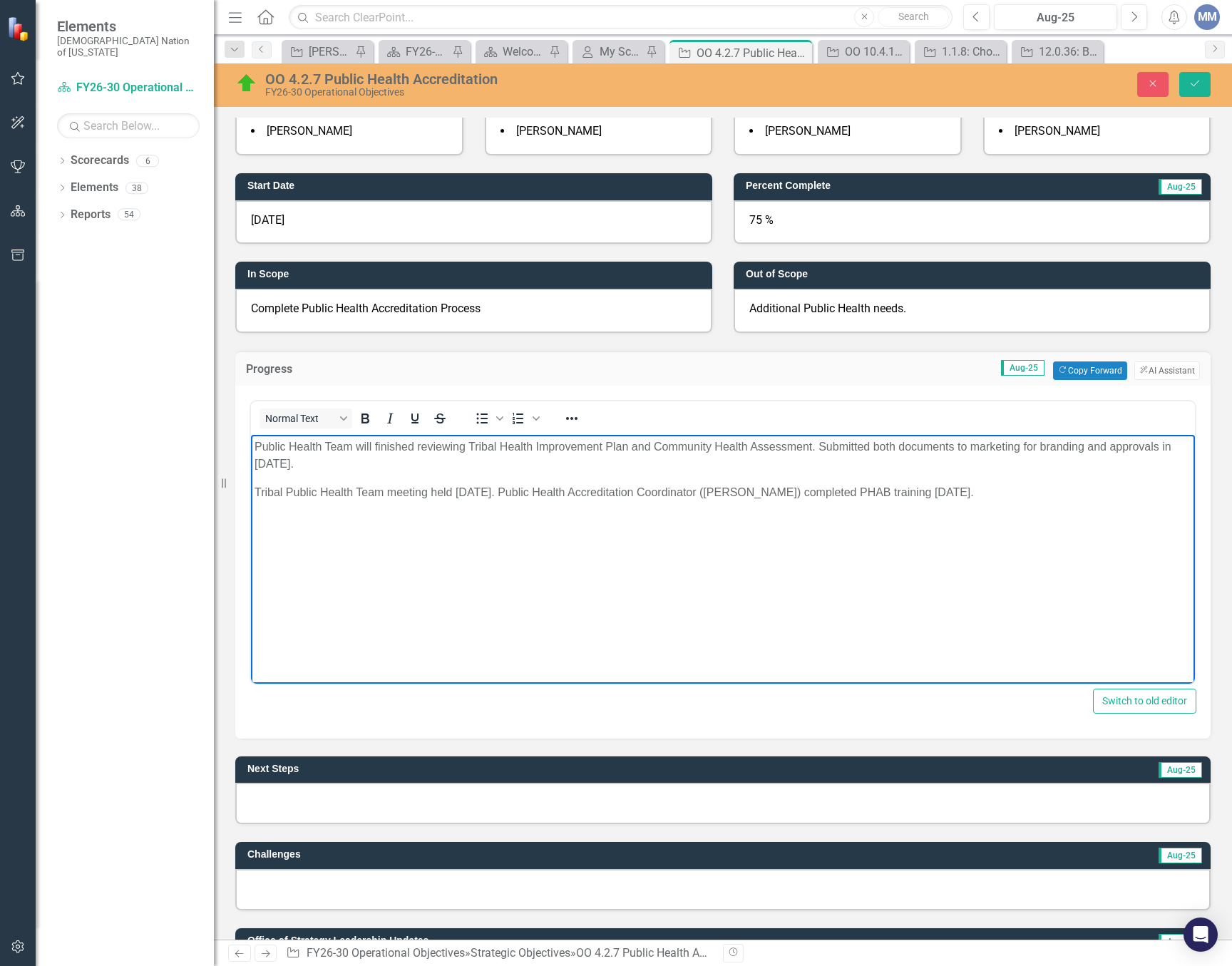
click at [875, 590] on body "Public Health Team will finished reviewing Tribal Health Improvement Plan and C…" at bounding box center [723, 542] width 944 height 214
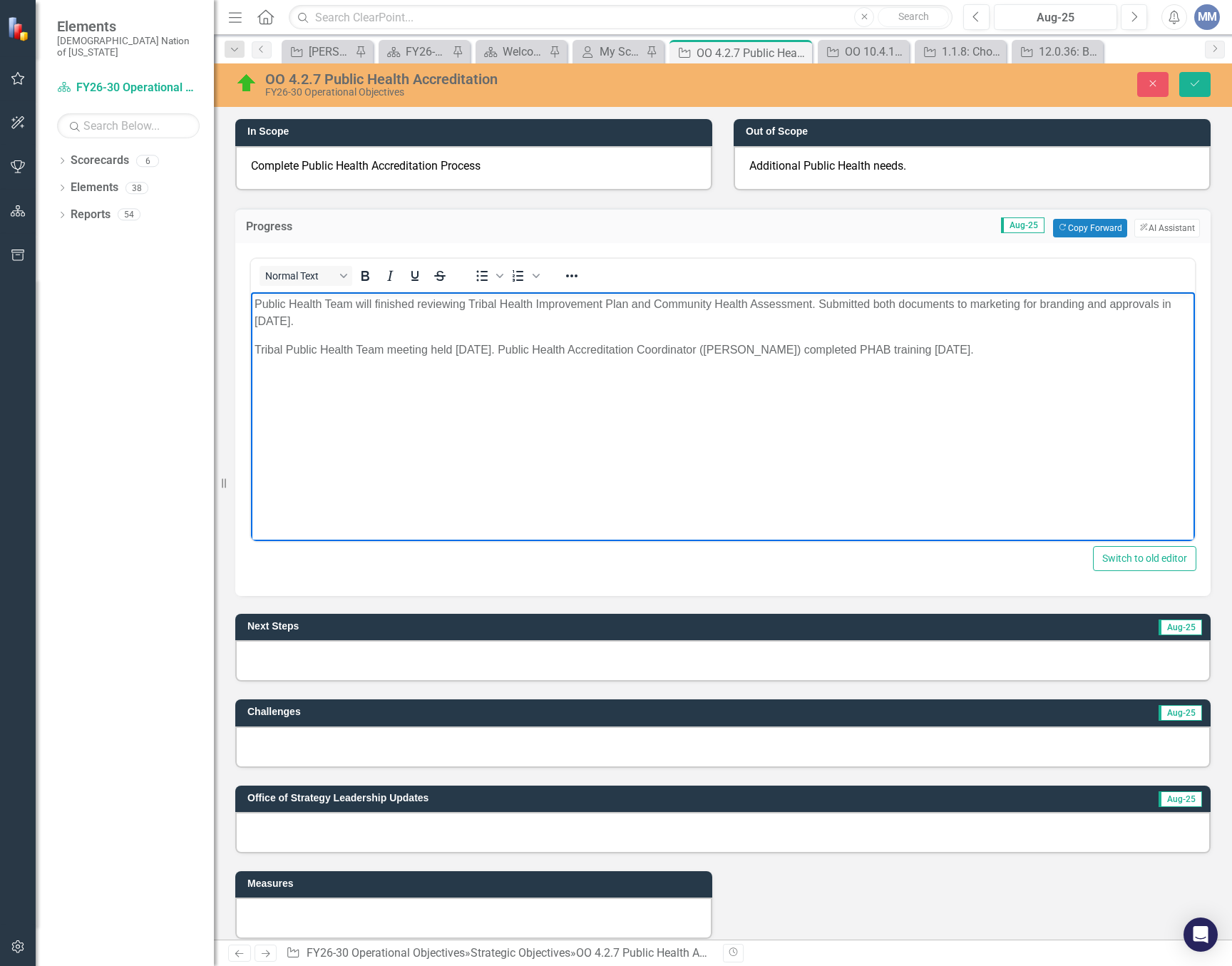
click at [328, 654] on div at bounding box center [723, 661] width 975 height 42
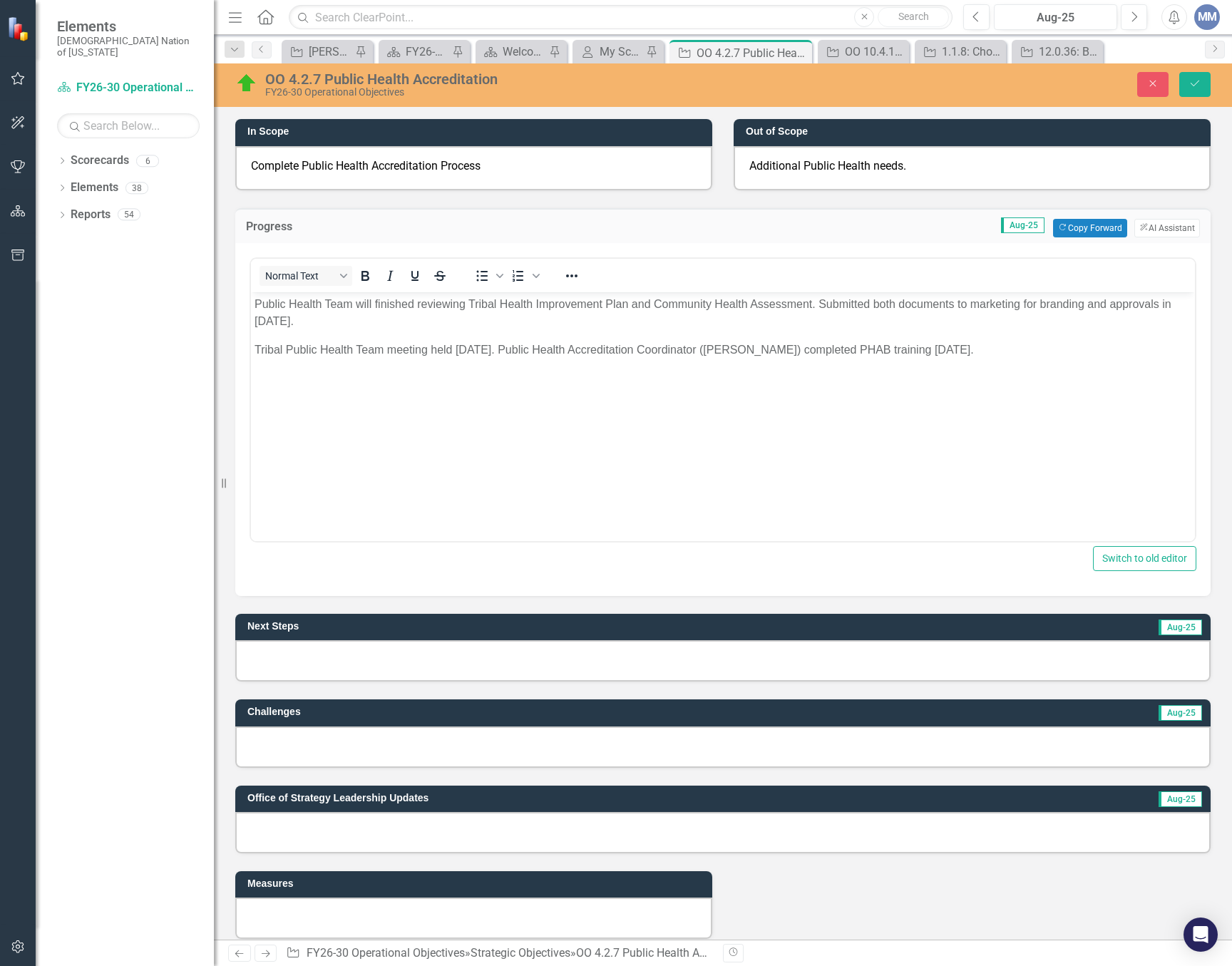
click at [328, 654] on div at bounding box center [723, 661] width 975 height 42
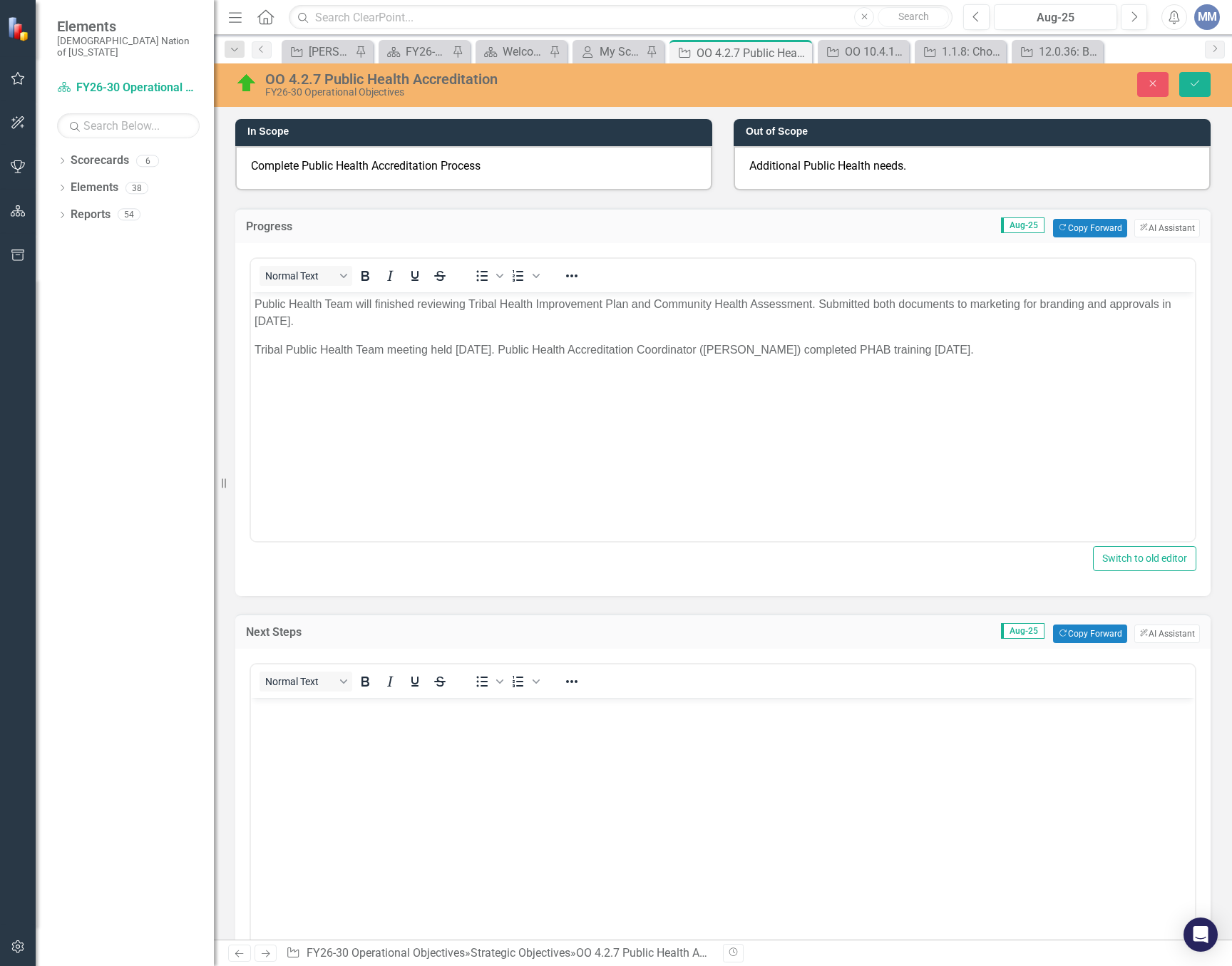
scroll to position [0, 0]
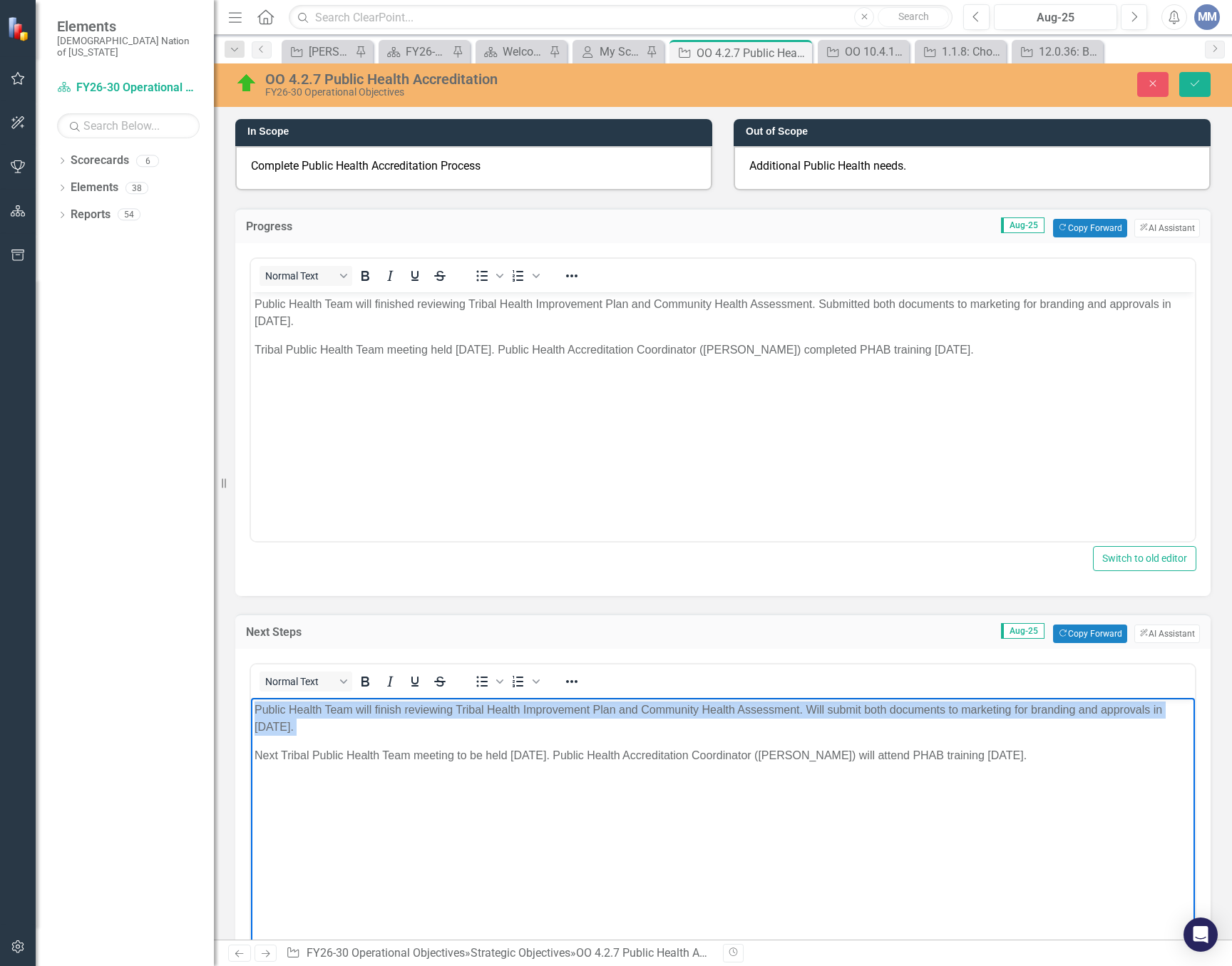
drag, startPoint x: 253, startPoint y: 753, endPoint x: 478, endPoint y: 1394, distance: 679.3
click at [251, 714] on html "Public Health Team will finish reviewing Tribal Health Improvement Plan and Com…" at bounding box center [723, 805] width 944 height 214
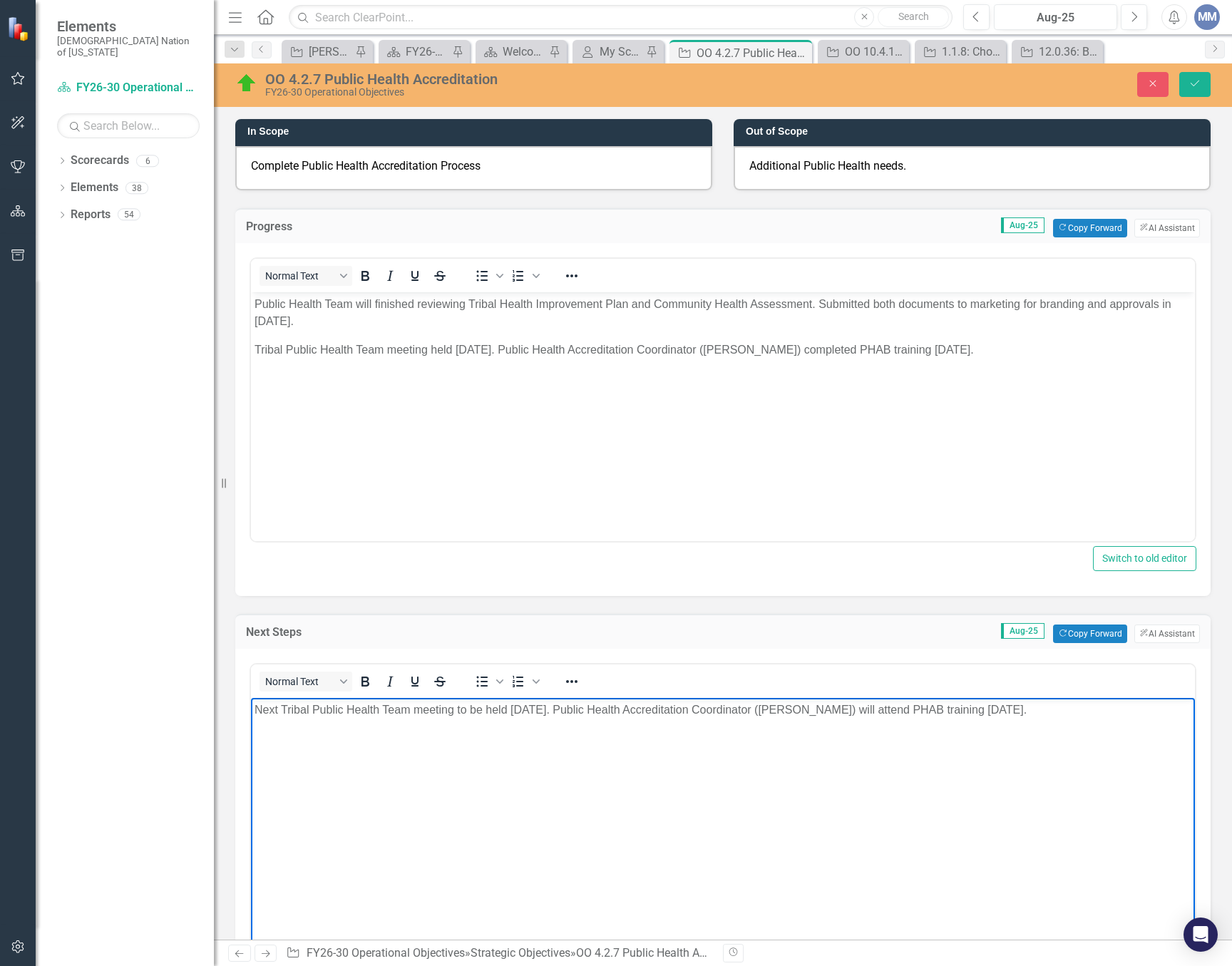
drag, startPoint x: 555, startPoint y: 710, endPoint x: 556, endPoint y: 700, distance: 10.0
click at [555, 710] on p "Next Tribal Public Health Team meeting to be held August 5, 2025. Public Health…" at bounding box center [723, 710] width 937 height 18
drag, startPoint x: 1139, startPoint y: 710, endPoint x: 606, endPoint y: 702, distance: 533.1
click at [606, 702] on p "Next Tribal Public Health Team meeting to be held September 9, 2025. Public Hea…" at bounding box center [723, 710] width 937 height 18
click at [681, 714] on p "Next Tribal Public Health Team meeting to be held September 9, 2025" at bounding box center [723, 710] width 937 height 18
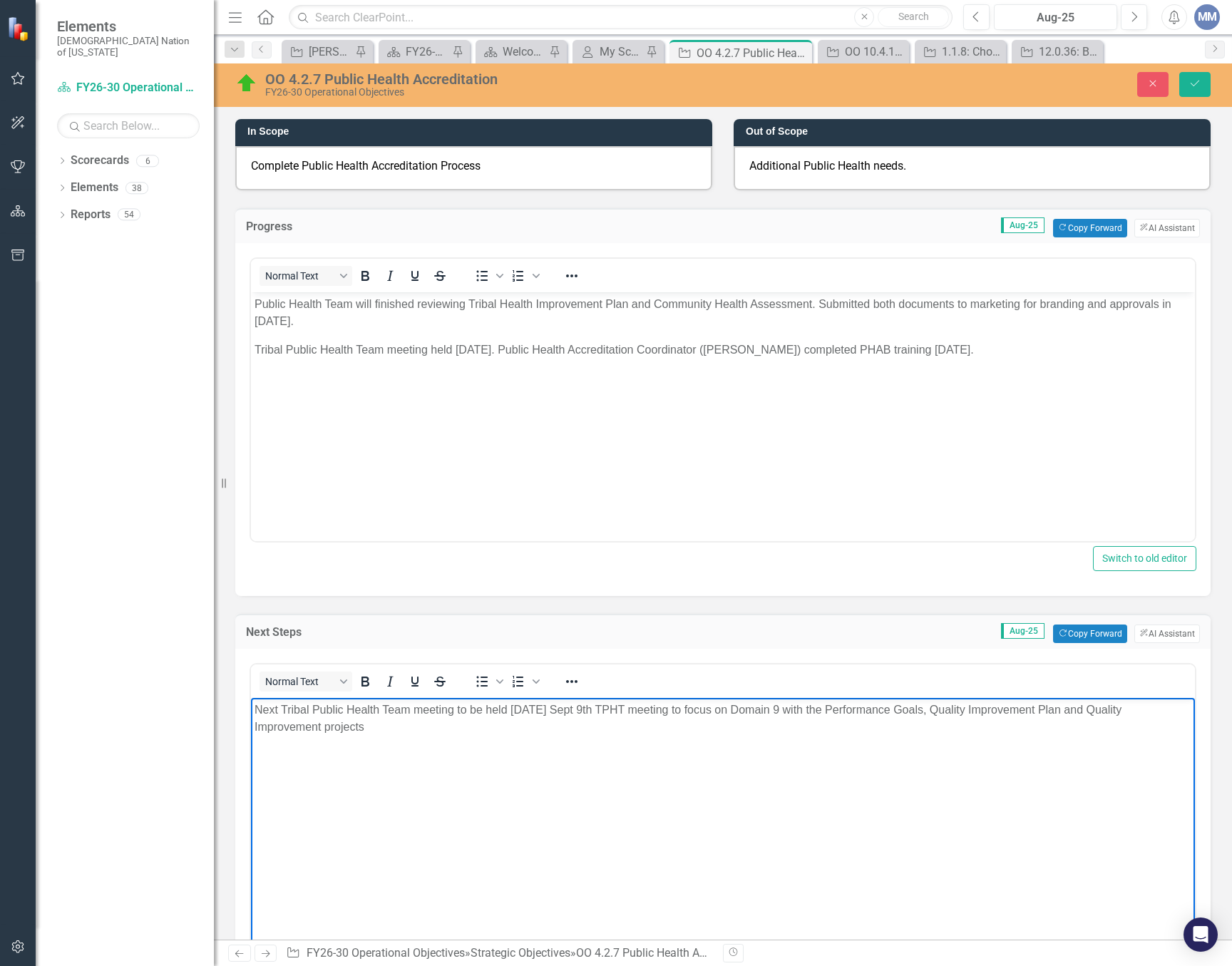
click at [727, 708] on p "Next Tribal Public Health Team meeting to be held September 9, 2025 Sept 9th TP…" at bounding box center [723, 718] width 937 height 34
click at [760, 706] on p "Next Tribal Public Health Team meeting to be held September 9, 2025 to focus on…" at bounding box center [723, 710] width 937 height 18
click at [1039, 712] on p "Next Tribal Public Health Team meeting to be held September 9, 2025 to focus on…" at bounding box center [723, 710] width 937 height 18
click at [437, 718] on p "Next Tribal Public Health Team meeting to be held September 9, 2025 to focus on…" at bounding box center [723, 710] width 937 height 18
click at [259, 718] on p "Next Tribal Public Health Team meeting to be held September 9, 2025 to focus on…" at bounding box center [723, 710] width 937 height 18
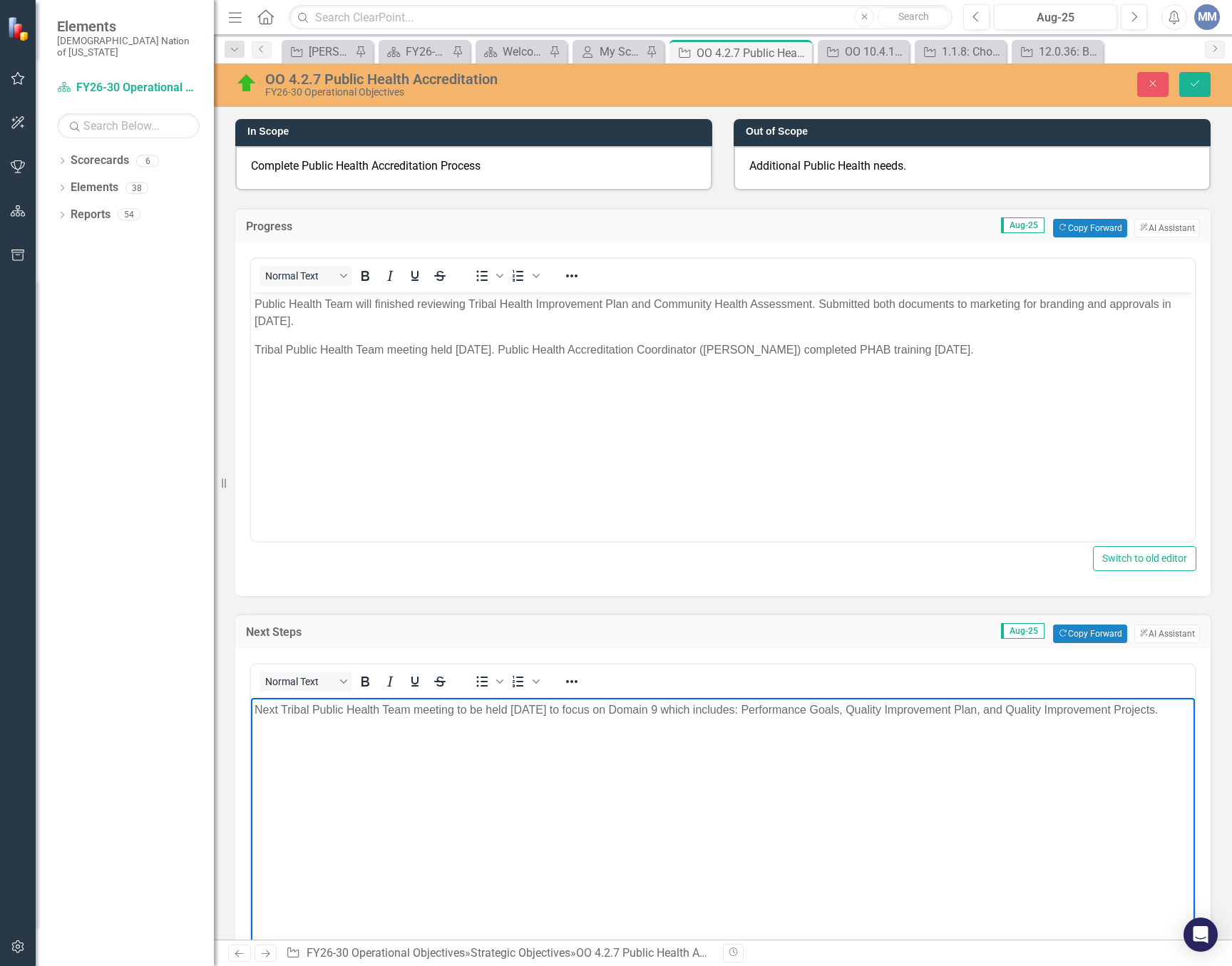
drag, startPoint x: 375, startPoint y: 304, endPoint x: 640, endPoint y: 572, distance: 376.9
click at [375, 304] on p "Public Health Team will finished reviewing Tribal Health Improvement Plan and C…" at bounding box center [723, 312] width 937 height 34
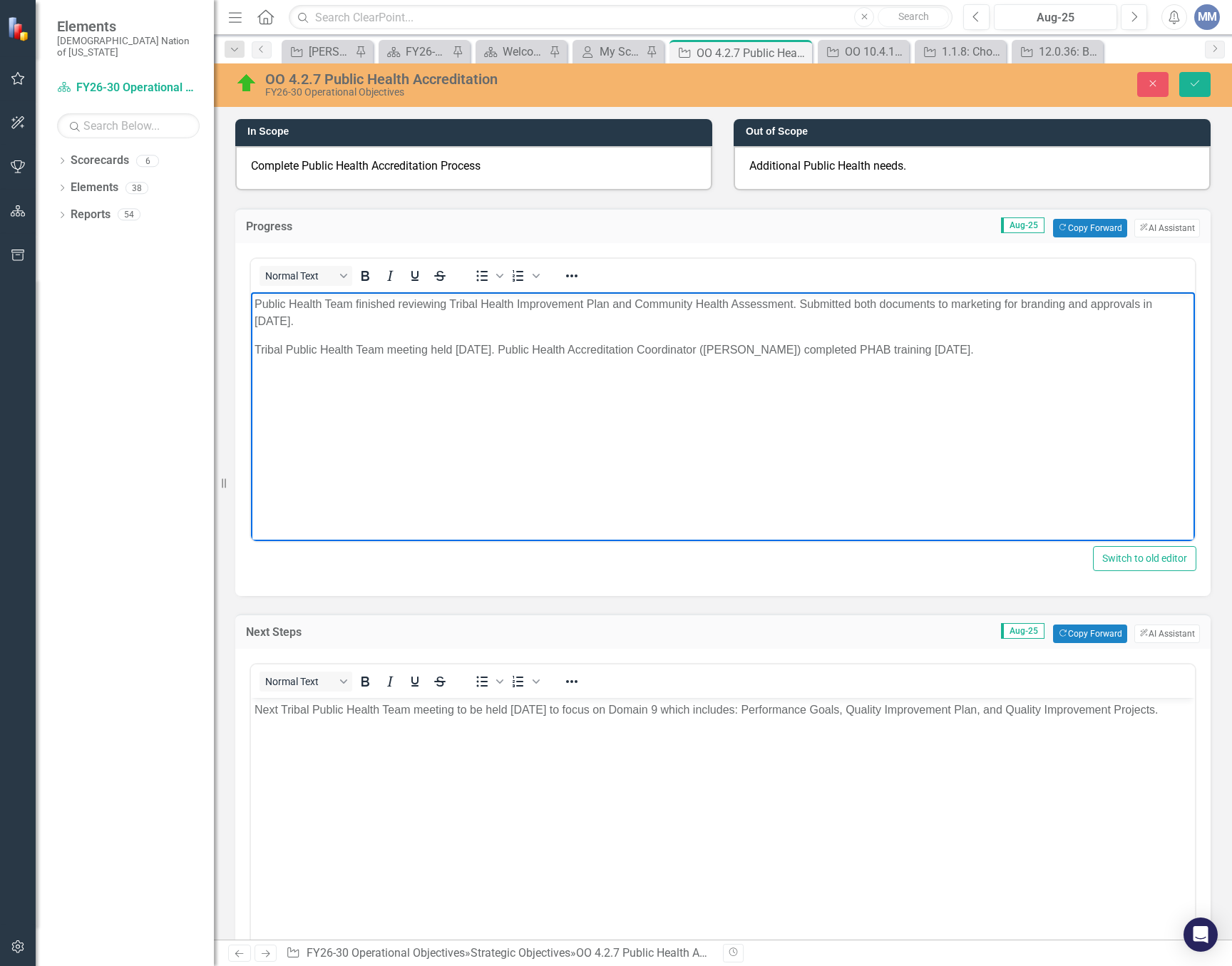
click at [892, 350] on p "Tribal Public Health Team meeting held August 5, 2025. Public Health Accreditat…" at bounding box center [723, 349] width 937 height 18
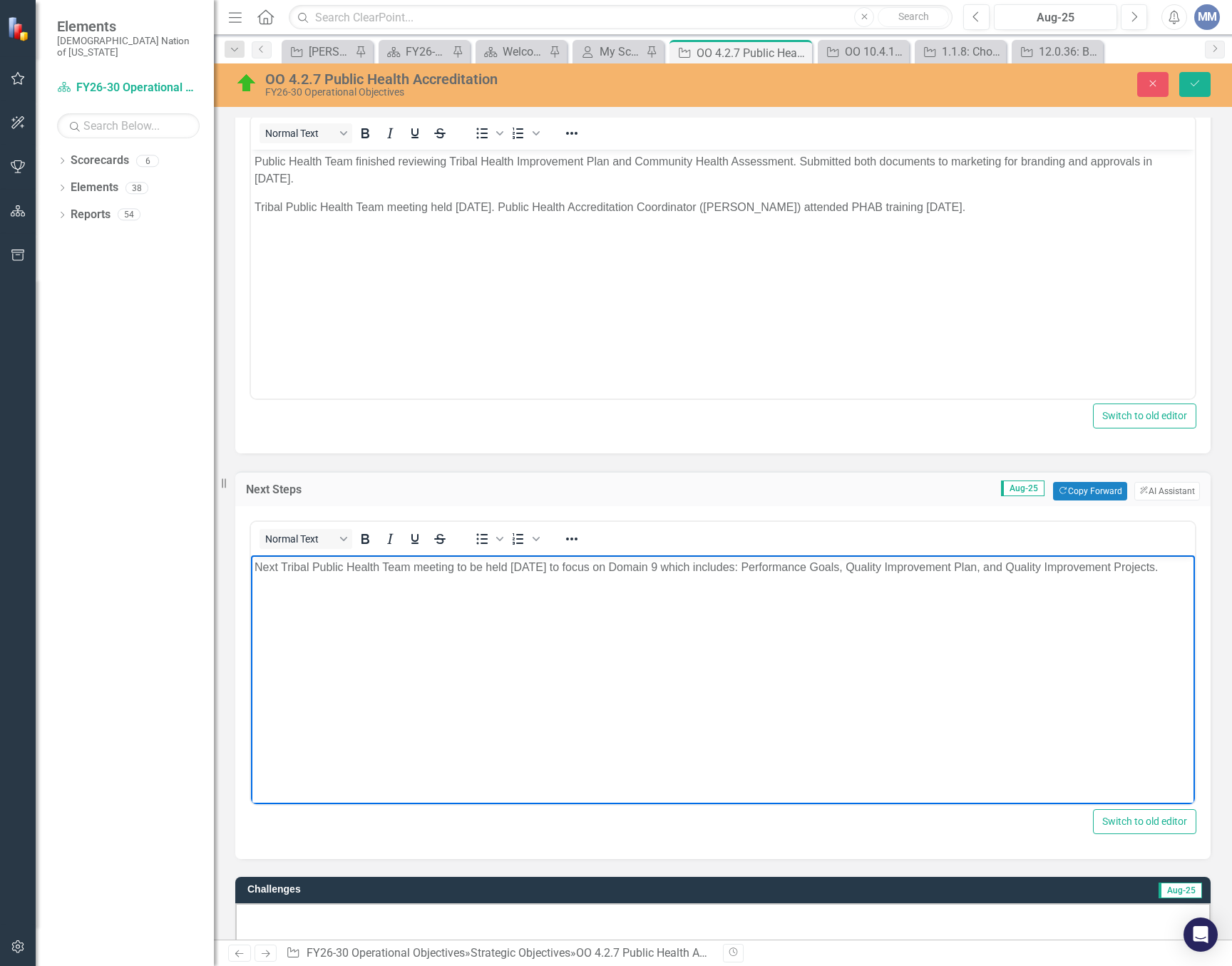
click at [799, 560] on p "Next Tribal Public Health Team meeting to be held September 9, 2025 to focus on…" at bounding box center [723, 566] width 937 height 18
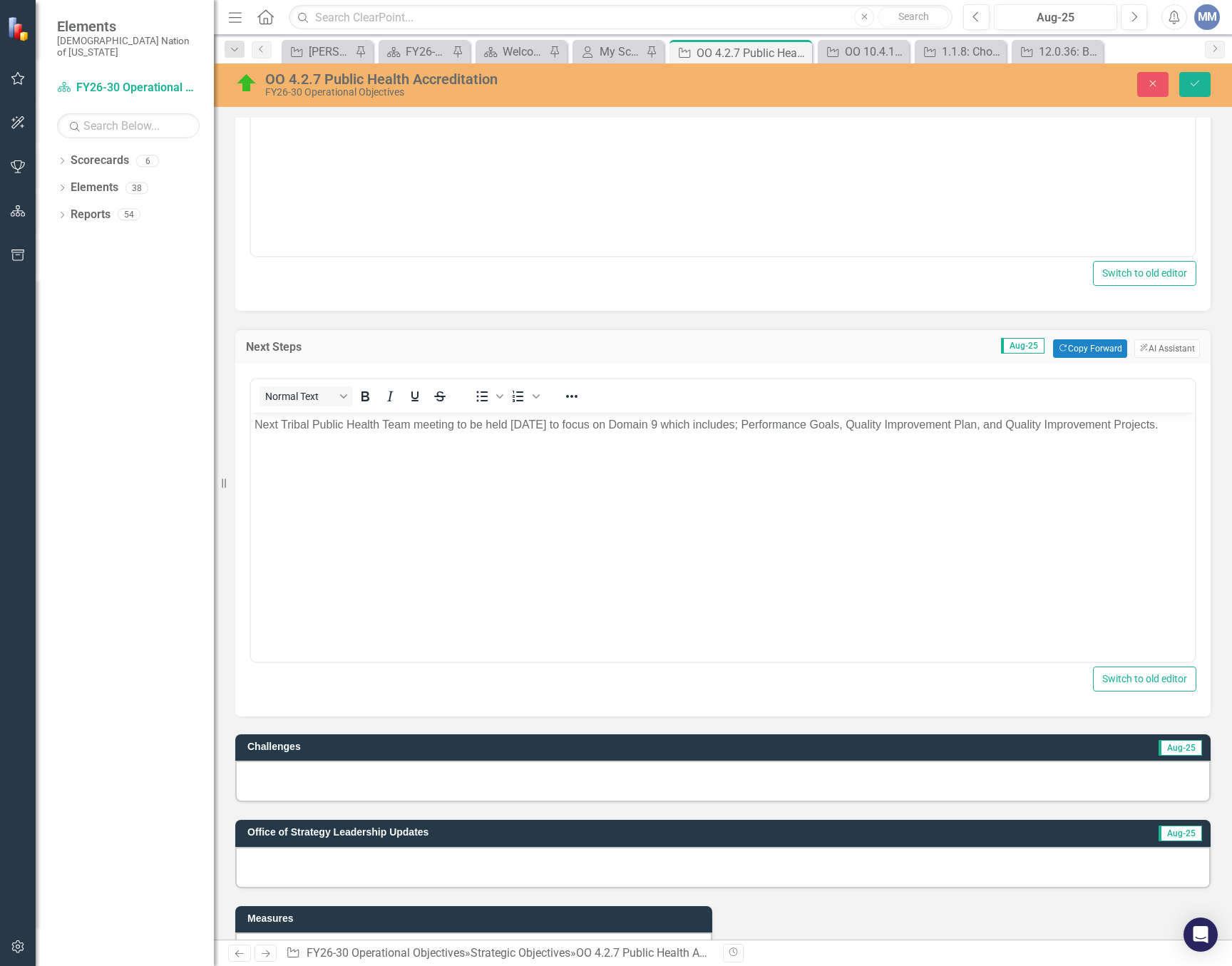
click at [341, 773] on div at bounding box center [723, 781] width 975 height 42
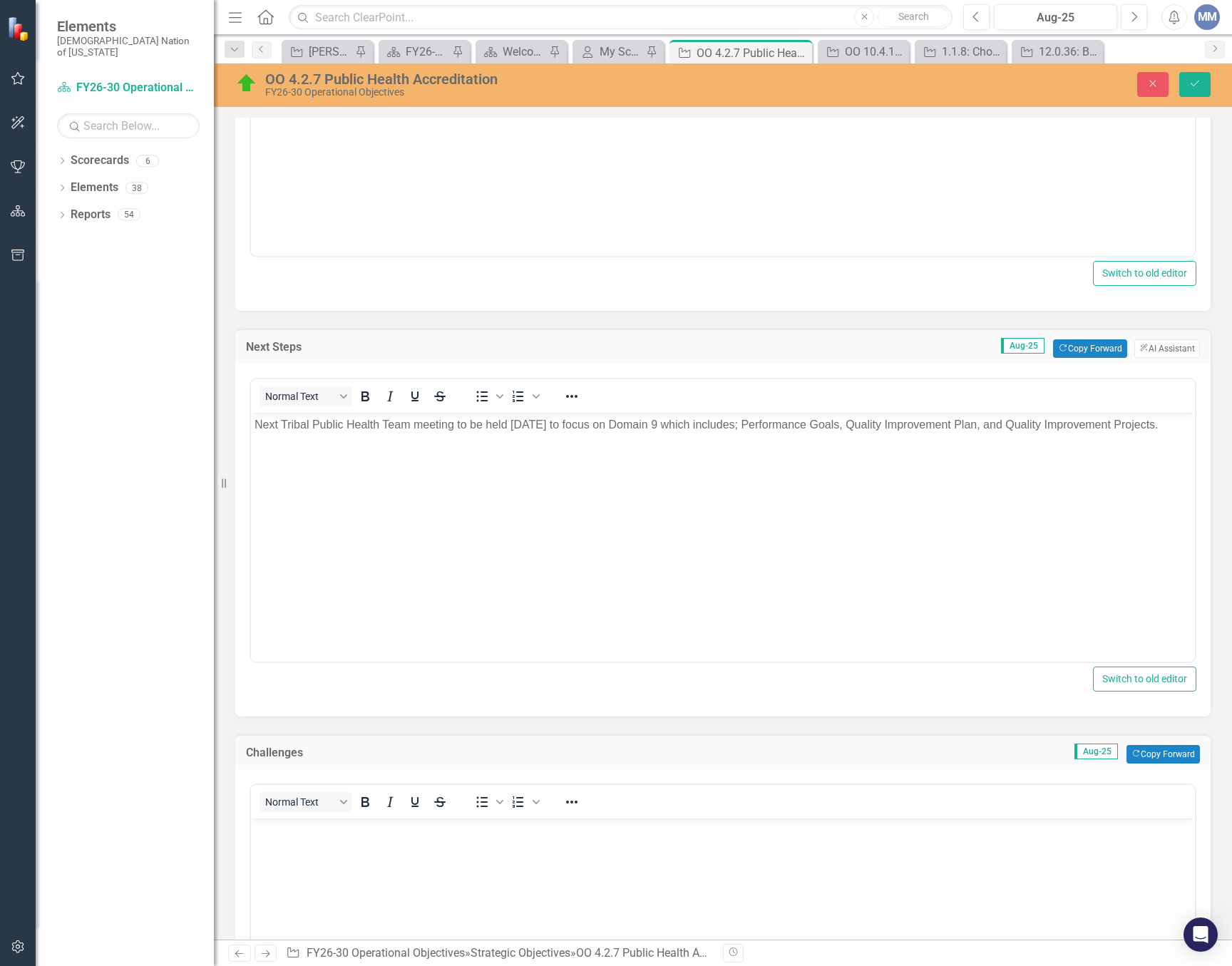
scroll to position [0, 0]
click at [309, 843] on body "Rich Text Area. Press ALT-0 for help." at bounding box center [723, 924] width 944 height 214
click at [1193, 87] on icon "Save" at bounding box center [1195, 83] width 13 height 10
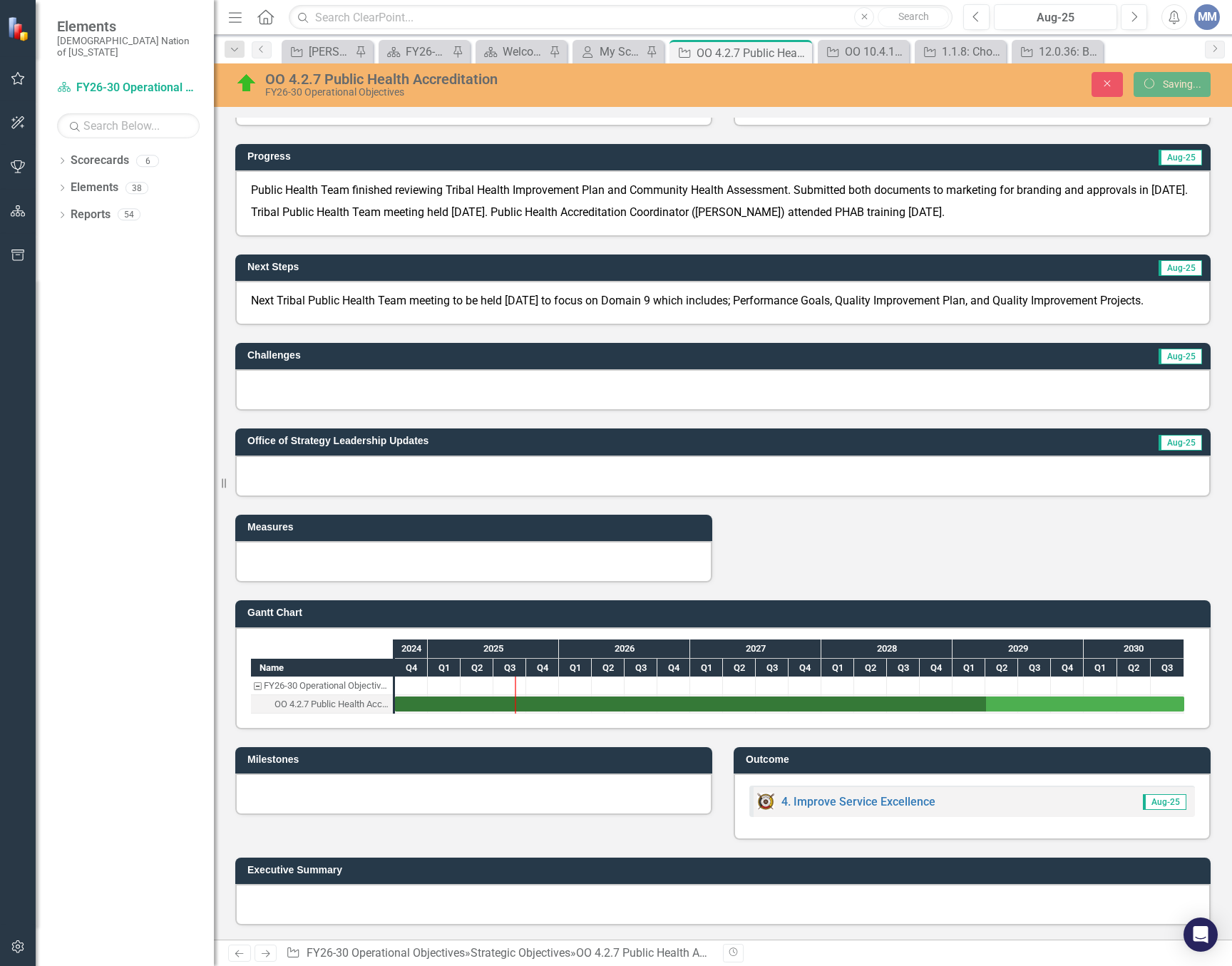
scroll to position [453, 0]
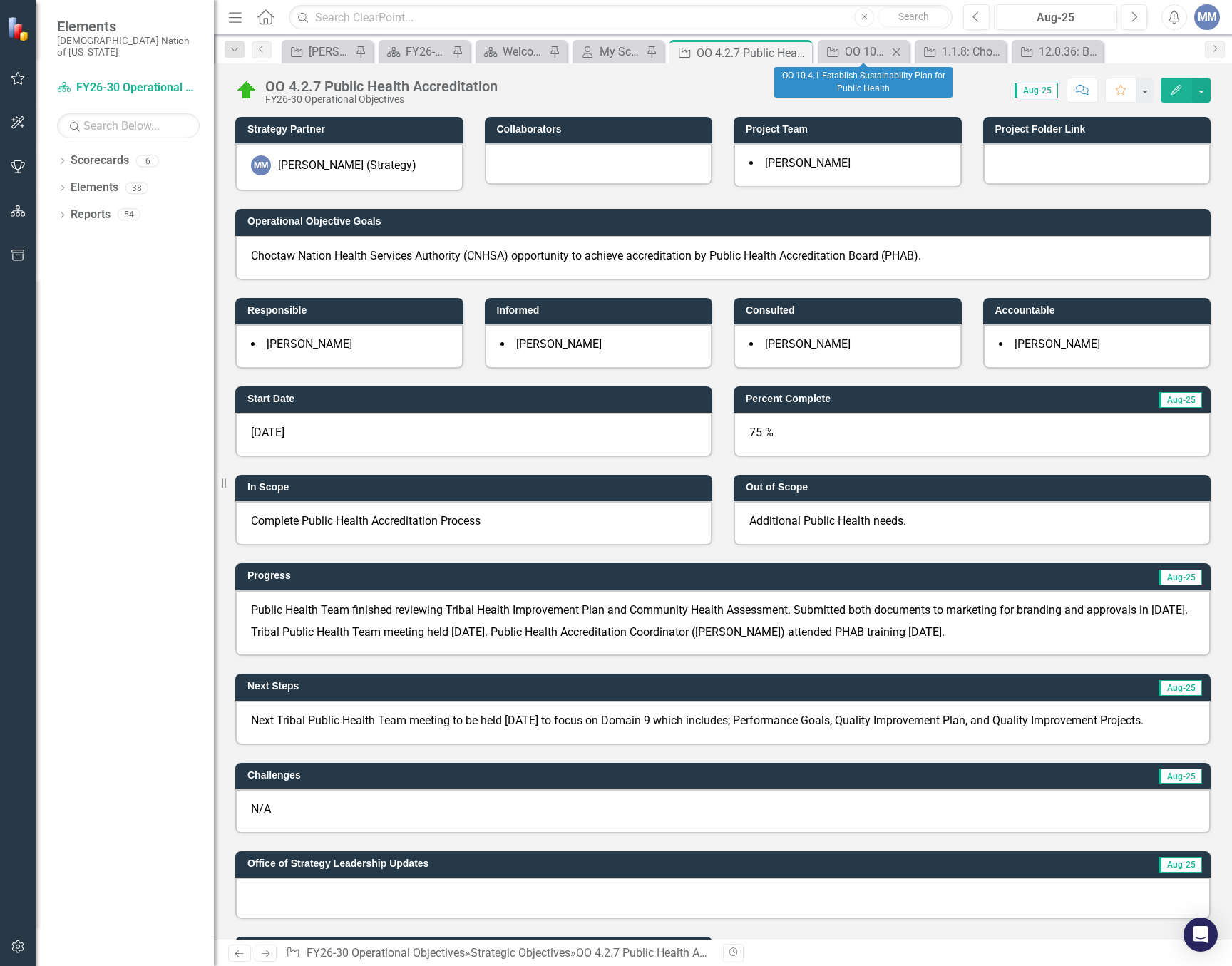
click at [849, 61] on div "Strategic Objective OO 10.4.1 Establish Sustainability Plan for Public Health C…" at bounding box center [863, 51] width 91 height 23
click at [848, 57] on div "OO 10.4.1 Establish Sustainability Plan for Public Health" at bounding box center [867, 51] width 42 height 18
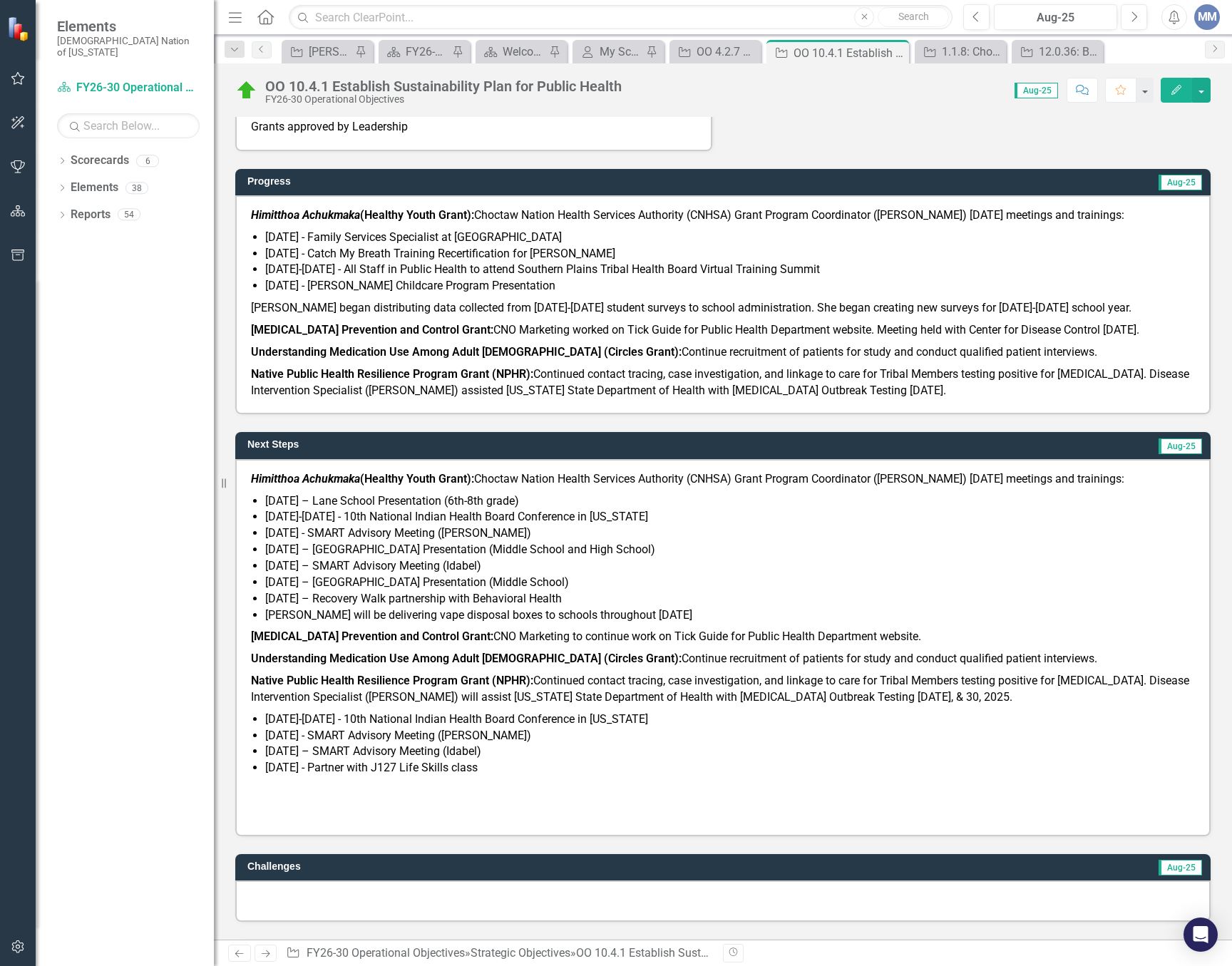
scroll to position [855, 0]
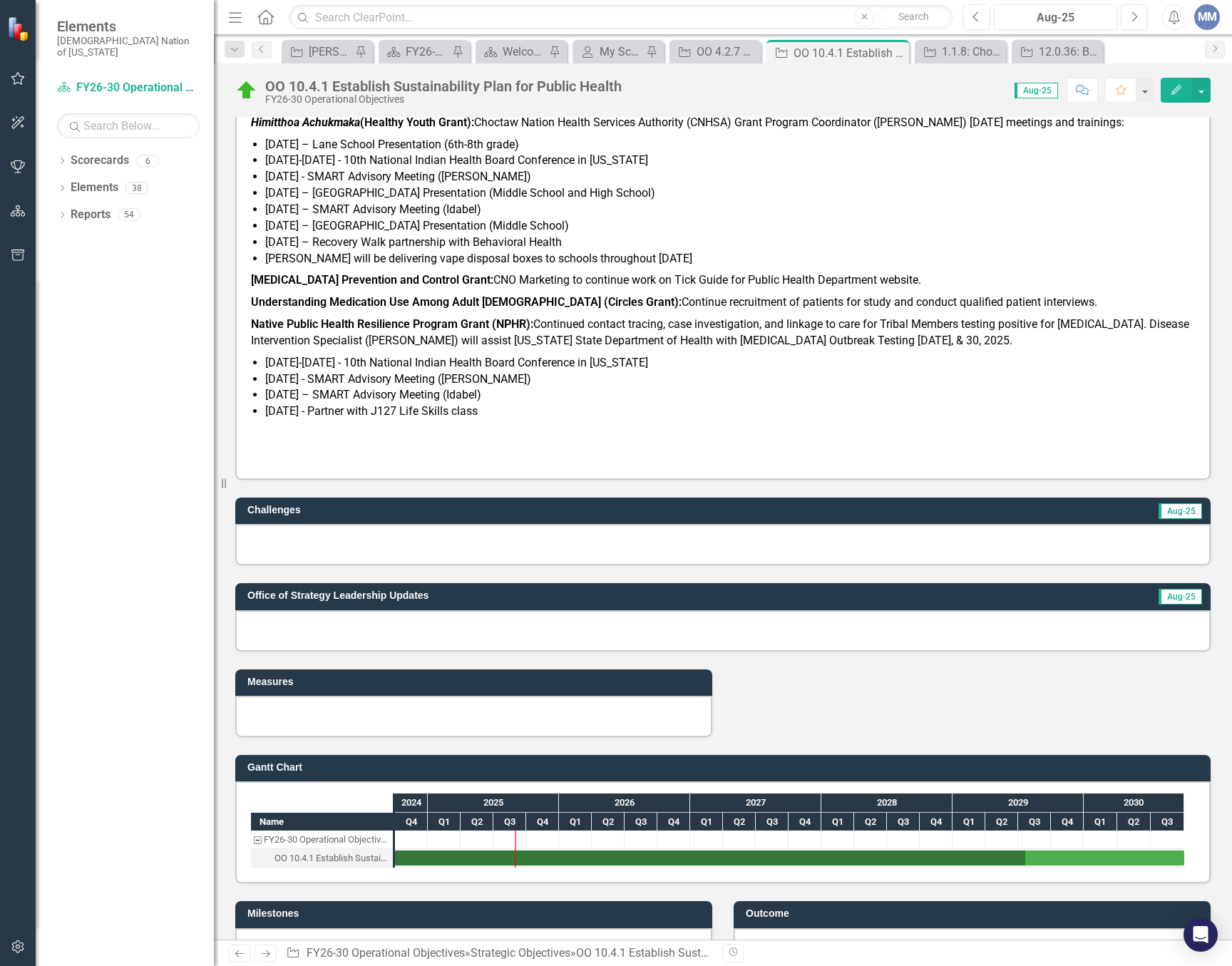
click at [580, 545] on div at bounding box center [723, 544] width 975 height 42
click at [580, 544] on div at bounding box center [723, 544] width 975 height 42
click at [413, 560] on div at bounding box center [723, 544] width 975 height 42
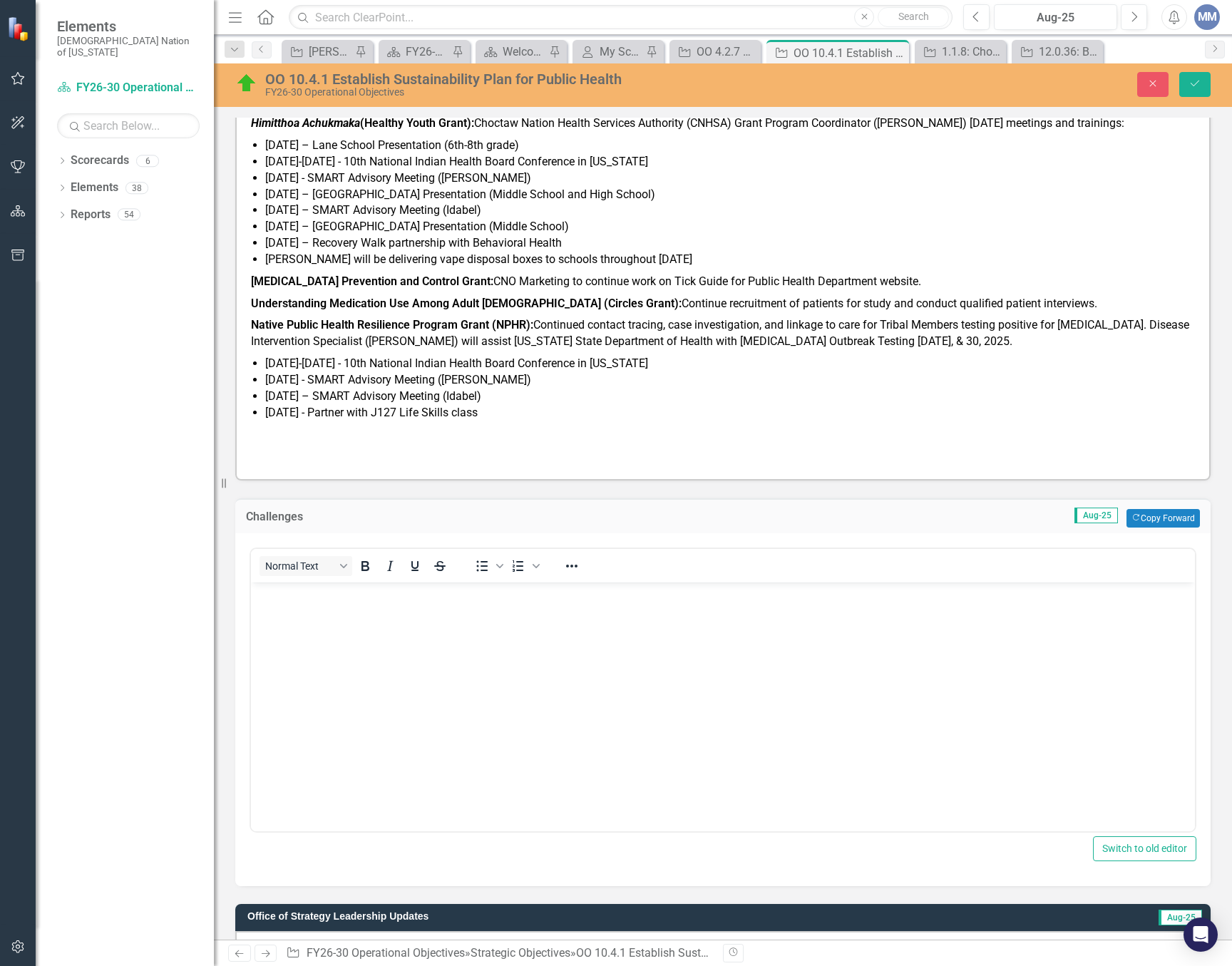
scroll to position [0, 0]
click at [418, 643] on body "Rich Text Area. Press ALT-0 for help." at bounding box center [723, 689] width 944 height 214
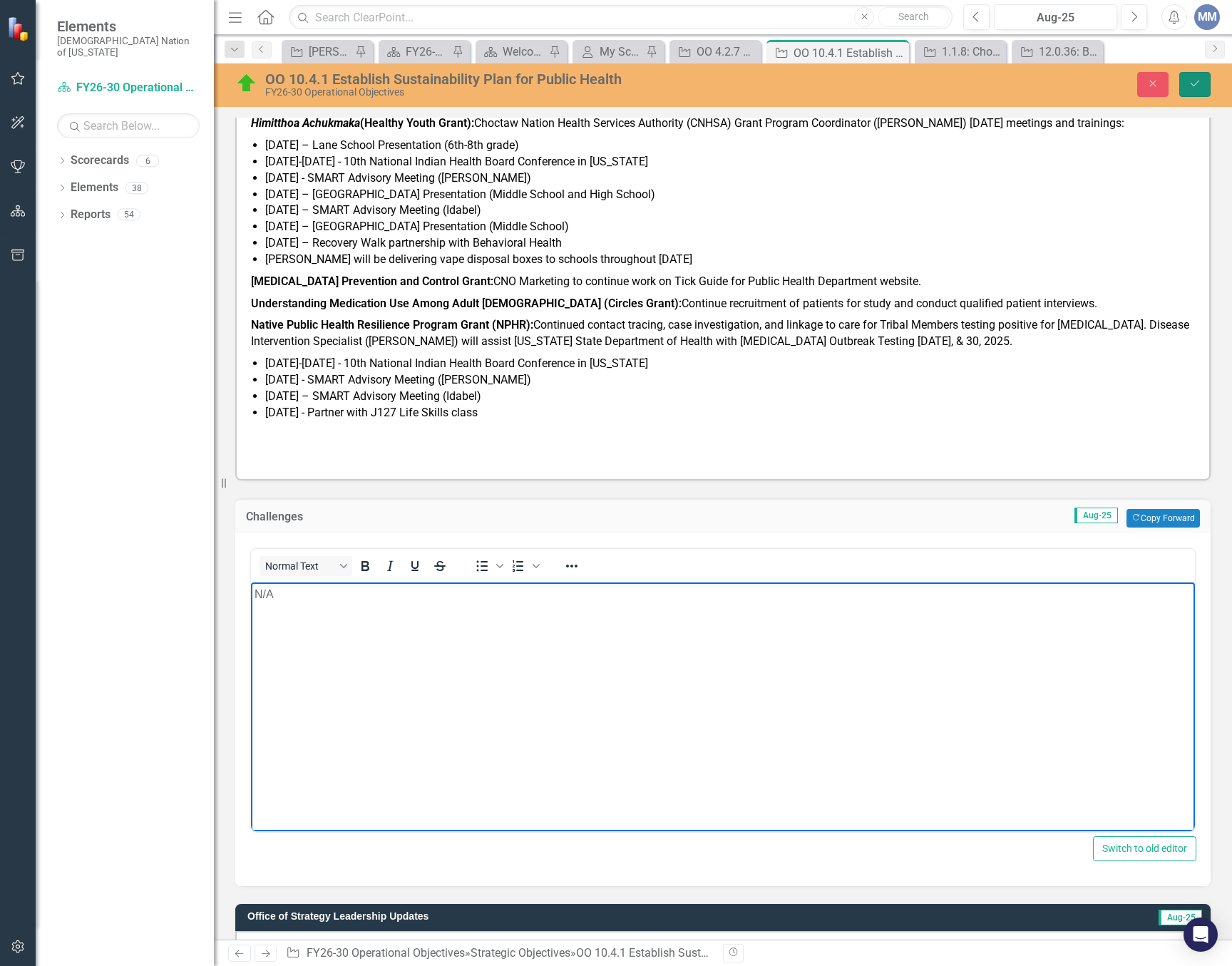
click at [1186, 83] on button "Save" at bounding box center [1195, 84] width 31 height 25
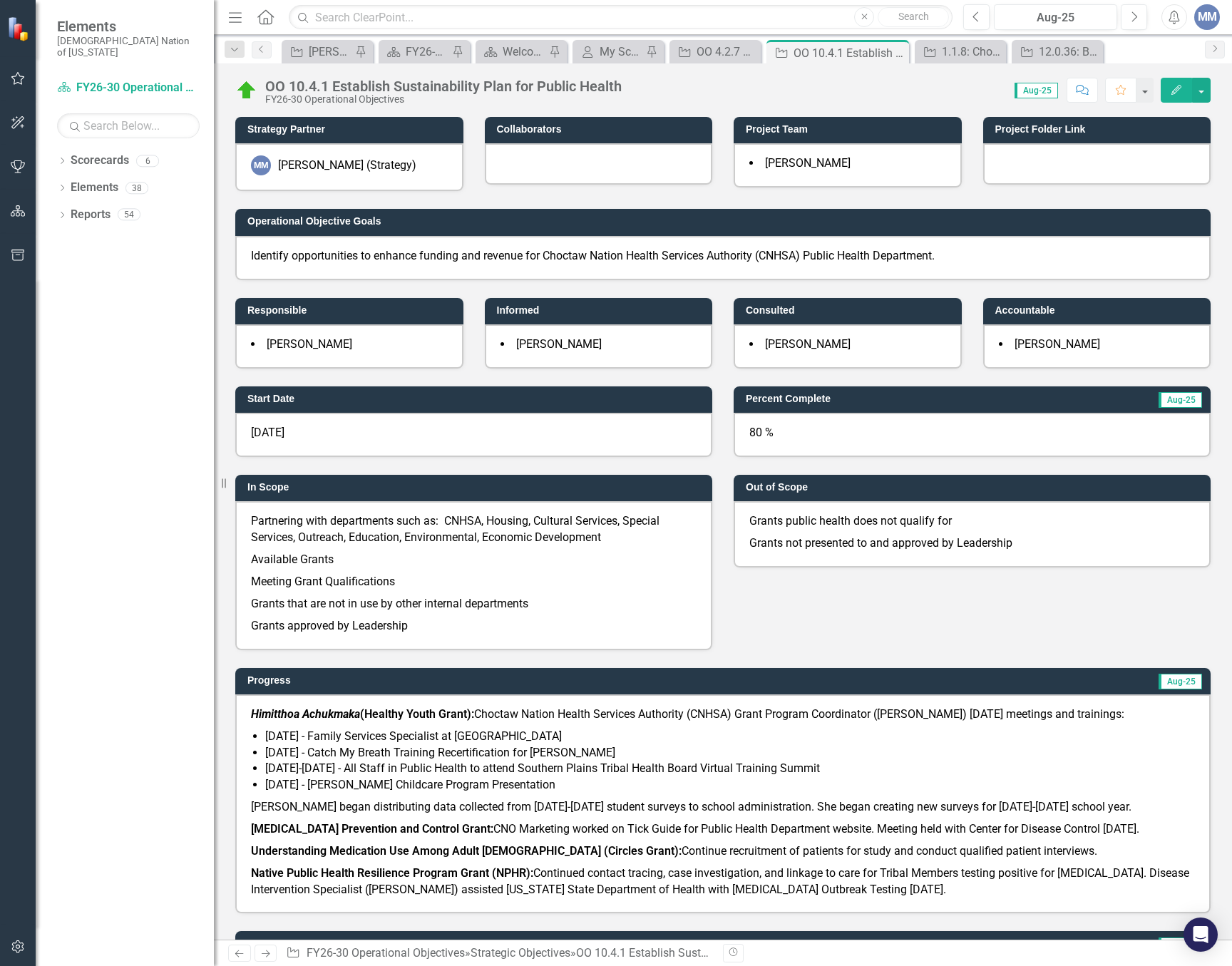
scroll to position [499, 0]
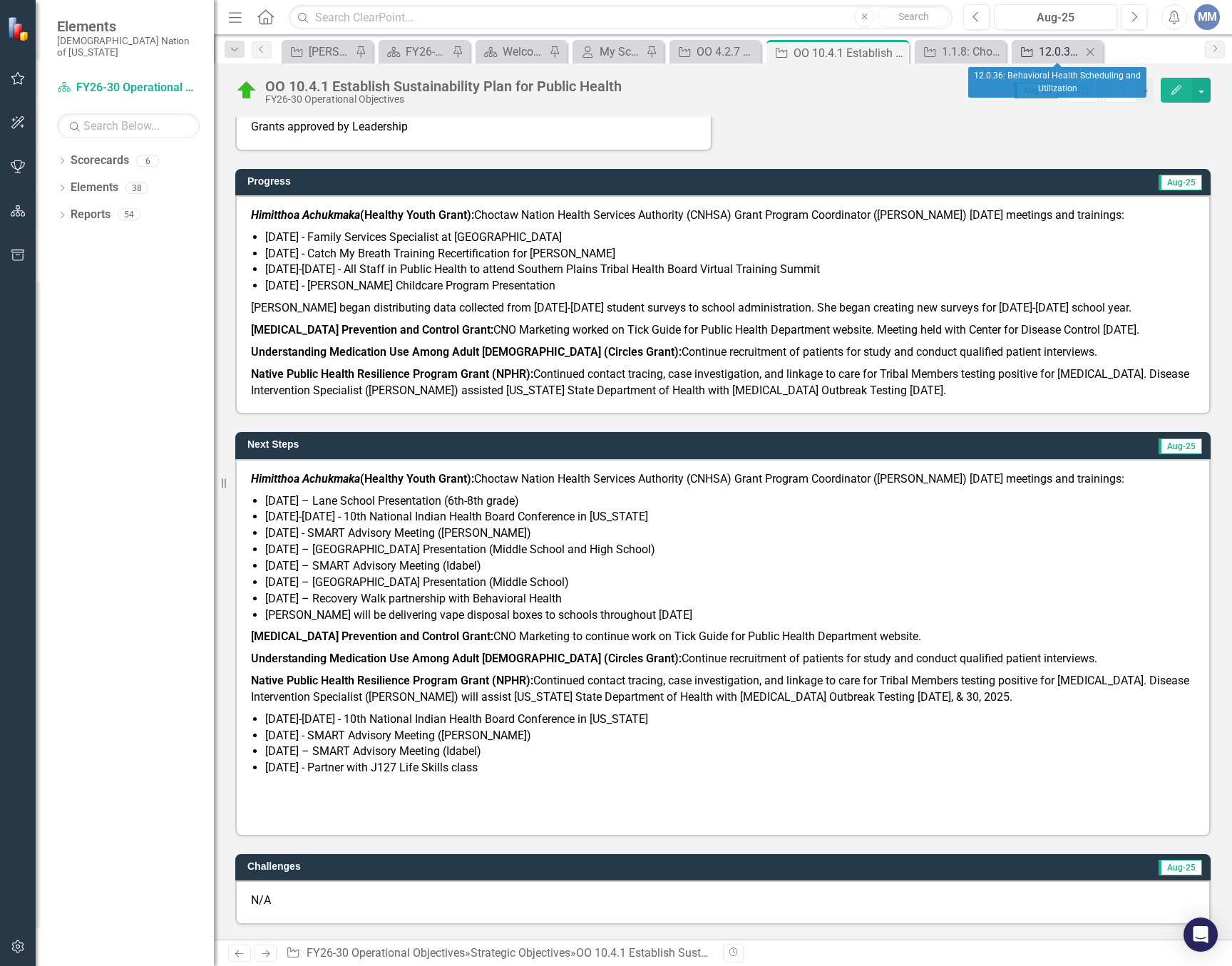
click at [1057, 55] on div "12.0.36: Behavioral Health Scheduling and Utilization" at bounding box center [1060, 51] width 42 height 18
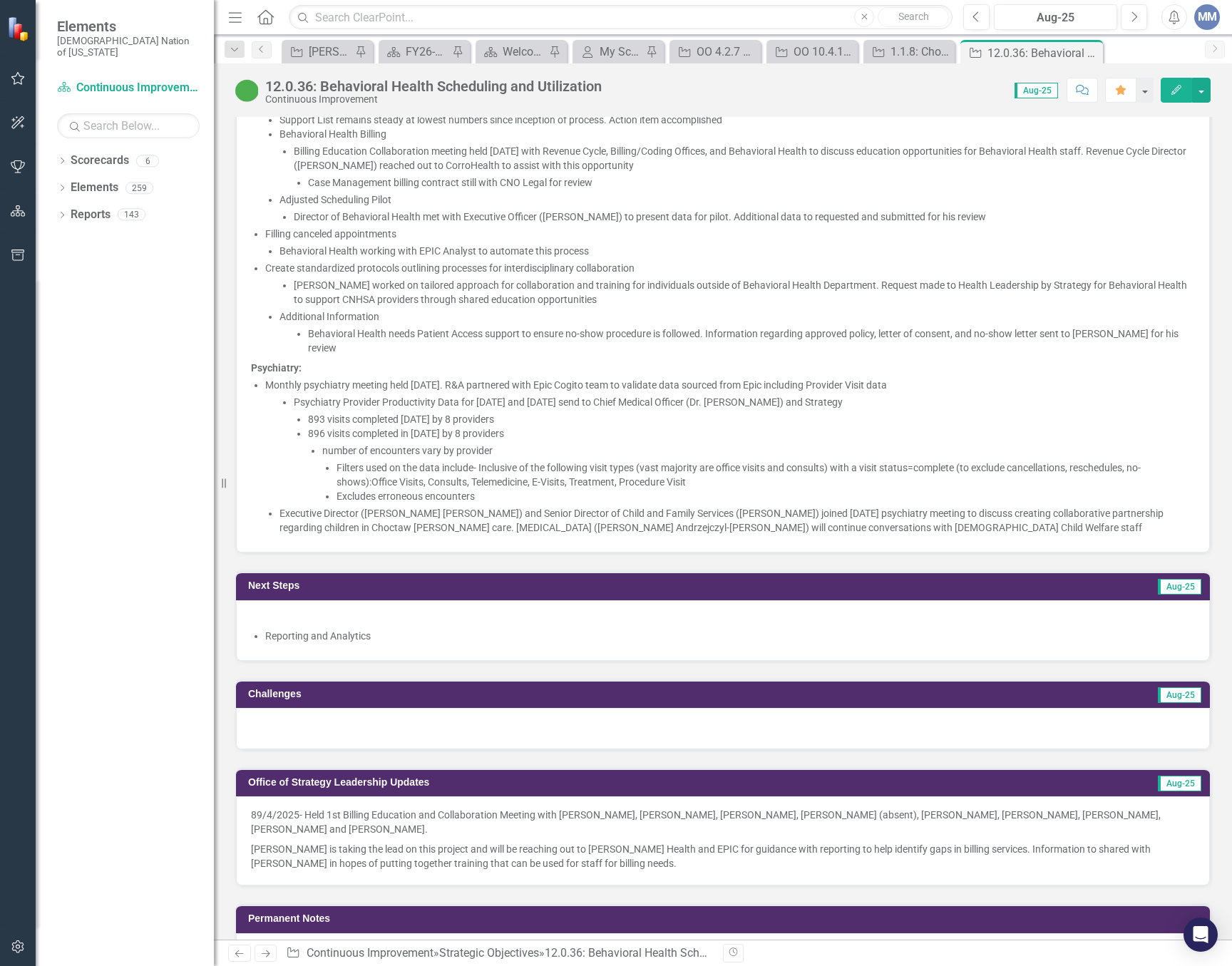
scroll to position [1425, 0]
